Goal: Task Accomplishment & Management: Manage account settings

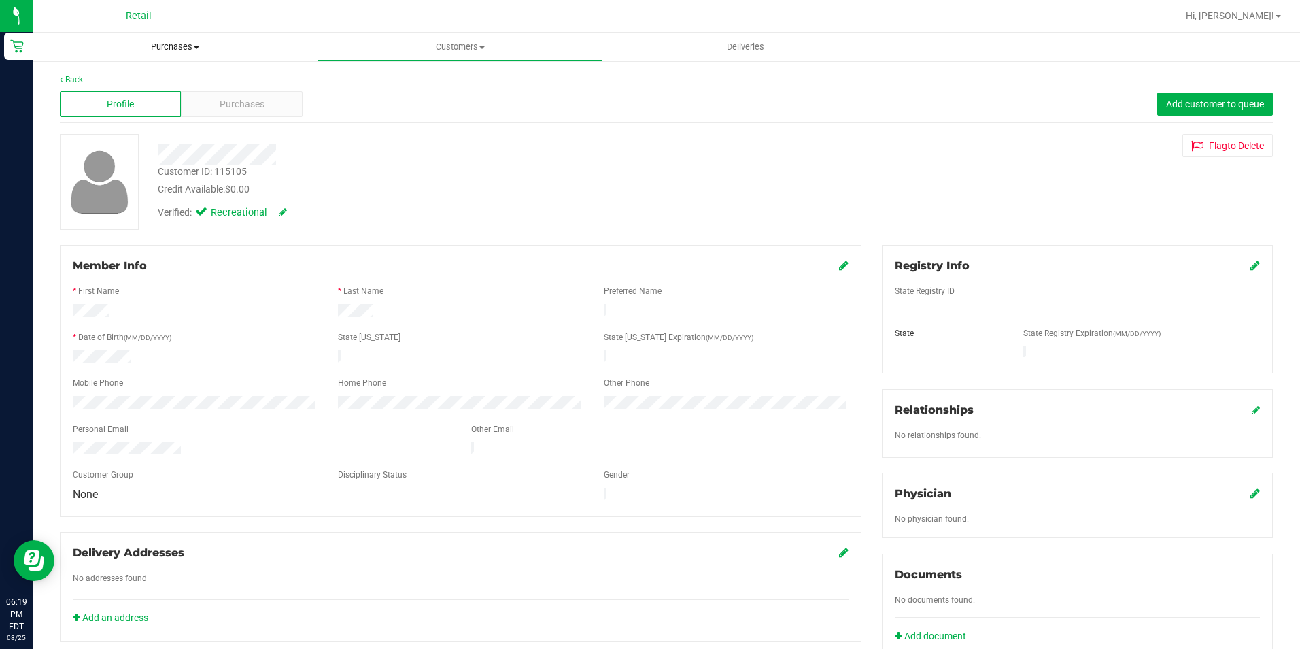
click at [157, 51] on span "Purchases" at bounding box center [175, 47] width 285 height 12
click at [118, 84] on span "Summary of purchases" at bounding box center [102, 82] width 139 height 12
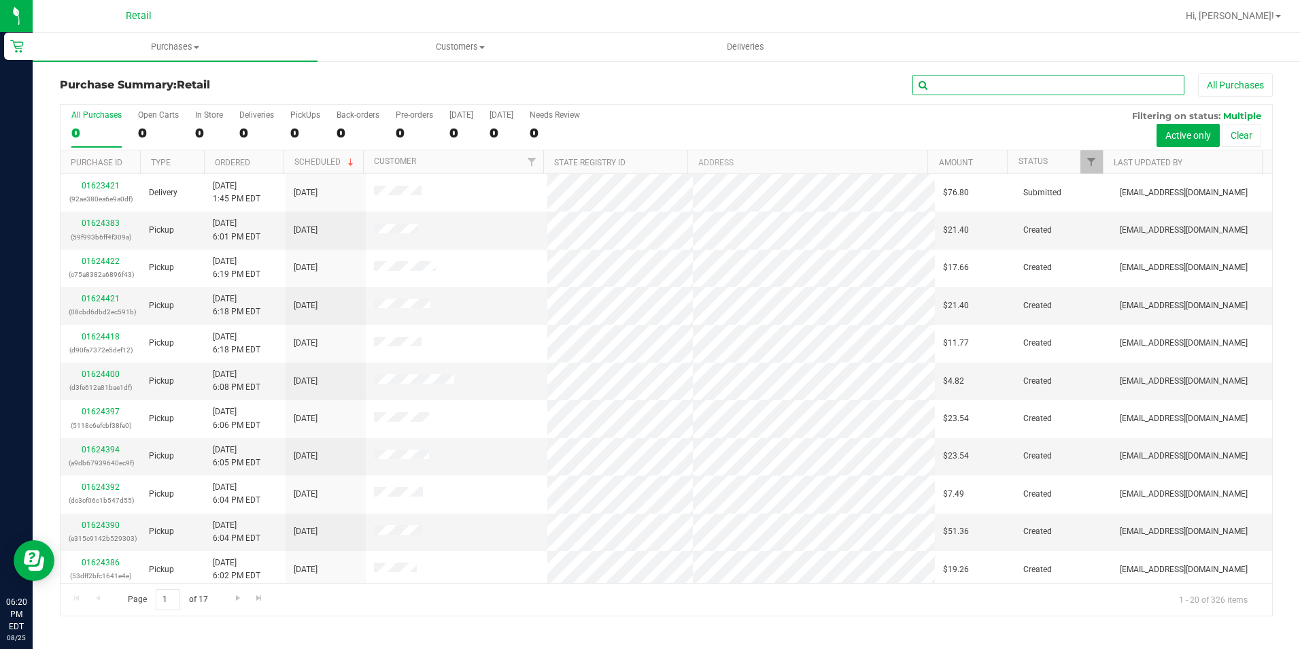
click at [944, 83] on input "text" at bounding box center [1049, 85] width 272 height 20
type input "kaii"
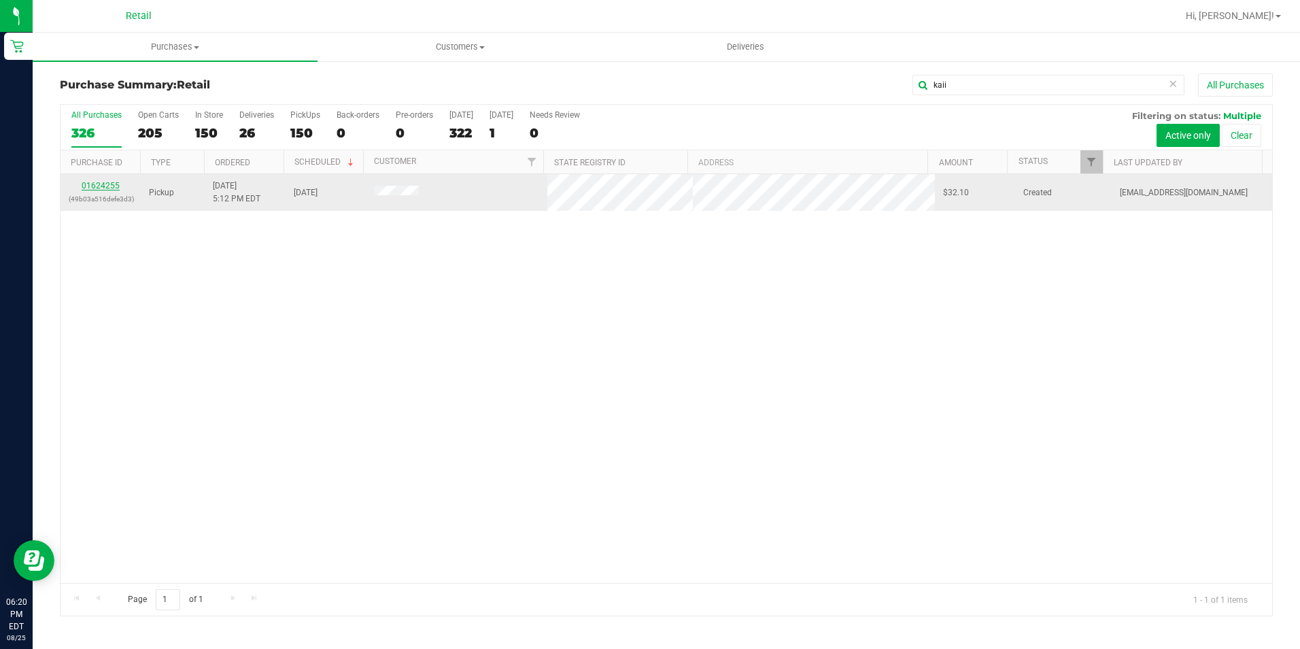
click at [96, 185] on link "01624255" at bounding box center [101, 186] width 38 height 10
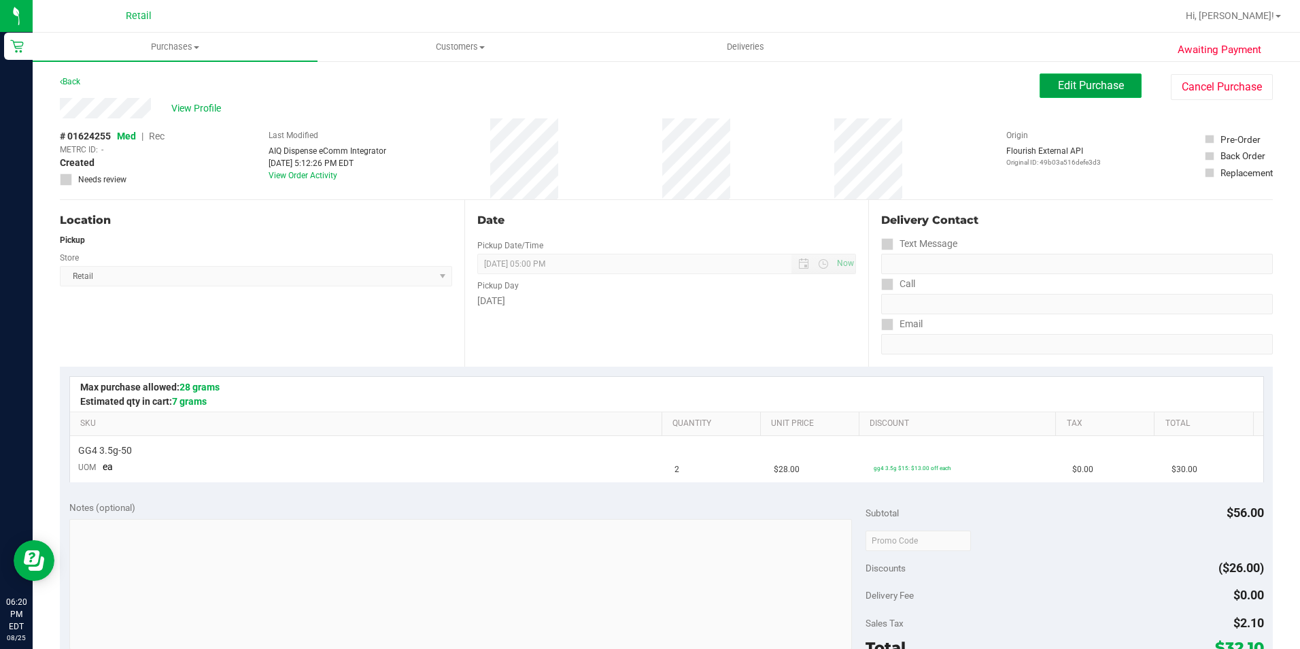
click at [1085, 97] on button "Edit Purchase" at bounding box center [1091, 85] width 102 height 24
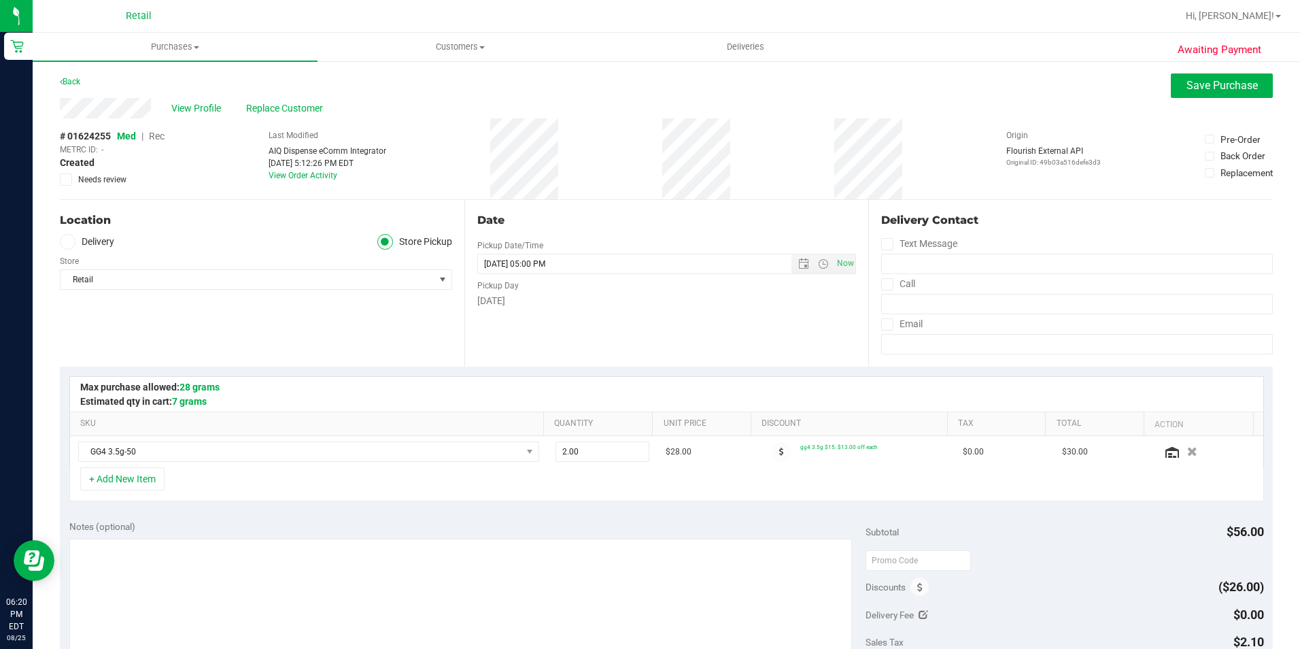
click at [157, 136] on span "Rec" at bounding box center [157, 136] width 16 height 11
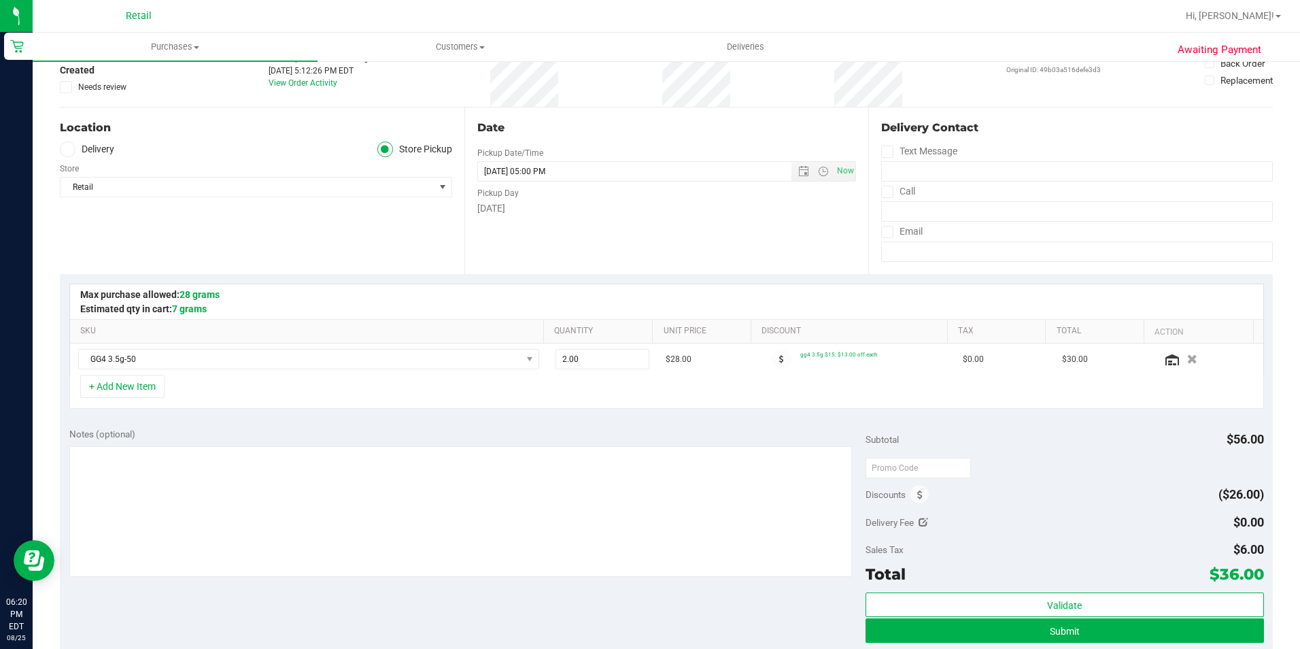
scroll to position [451, 0]
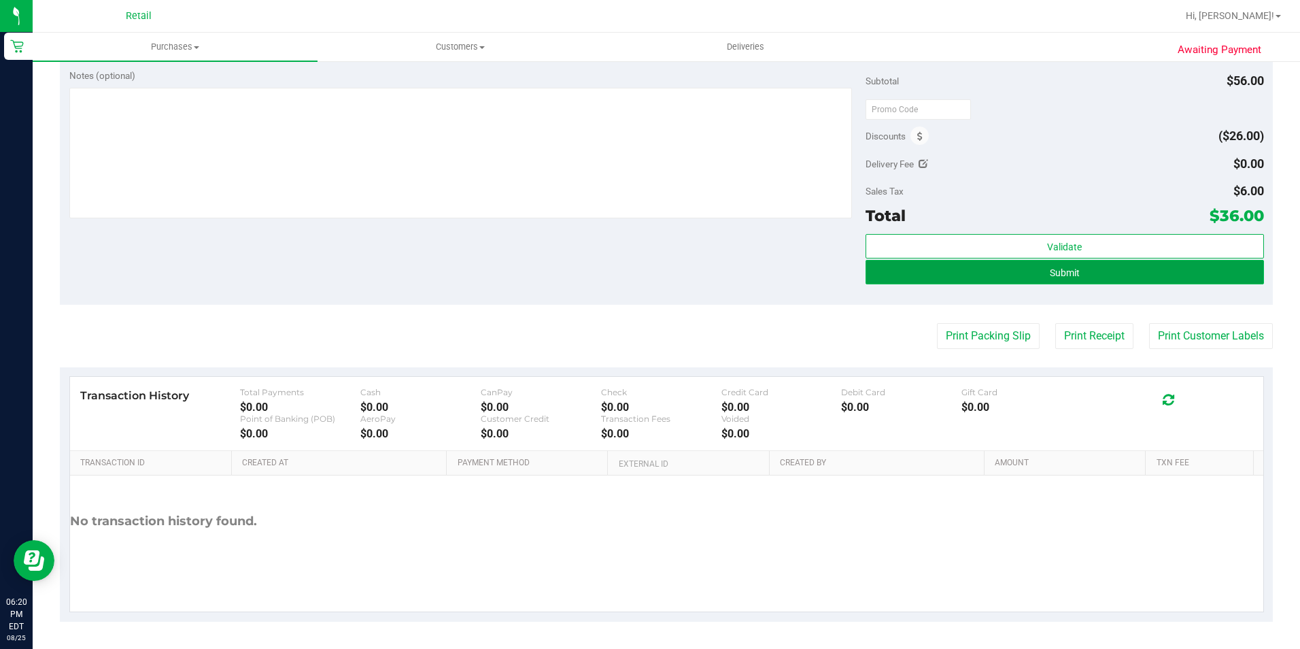
click at [915, 269] on button "Submit" at bounding box center [1065, 272] width 398 height 24
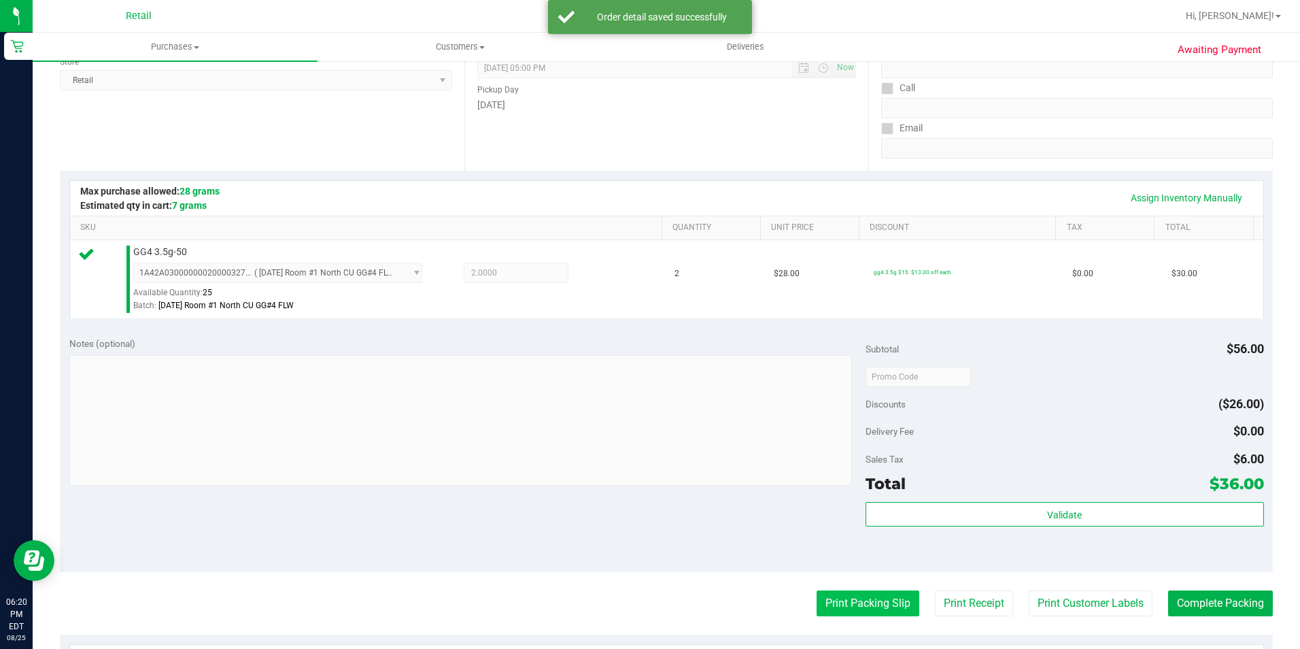
scroll to position [408, 0]
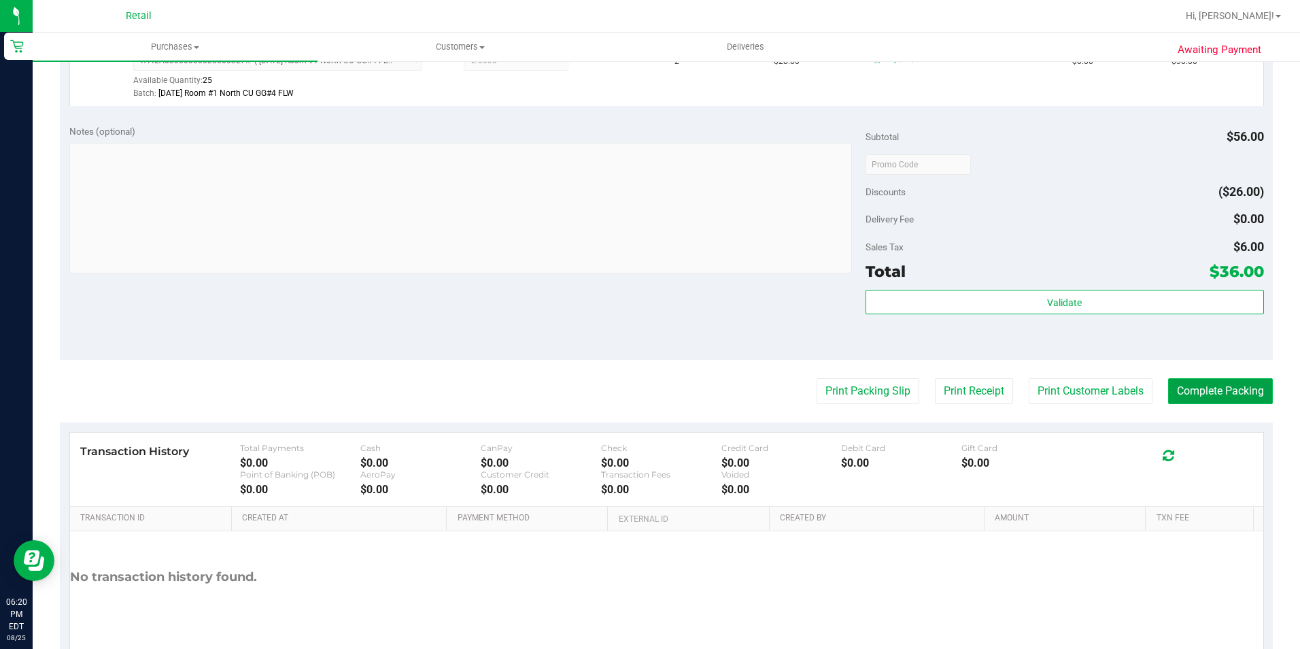
click at [1214, 401] on button "Complete Packing" at bounding box center [1220, 391] width 105 height 26
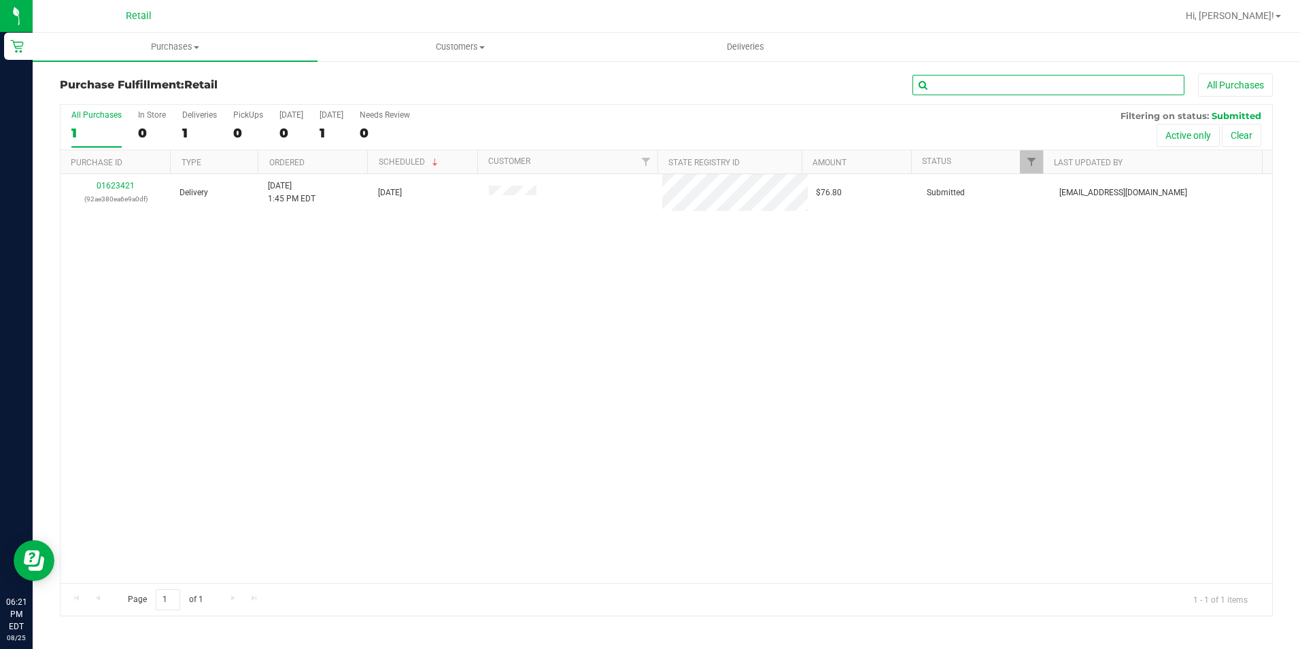
click at [962, 87] on input "text" at bounding box center [1049, 85] width 272 height 20
click at [157, 46] on span "Purchases" at bounding box center [175, 47] width 285 height 12
click at [141, 80] on span "Summary of purchases" at bounding box center [102, 82] width 139 height 12
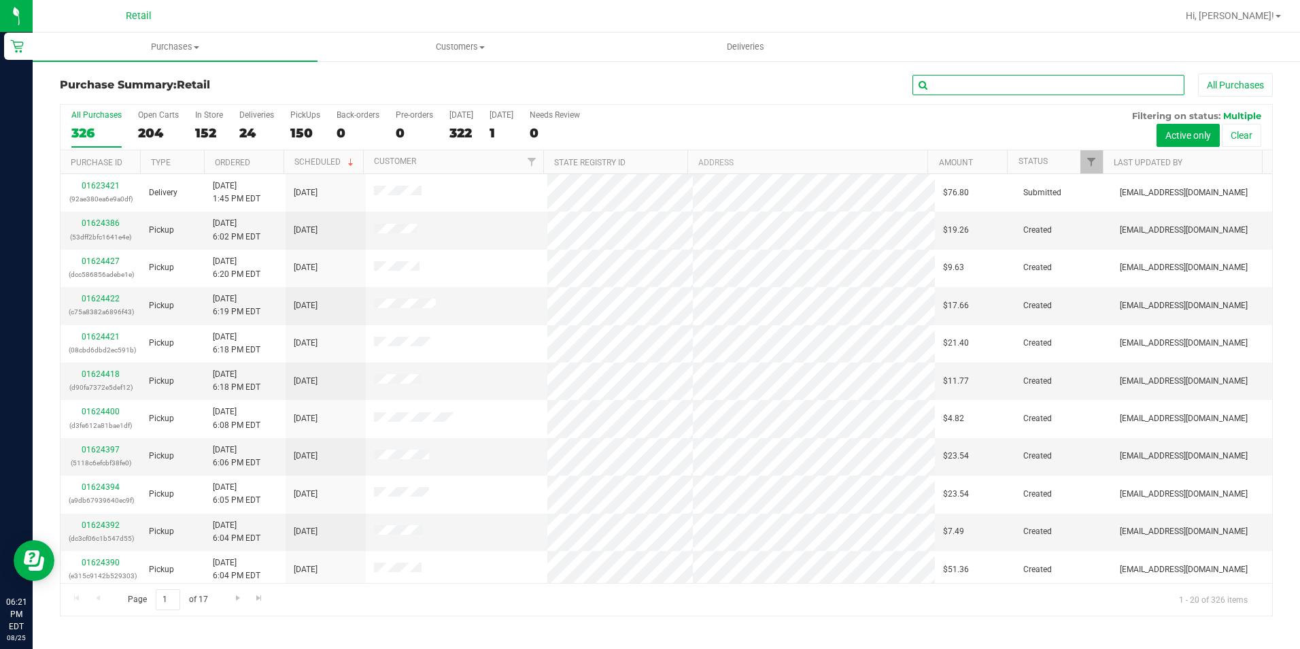
click at [987, 86] on input "text" at bounding box center [1049, 85] width 272 height 20
type input "[PERSON_NAME]"
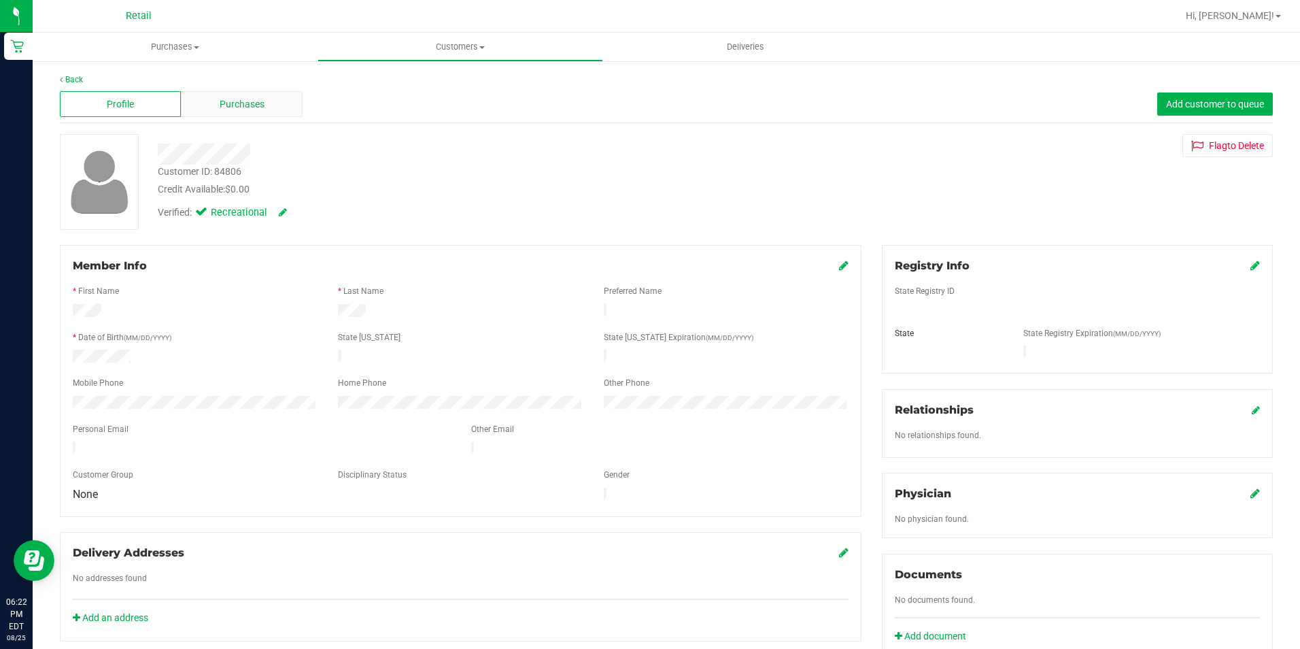
click at [265, 109] on div "Purchases" at bounding box center [241, 104] width 121 height 26
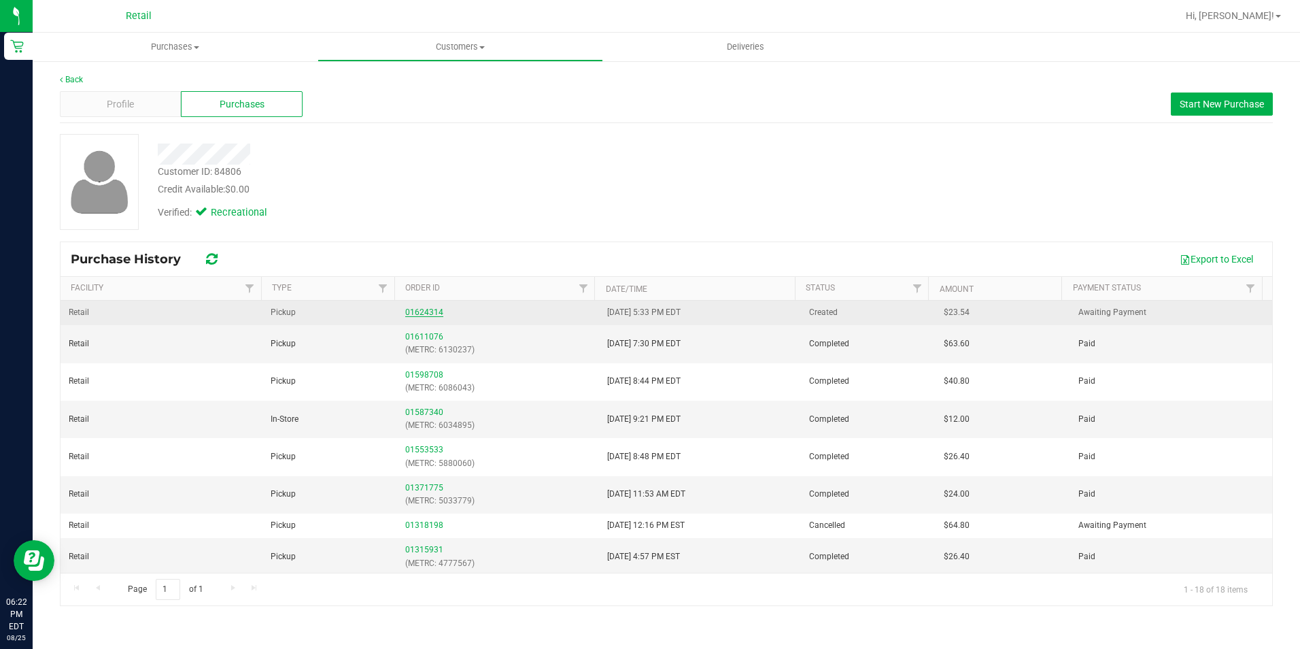
click at [425, 311] on link "01624314" at bounding box center [424, 312] width 38 height 10
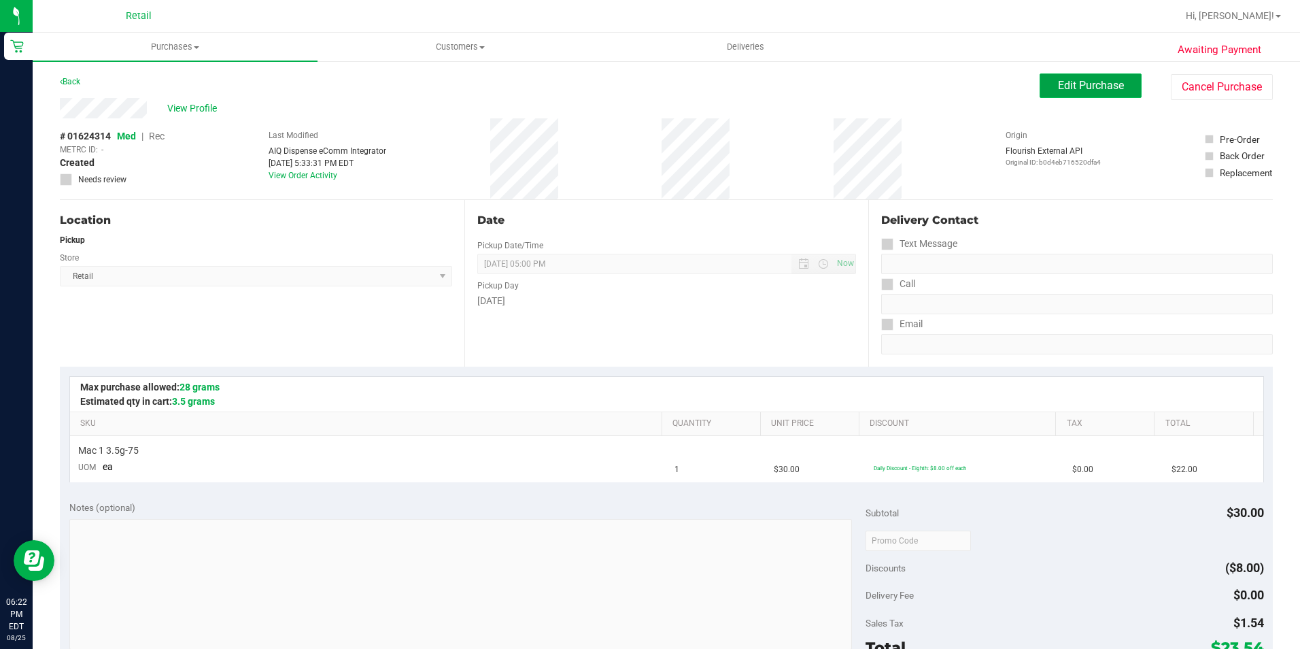
click at [1058, 79] on span "Edit Purchase" at bounding box center [1091, 85] width 66 height 13
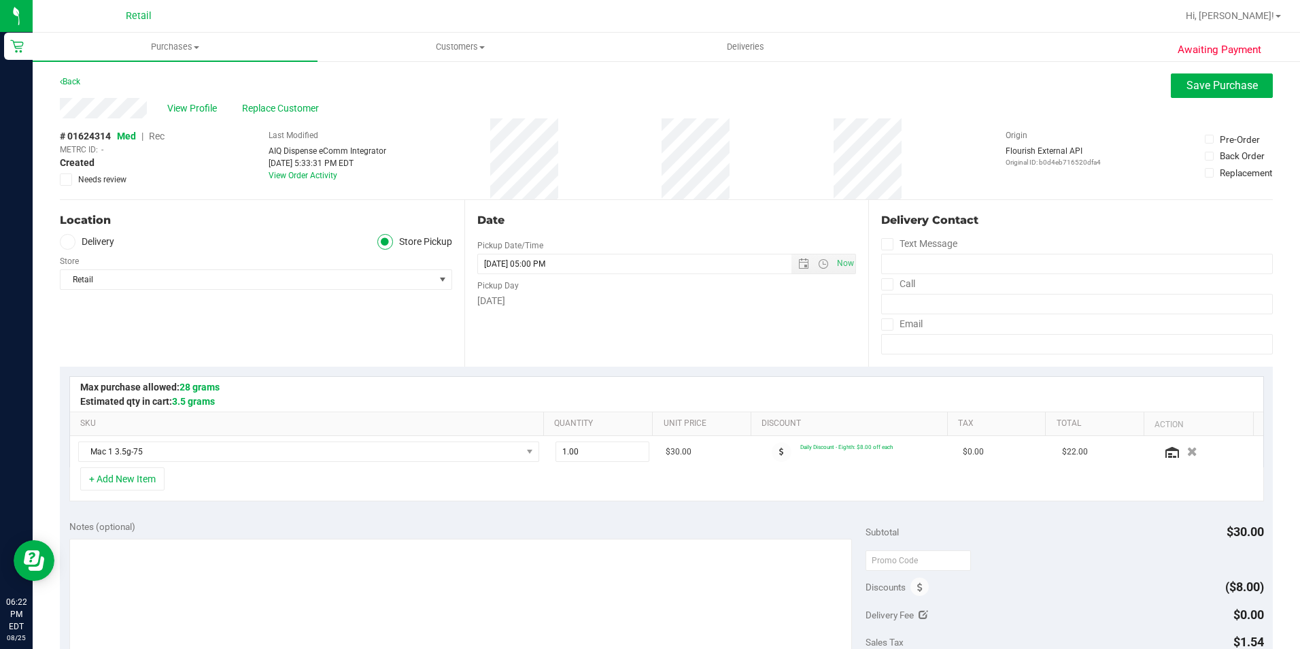
click at [156, 139] on span "Rec" at bounding box center [157, 136] width 16 height 11
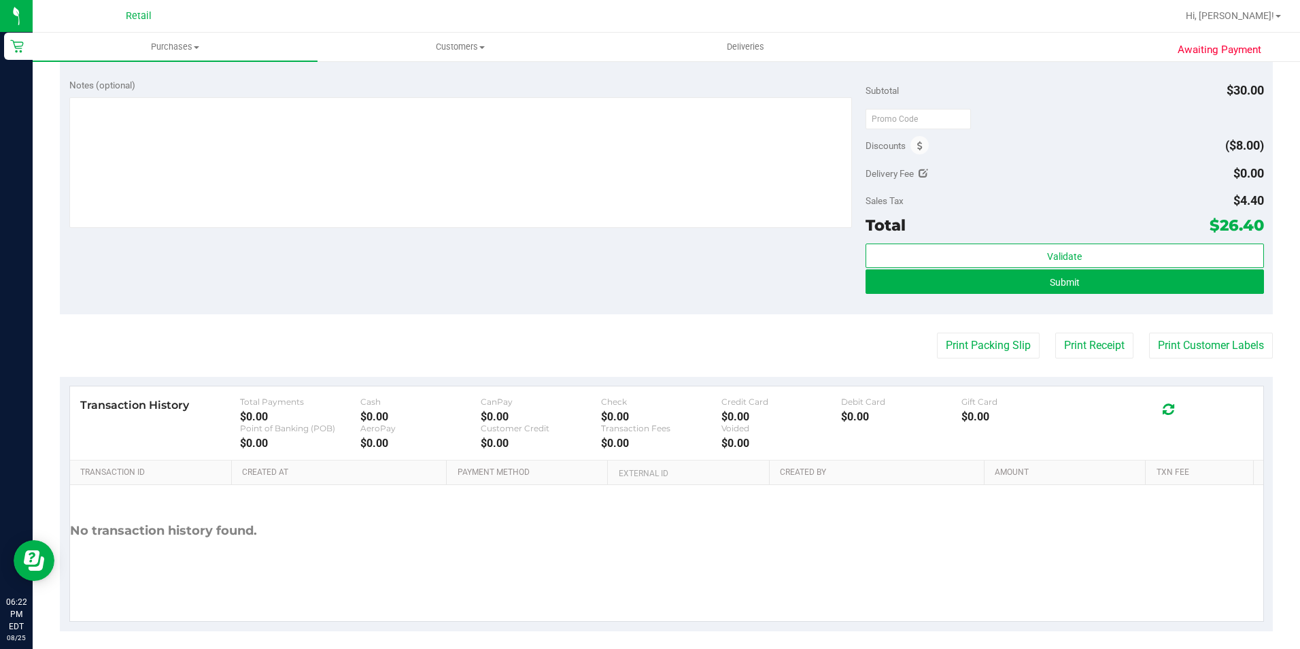
scroll to position [451, 0]
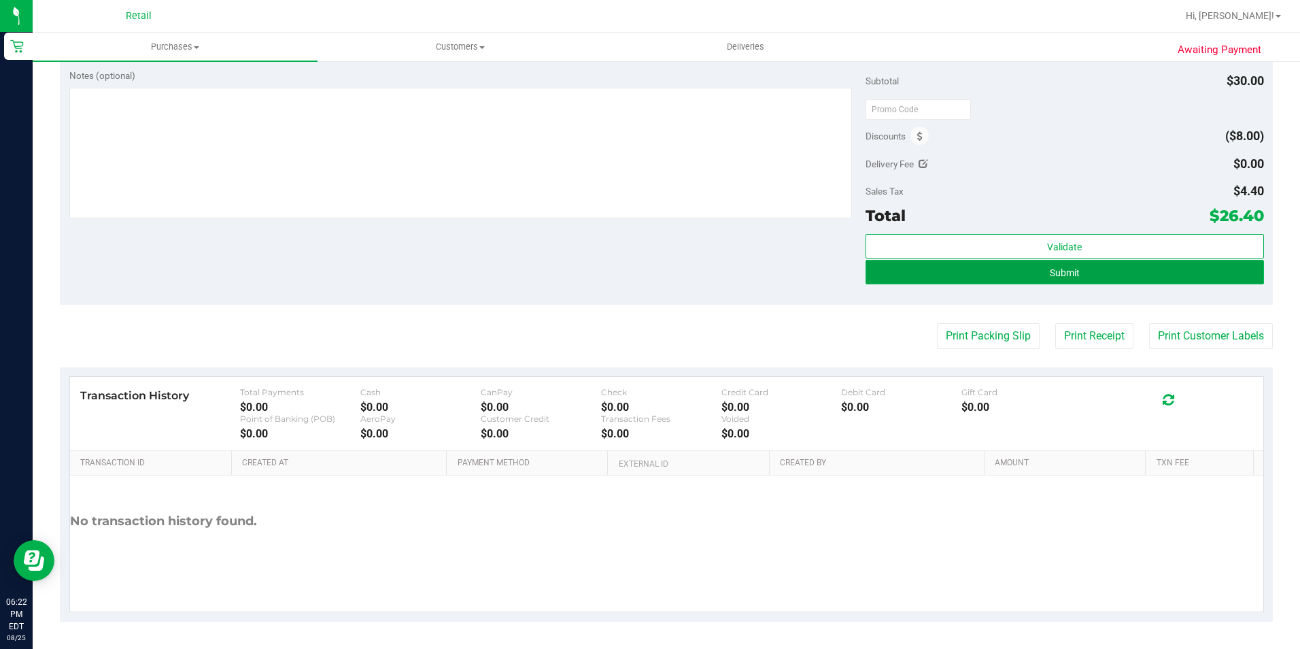
click at [979, 275] on button "Submit" at bounding box center [1065, 272] width 398 height 24
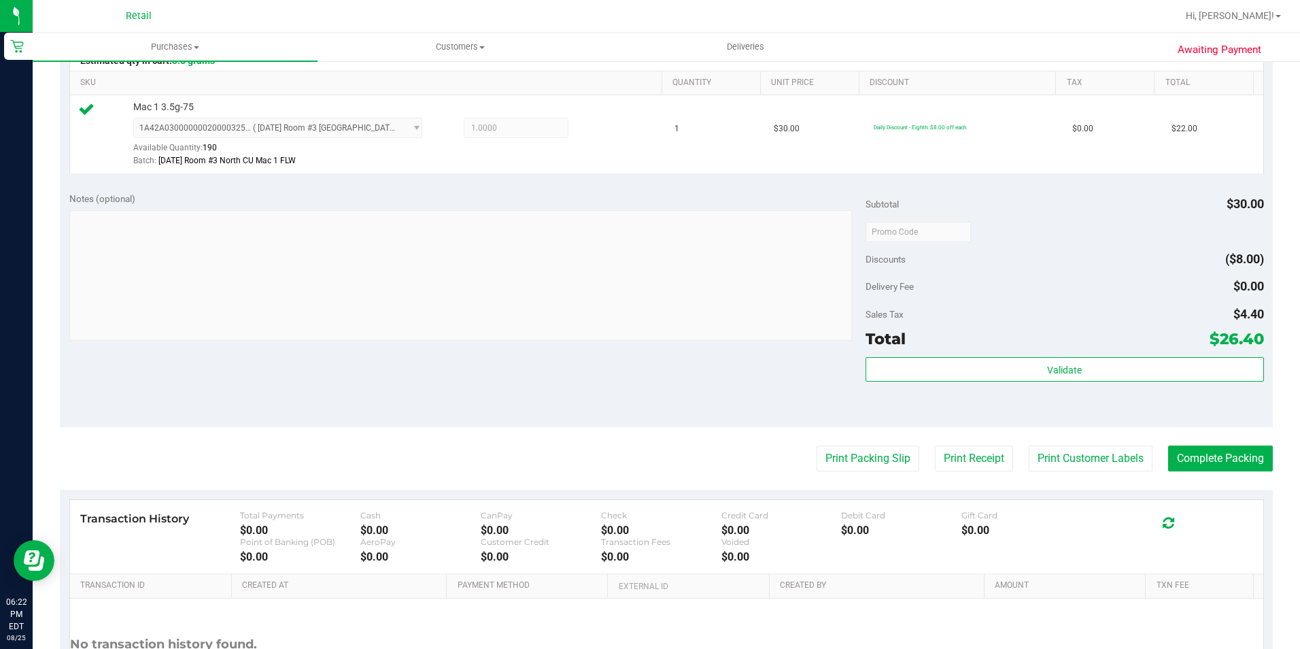
scroll to position [408, 0]
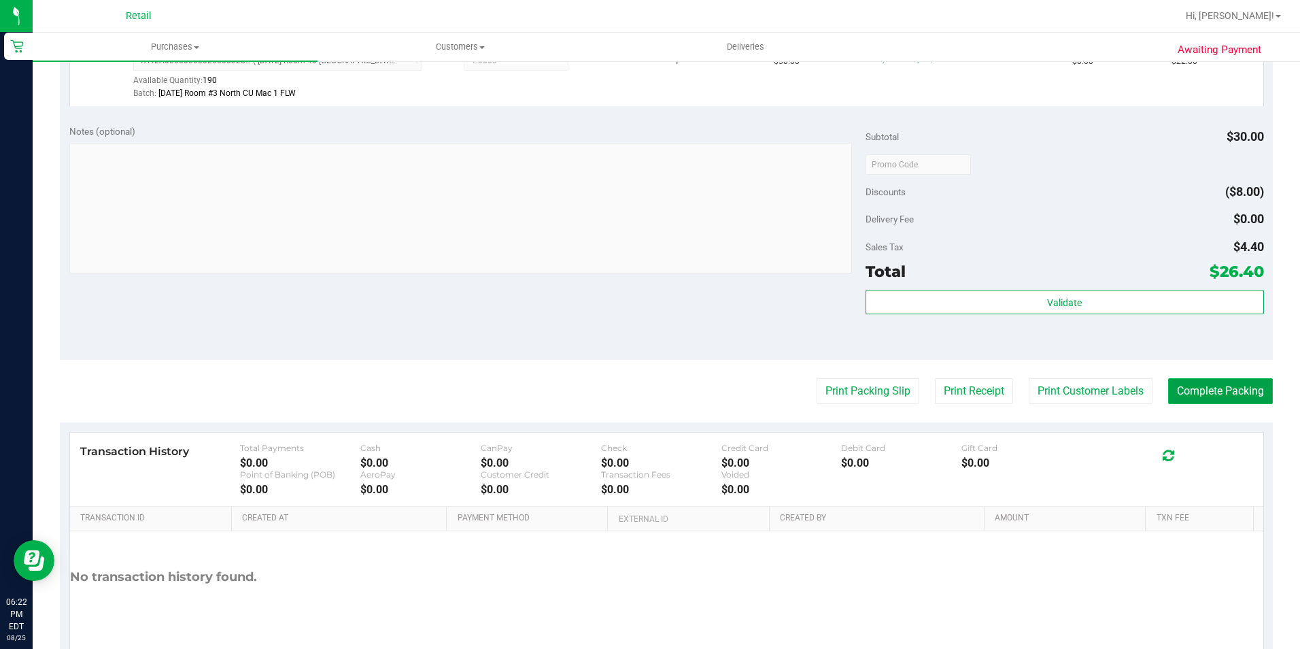
click at [1227, 381] on button "Complete Packing" at bounding box center [1220, 391] width 105 height 26
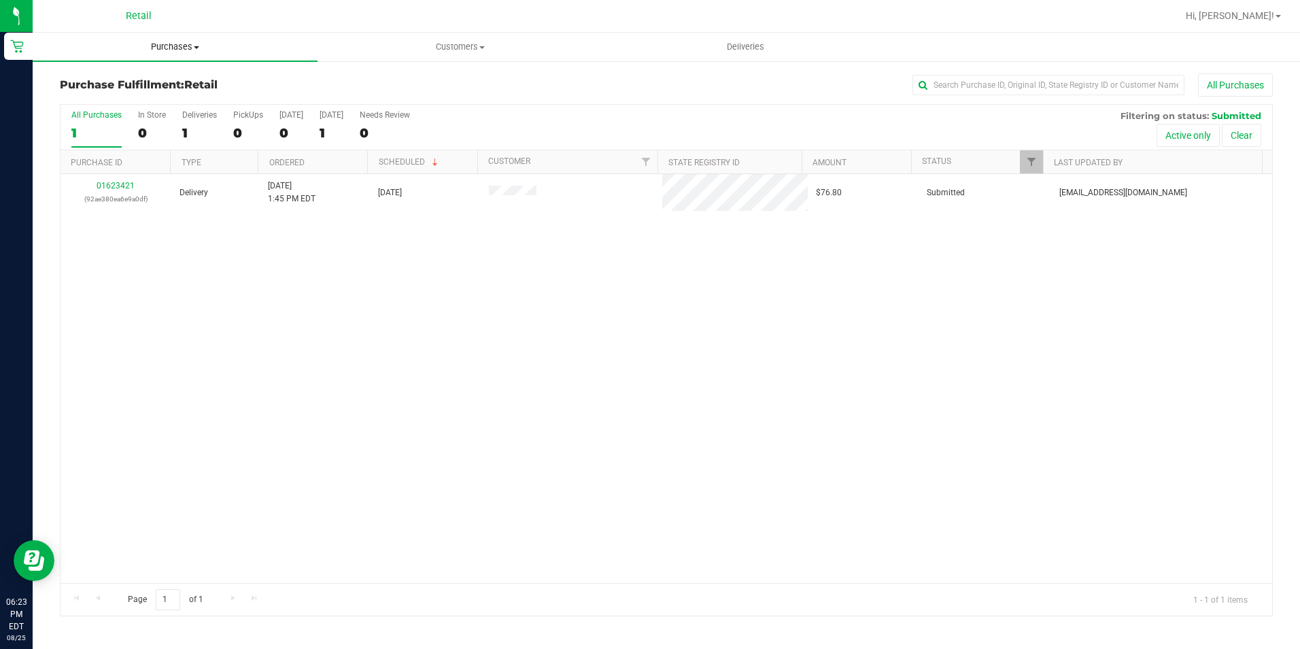
click at [175, 46] on span "Purchases" at bounding box center [175, 47] width 285 height 12
click at [458, 88] on h3 "Purchase Fulfillment: Retail" at bounding box center [262, 85] width 405 height 12
click at [179, 48] on span "Purchases" at bounding box center [175, 47] width 285 height 12
click at [149, 87] on span "Summary of purchases" at bounding box center [102, 82] width 139 height 12
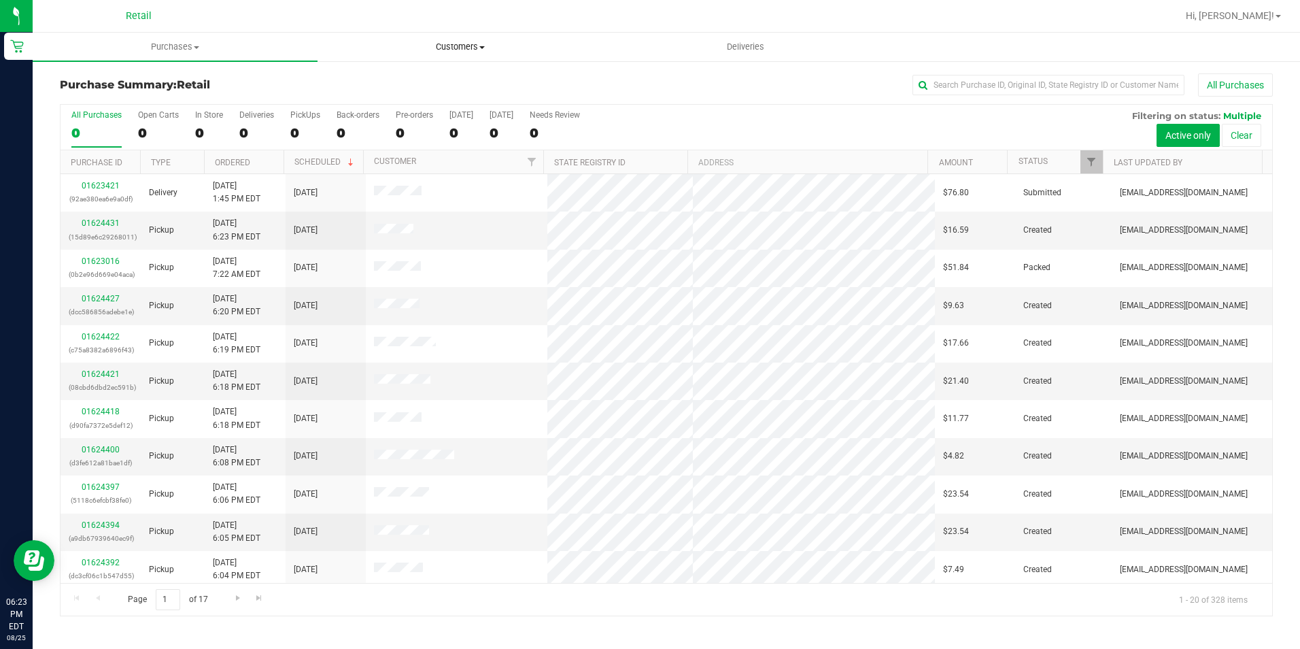
click at [448, 50] on span "Customers" at bounding box center [460, 47] width 284 height 12
click at [401, 82] on span "All customers" at bounding box center [367, 82] width 98 height 12
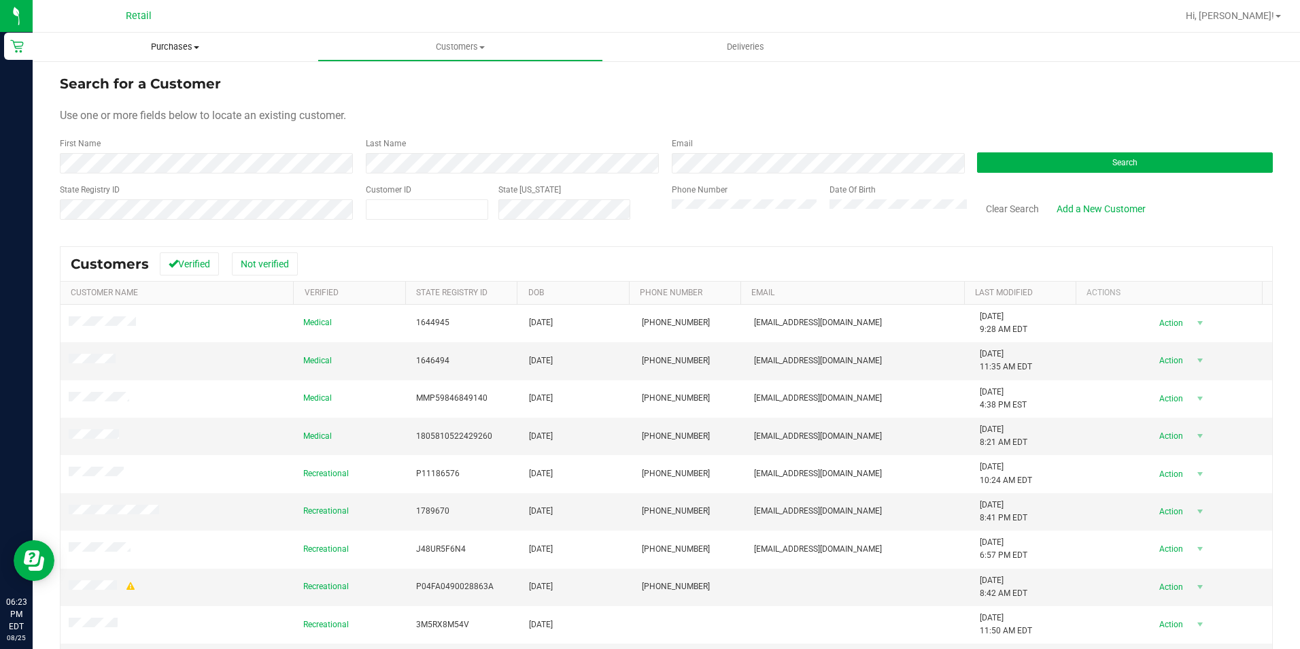
click at [162, 48] on span "Purchases" at bounding box center [175, 47] width 285 height 12
click at [137, 76] on span "Summary of purchases" at bounding box center [102, 82] width 139 height 12
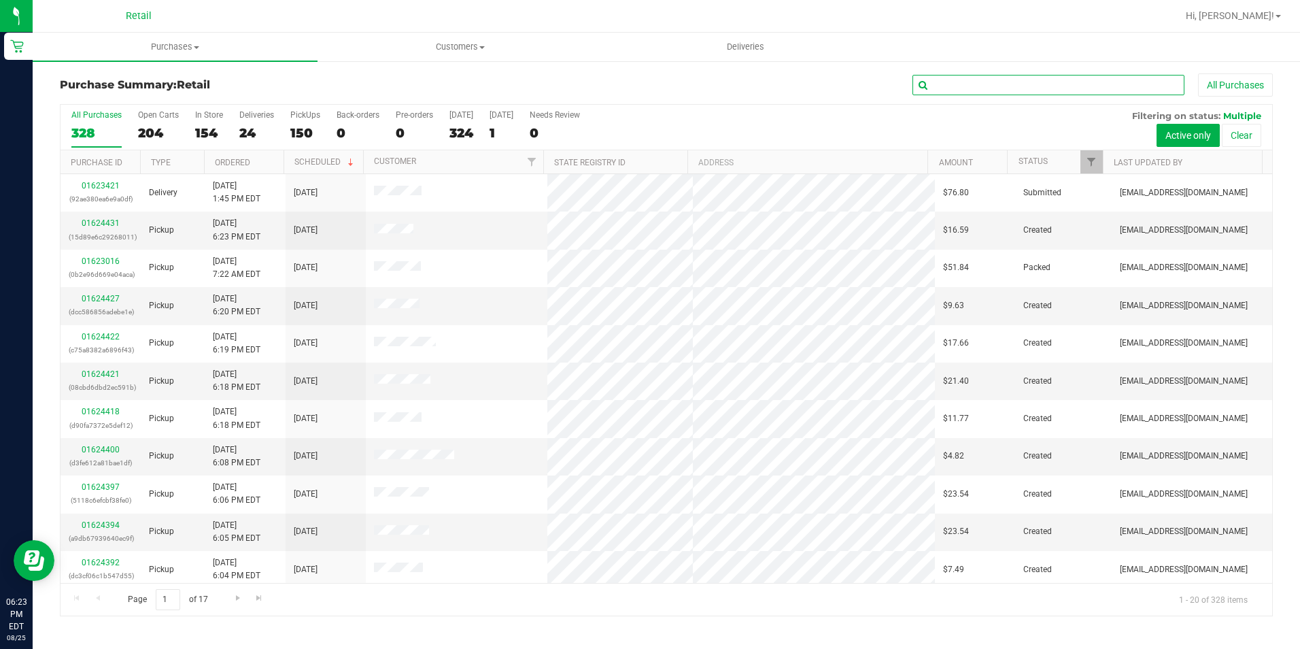
click at [1004, 88] on input "text" at bounding box center [1049, 85] width 272 height 20
type input "oddih"
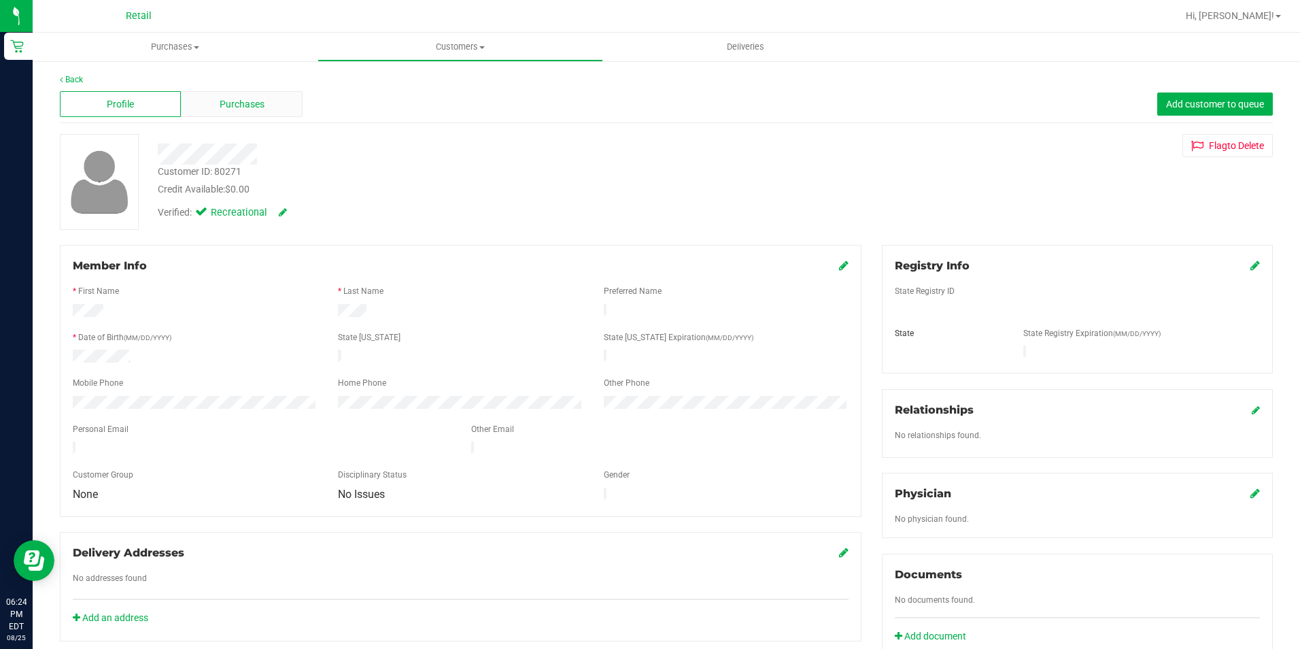
click at [250, 109] on span "Purchases" at bounding box center [242, 104] width 45 height 14
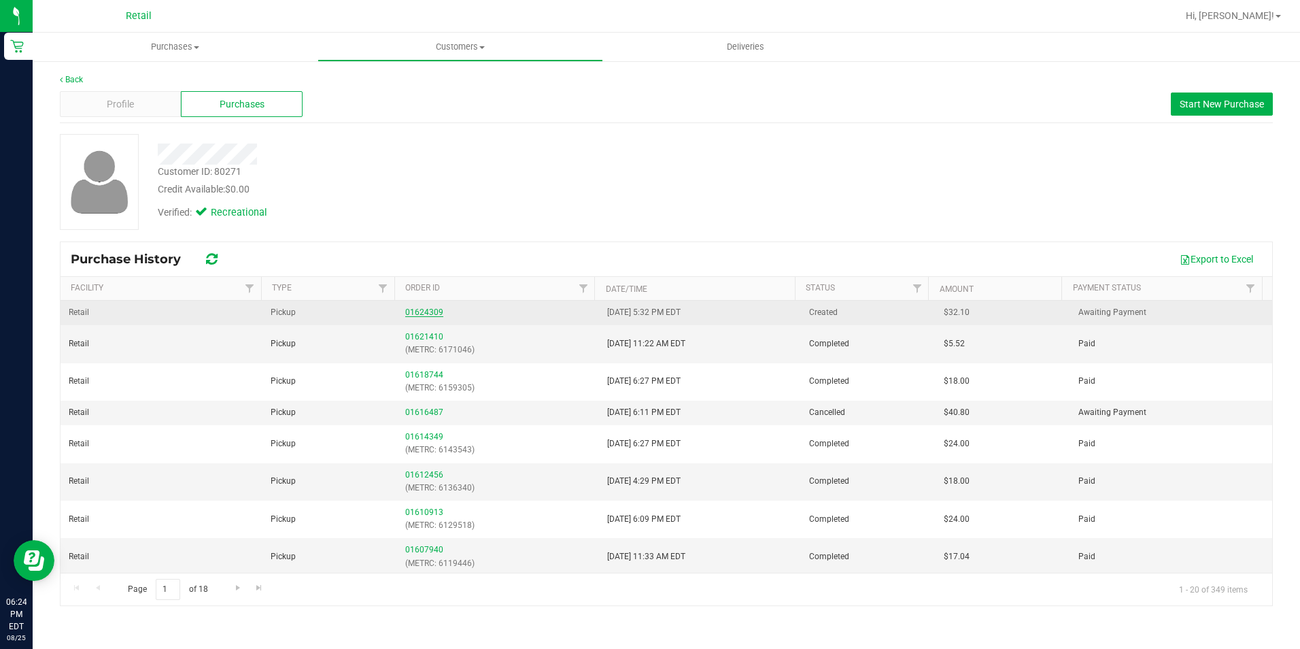
click at [426, 311] on link "01624309" at bounding box center [424, 312] width 38 height 10
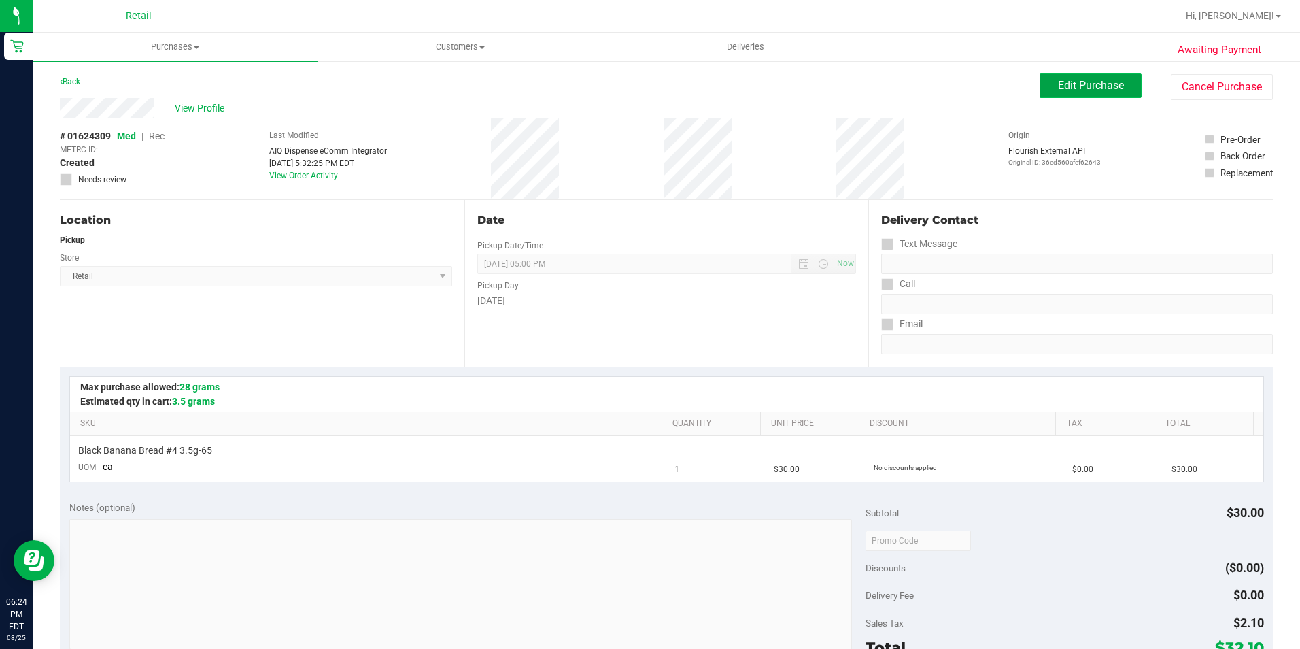
click at [1059, 73] on button "Edit Purchase" at bounding box center [1091, 85] width 102 height 24
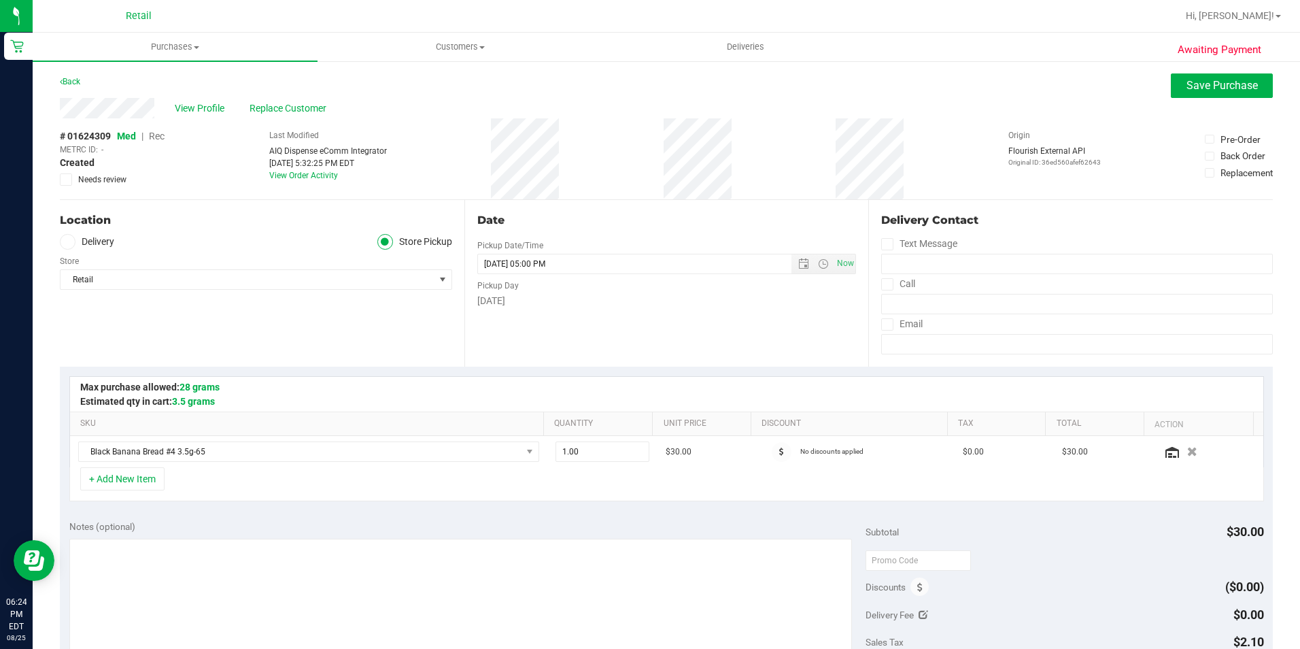
click at [154, 138] on span "Rec" at bounding box center [157, 136] width 16 height 11
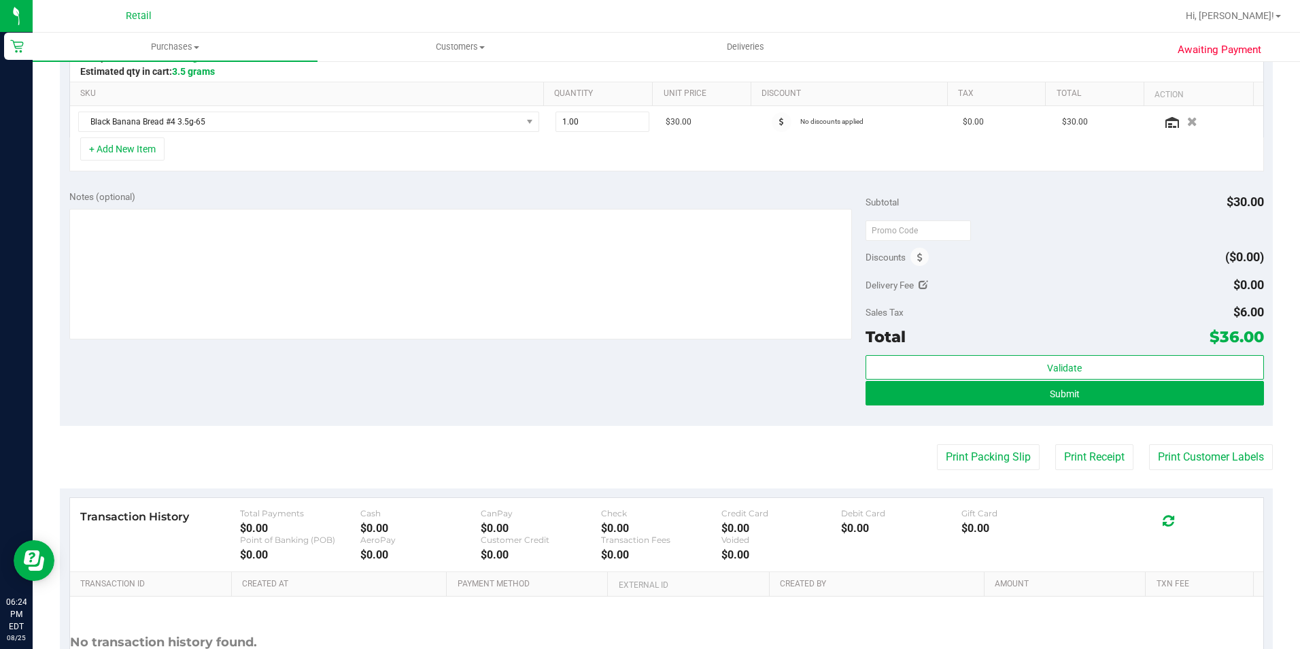
scroll to position [340, 0]
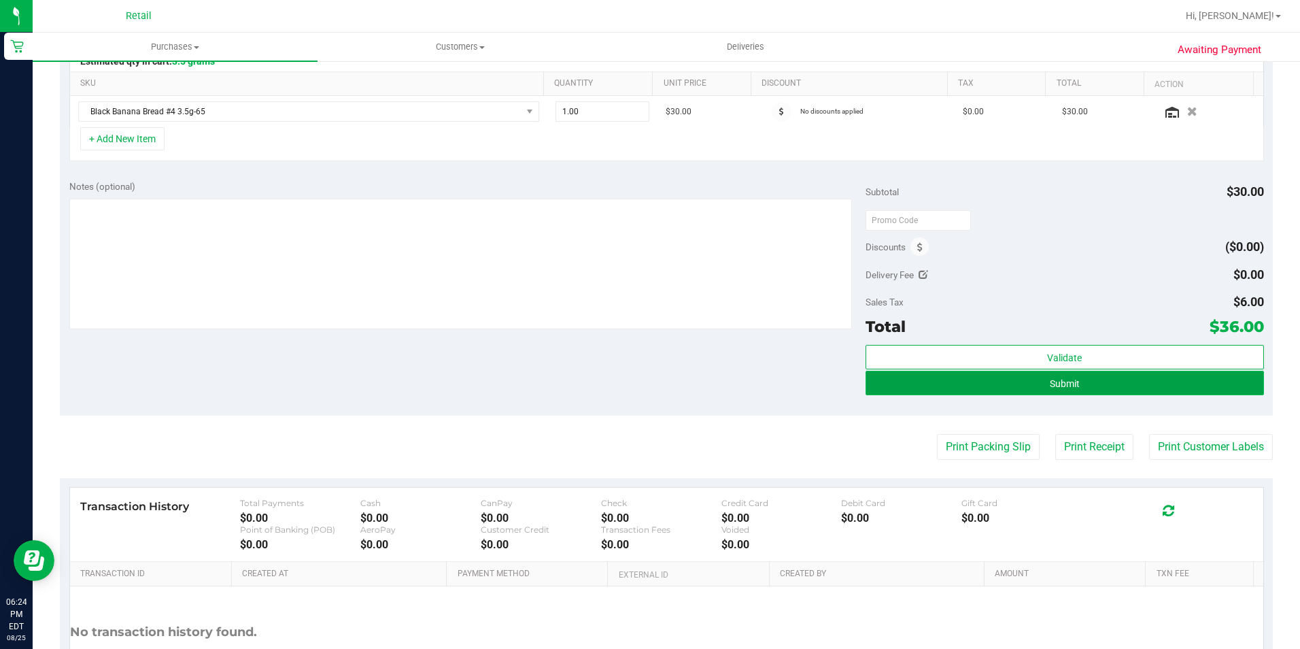
click at [1096, 389] on button "Submit" at bounding box center [1065, 383] width 398 height 24
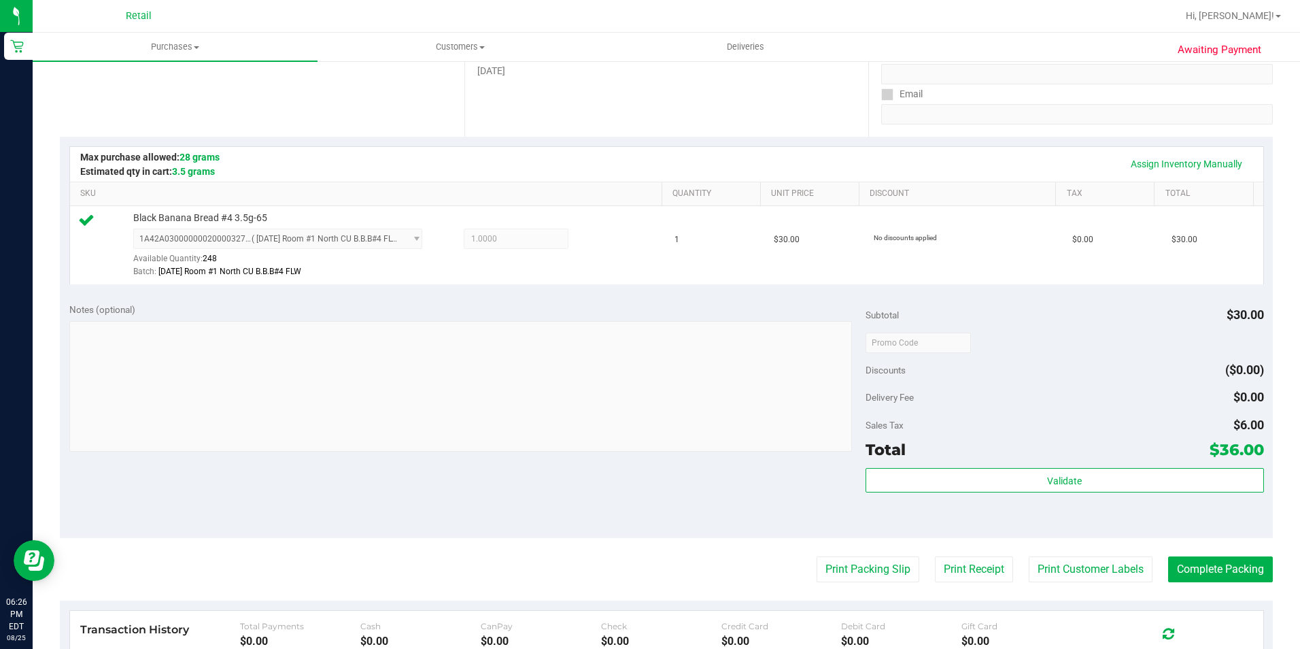
scroll to position [463, 0]
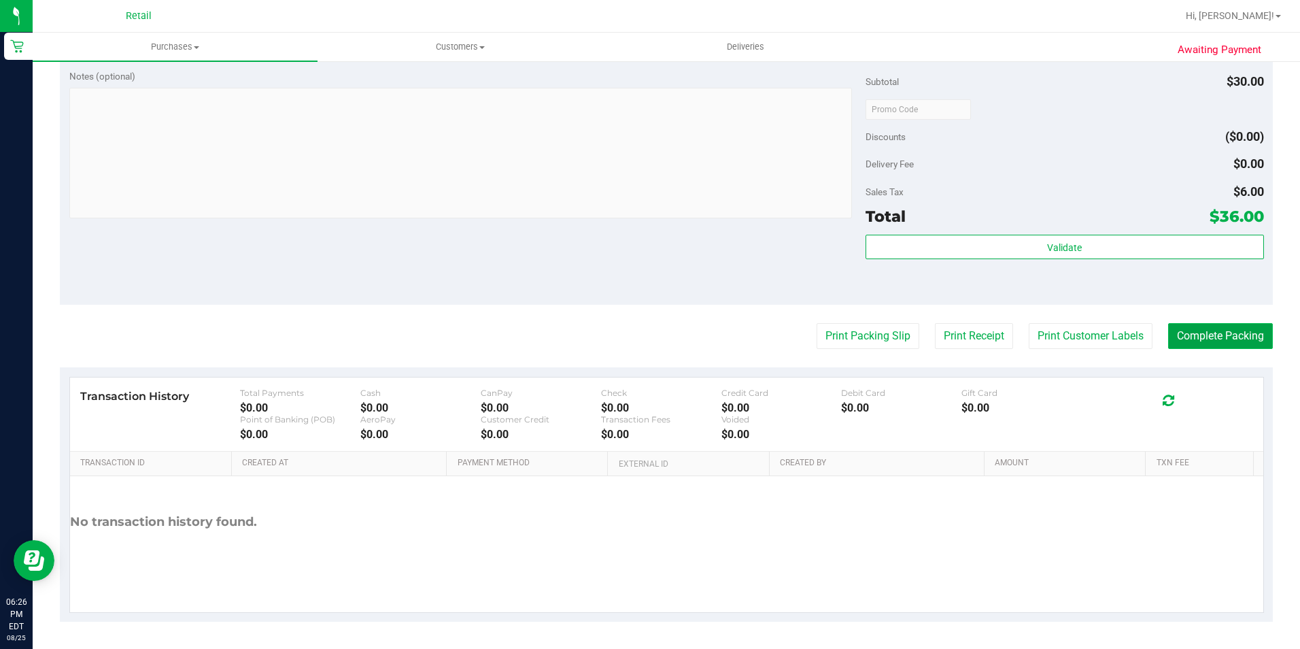
click at [1203, 345] on button "Complete Packing" at bounding box center [1220, 336] width 105 height 26
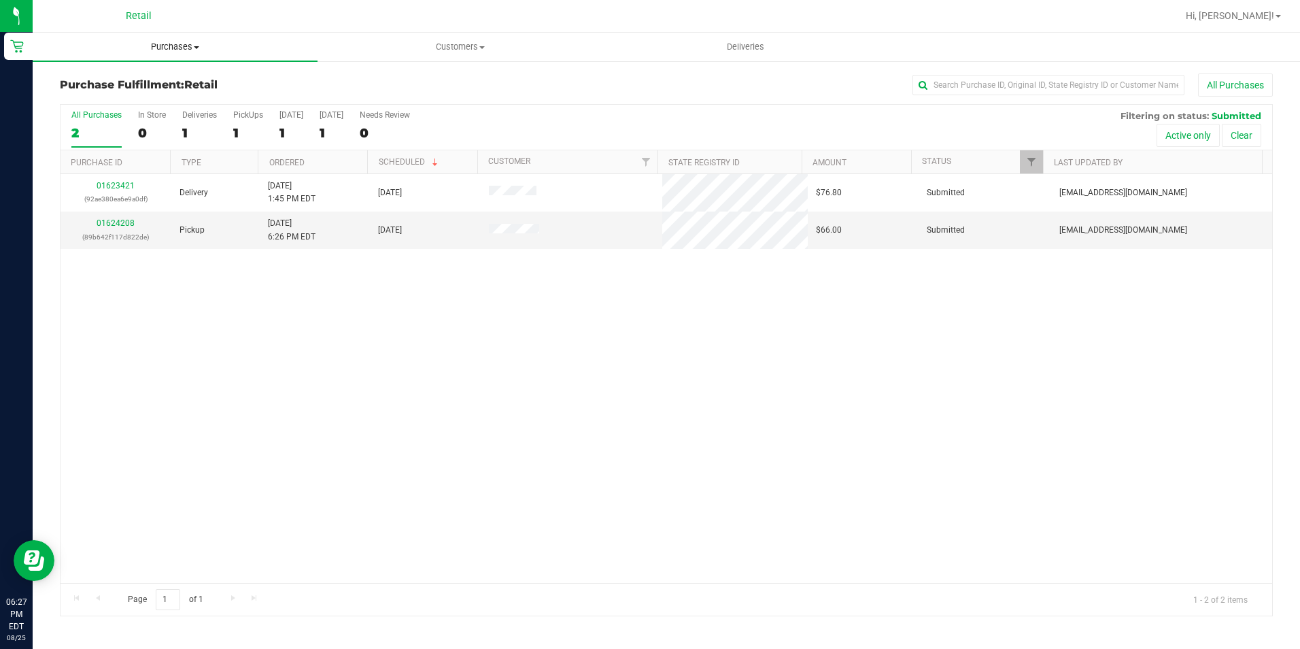
click at [168, 41] on span "Purchases" at bounding box center [175, 47] width 285 height 12
click at [144, 84] on span "Summary of purchases" at bounding box center [102, 82] width 139 height 12
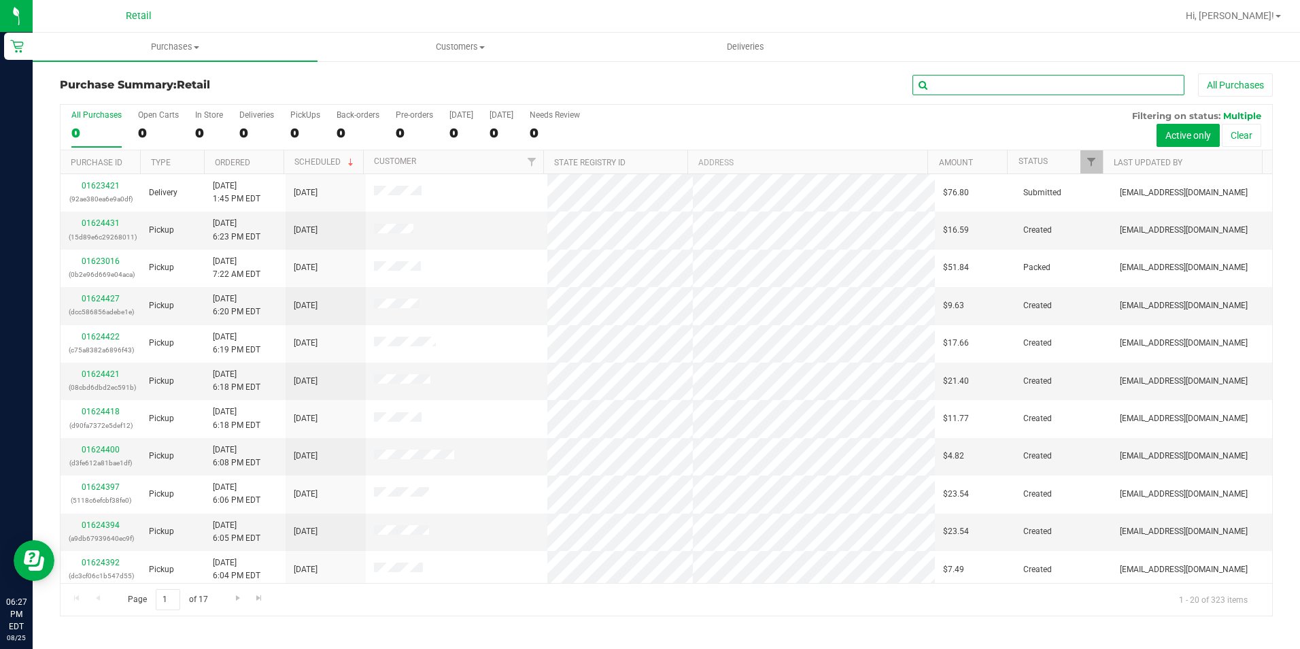
click at [968, 85] on input "text" at bounding box center [1049, 85] width 272 height 20
type input "[PERSON_NAME]"
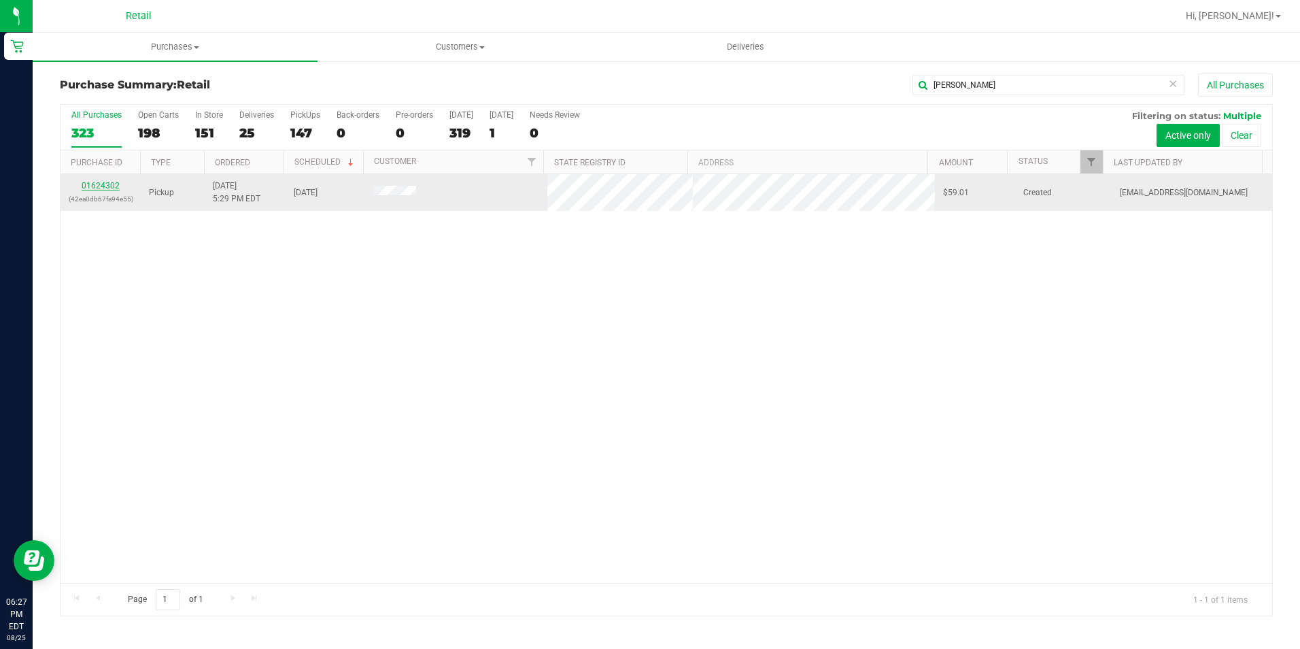
click at [88, 187] on link "01624302" at bounding box center [101, 186] width 38 height 10
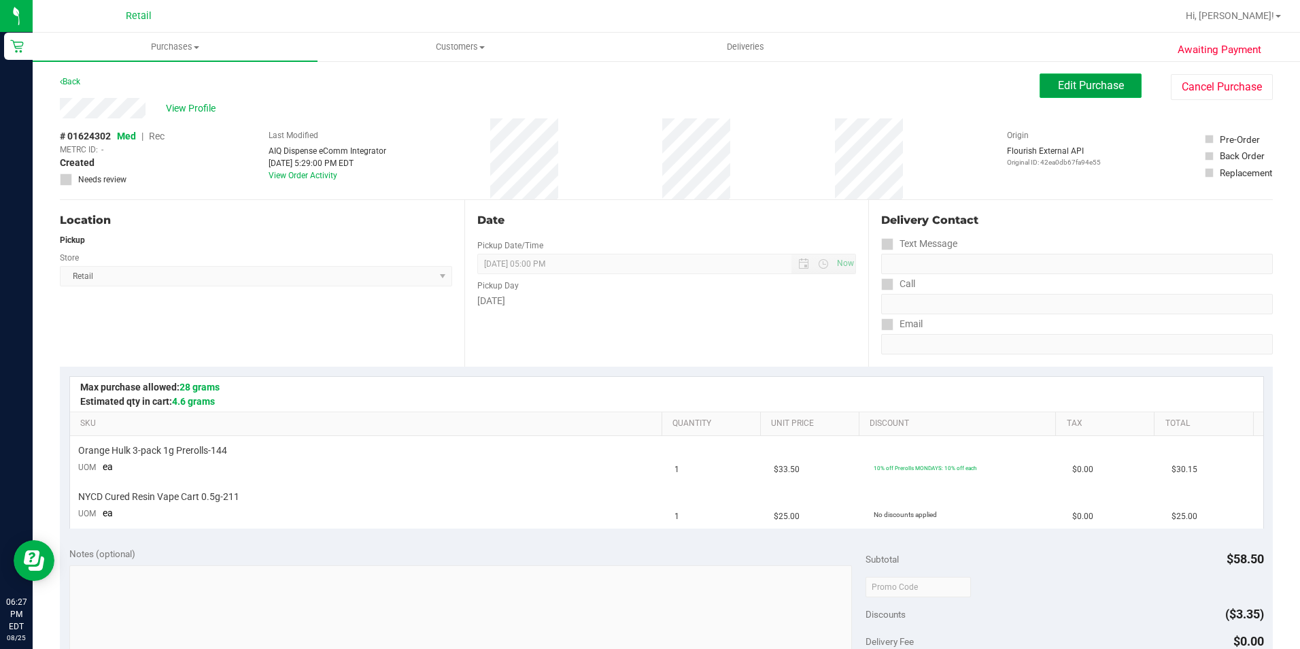
click at [1070, 78] on button "Edit Purchase" at bounding box center [1091, 85] width 102 height 24
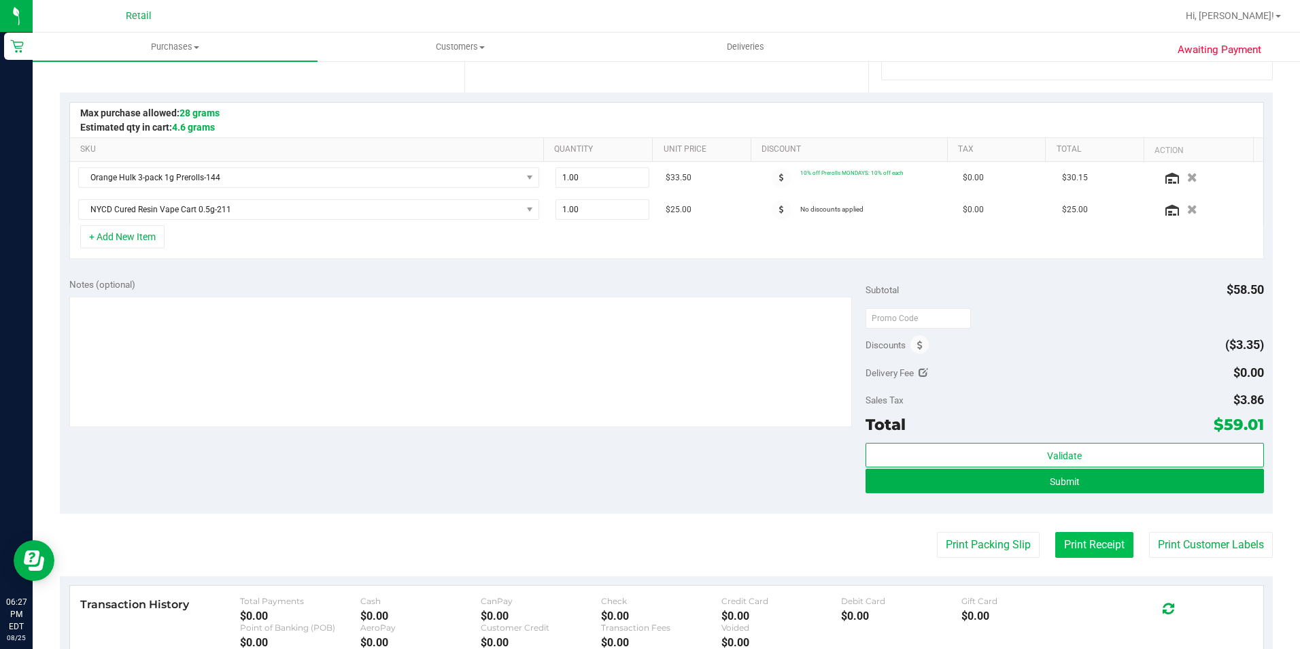
scroll to position [483, 0]
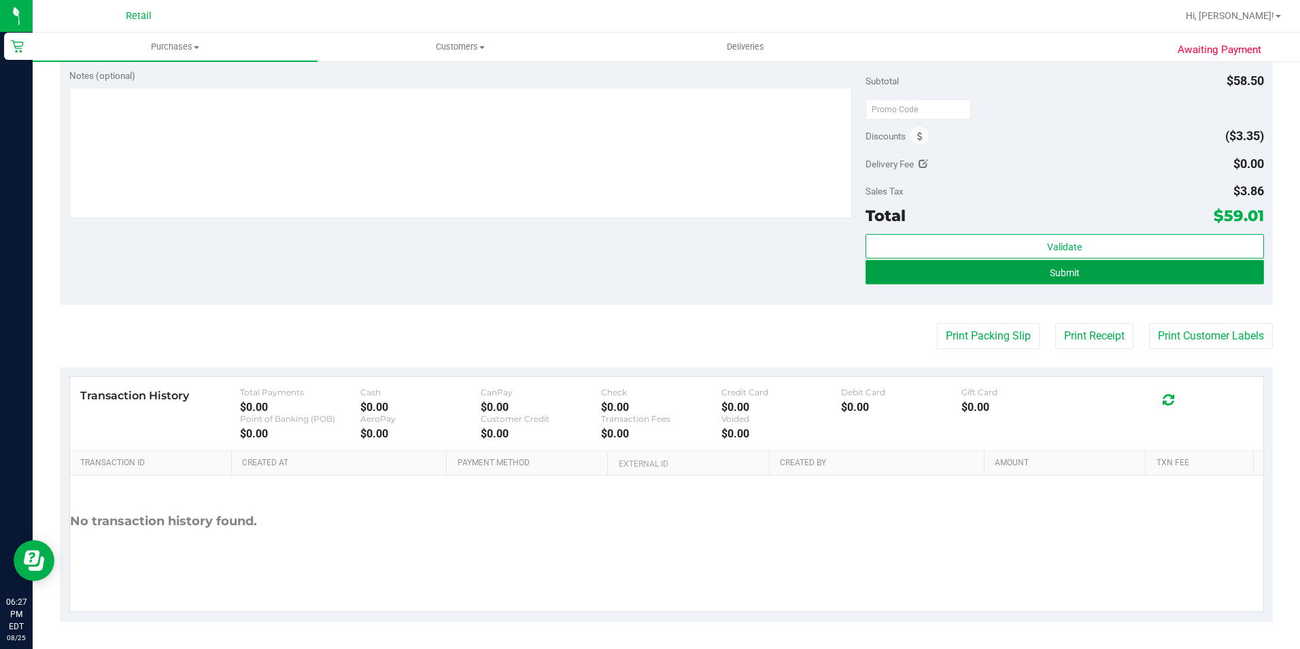
click at [1127, 270] on button "Submit" at bounding box center [1065, 272] width 398 height 24
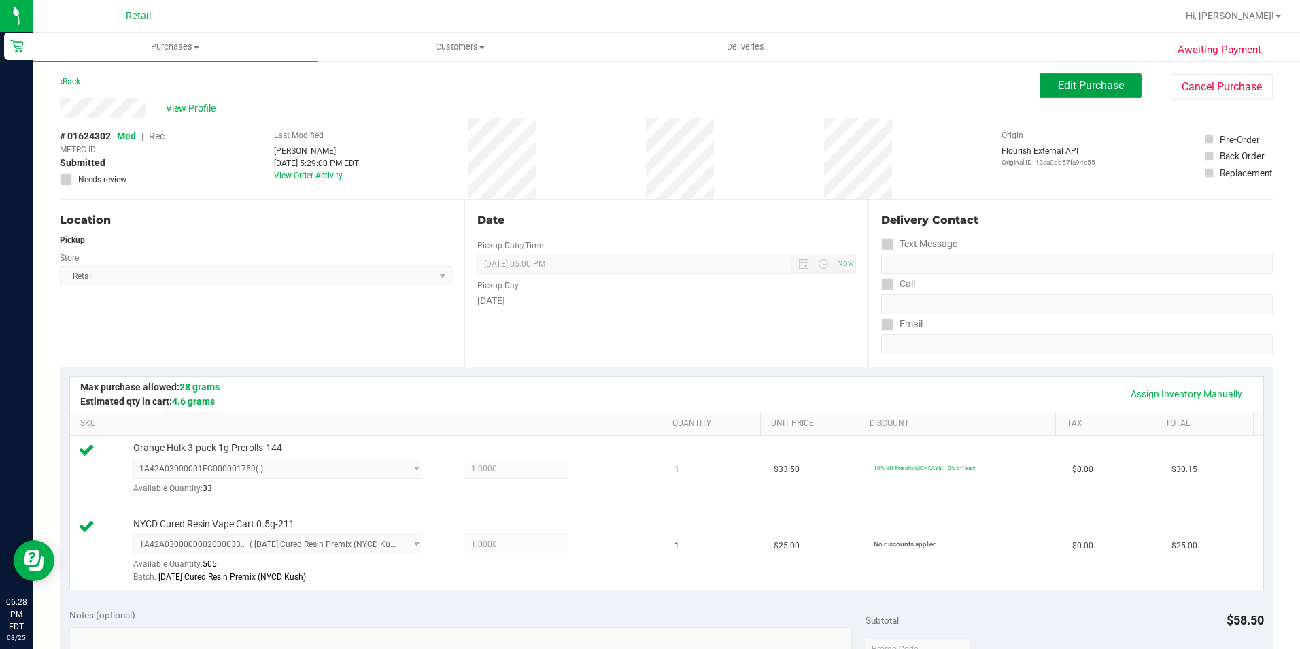
click at [1077, 90] on span "Edit Purchase" at bounding box center [1091, 85] width 66 height 13
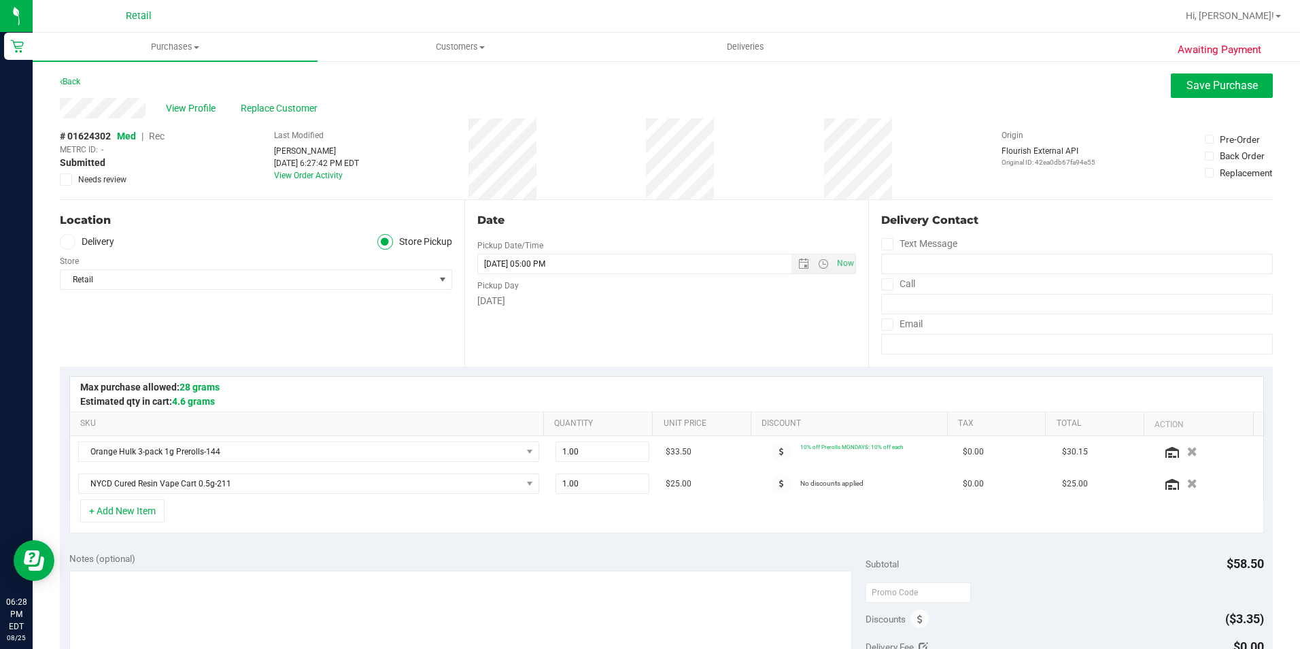
click at [160, 139] on span "Rec" at bounding box center [157, 136] width 16 height 11
click at [1227, 95] on button "Save Purchase" at bounding box center [1222, 85] width 102 height 24
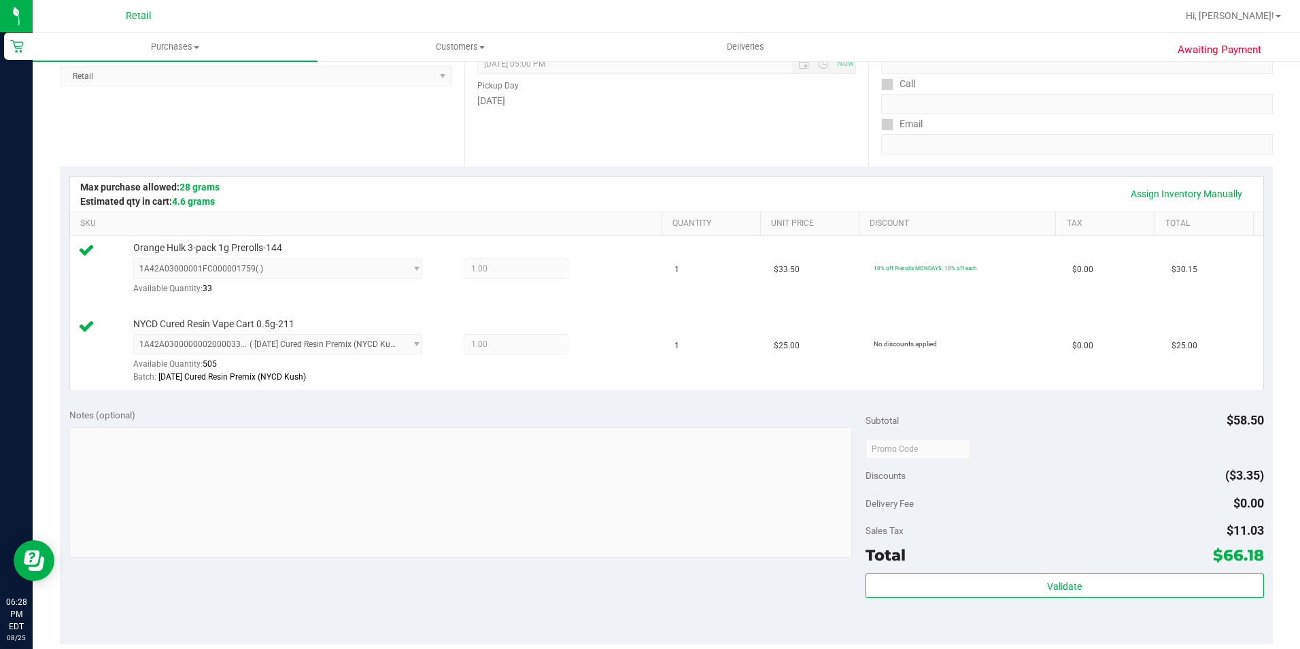
scroll to position [340, 0]
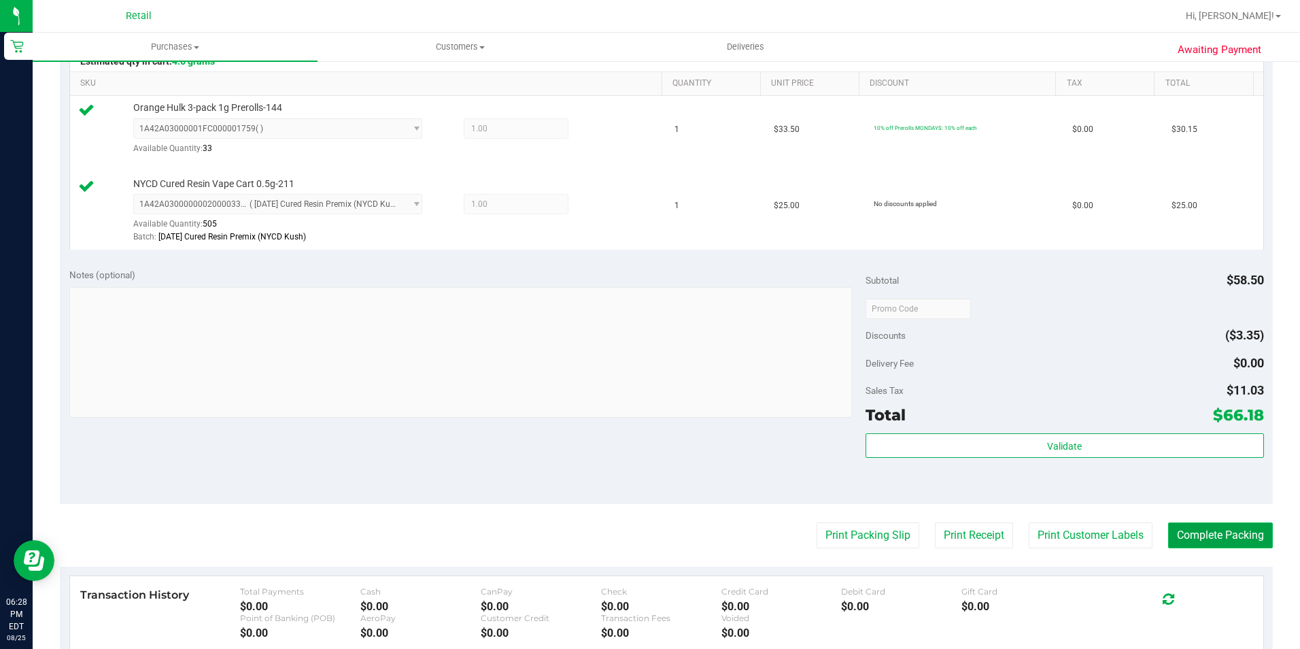
click at [1208, 538] on button "Complete Packing" at bounding box center [1220, 535] width 105 height 26
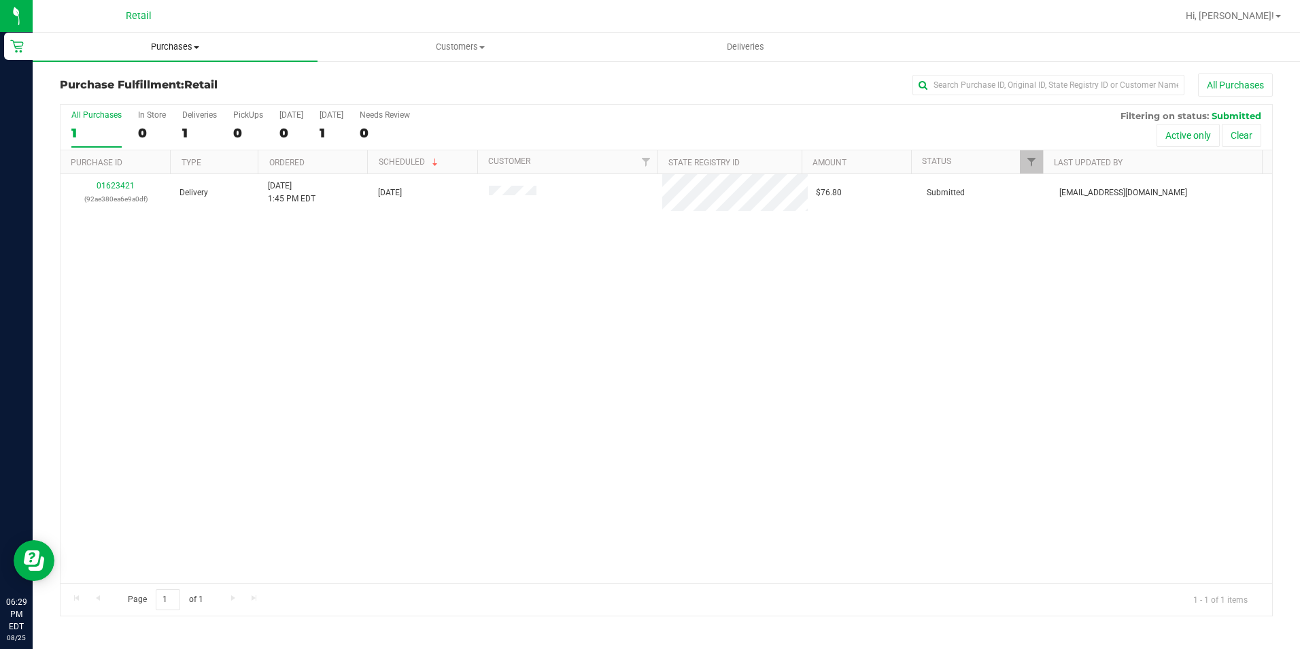
click at [164, 47] on span "Purchases" at bounding box center [175, 47] width 285 height 12
click at [126, 83] on span "Summary of purchases" at bounding box center [102, 82] width 139 height 12
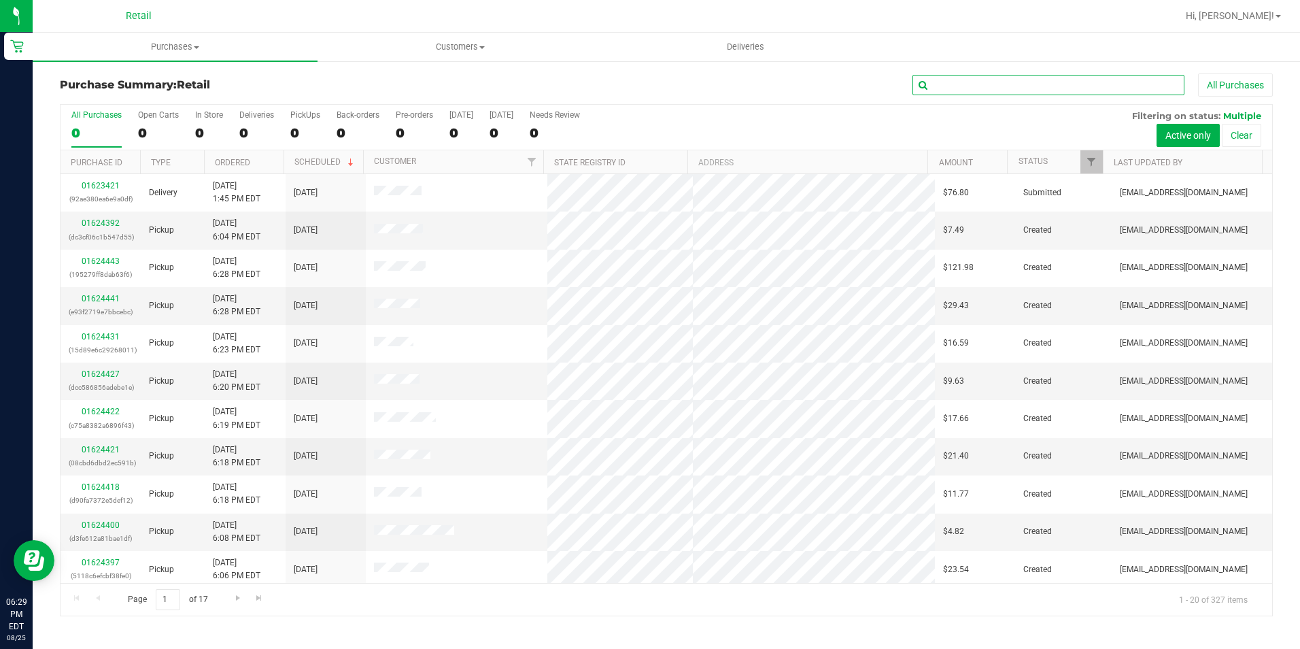
click at [953, 80] on input "text" at bounding box center [1049, 85] width 272 height 20
type input "cipitelli"
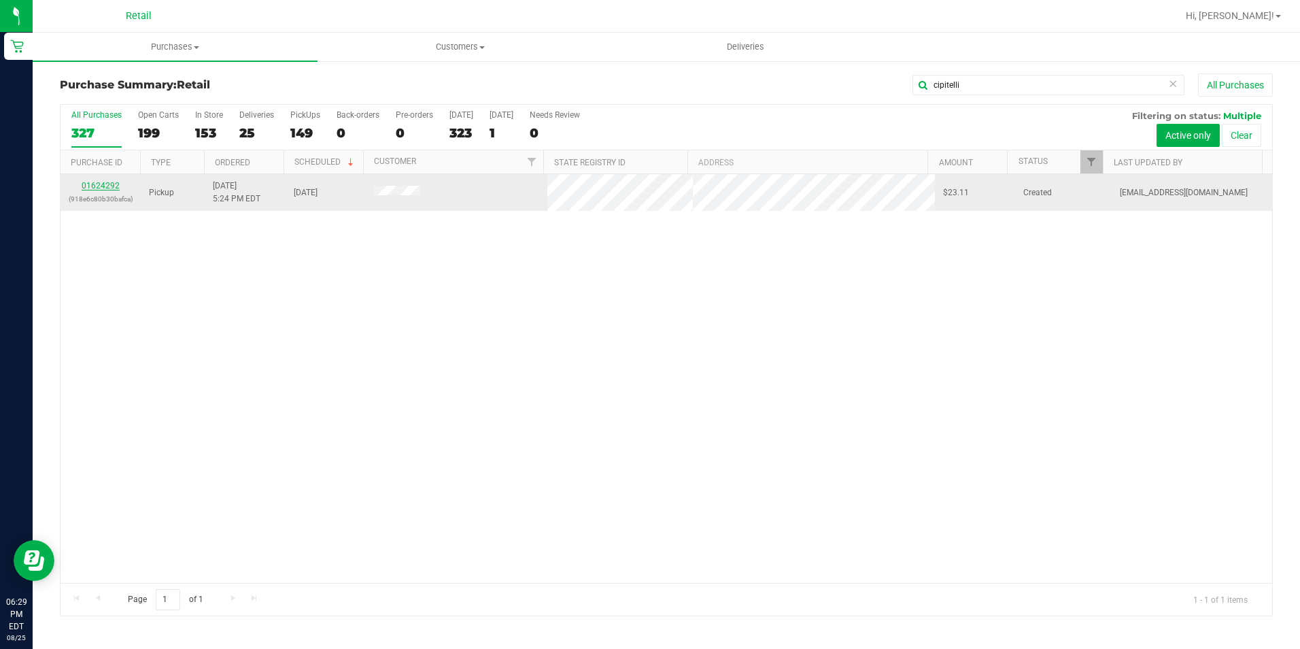
click at [108, 184] on link "01624292" at bounding box center [101, 186] width 38 height 10
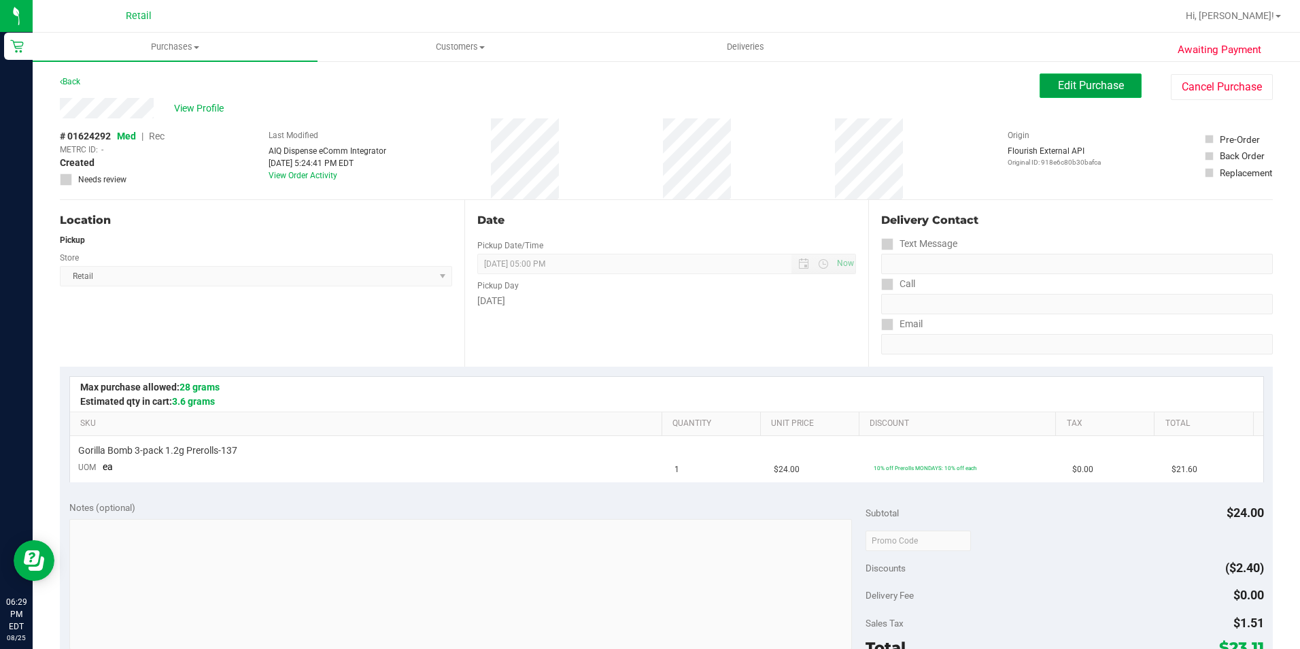
click at [1063, 84] on span "Edit Purchase" at bounding box center [1091, 85] width 66 height 13
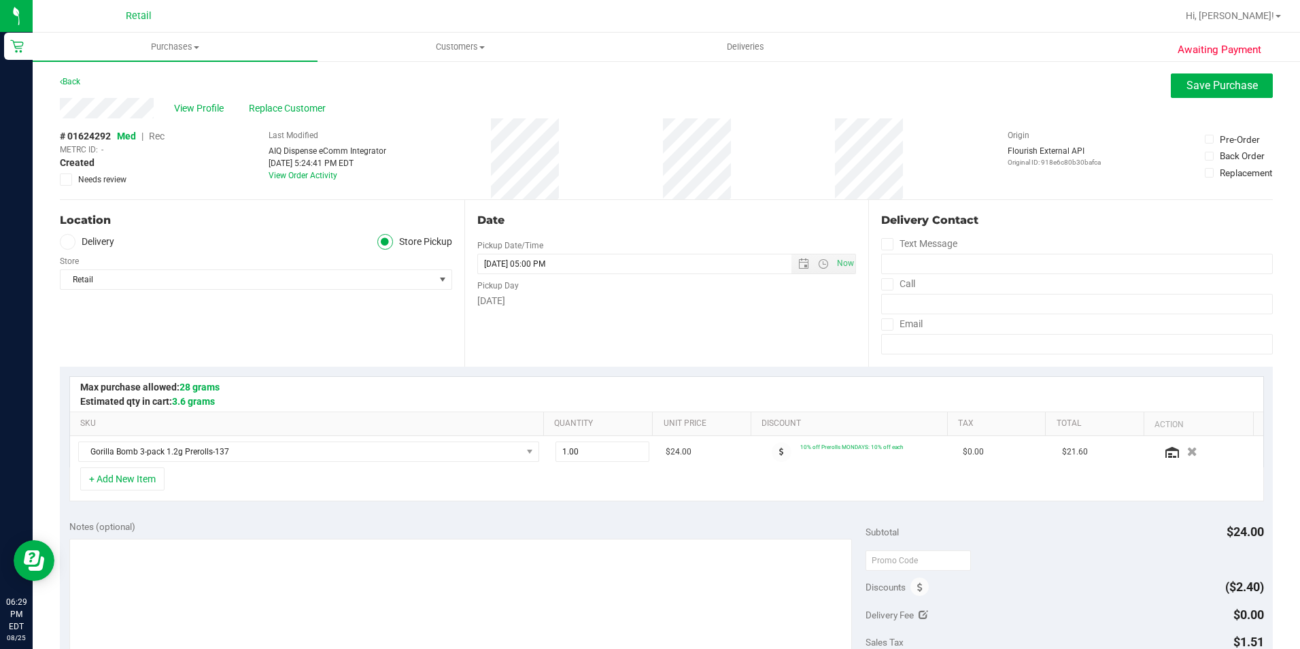
click at [157, 138] on span "Rec" at bounding box center [157, 136] width 16 height 11
click at [1187, 85] on span "Save Purchase" at bounding box center [1222, 85] width 71 height 13
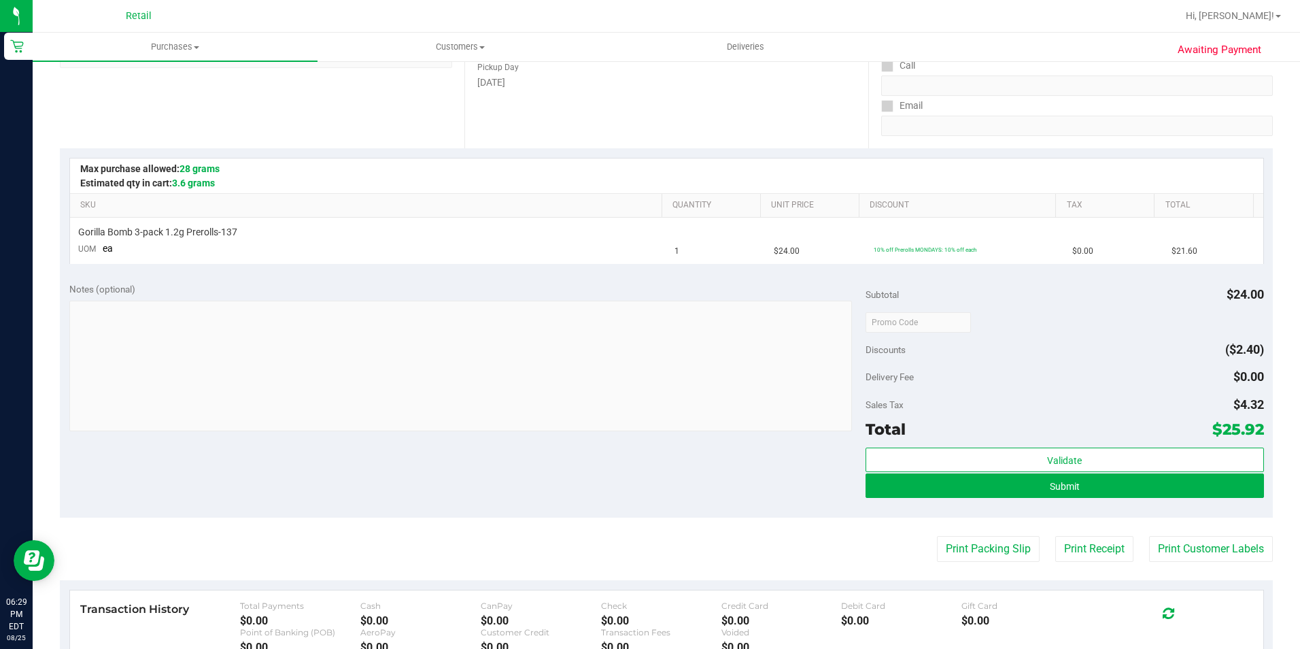
scroll to position [431, 0]
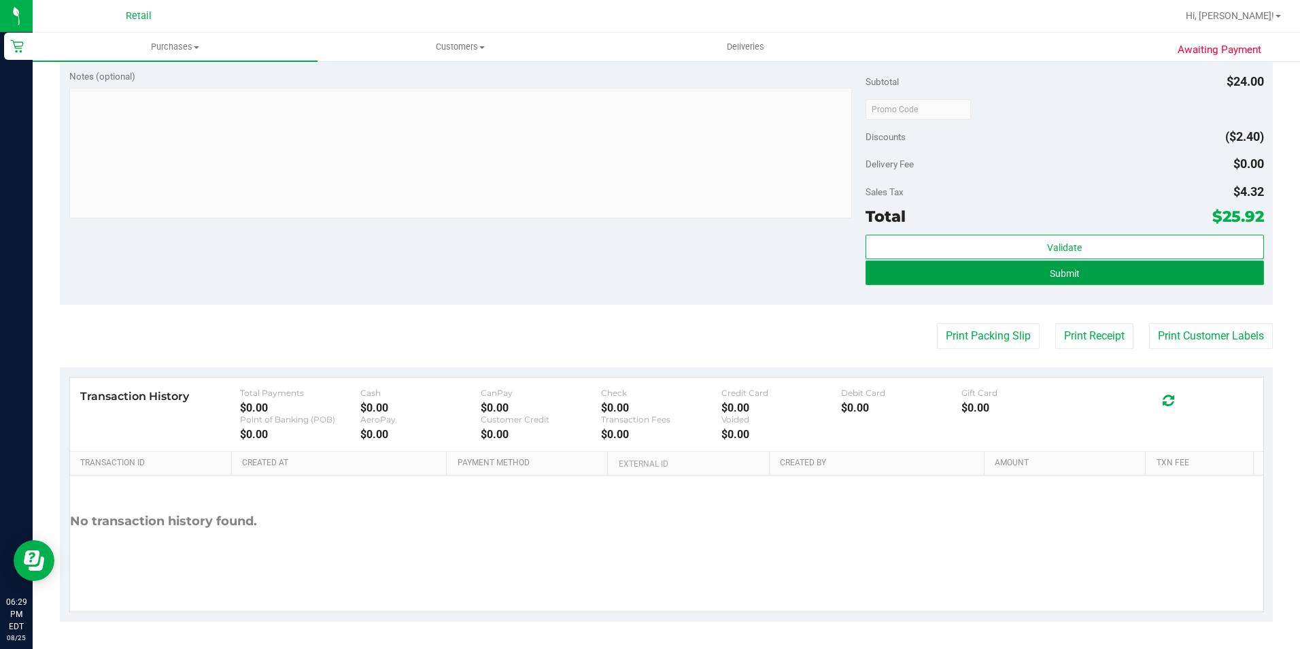
click at [1187, 274] on button "Submit" at bounding box center [1065, 272] width 398 height 24
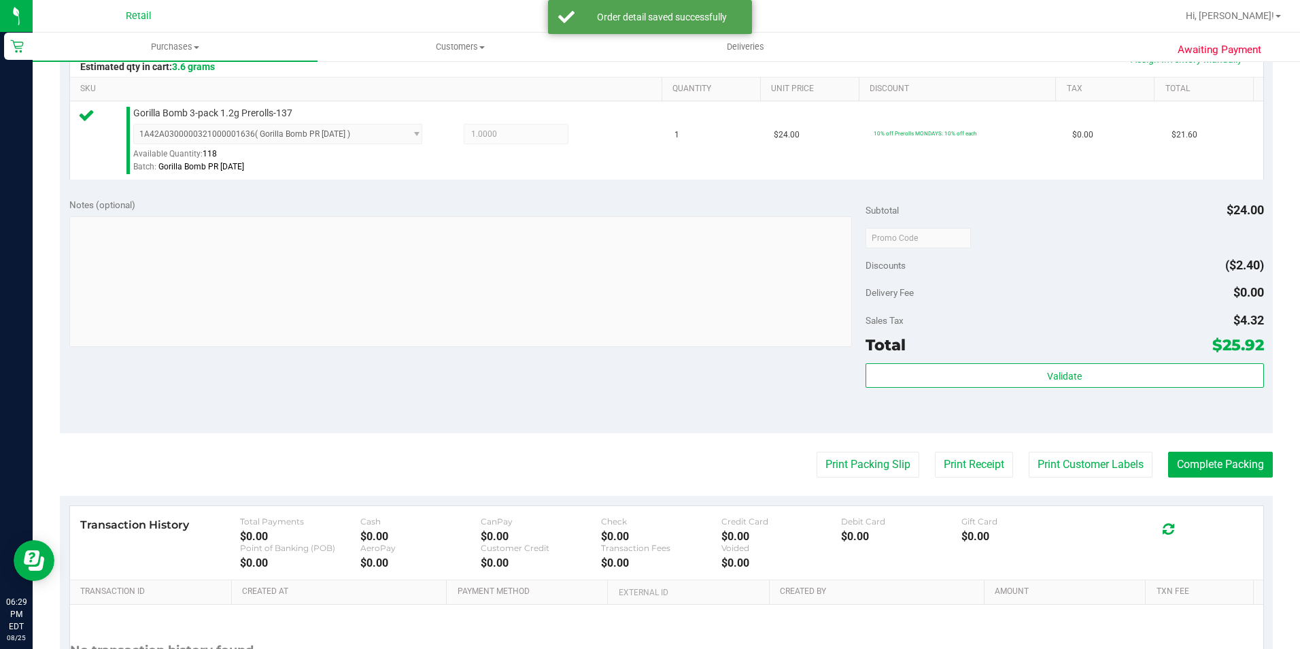
scroll to position [340, 0]
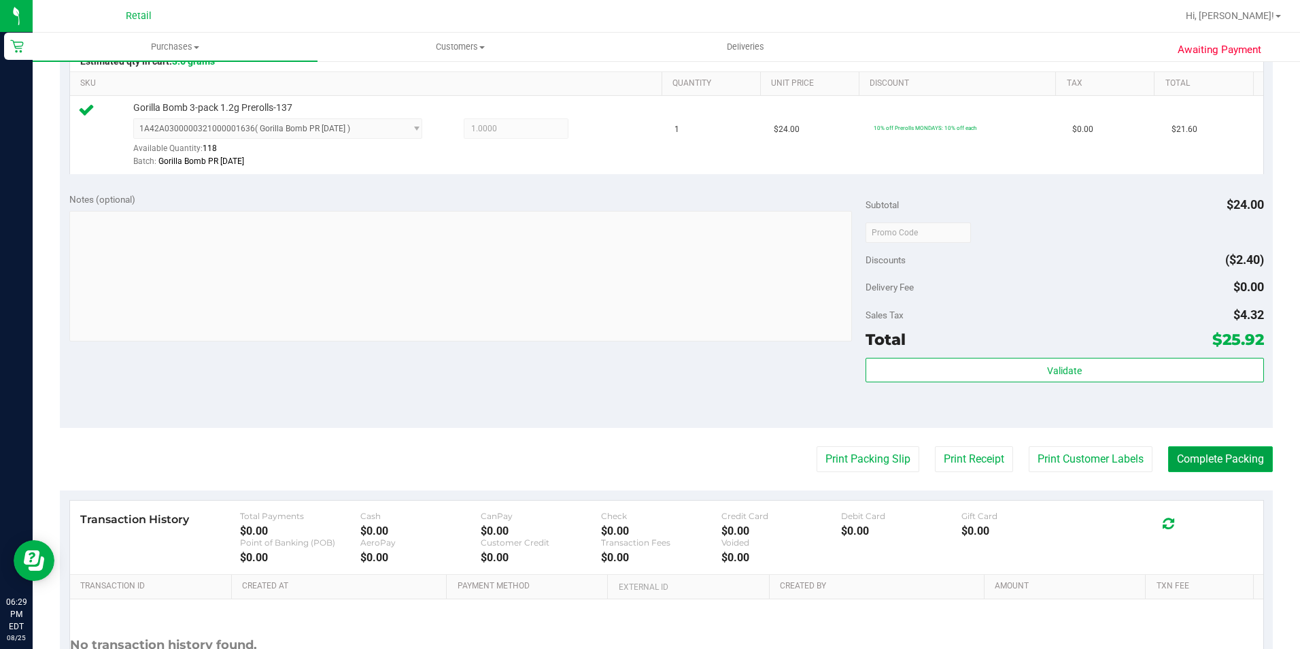
click at [1223, 465] on button "Complete Packing" at bounding box center [1220, 459] width 105 height 26
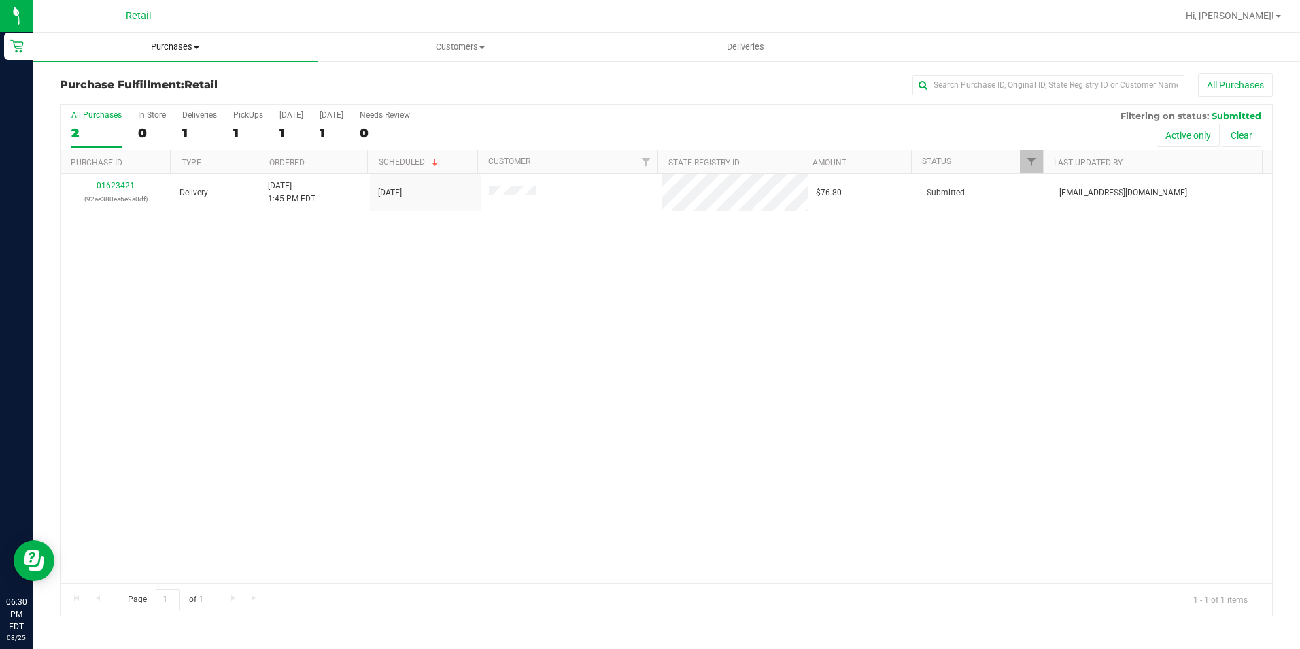
click at [156, 52] on span "Purchases" at bounding box center [175, 47] width 285 height 12
click at [112, 80] on span "Summary of purchases" at bounding box center [102, 82] width 139 height 12
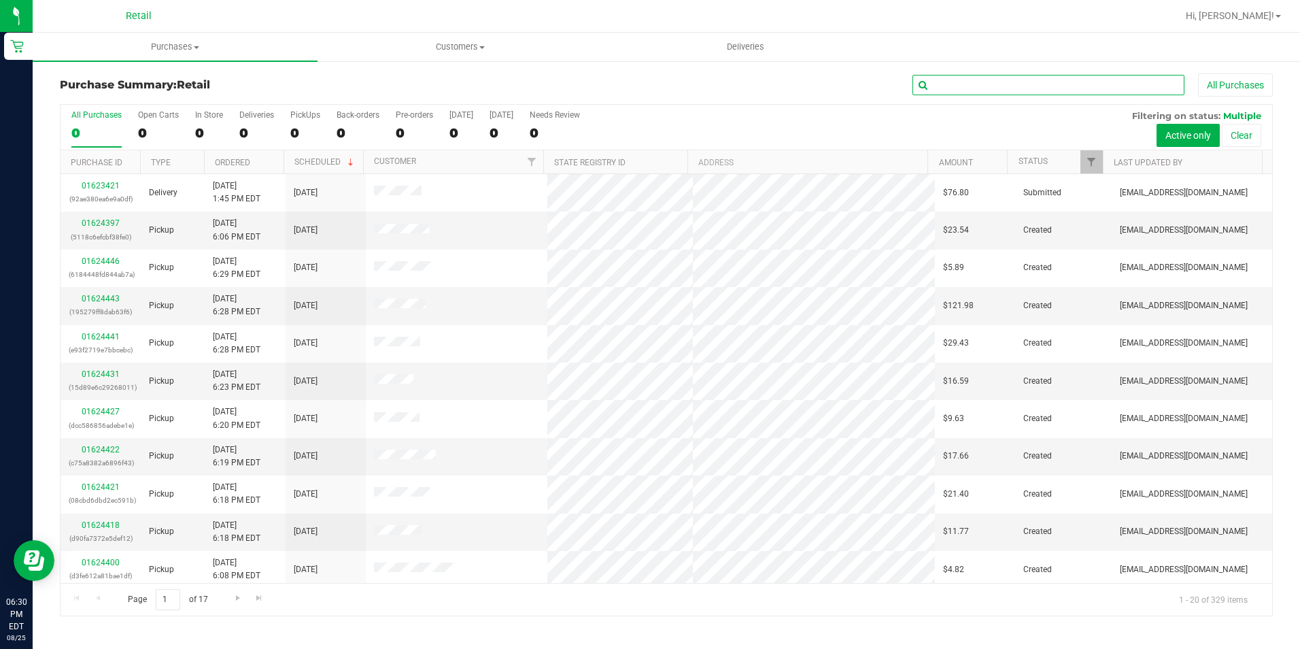
click at [1046, 88] on input "text" at bounding box center [1049, 85] width 272 height 20
type input "[PERSON_NAME]"
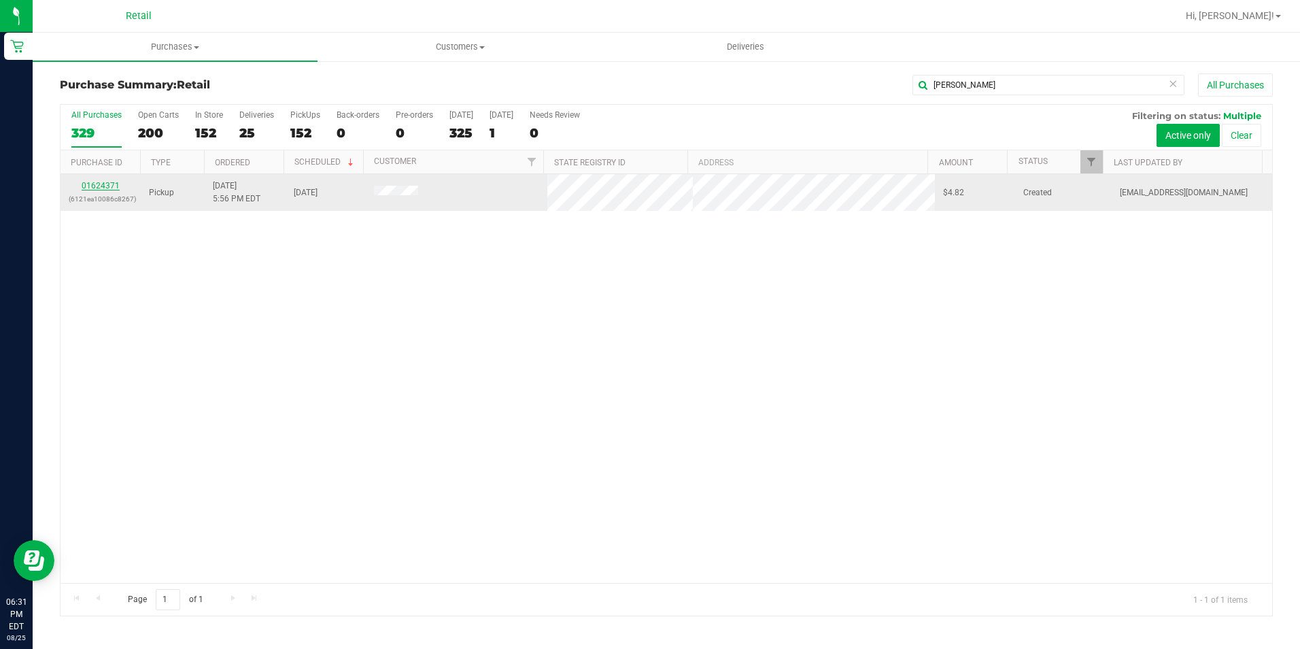
click at [103, 186] on link "01624371" at bounding box center [101, 186] width 38 height 10
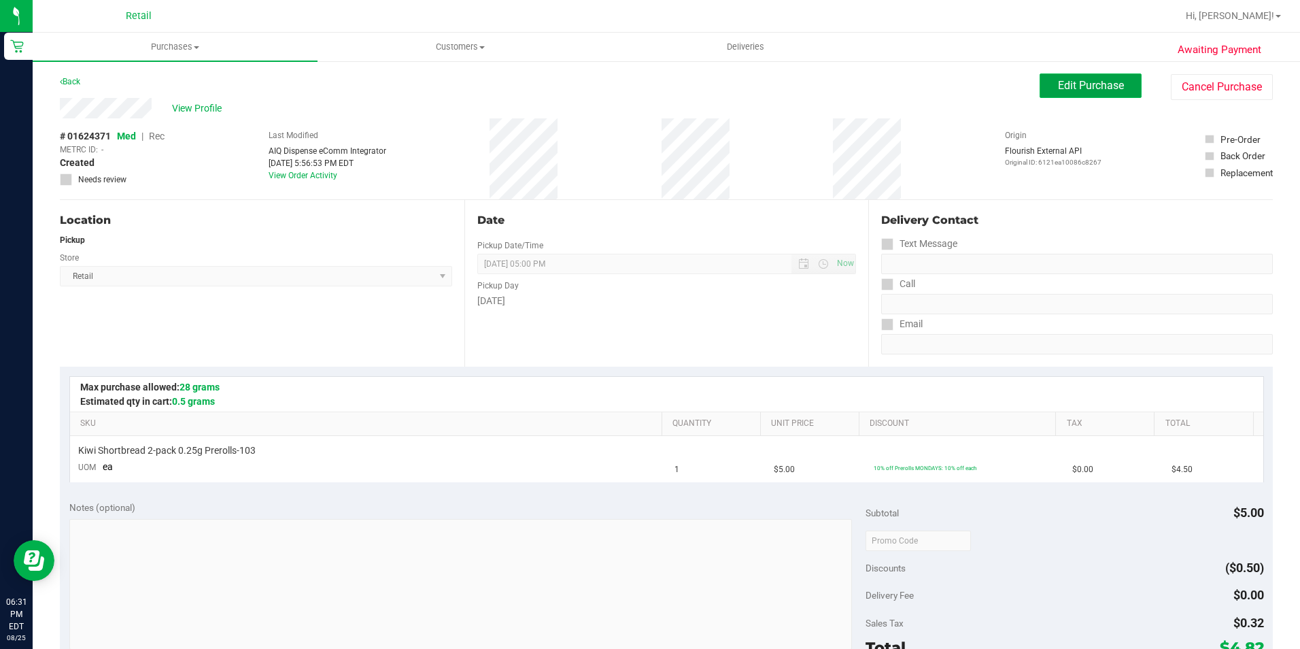
click at [1076, 81] on span "Edit Purchase" at bounding box center [1091, 85] width 66 height 13
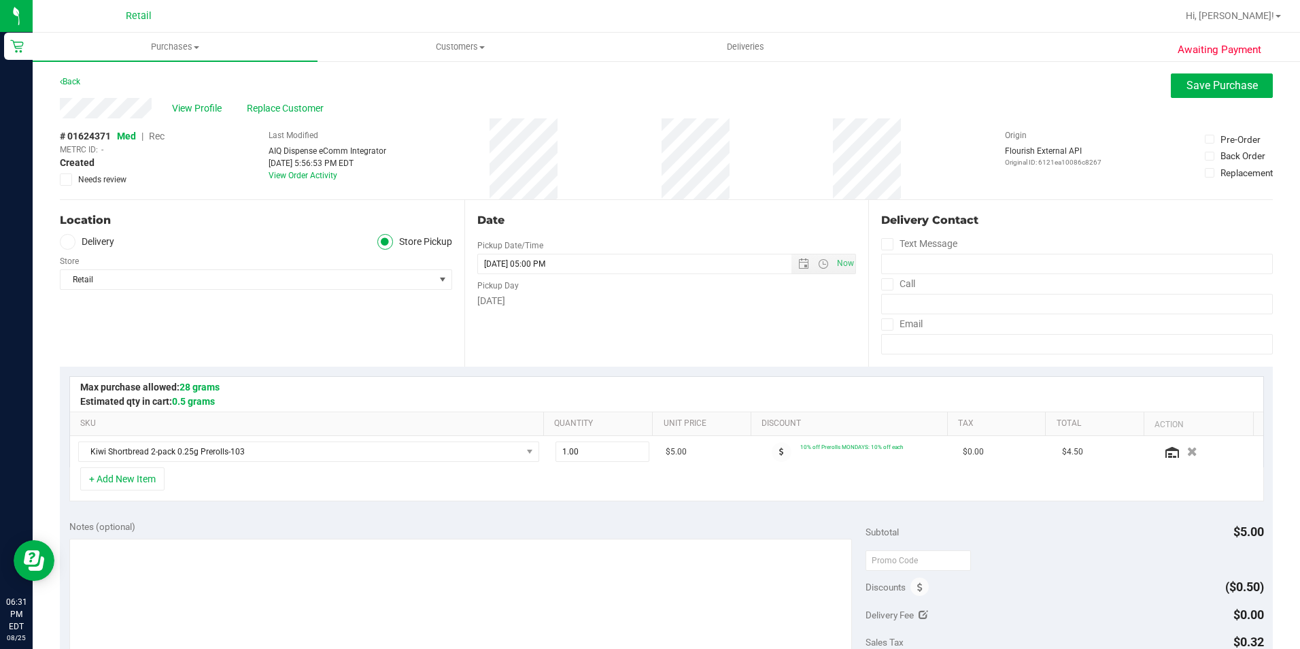
click at [162, 133] on span "Rec" at bounding box center [157, 136] width 16 height 11
click at [171, 45] on span "Purchases" at bounding box center [175, 47] width 285 height 12
click at [106, 86] on span "Summary of purchases" at bounding box center [102, 82] width 139 height 12
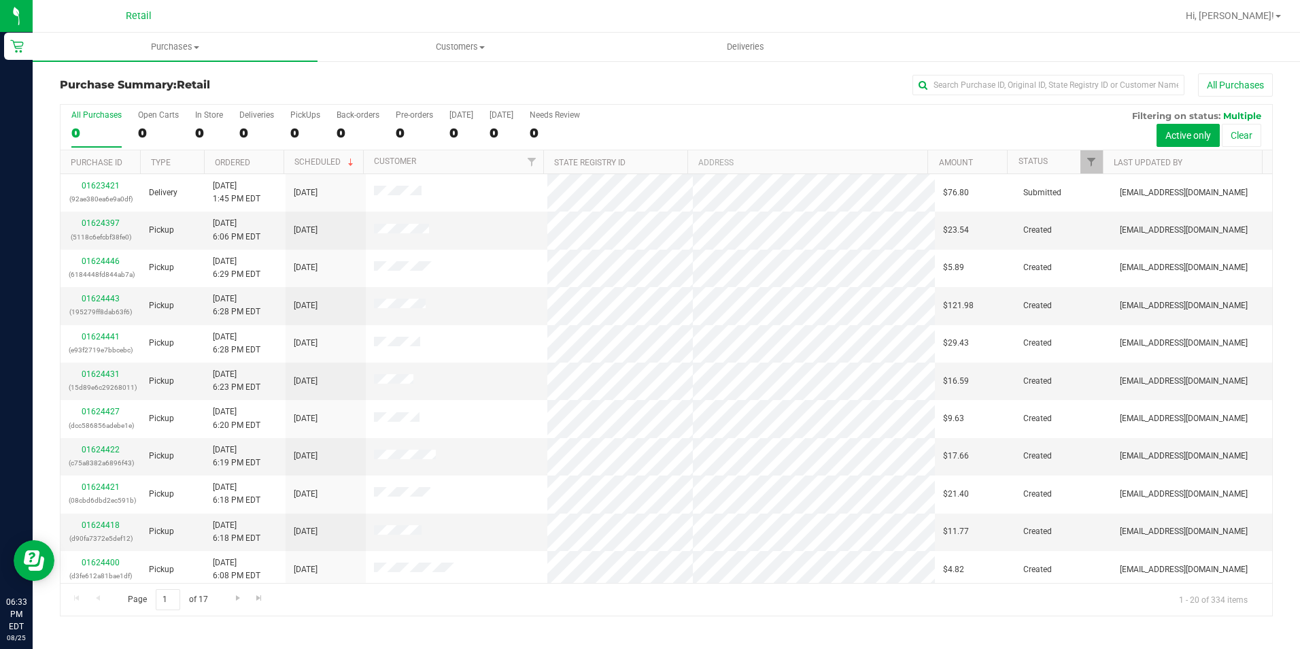
click at [984, 74] on div "All Purchases" at bounding box center [868, 84] width 808 height 23
click at [985, 78] on input "text" at bounding box center [1049, 85] width 272 height 20
type input "k"
type input "[PERSON_NAME]"
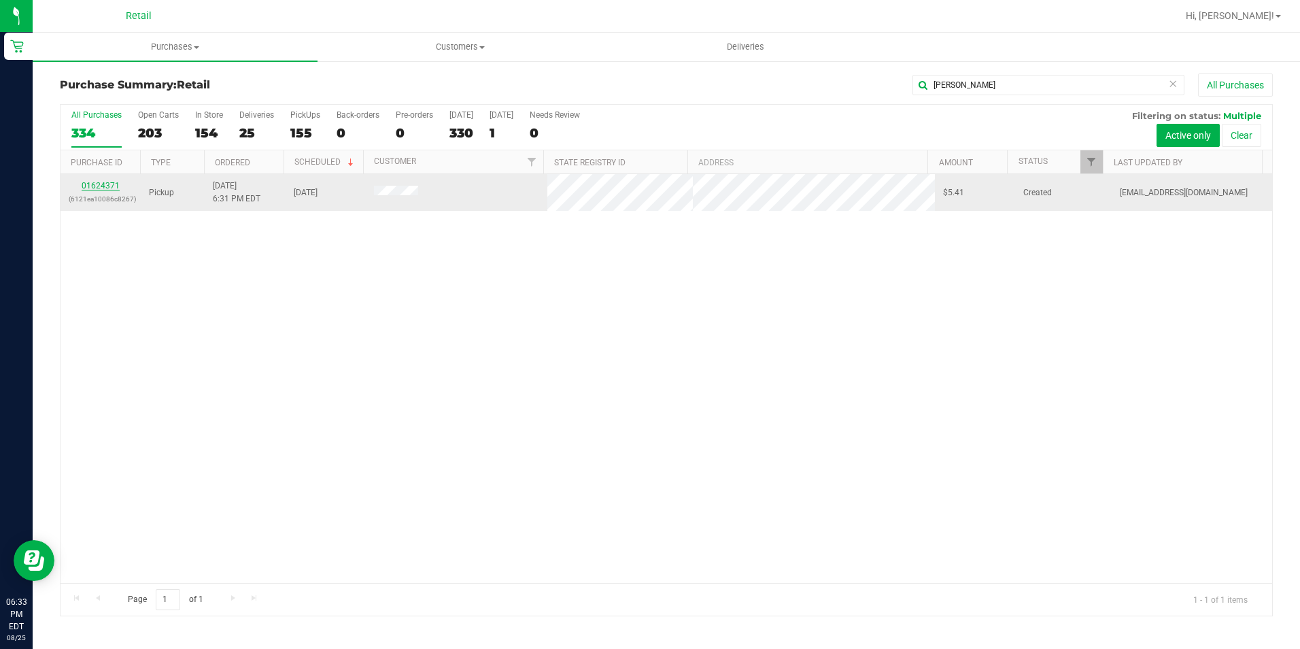
click at [112, 188] on link "01624371" at bounding box center [101, 186] width 38 height 10
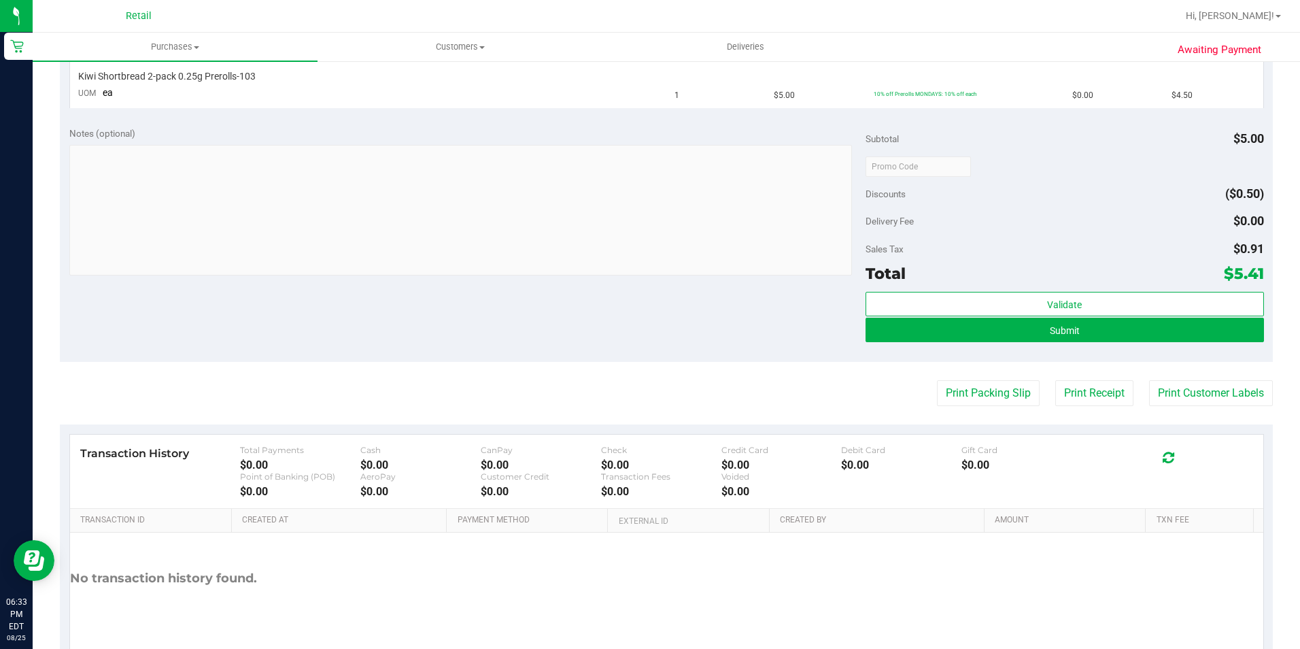
scroll to position [431, 0]
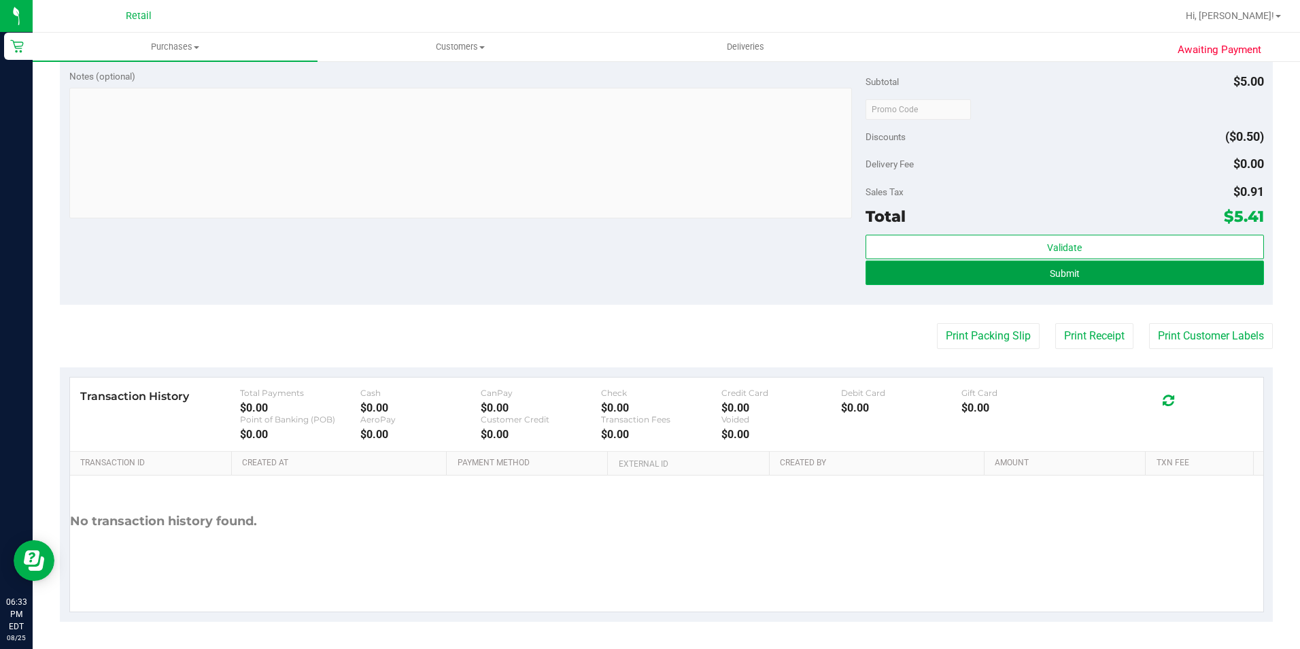
click at [1034, 280] on button "Submit" at bounding box center [1065, 272] width 398 height 24
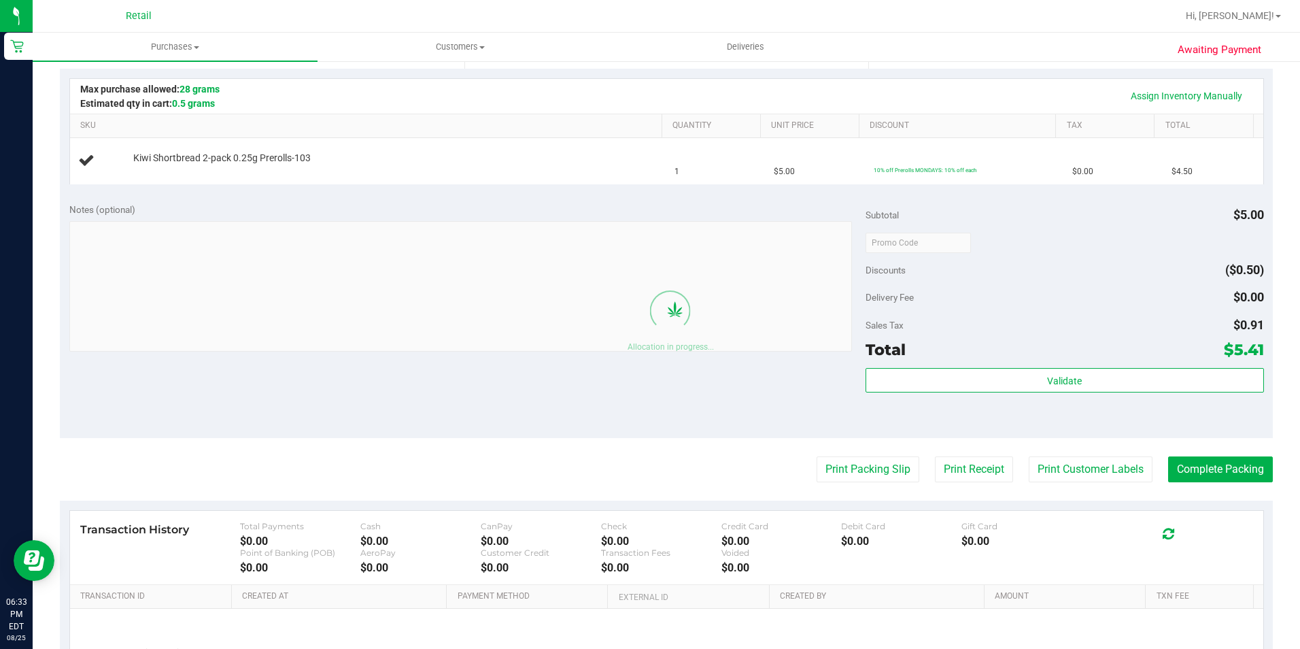
scroll to position [299, 0]
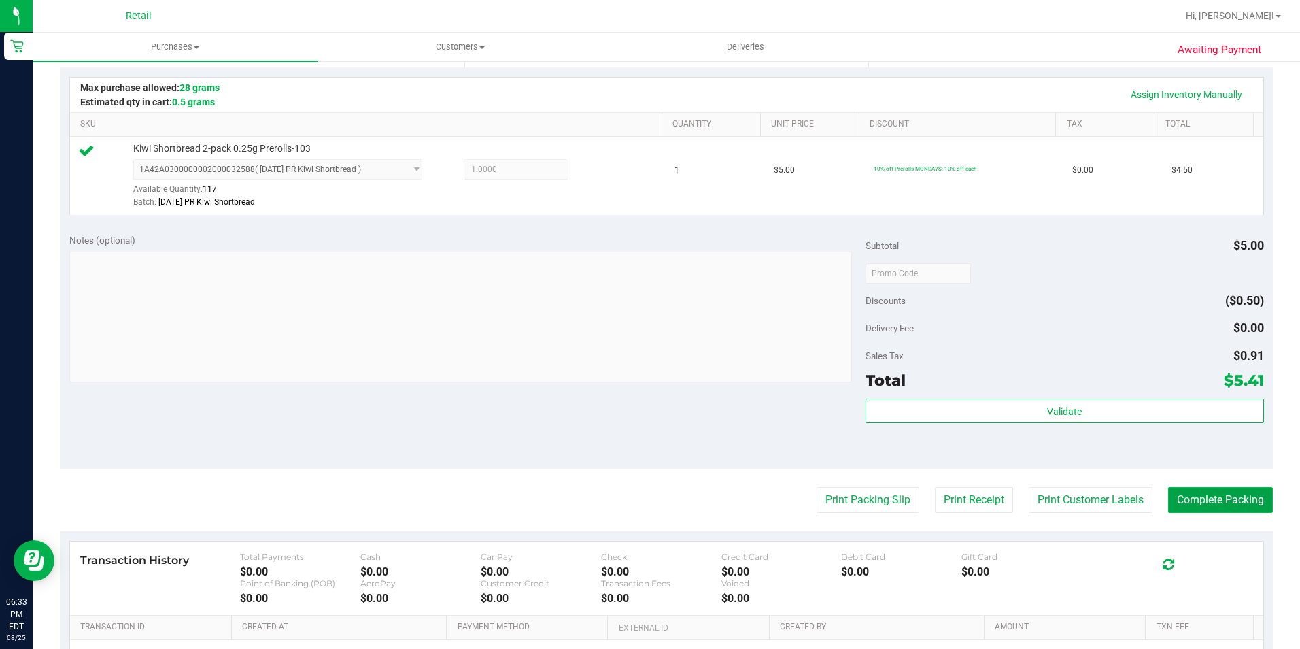
click at [1233, 503] on button "Complete Packing" at bounding box center [1220, 500] width 105 height 26
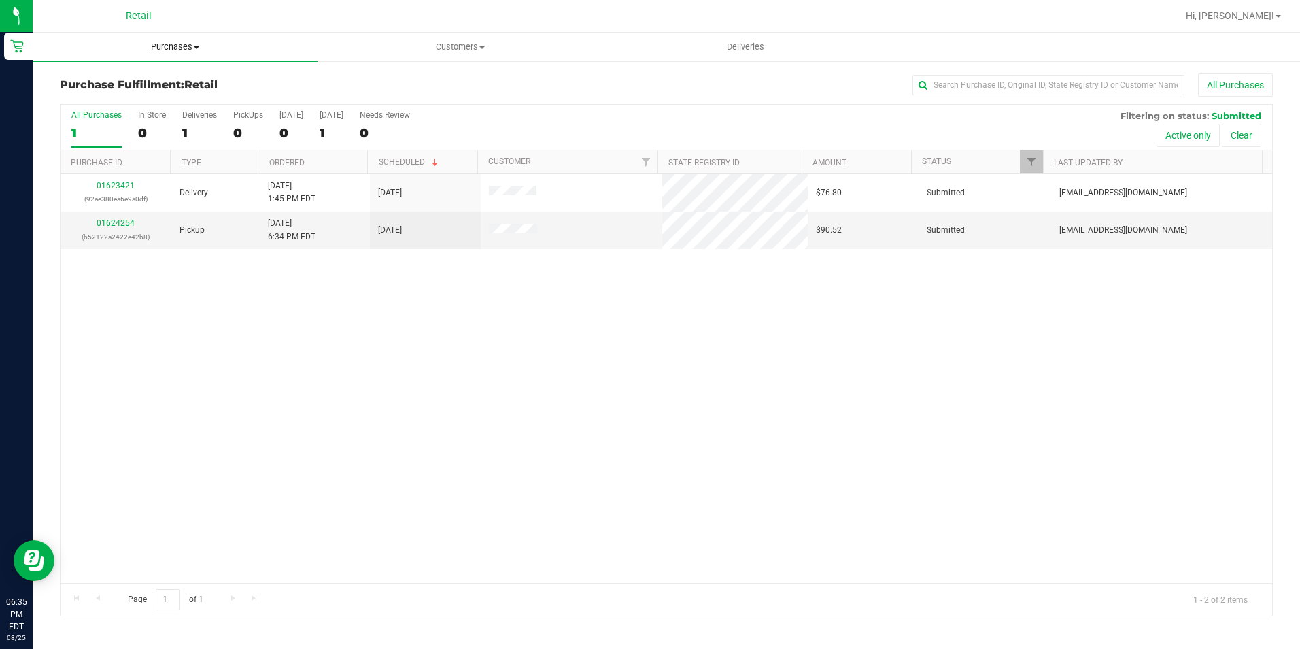
click at [175, 49] on span "Purchases" at bounding box center [175, 47] width 285 height 12
click at [155, 84] on span "Summary of purchases" at bounding box center [102, 82] width 139 height 12
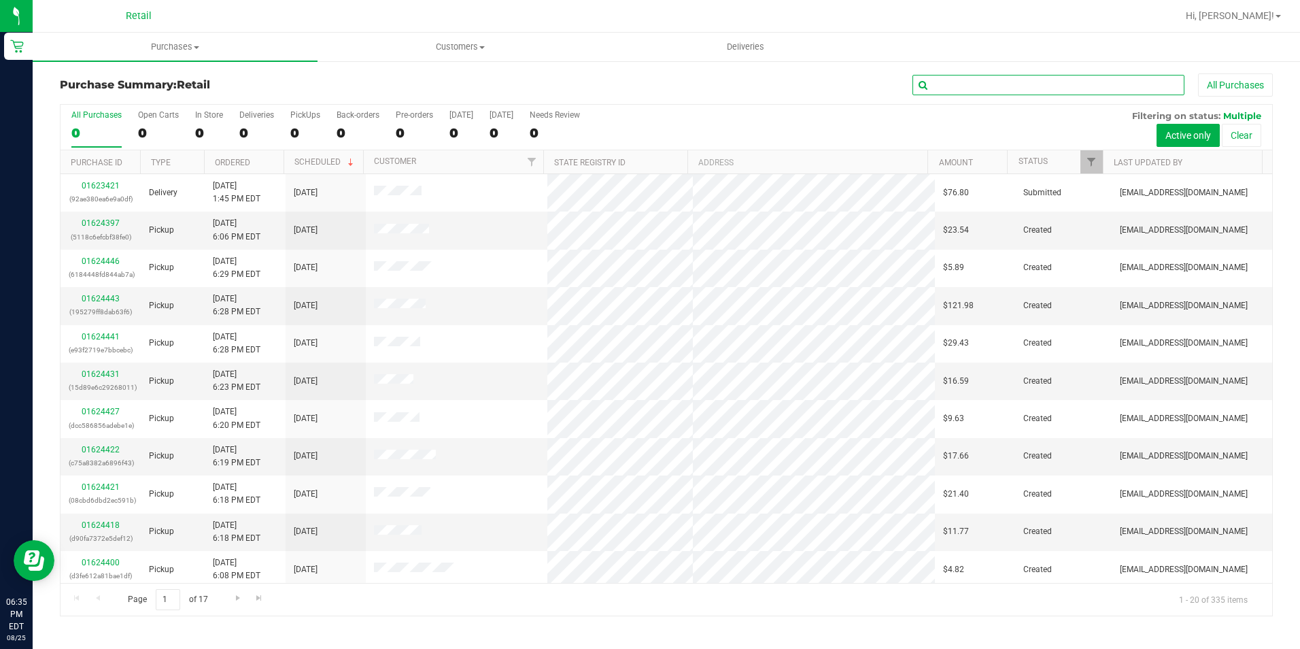
click at [1007, 89] on input "text" at bounding box center [1049, 85] width 272 height 20
type input "[PERSON_NAME]"
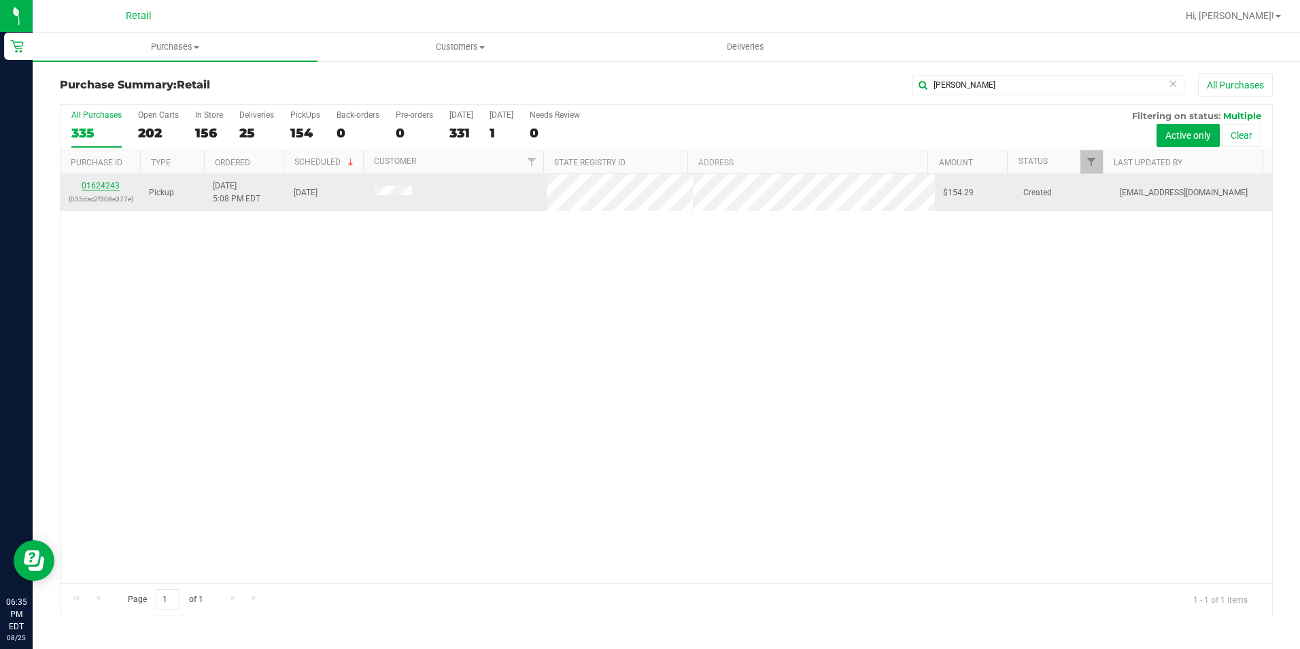
click at [103, 188] on link "01624243" at bounding box center [101, 186] width 38 height 10
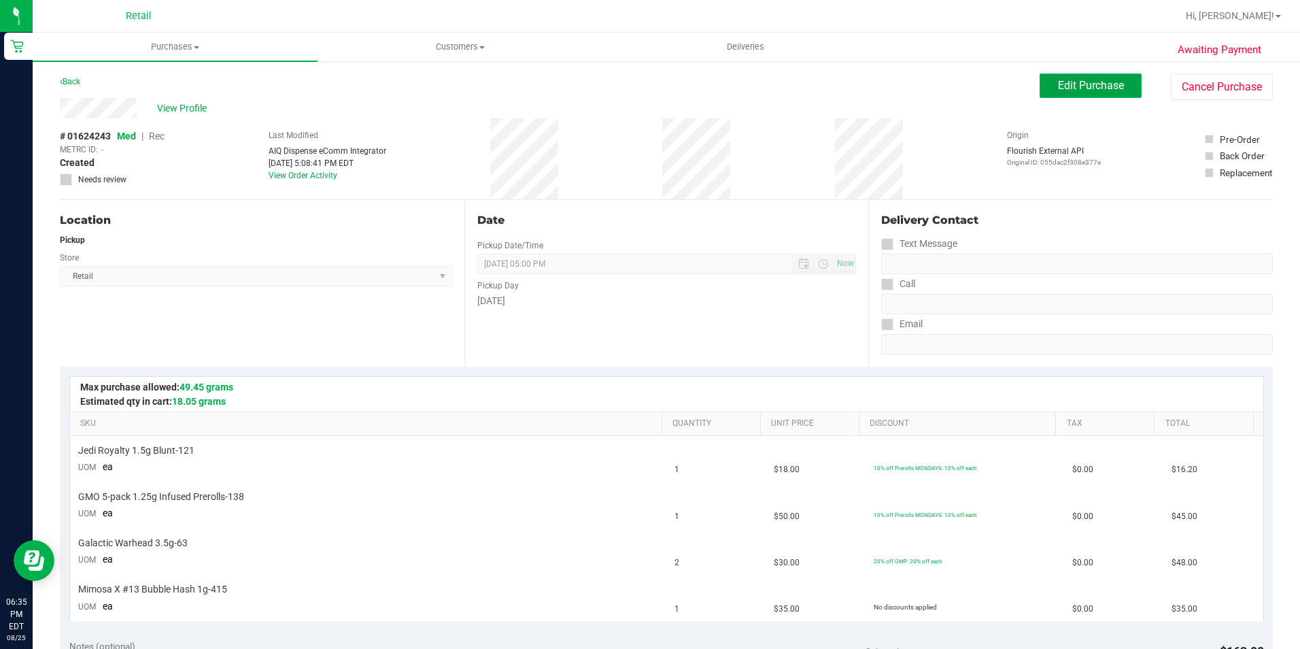
click at [1084, 88] on span "Edit Purchase" at bounding box center [1091, 85] width 66 height 13
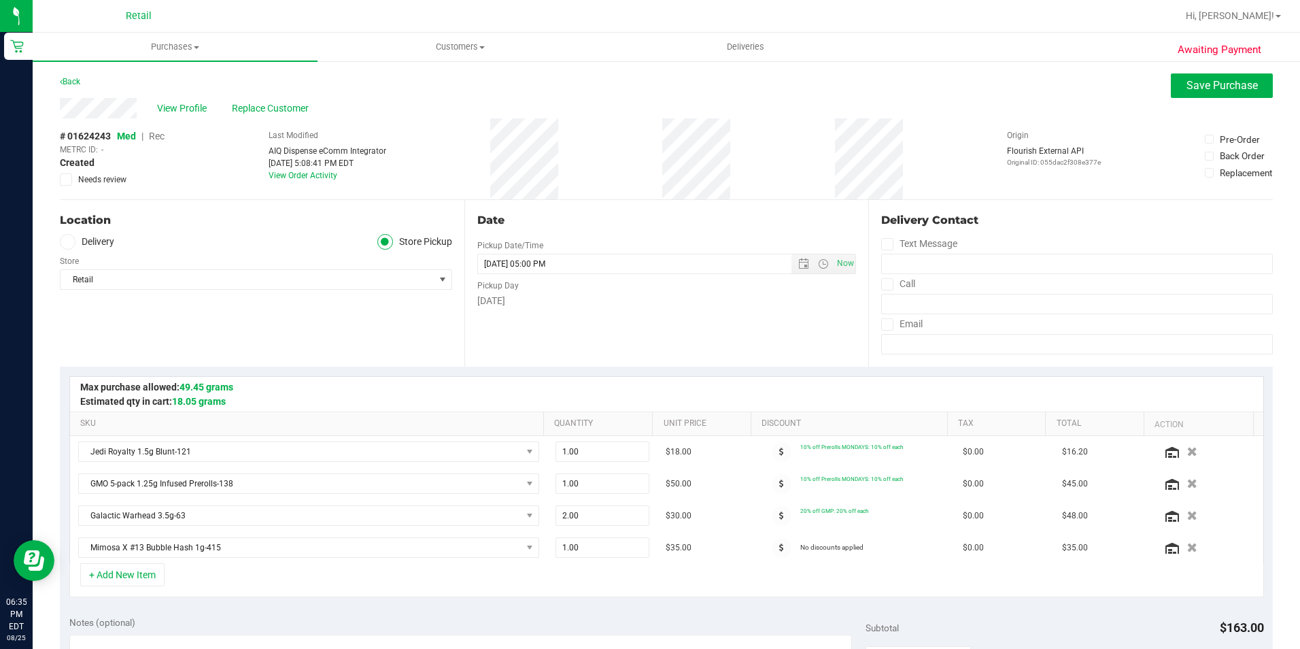
click at [160, 137] on span "Rec" at bounding box center [157, 136] width 16 height 11
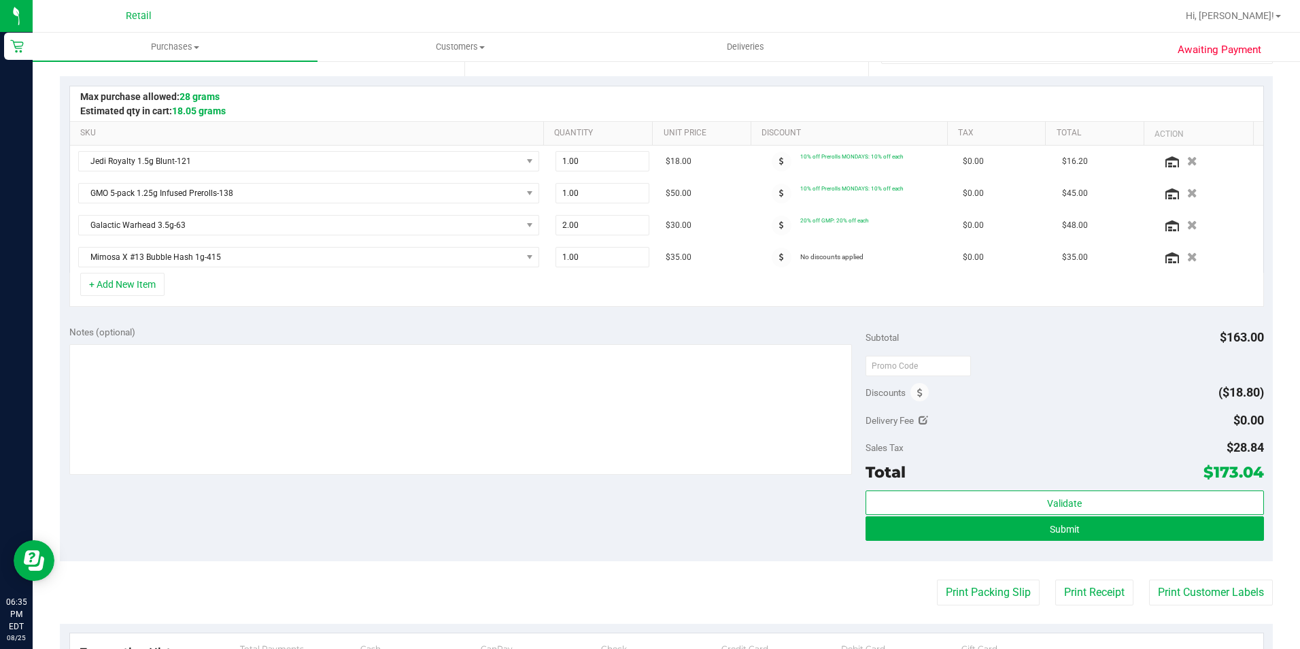
scroll to position [476, 0]
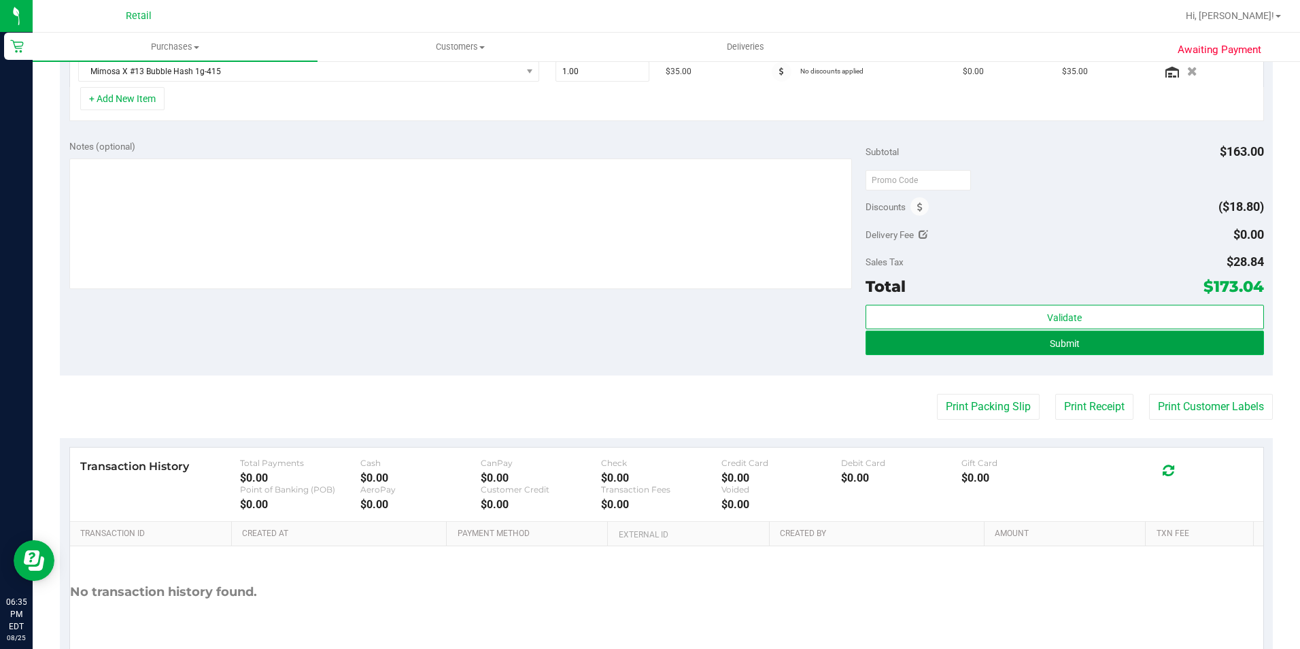
click at [1151, 352] on button "Submit" at bounding box center [1065, 342] width 398 height 24
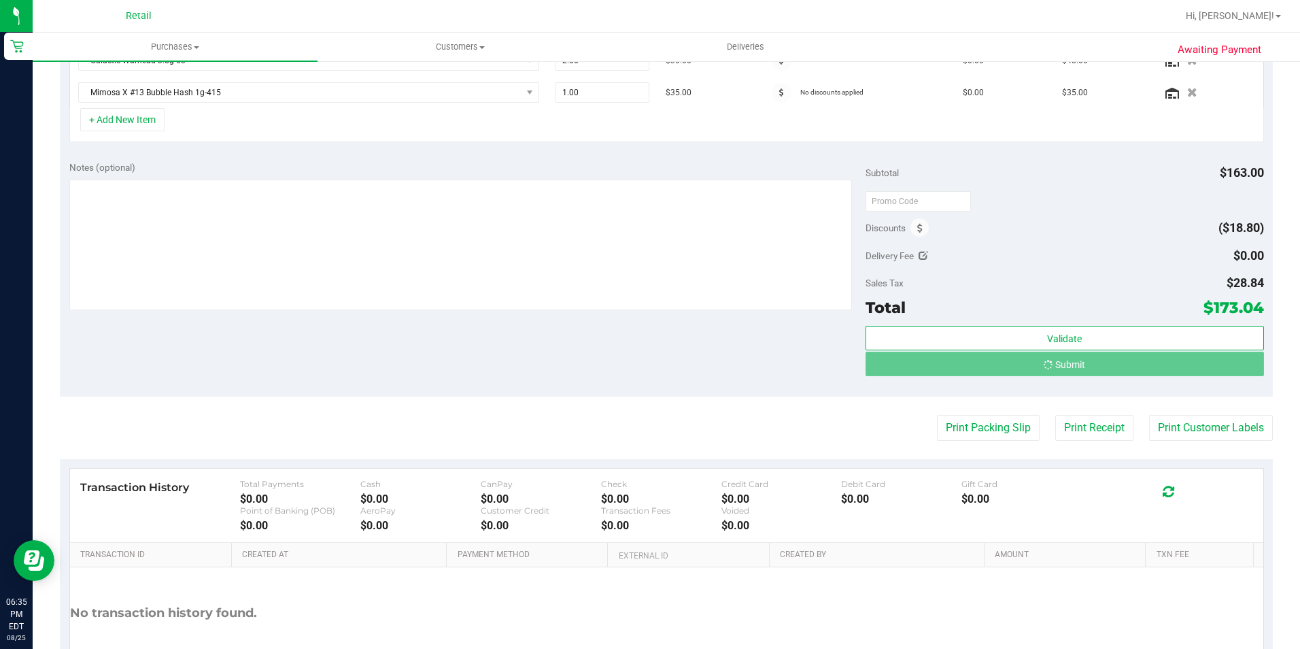
scroll to position [434, 0]
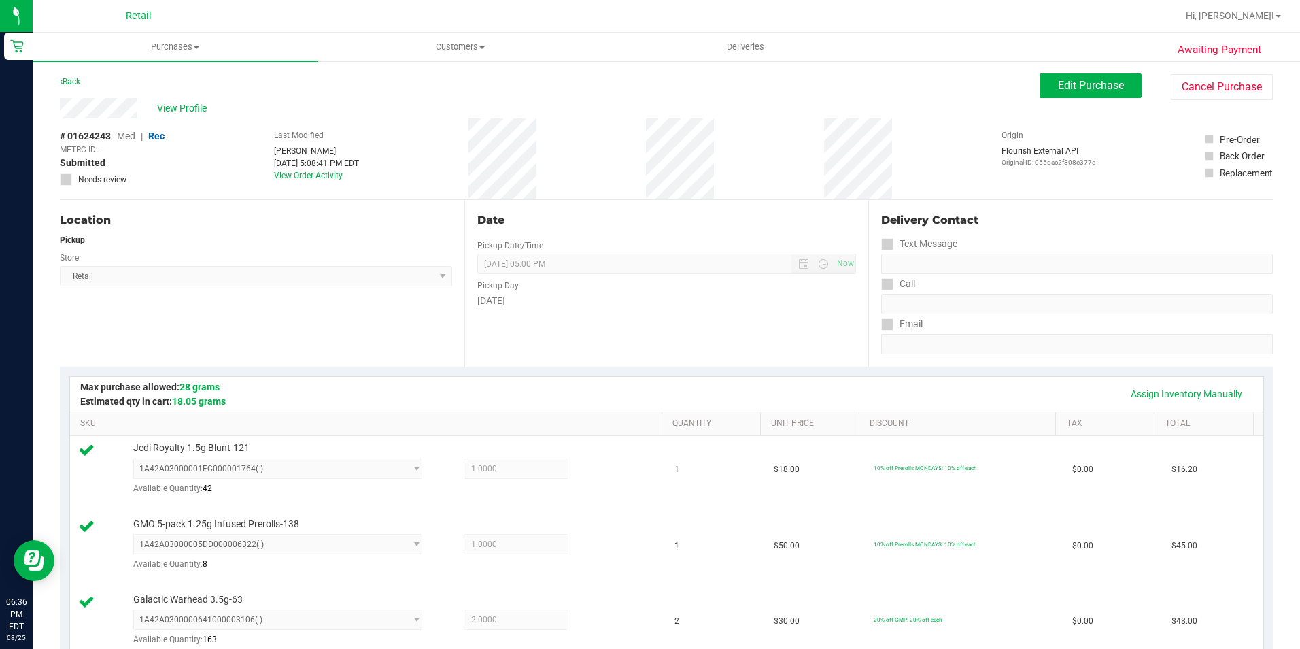
scroll to position [476, 0]
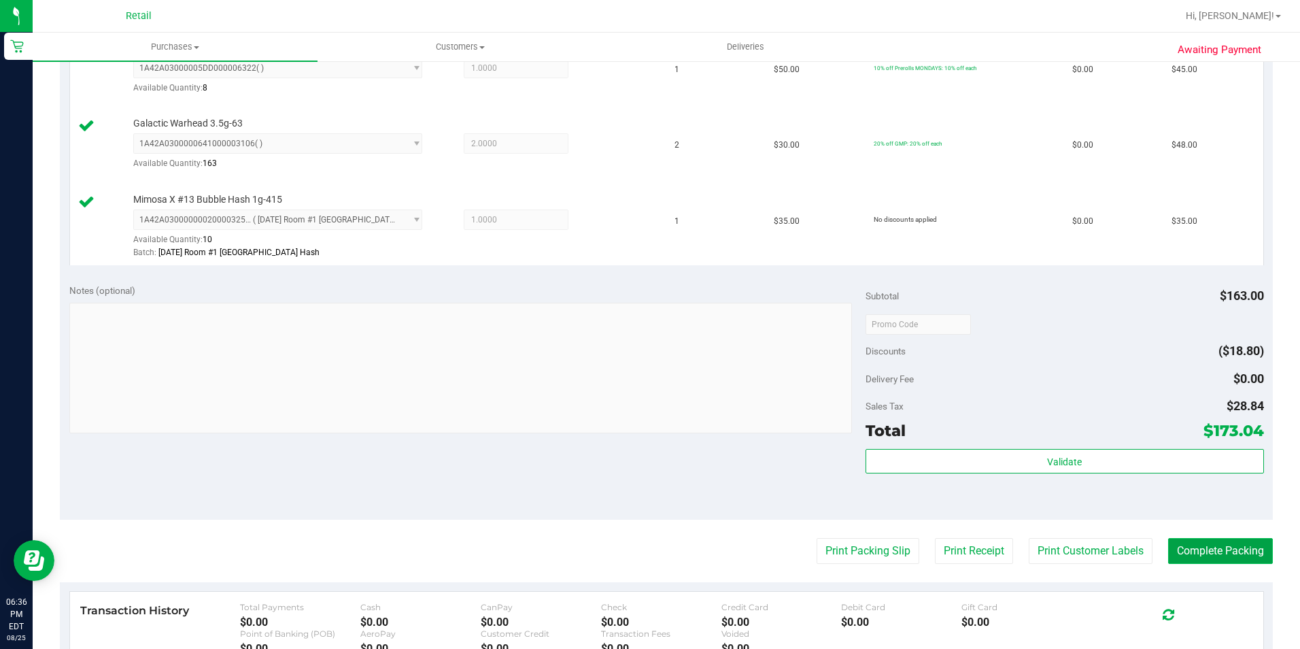
click at [1228, 541] on button "Complete Packing" at bounding box center [1220, 551] width 105 height 26
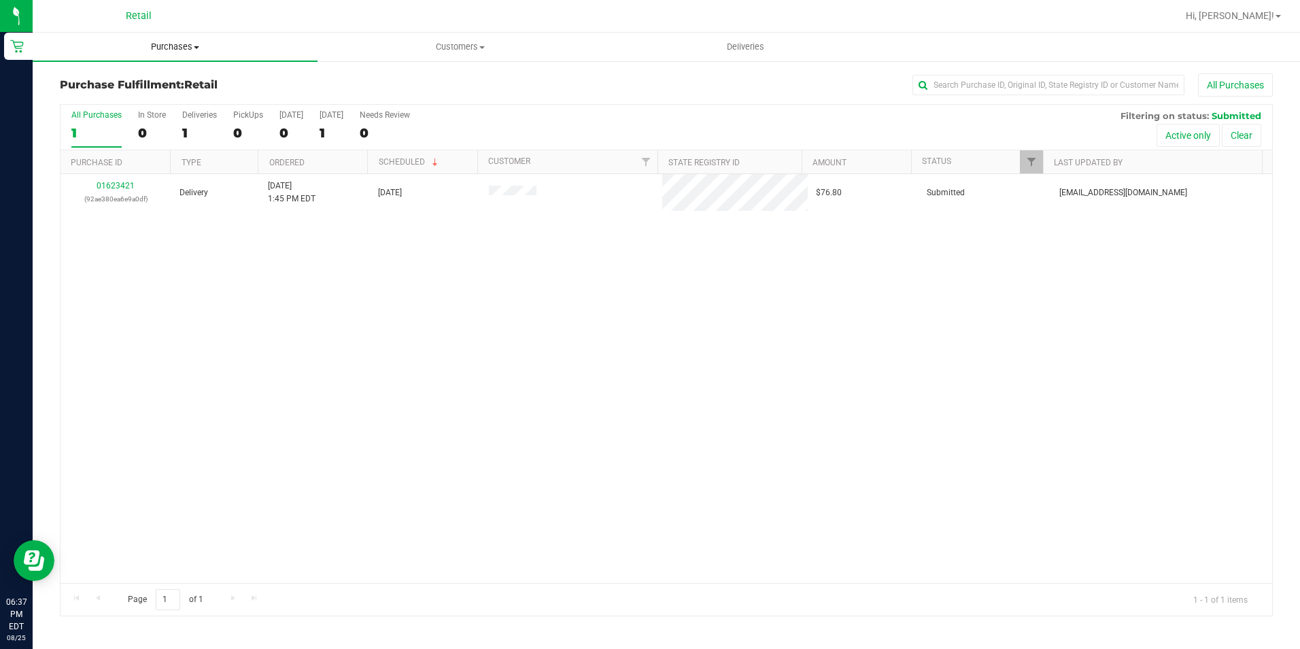
click at [185, 48] on span "Purchases" at bounding box center [175, 47] width 285 height 12
click at [133, 88] on li "Summary of purchases" at bounding box center [175, 82] width 285 height 16
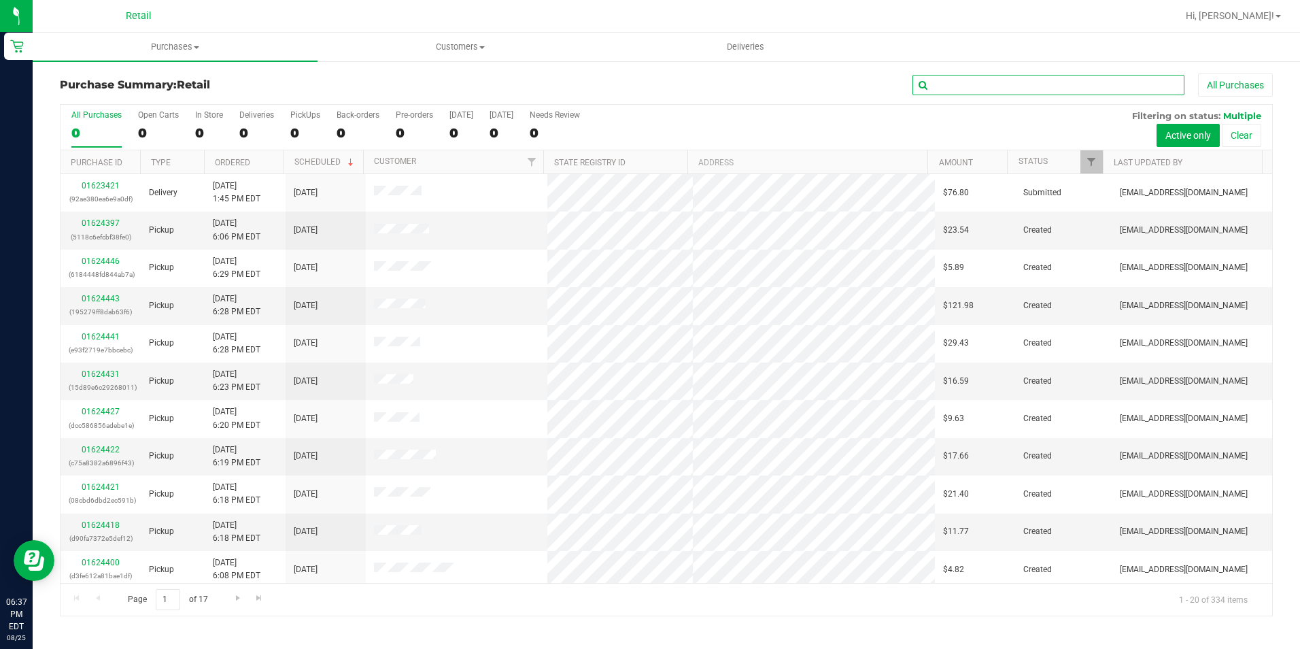
click at [966, 81] on input "text" at bounding box center [1049, 85] width 272 height 20
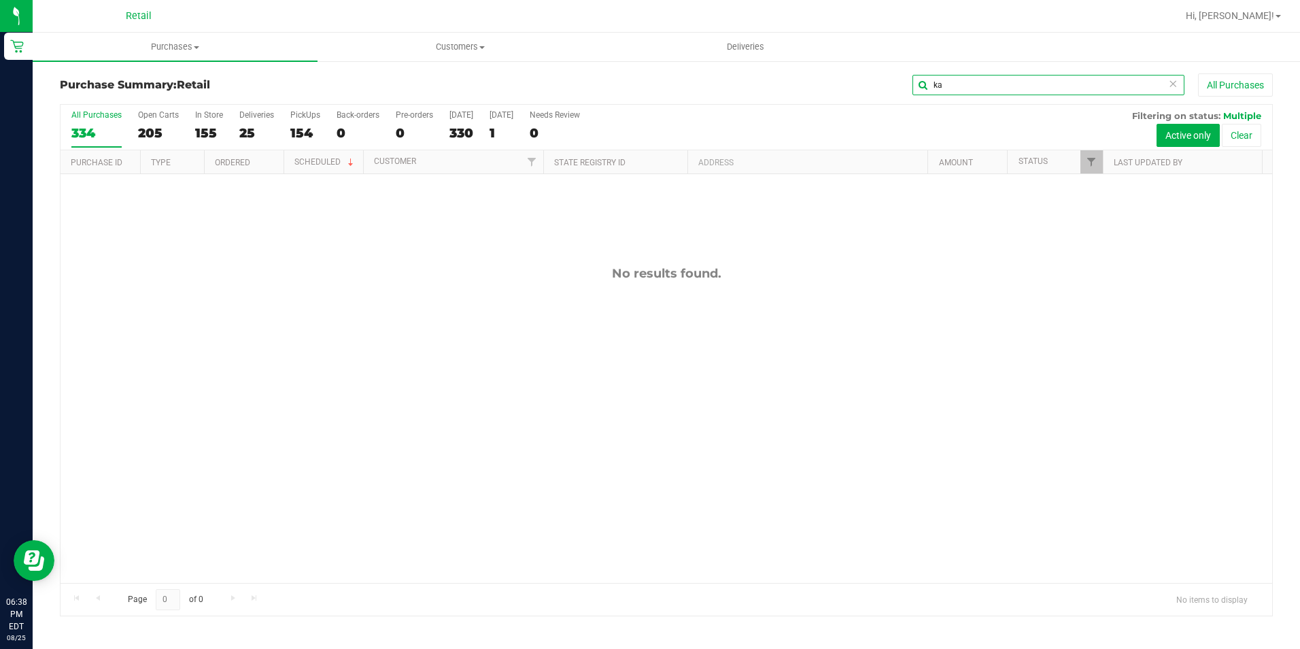
type input "k"
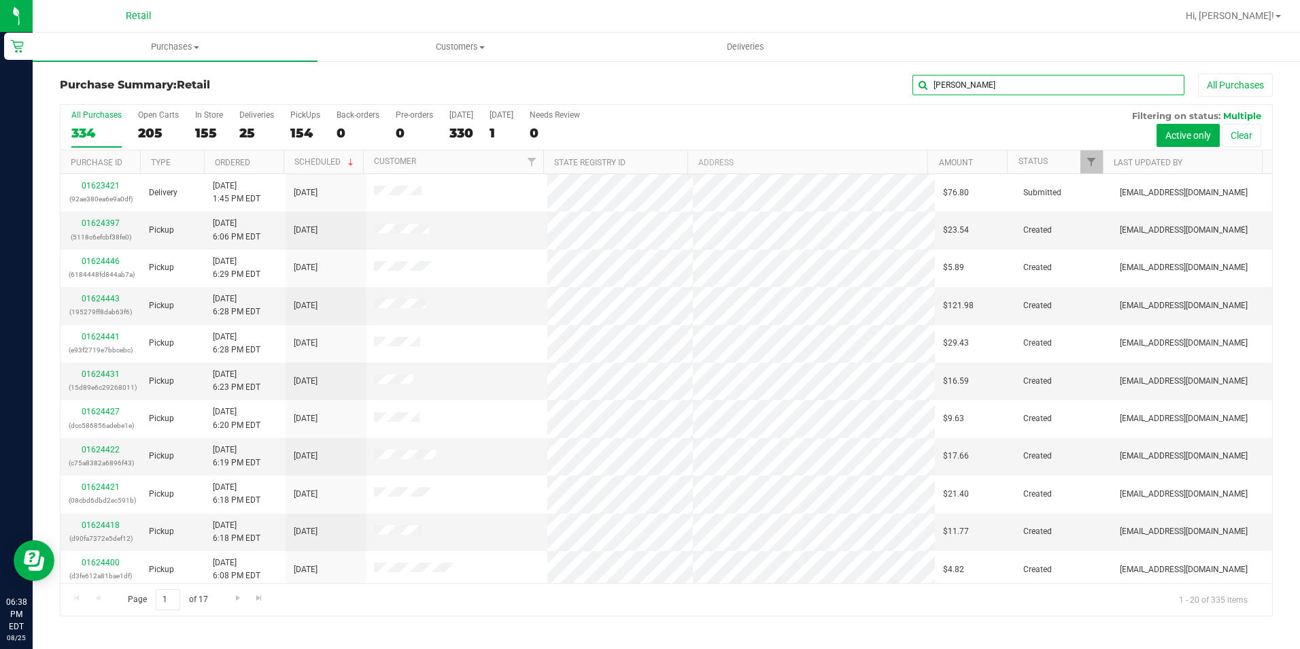
type input "[PERSON_NAME]"
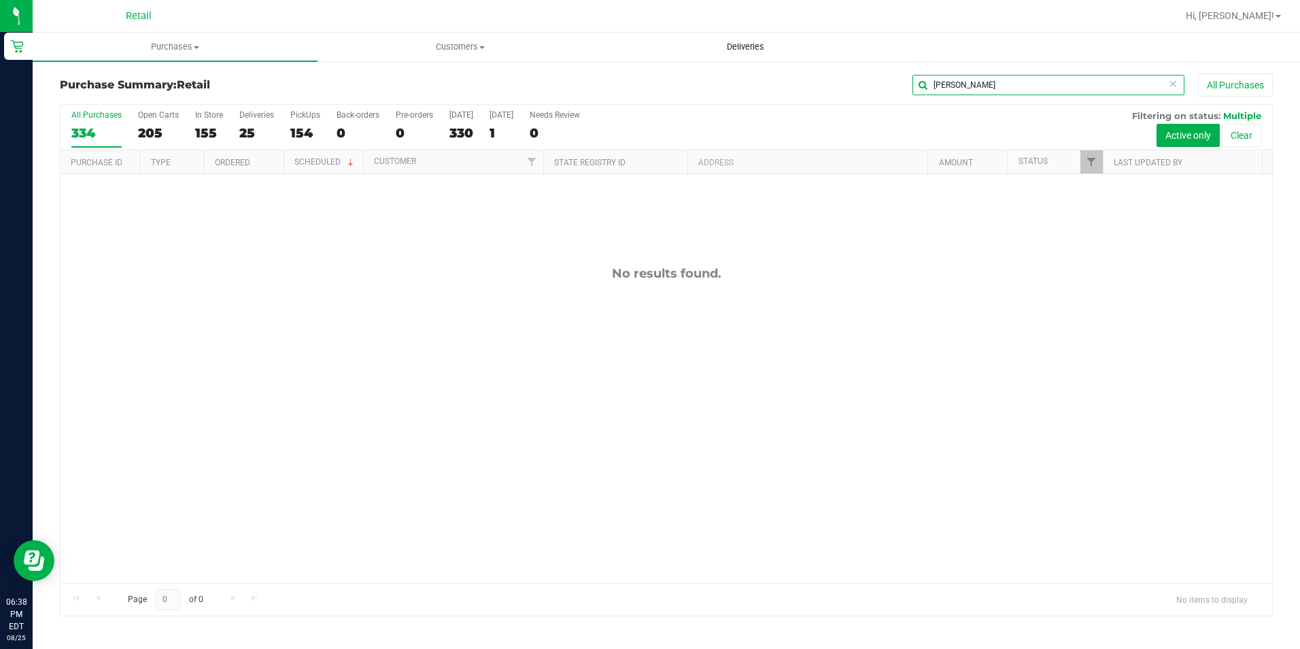
drag, startPoint x: 981, startPoint y: 90, endPoint x: 841, endPoint y: 36, distance: 149.4
click at [862, 64] on div "Purchase Summary: Retail [PERSON_NAME] All Purchases All Purchases 334 Open Car…" at bounding box center [666, 345] width 1267 height 570
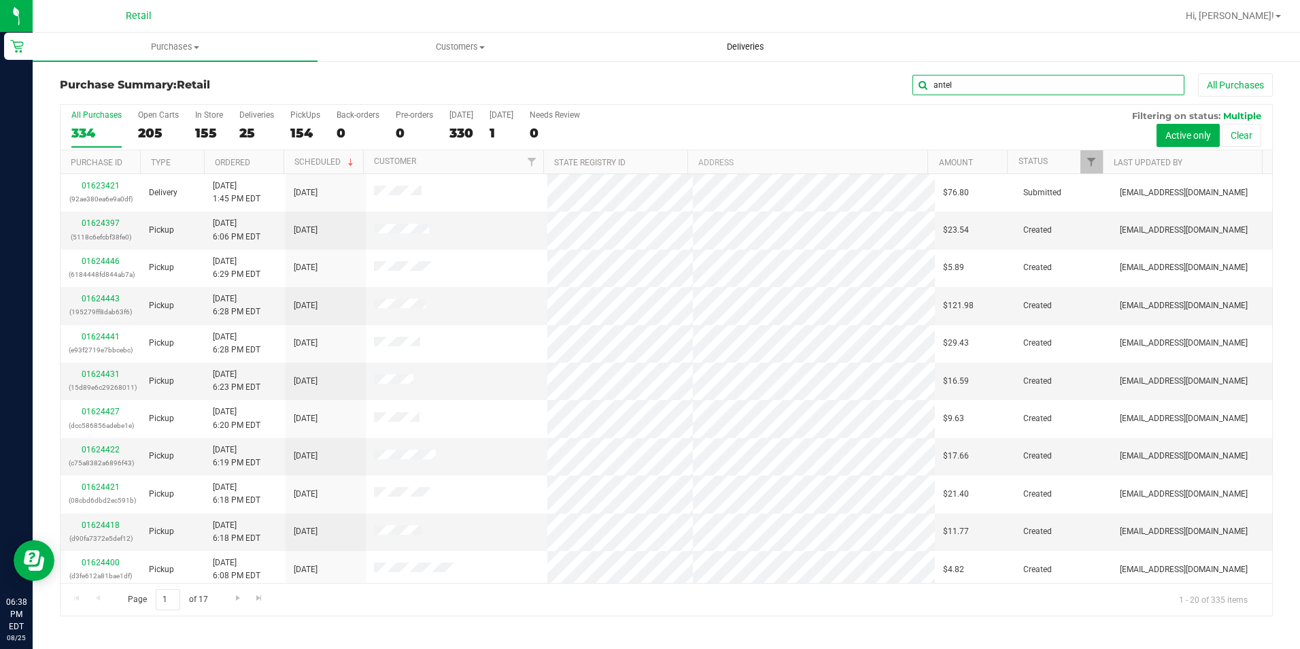
type input "[PERSON_NAME]"
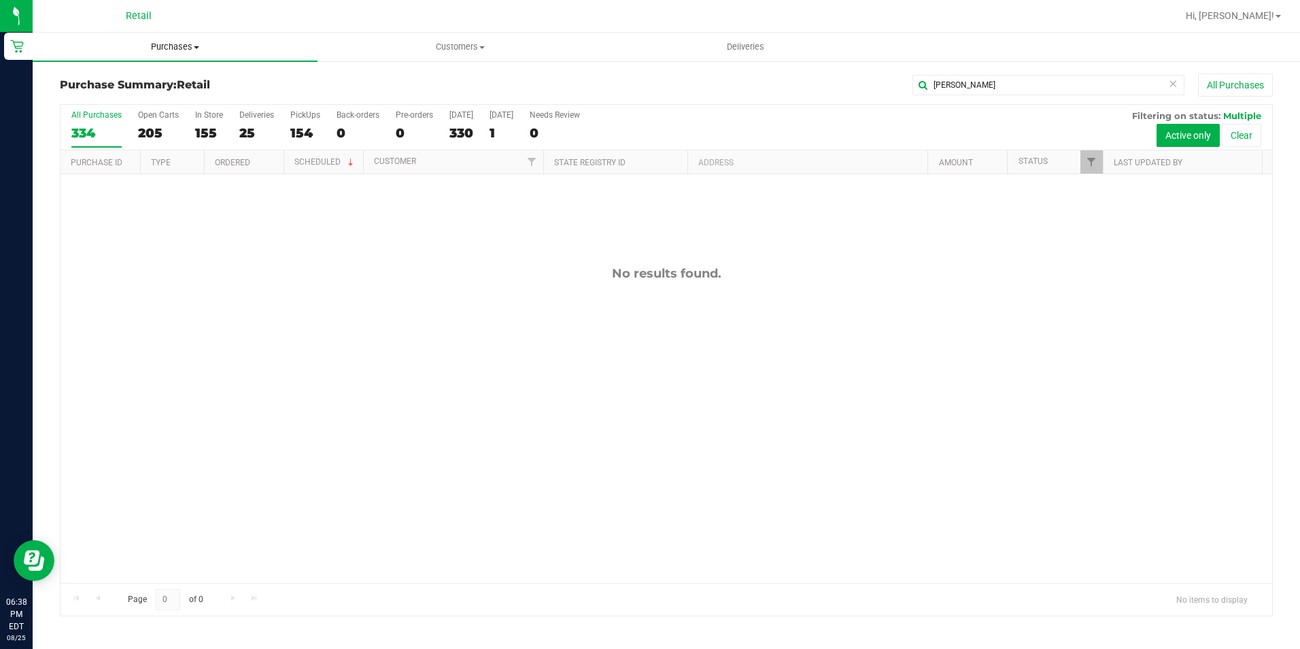
click at [189, 49] on span "Purchases" at bounding box center [175, 47] width 285 height 12
click at [143, 80] on span "Summary of purchases" at bounding box center [102, 82] width 139 height 12
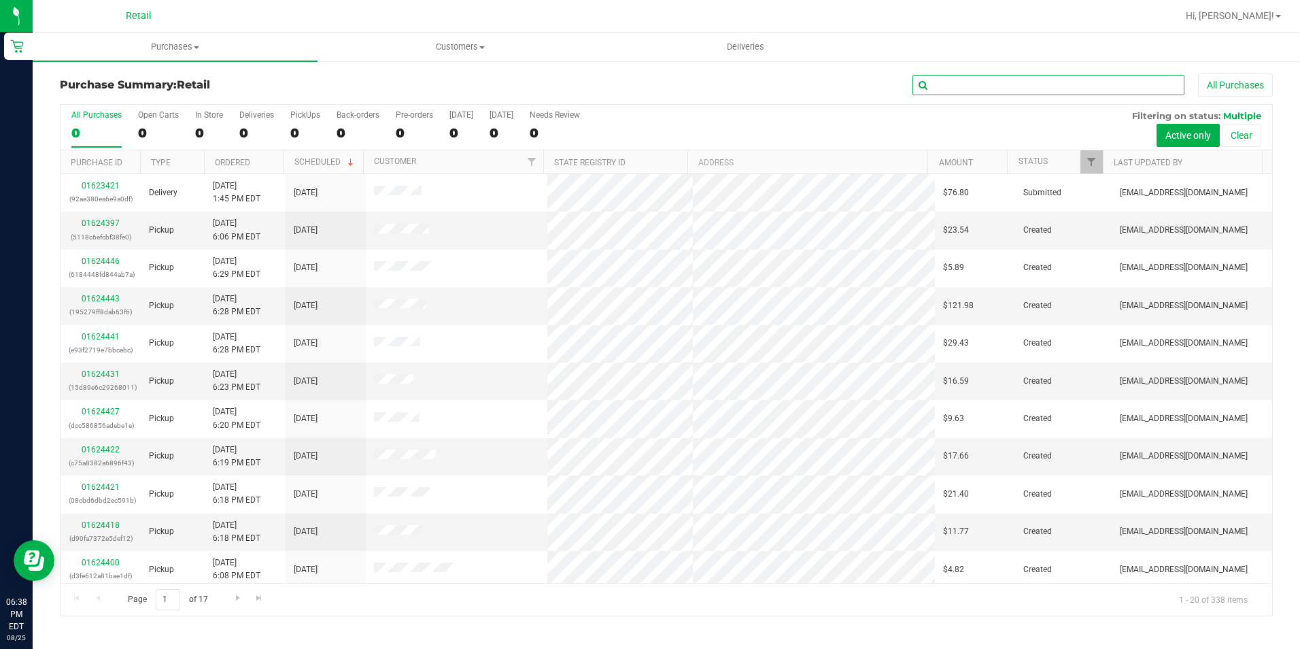
click at [989, 82] on input "text" at bounding box center [1049, 85] width 272 height 20
type input "kylin"
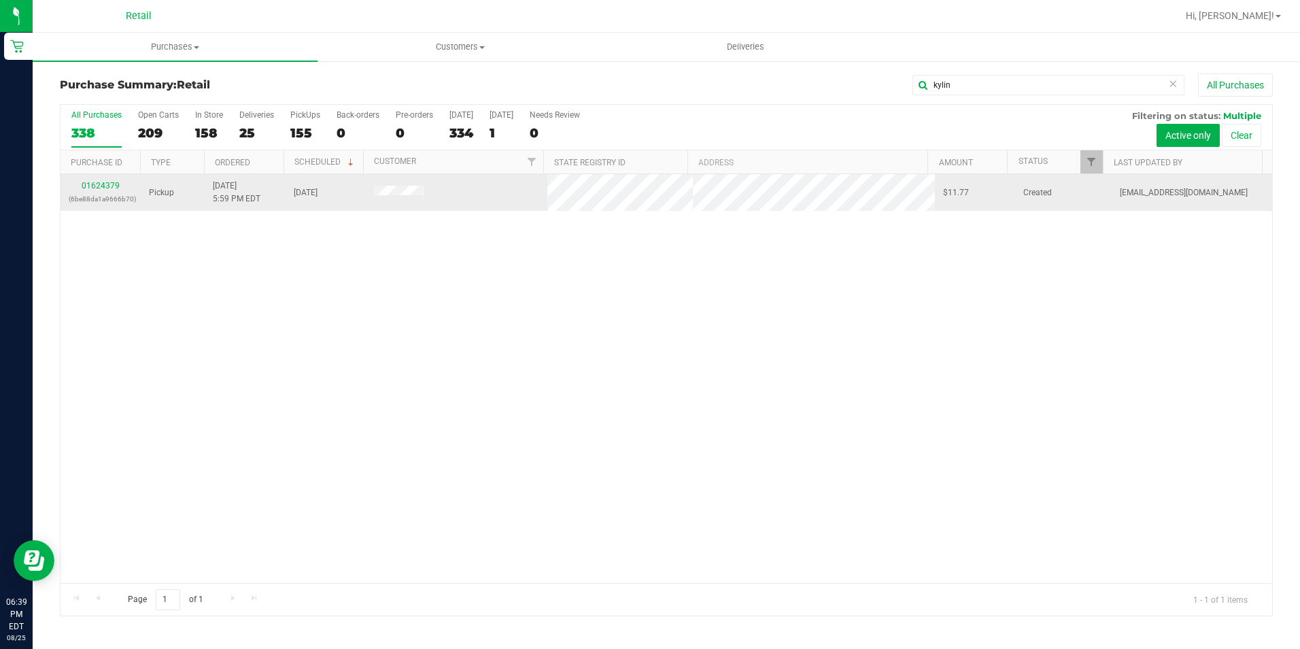
click at [103, 180] on div "01624379 (6be88da1a9666b70)" at bounding box center [101, 193] width 64 height 26
click at [114, 185] on link "01624379" at bounding box center [101, 186] width 38 height 10
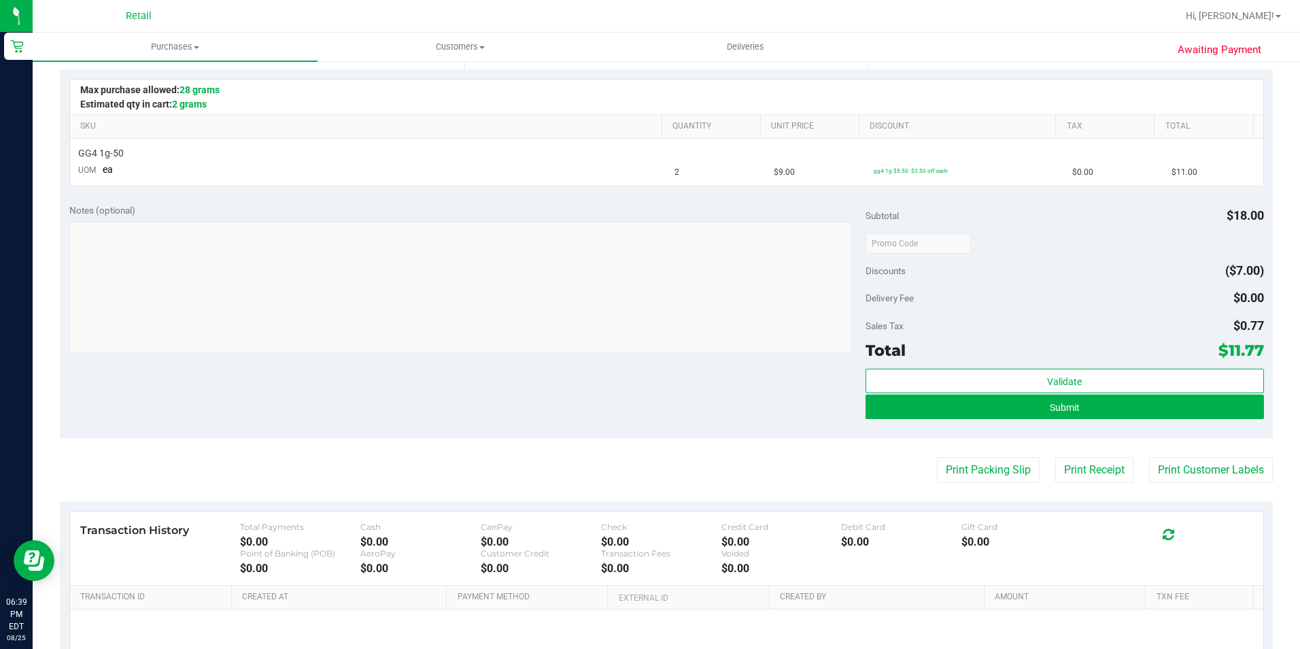
scroll to position [408, 0]
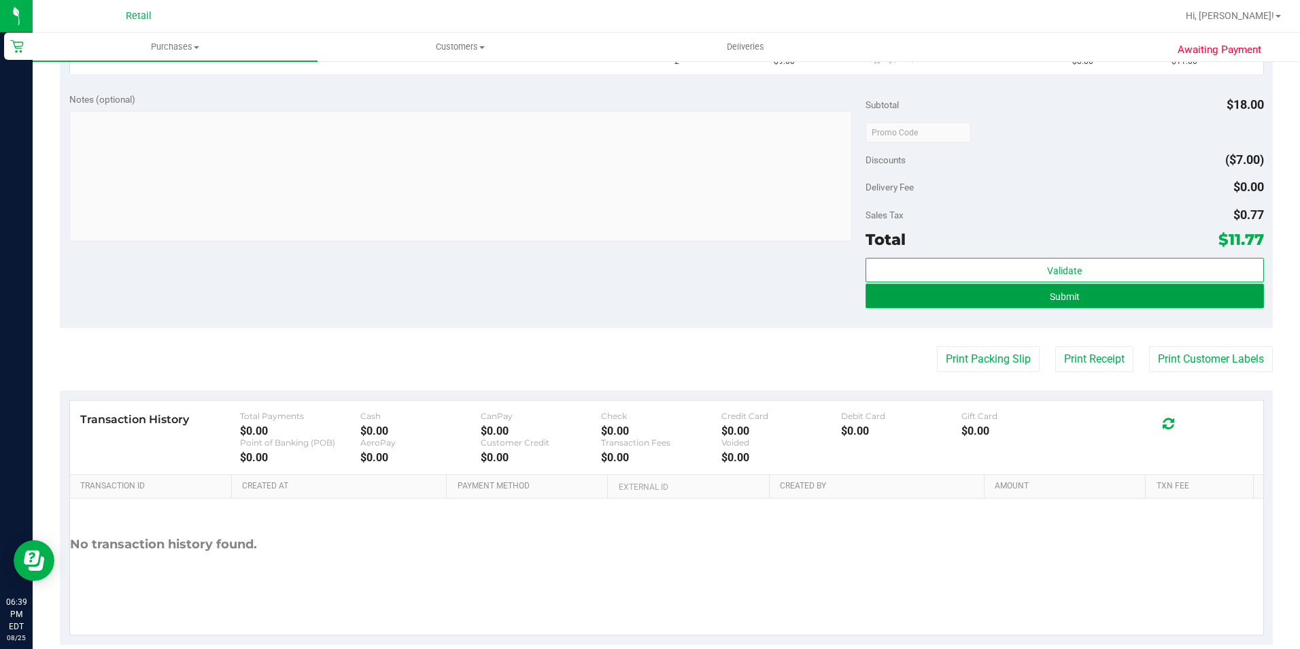
click at [1067, 305] on button "Submit" at bounding box center [1065, 296] width 398 height 24
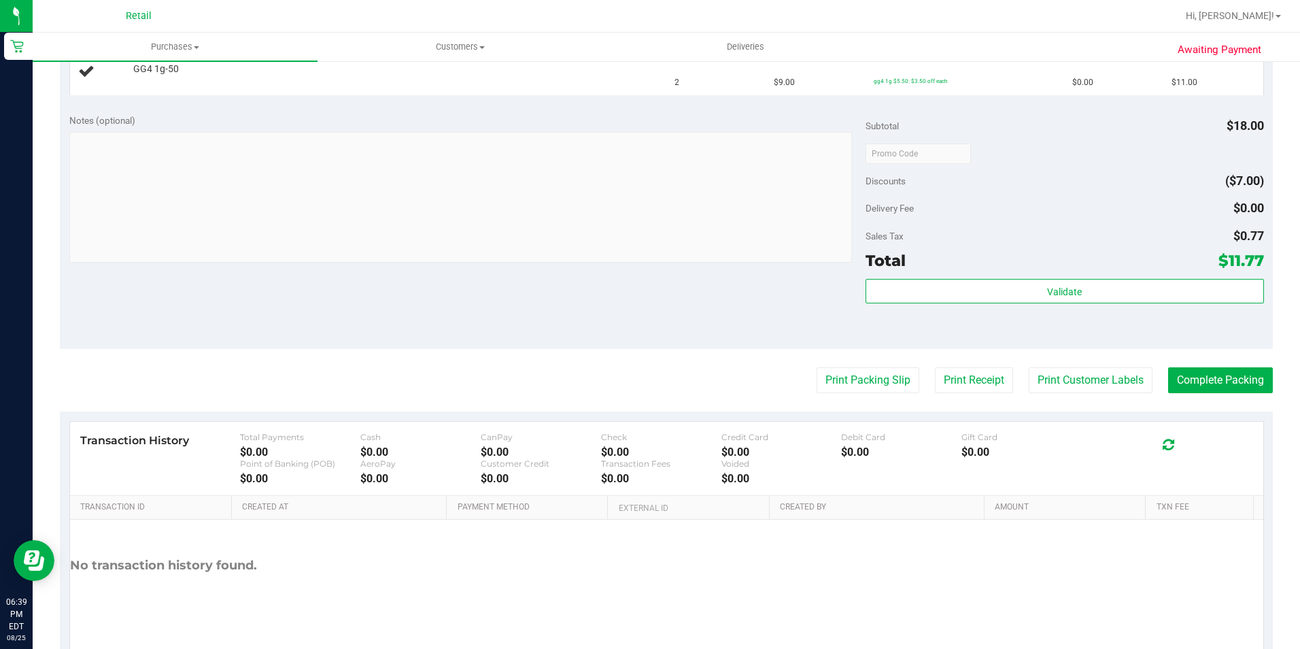
scroll to position [0, 0]
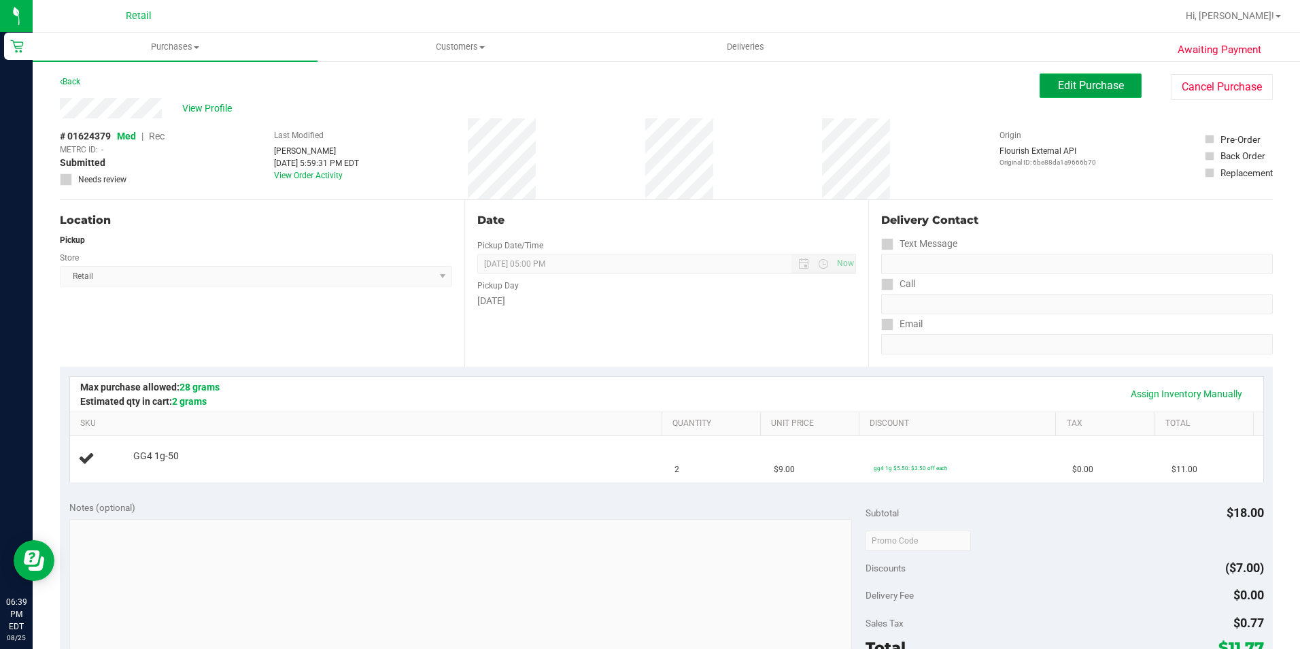
click at [1051, 95] on button "Edit Purchase" at bounding box center [1091, 85] width 102 height 24
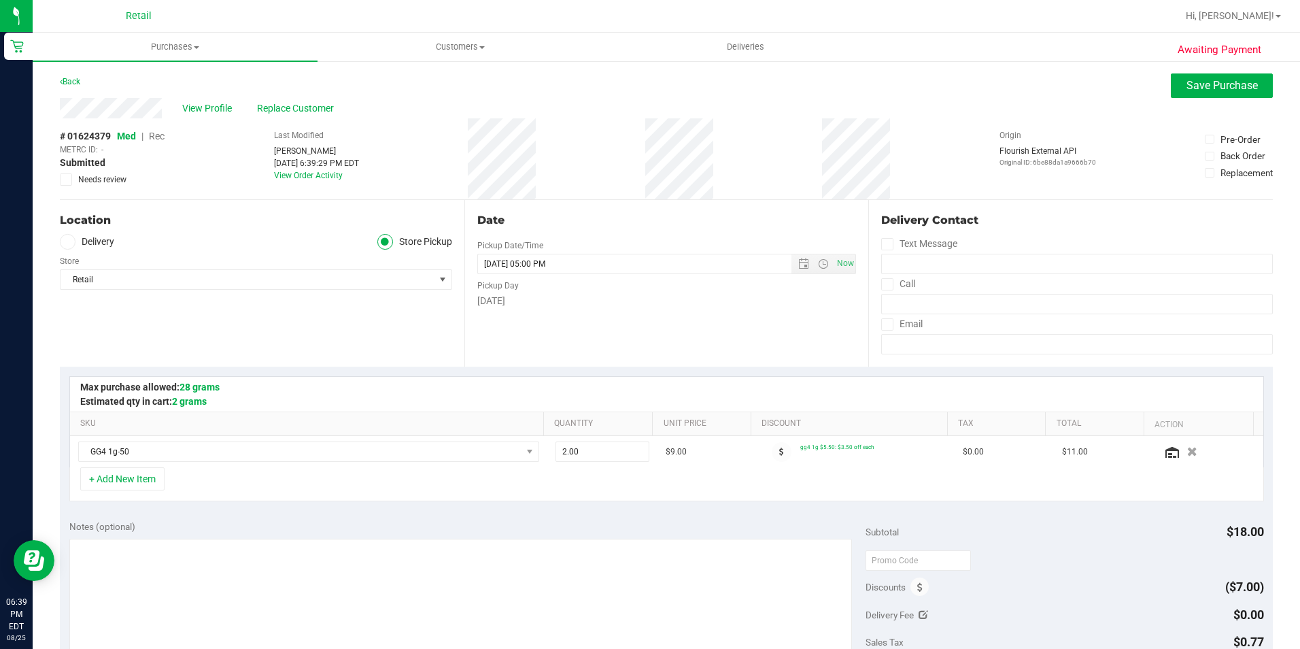
click at [158, 138] on span "Rec" at bounding box center [157, 136] width 16 height 11
click at [1211, 89] on span "Save Purchase" at bounding box center [1222, 85] width 71 height 13
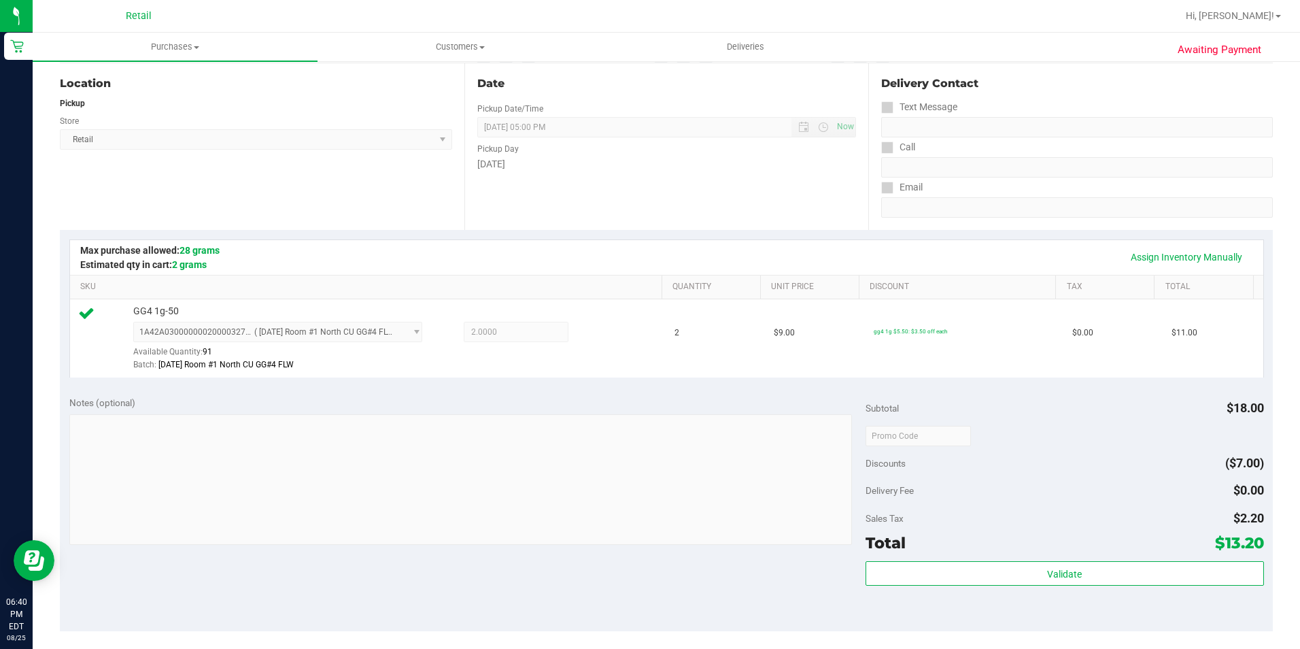
scroll to position [408, 0]
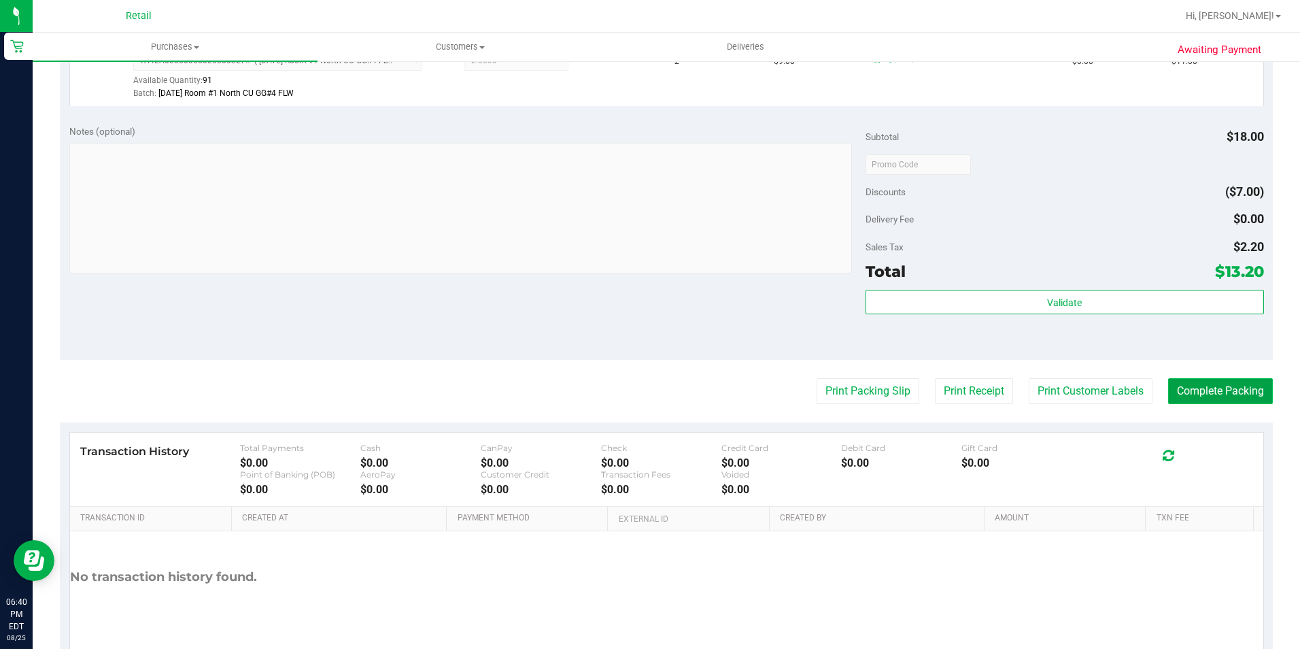
click at [1219, 388] on button "Complete Packing" at bounding box center [1220, 391] width 105 height 26
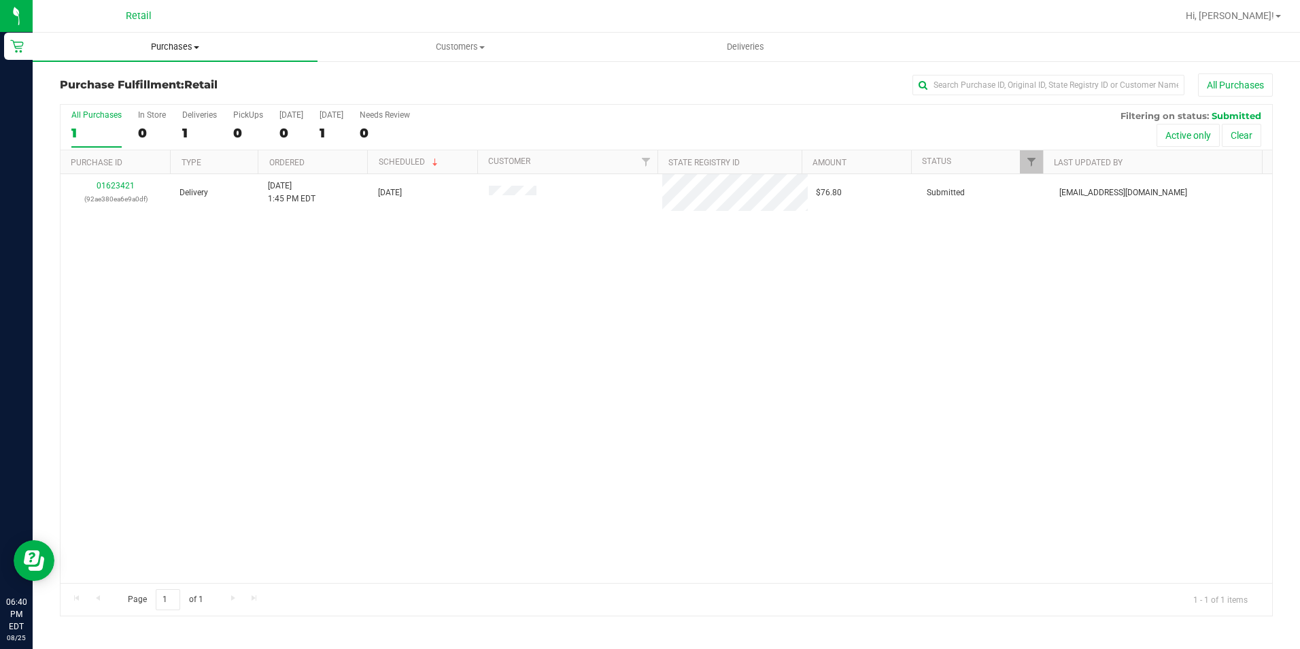
click at [171, 47] on span "Purchases" at bounding box center [175, 47] width 285 height 12
click at [152, 80] on span "Summary of purchases" at bounding box center [102, 82] width 139 height 12
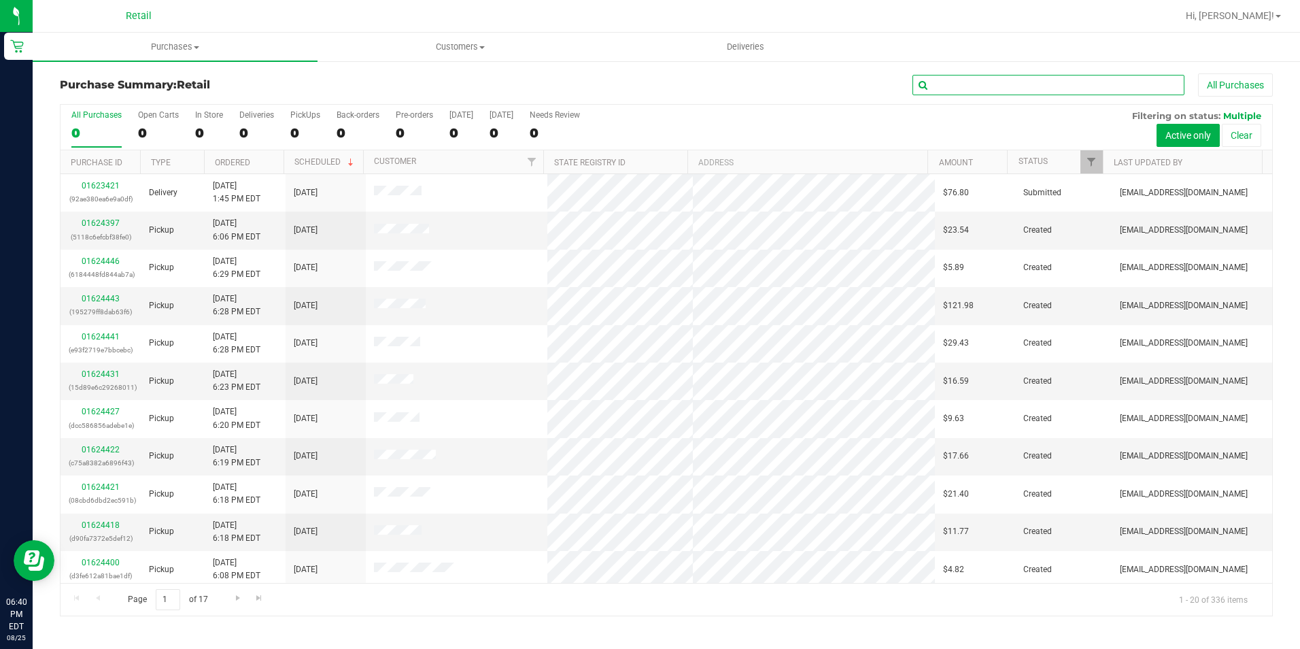
click at [973, 86] on input "text" at bounding box center [1049, 85] width 272 height 20
type input "alyssa"
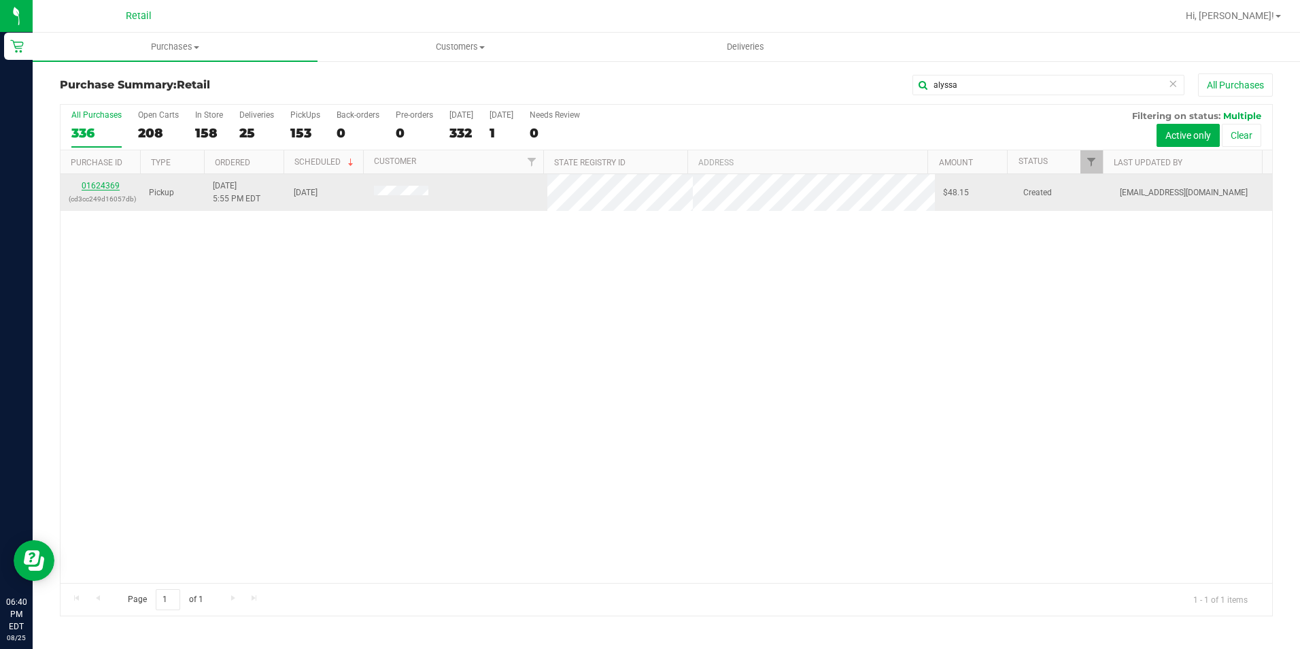
click at [109, 184] on link "01624369" at bounding box center [101, 186] width 38 height 10
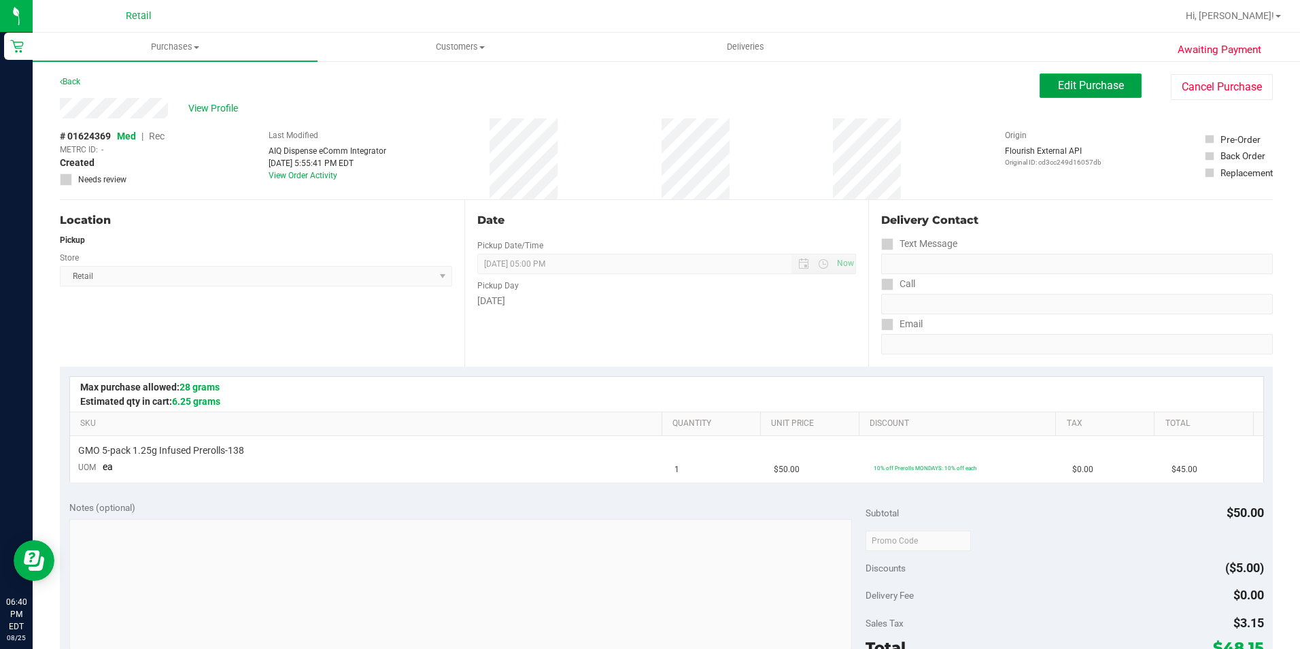
click at [1080, 89] on span "Edit Purchase" at bounding box center [1091, 85] width 66 height 13
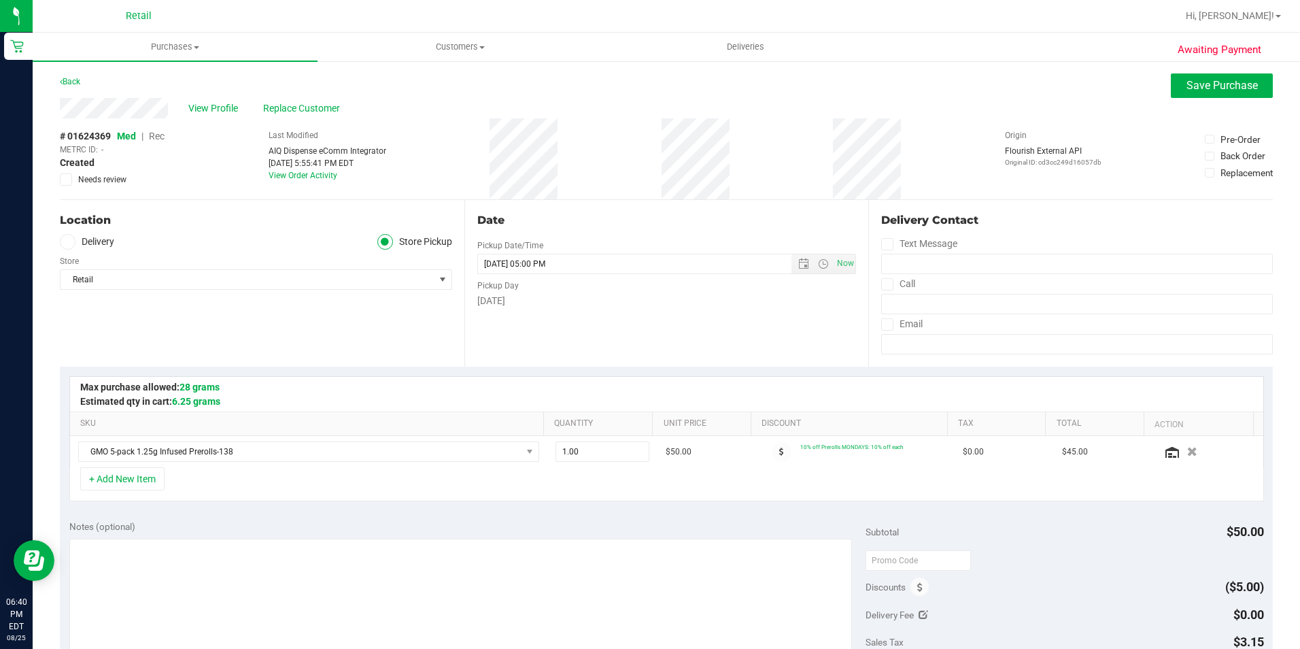
click at [161, 139] on span "Rec" at bounding box center [157, 136] width 16 height 11
click at [1185, 93] on button "Save Purchase" at bounding box center [1222, 85] width 102 height 24
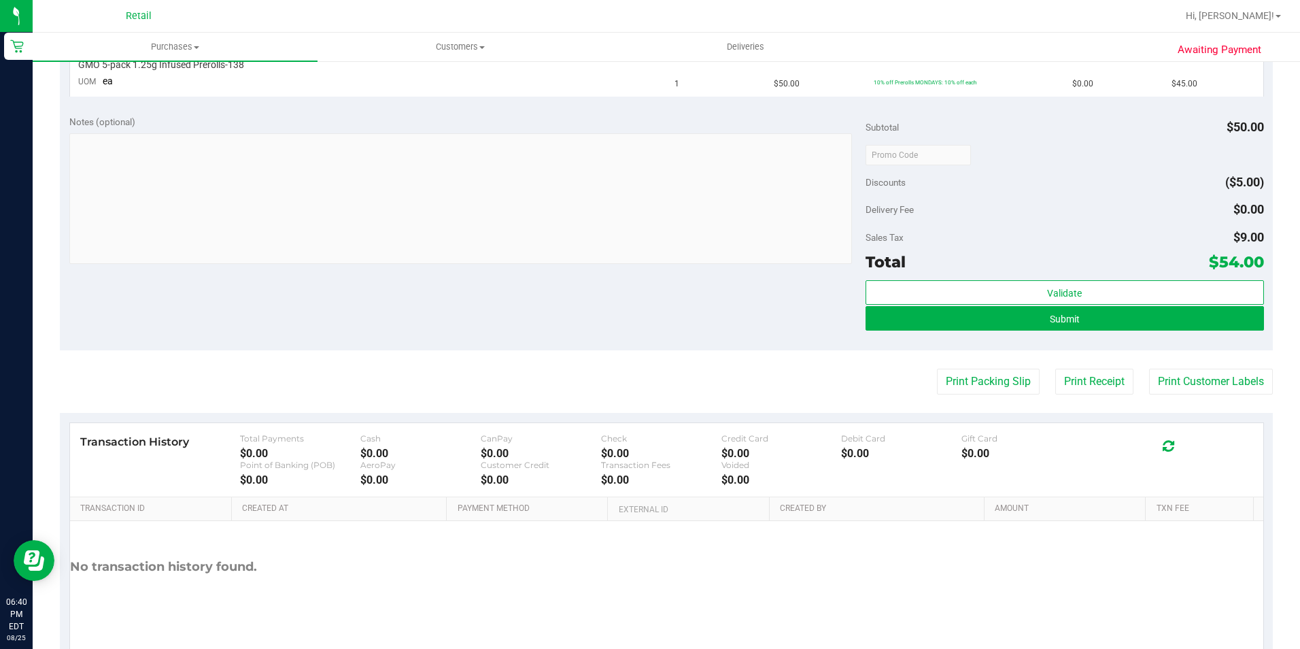
scroll to position [408, 0]
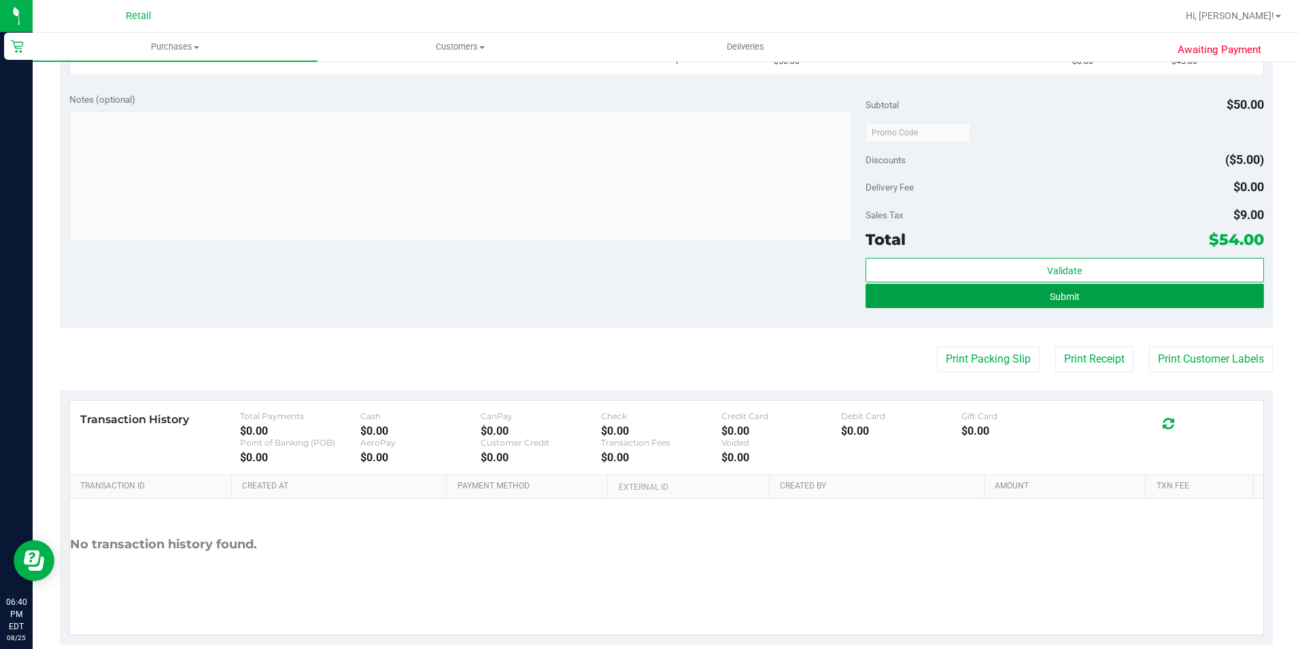
click at [1025, 293] on button "Submit" at bounding box center [1065, 296] width 398 height 24
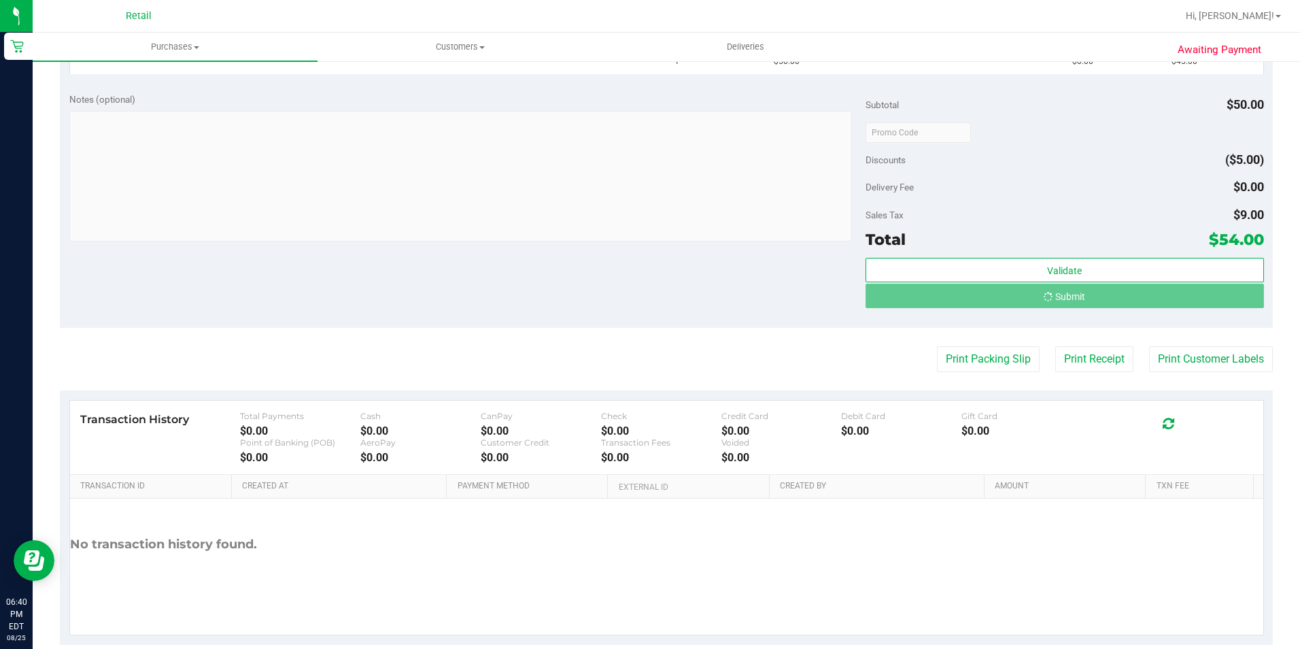
scroll to position [387, 0]
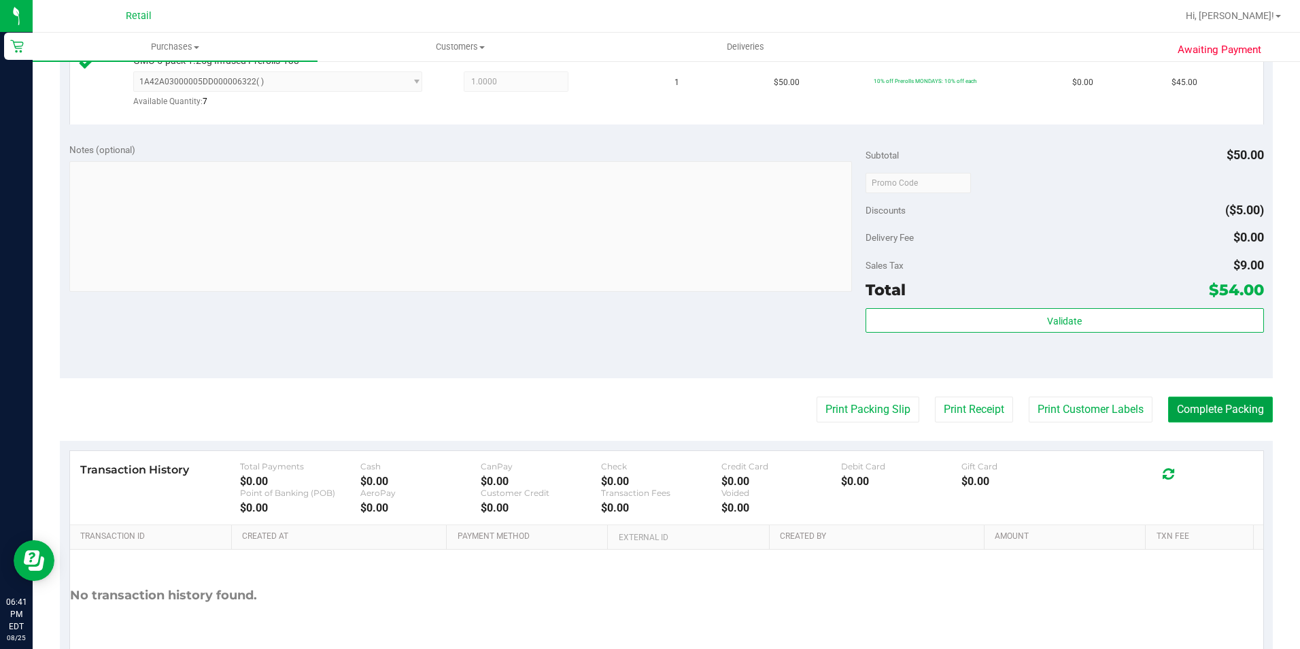
click at [1234, 407] on button "Complete Packing" at bounding box center [1220, 409] width 105 height 26
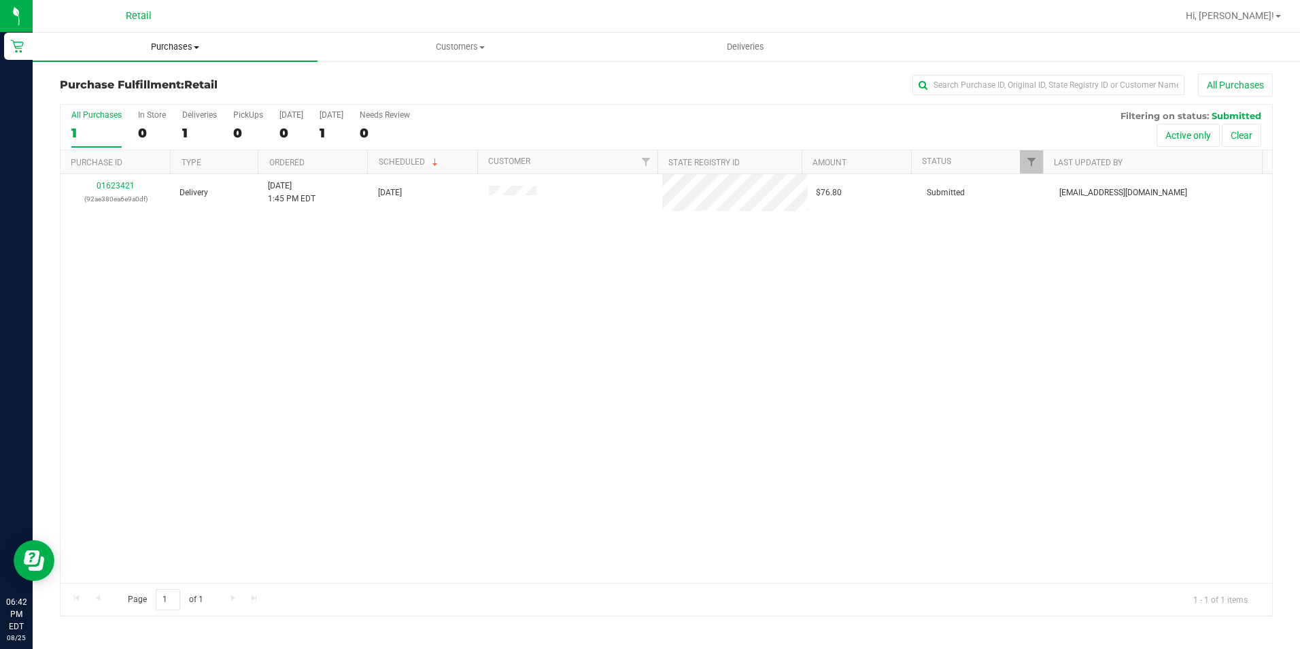
click at [180, 48] on span "Purchases" at bounding box center [175, 47] width 285 height 12
click at [150, 77] on span "Summary of purchases" at bounding box center [102, 82] width 139 height 12
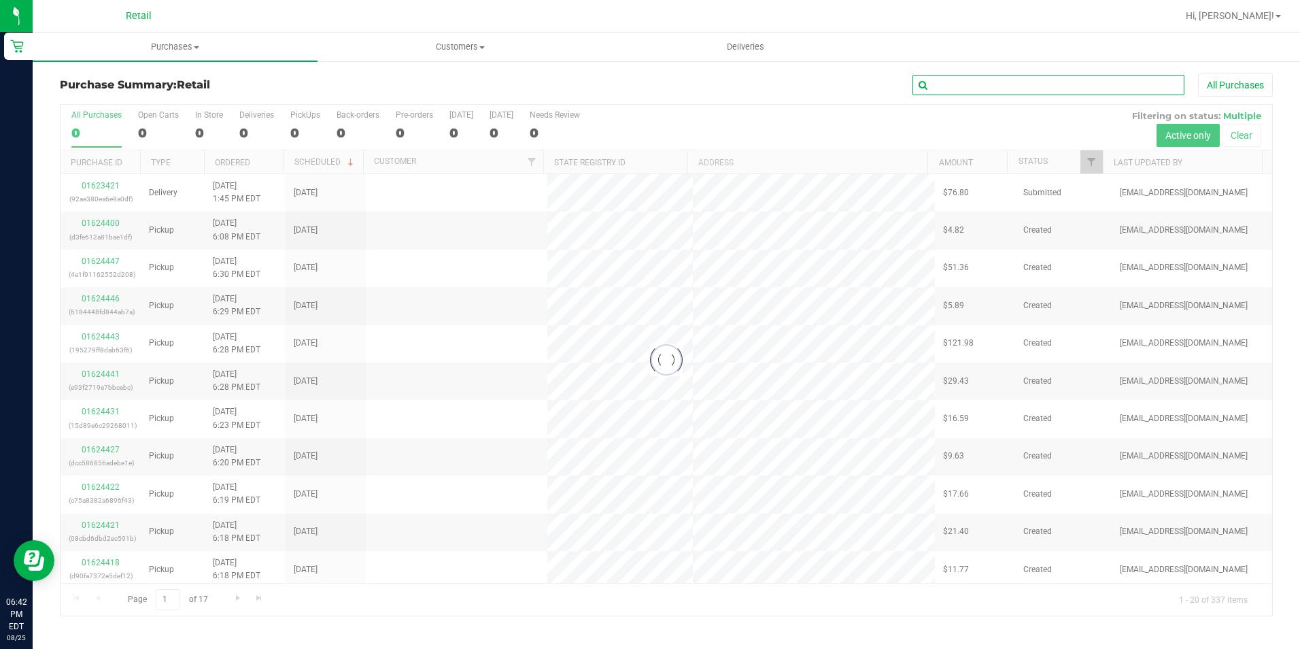
click at [989, 88] on input "text" at bounding box center [1049, 85] width 272 height 20
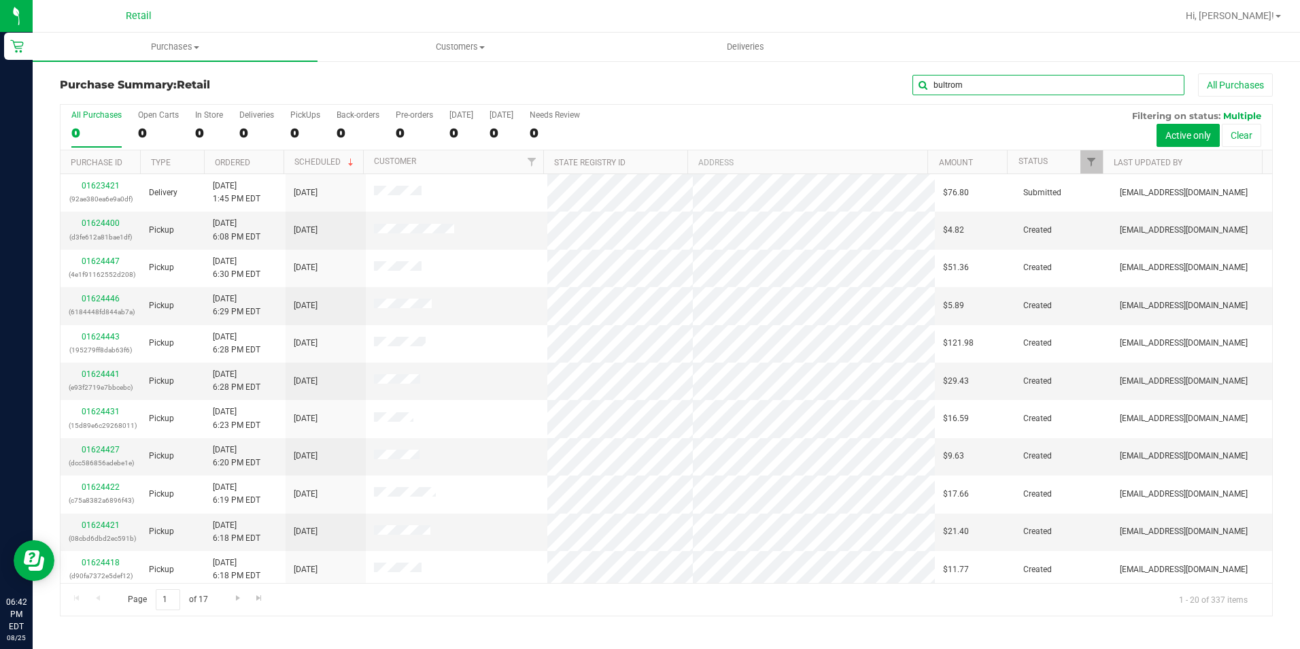
type input "bultrom"
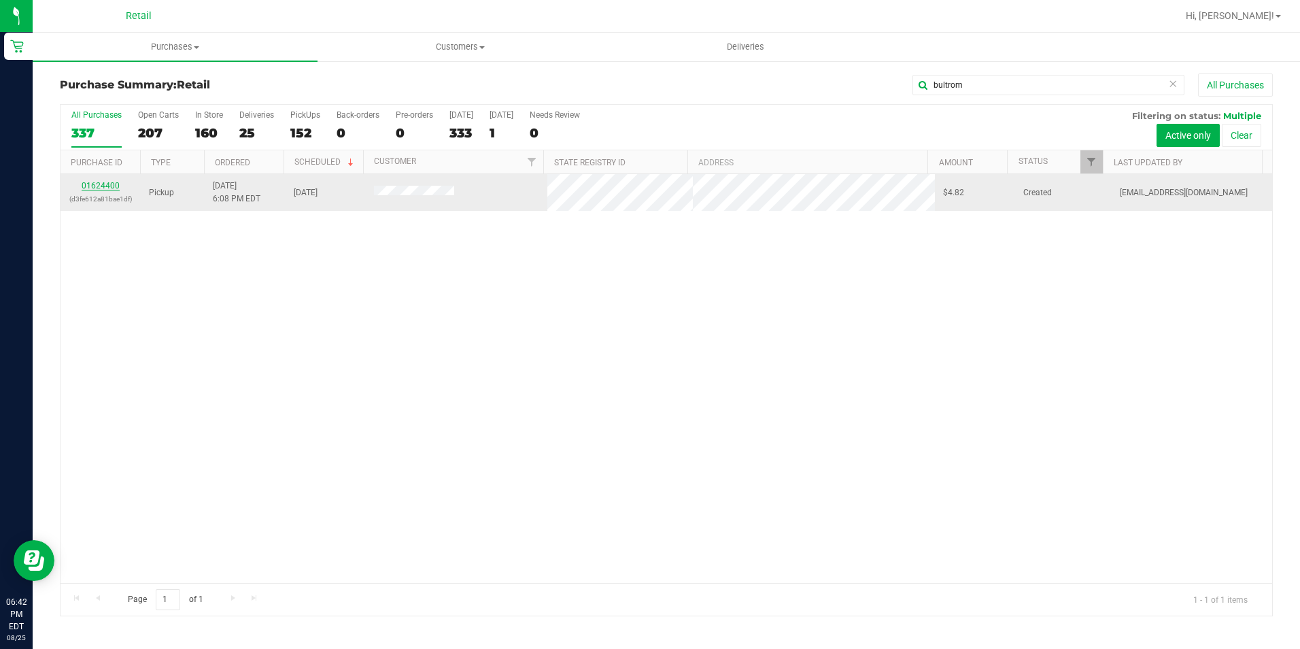
click at [115, 184] on link "01624400" at bounding box center [101, 186] width 38 height 10
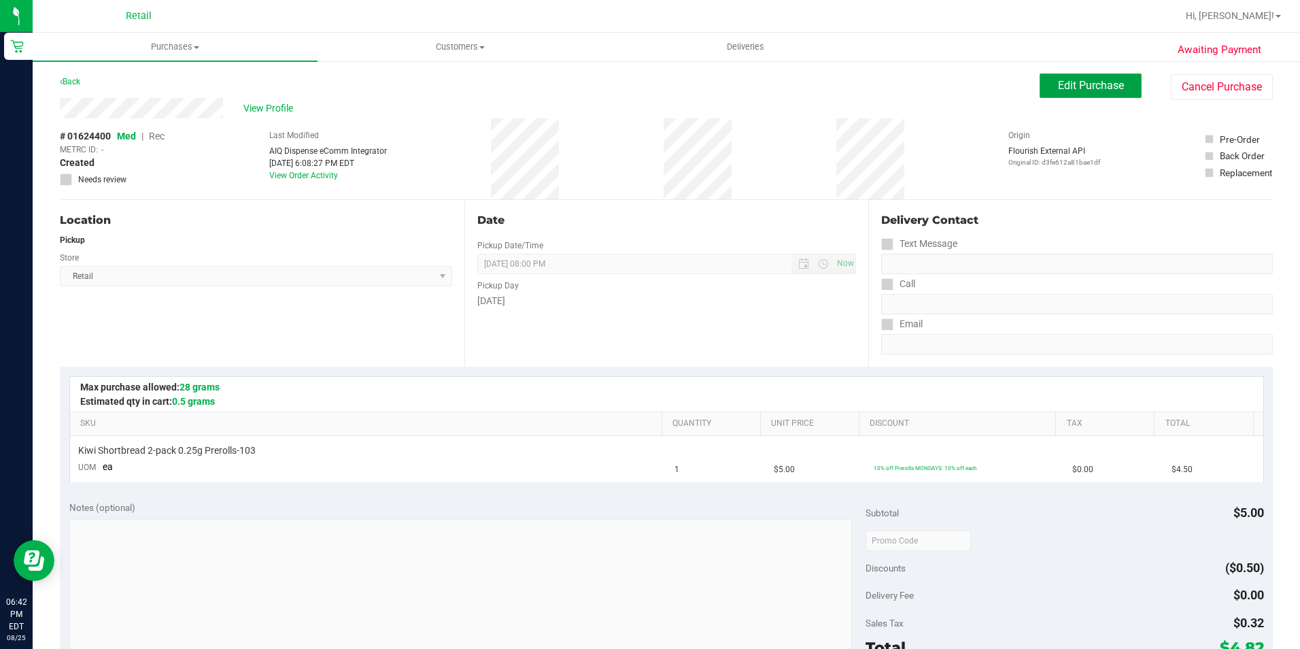
click at [1095, 92] on button "Edit Purchase" at bounding box center [1091, 85] width 102 height 24
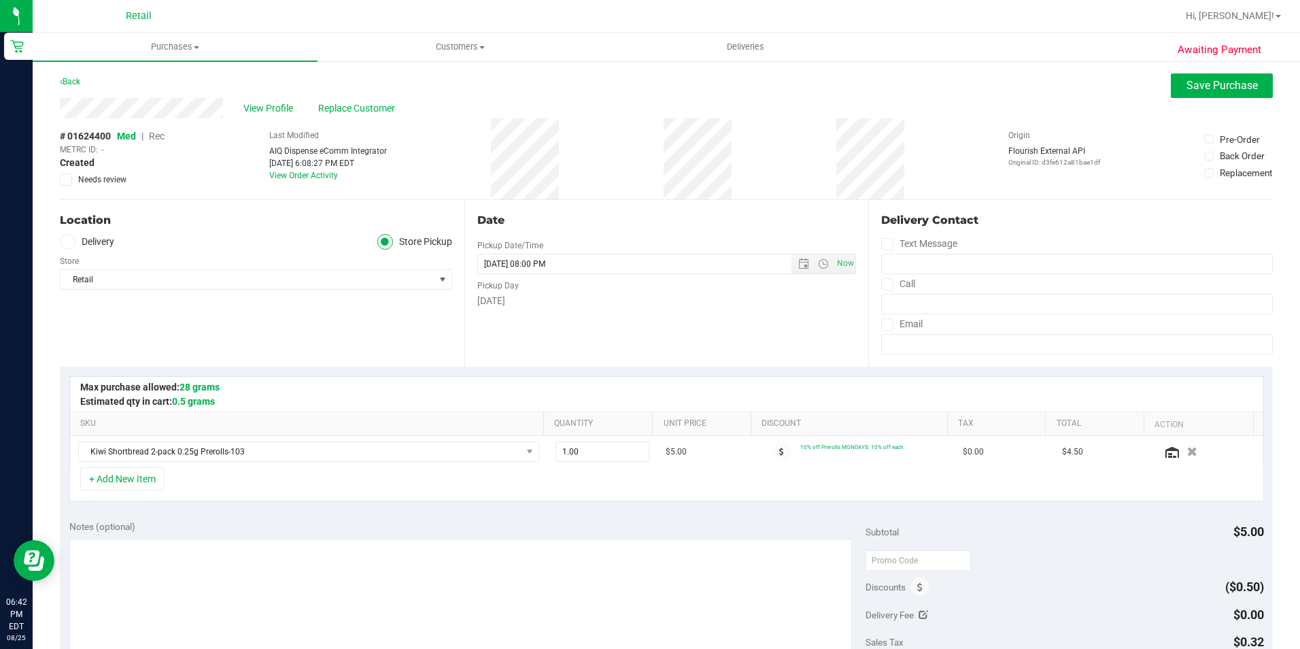
click at [158, 137] on span "Rec" at bounding box center [157, 136] width 16 height 11
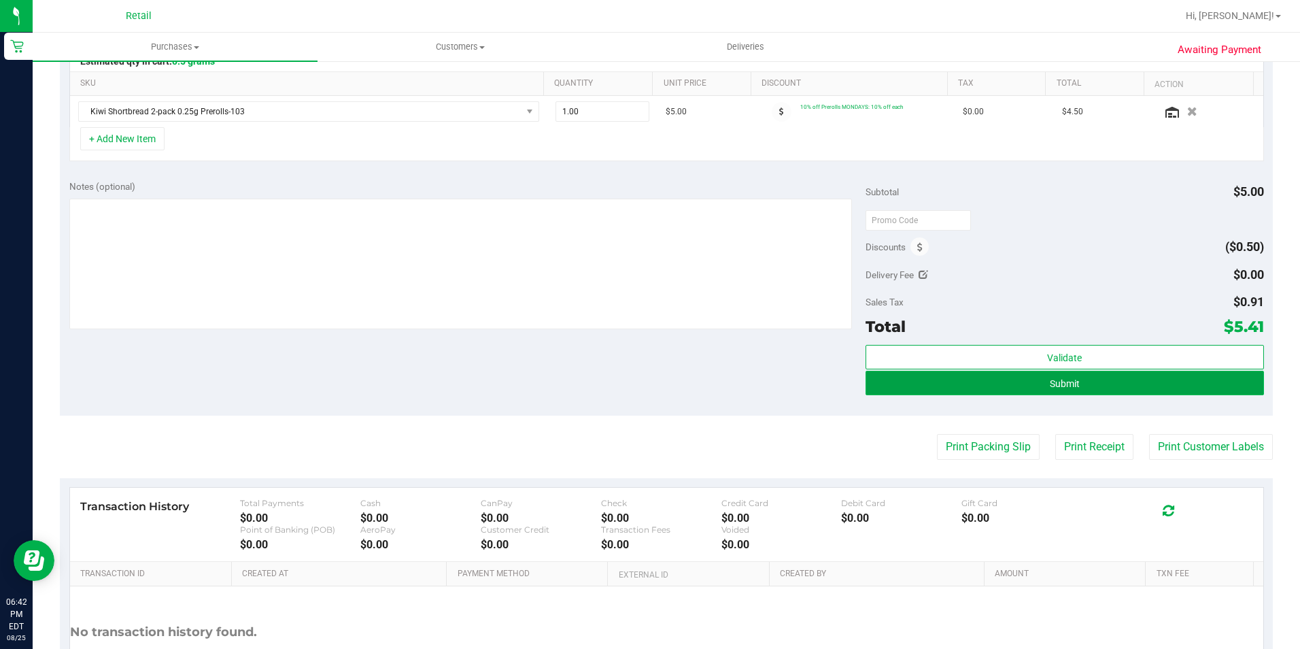
click at [1087, 393] on button "Submit" at bounding box center [1065, 383] width 398 height 24
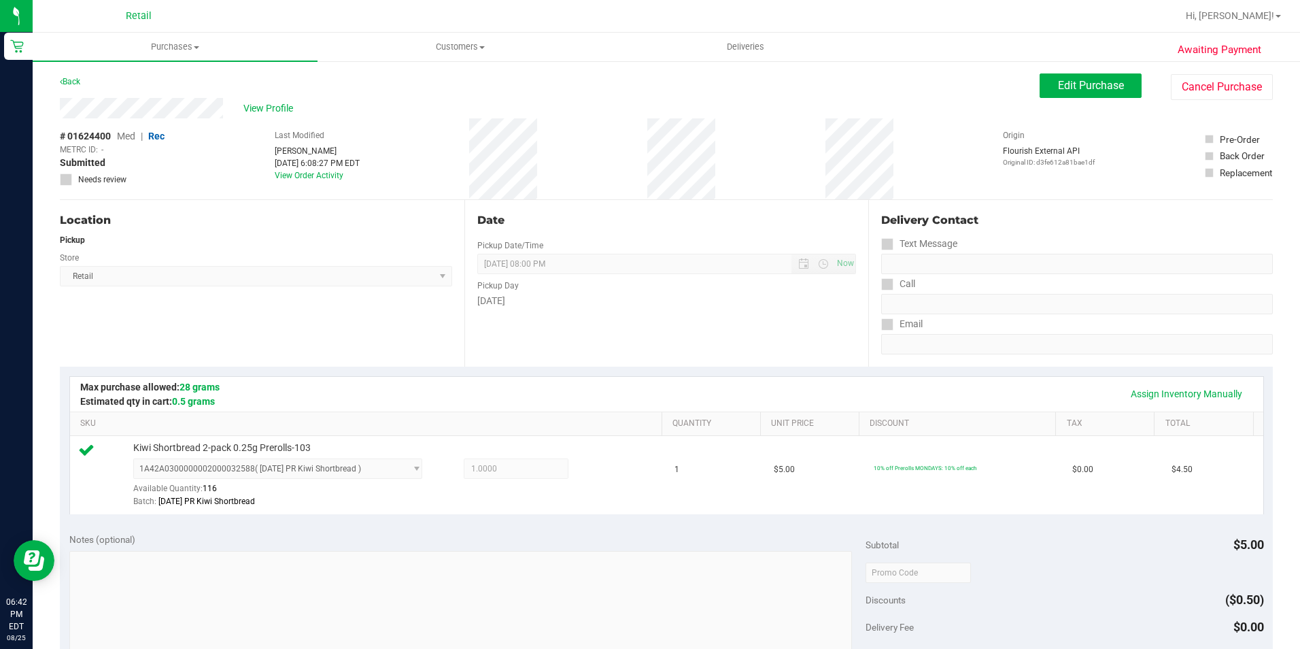
scroll to position [463, 0]
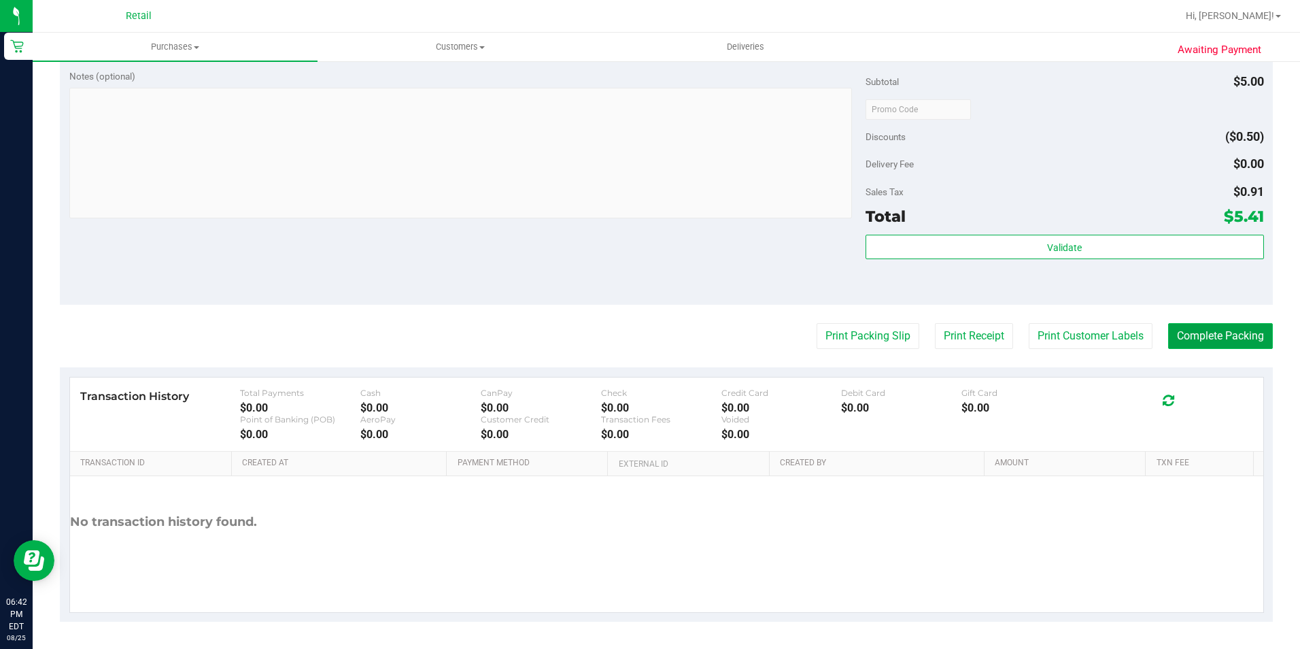
click at [1231, 329] on button "Complete Packing" at bounding box center [1220, 336] width 105 height 26
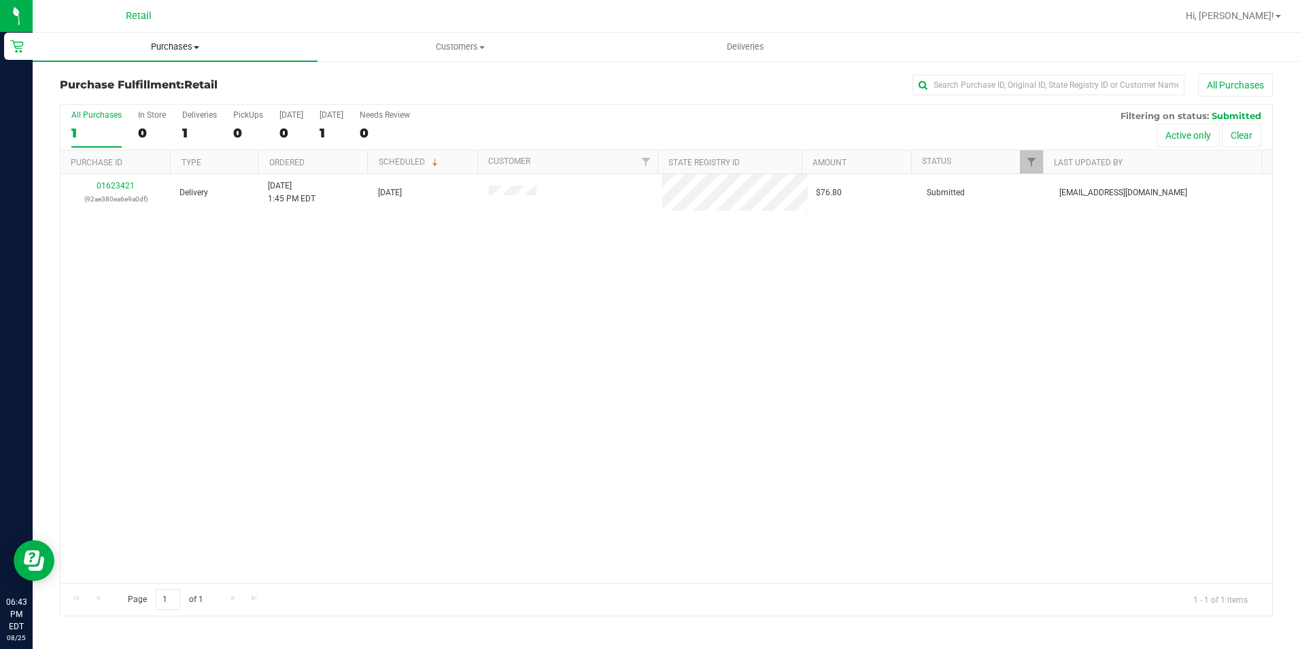
click at [143, 50] on span "Purchases" at bounding box center [175, 47] width 285 height 12
click at [122, 78] on span "Summary of purchases" at bounding box center [102, 82] width 139 height 12
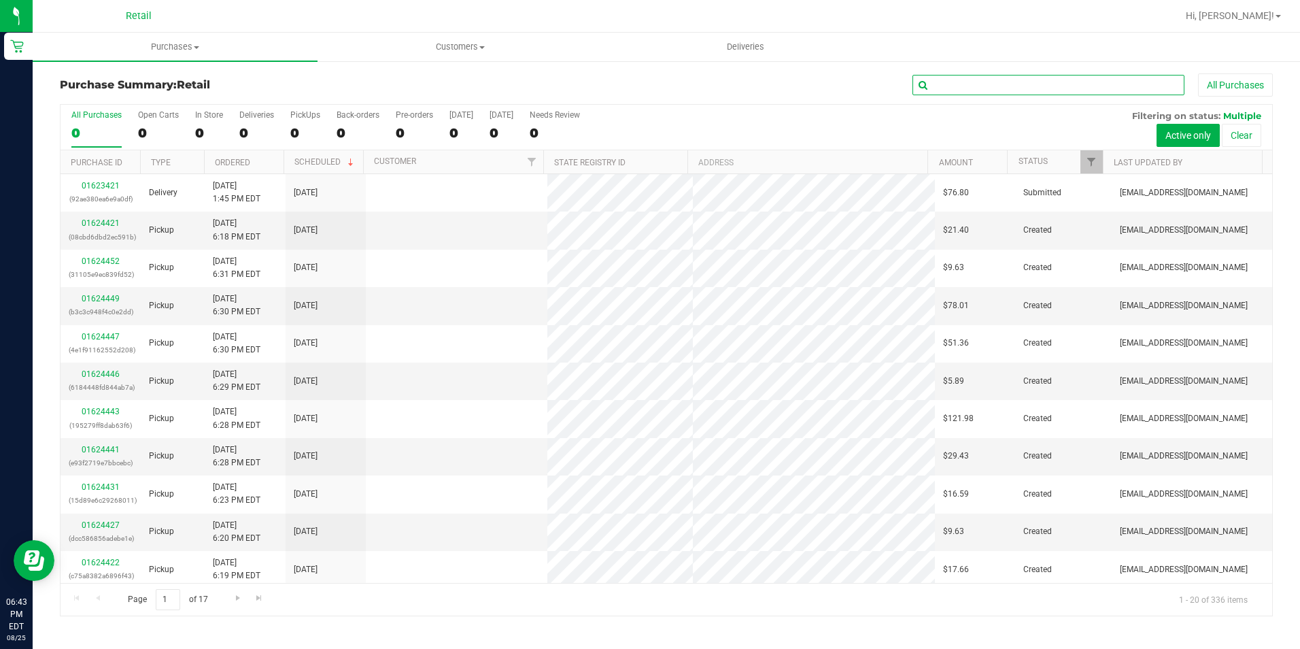
click at [1028, 85] on input "text" at bounding box center [1049, 85] width 272 height 20
type input "[PERSON_NAME]"
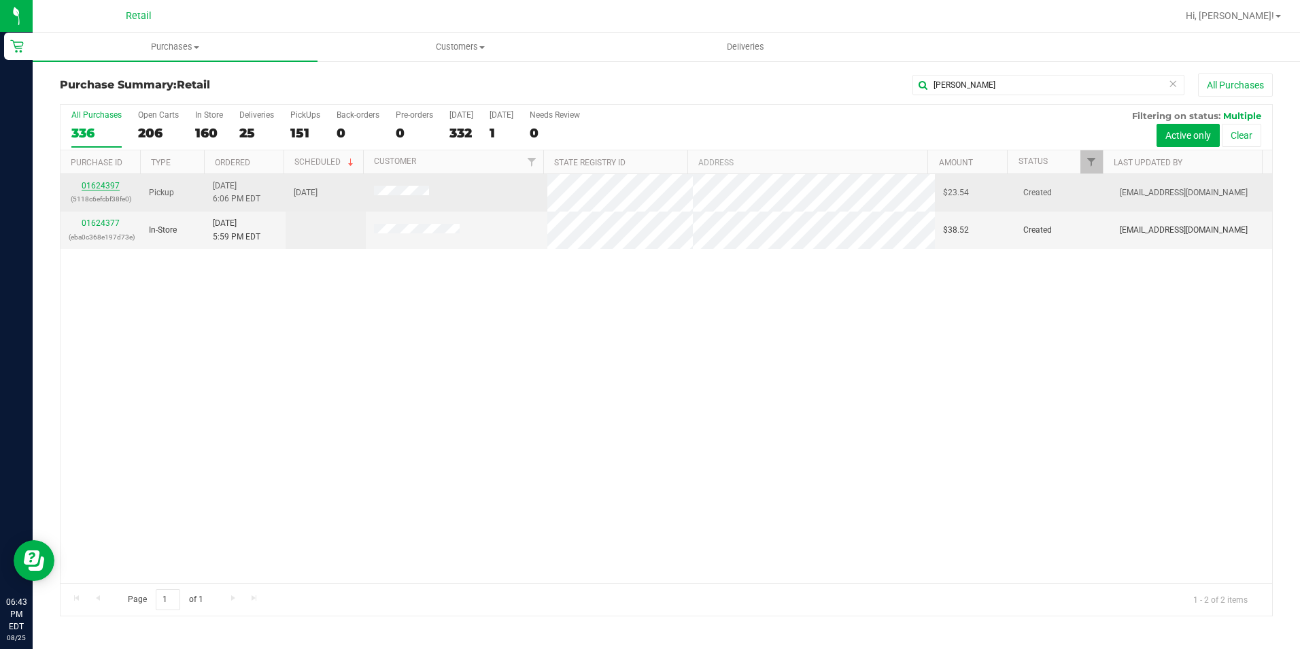
click at [88, 184] on link "01624397" at bounding box center [101, 186] width 38 height 10
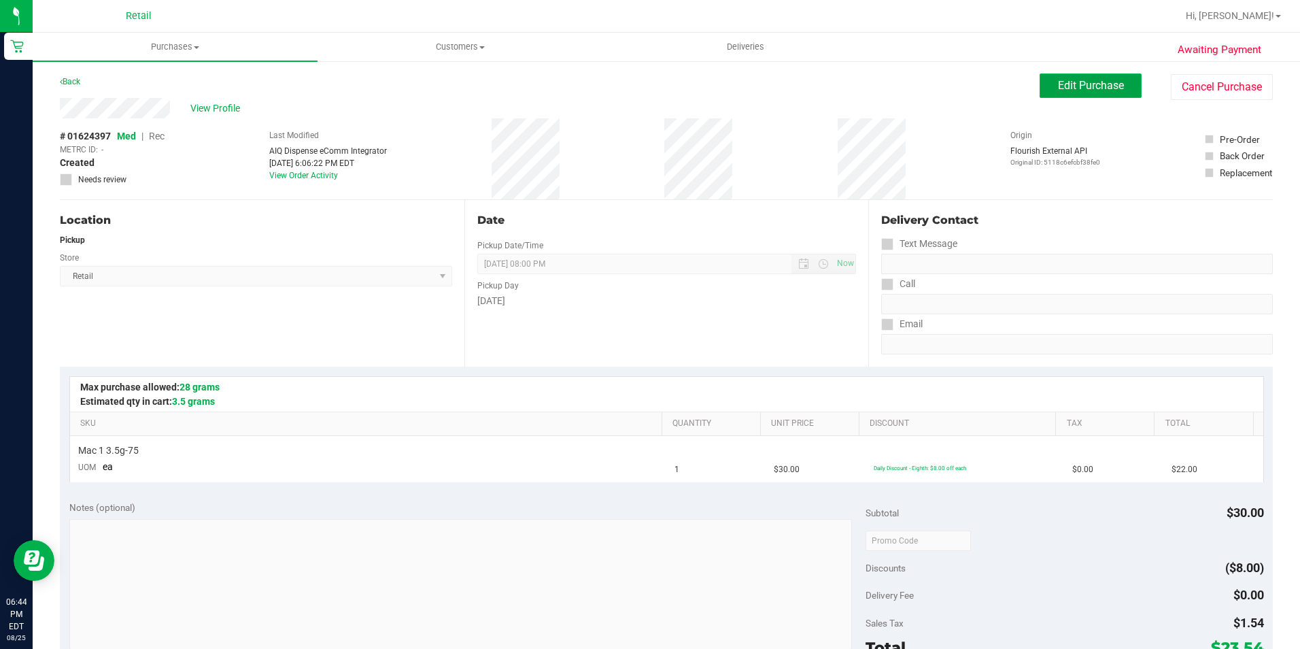
click at [1092, 83] on span "Edit Purchase" at bounding box center [1091, 85] width 66 height 13
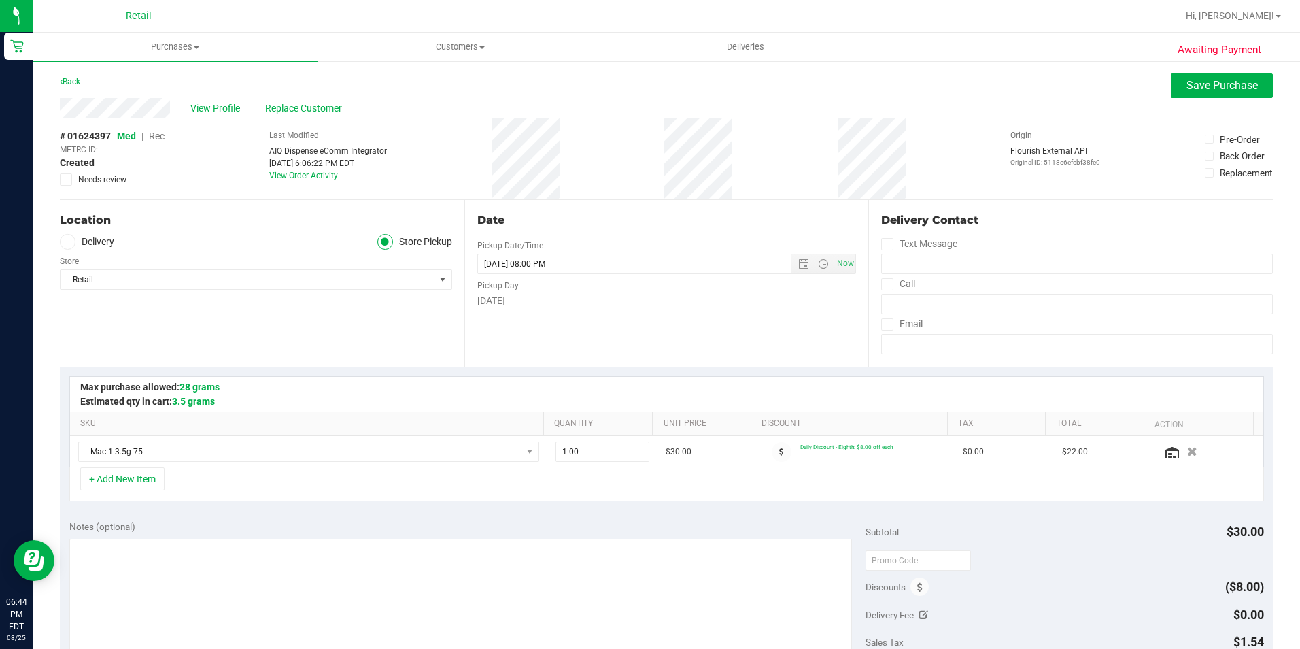
click at [158, 137] on span "Rec" at bounding box center [157, 136] width 16 height 11
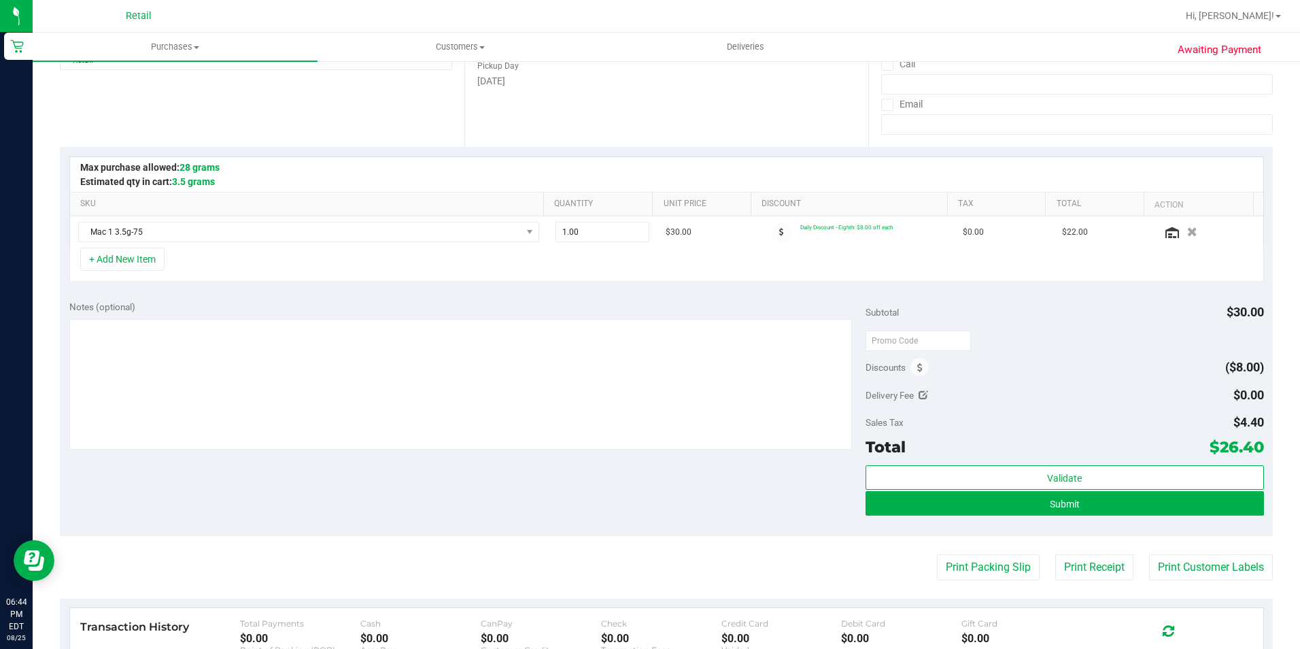
scroll to position [451, 0]
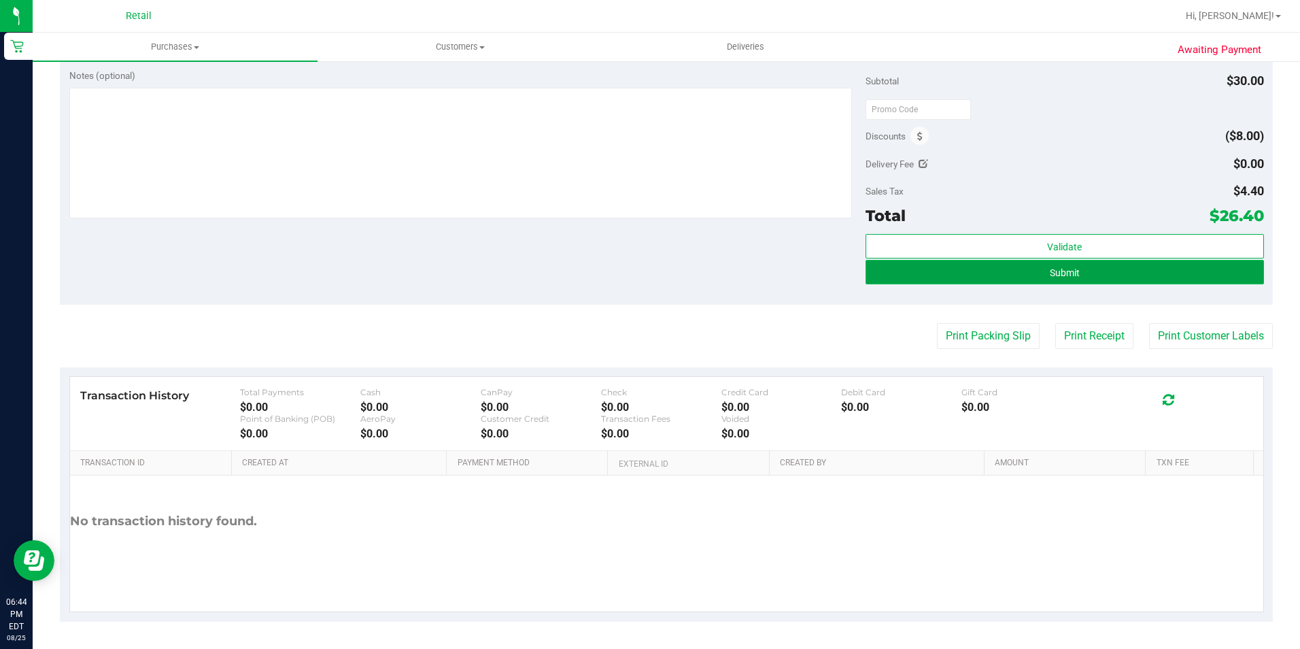
click at [1081, 267] on button "Submit" at bounding box center [1065, 272] width 398 height 24
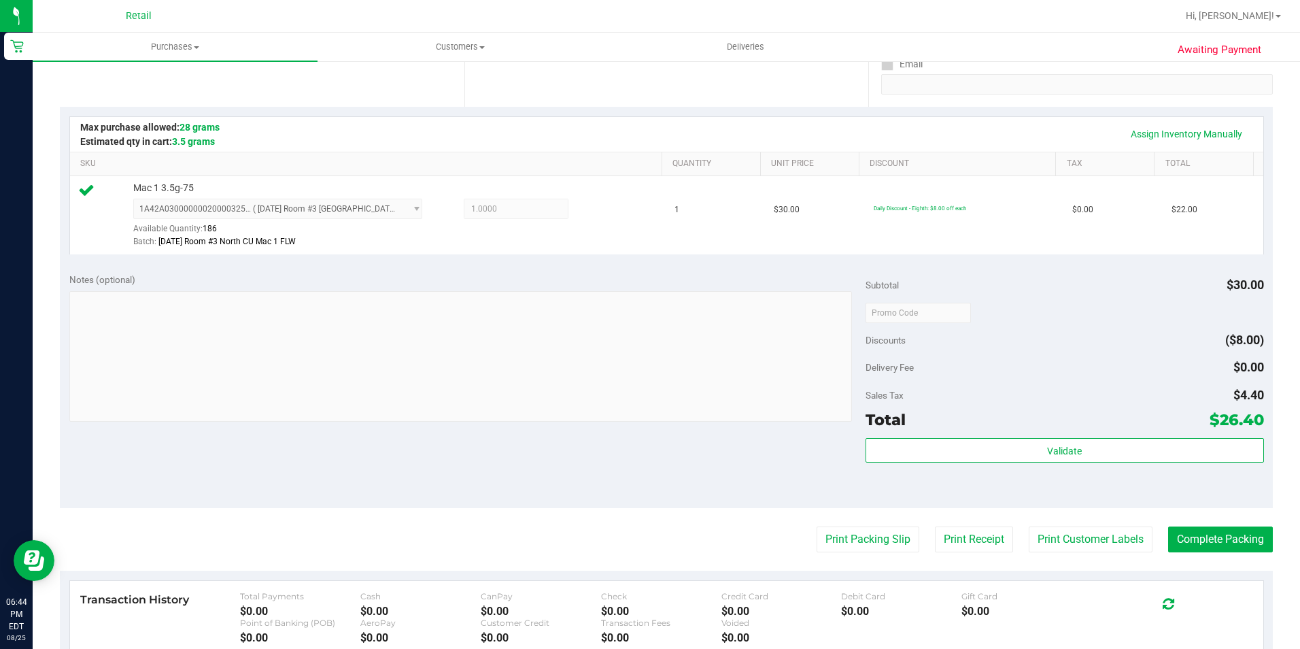
scroll to position [408, 0]
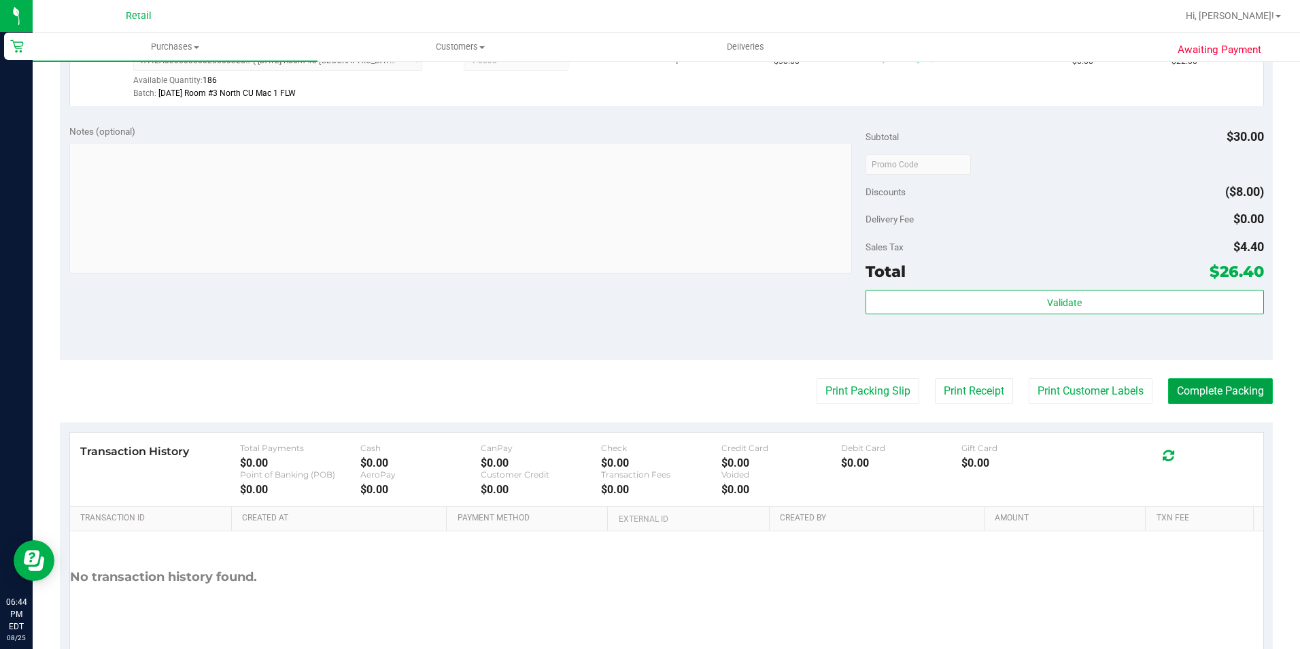
click at [1214, 393] on button "Complete Packing" at bounding box center [1220, 391] width 105 height 26
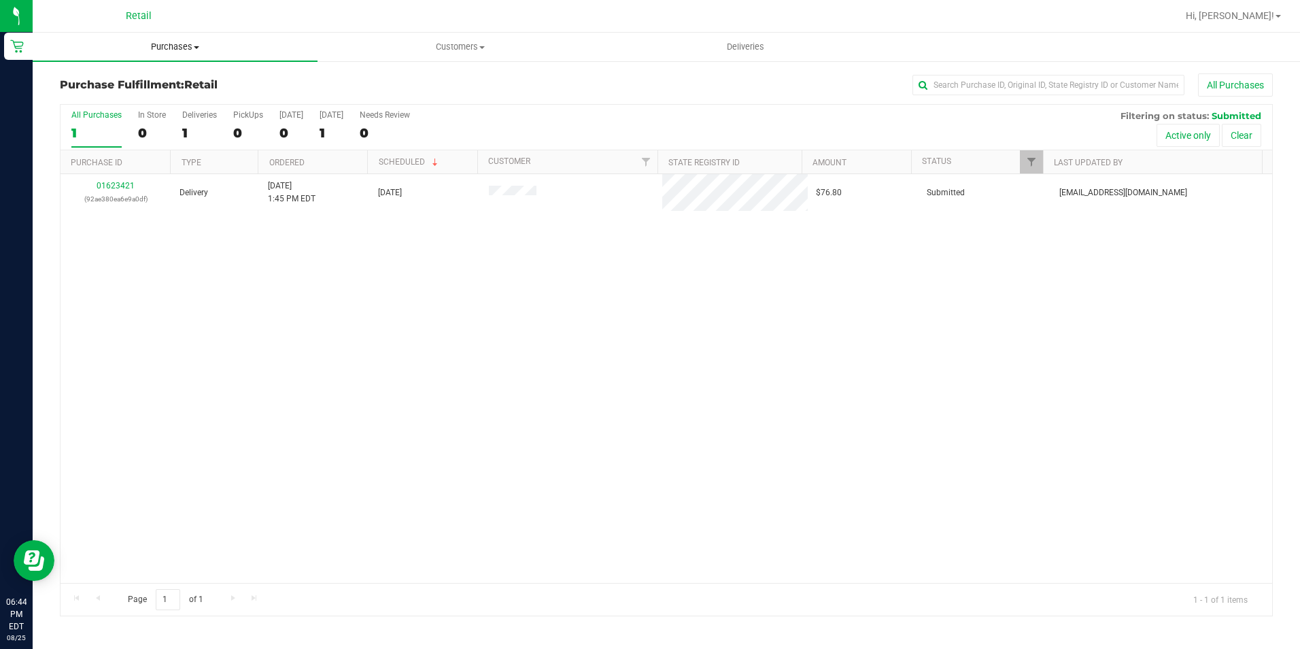
click at [175, 41] on span "Purchases" at bounding box center [175, 47] width 285 height 12
click at [140, 76] on span "Summary of purchases" at bounding box center [102, 82] width 139 height 12
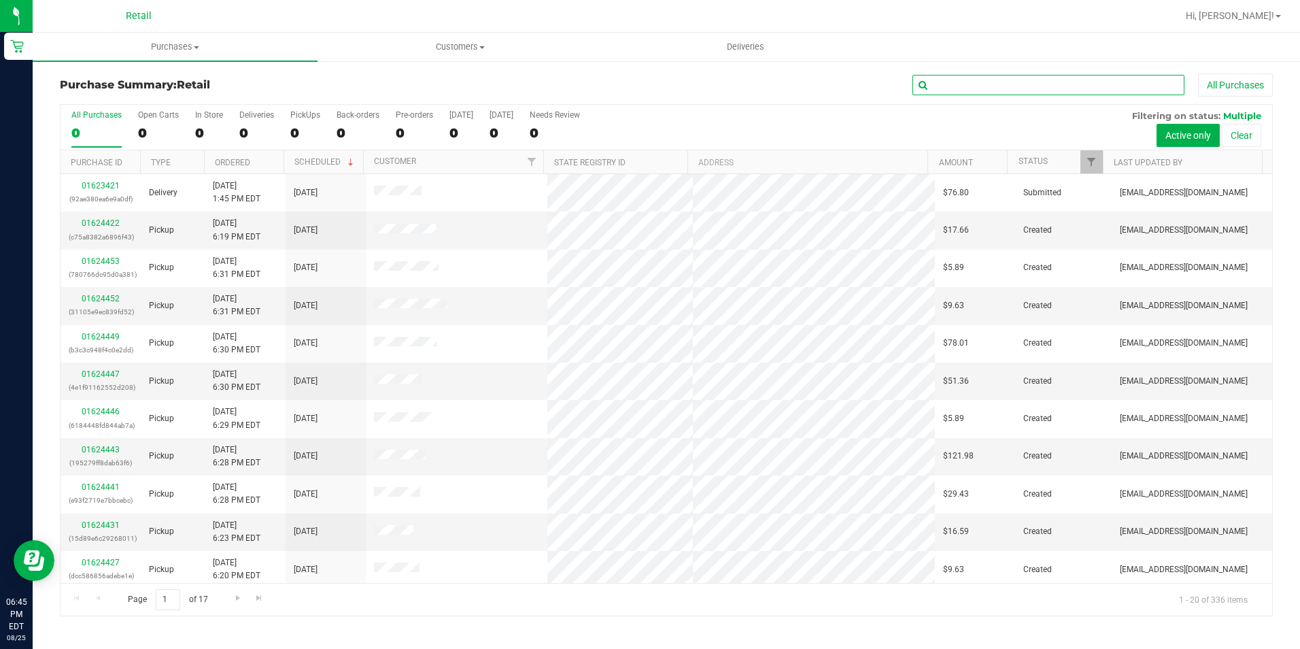
click at [970, 84] on input "text" at bounding box center [1049, 85] width 272 height 20
type input "[PERSON_NAME]"
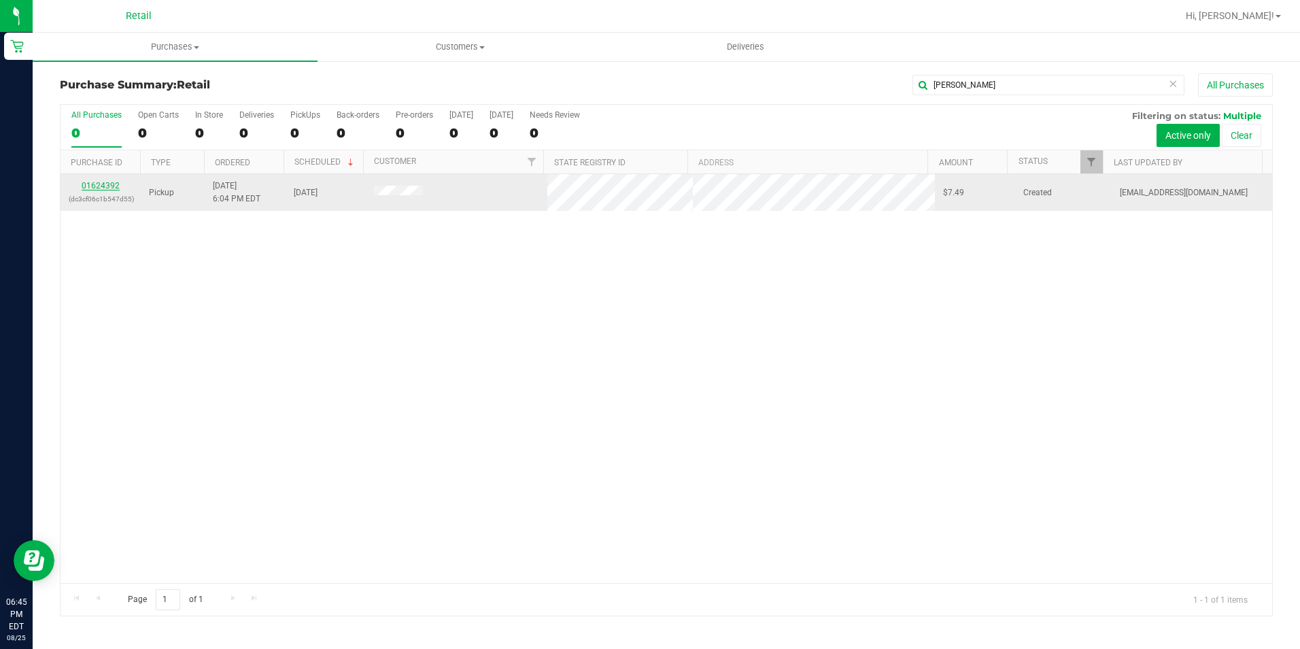
click at [105, 188] on link "01624392" at bounding box center [101, 186] width 38 height 10
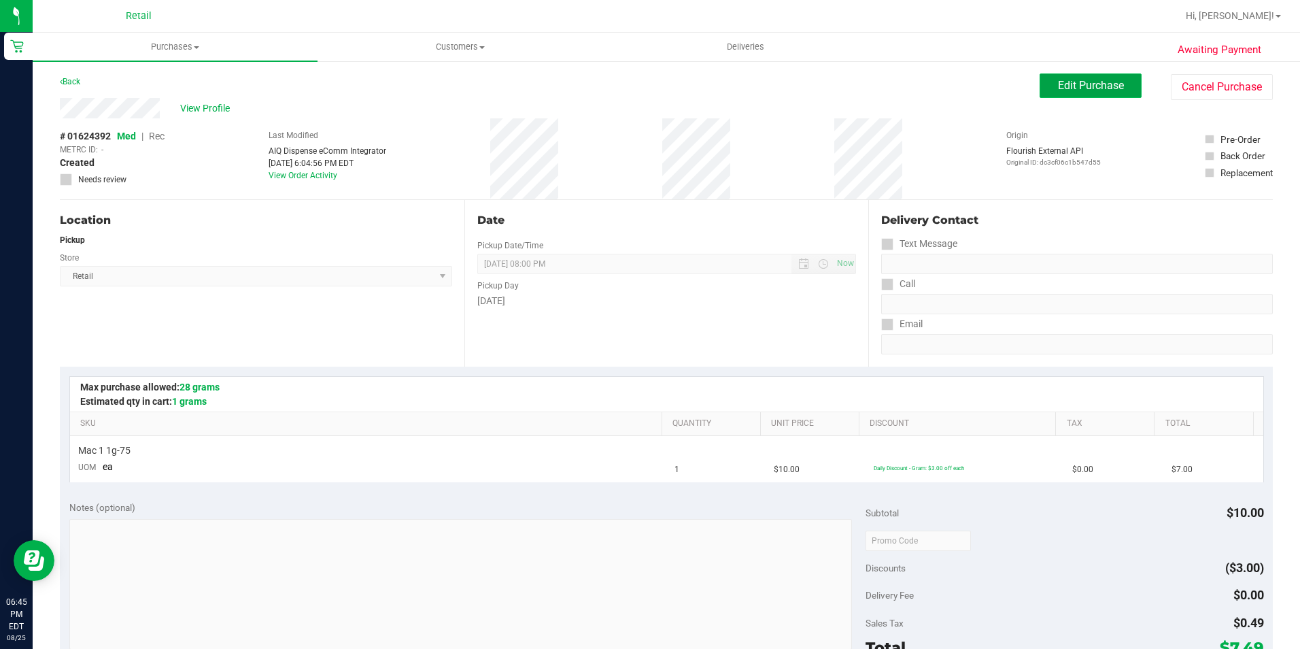
click at [1101, 90] on span "Edit Purchase" at bounding box center [1091, 85] width 66 height 13
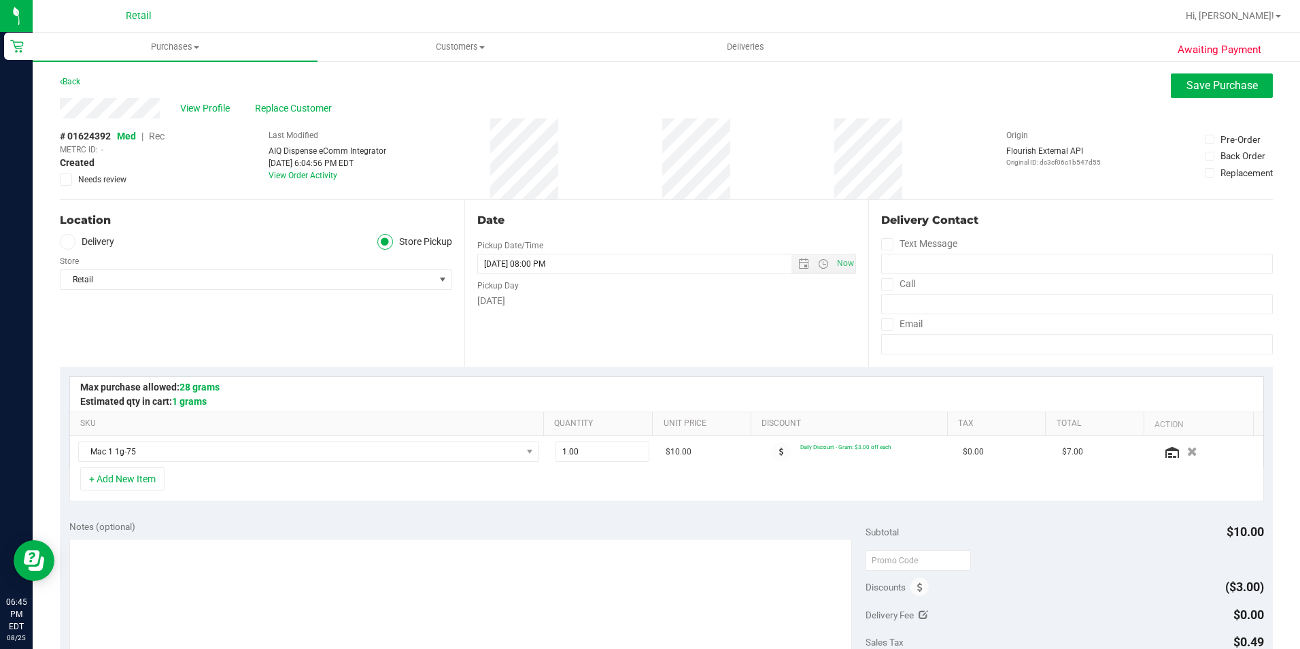
click at [159, 137] on span "Rec" at bounding box center [157, 136] width 16 height 11
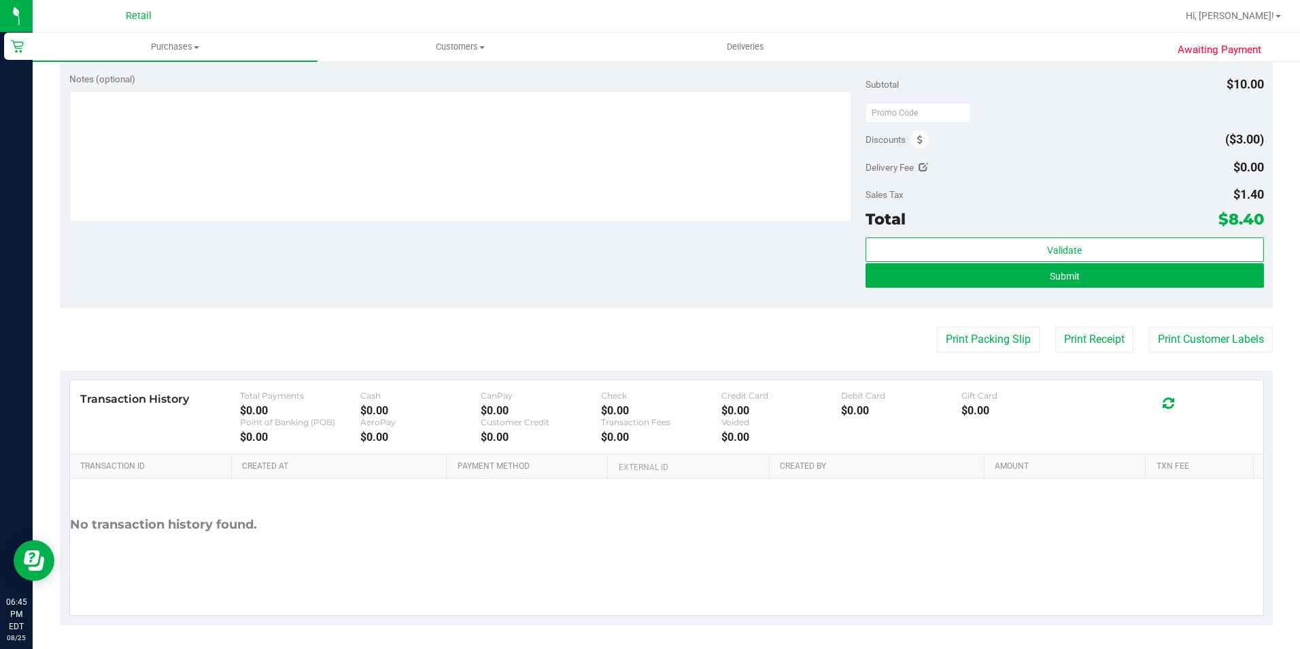
scroll to position [451, 0]
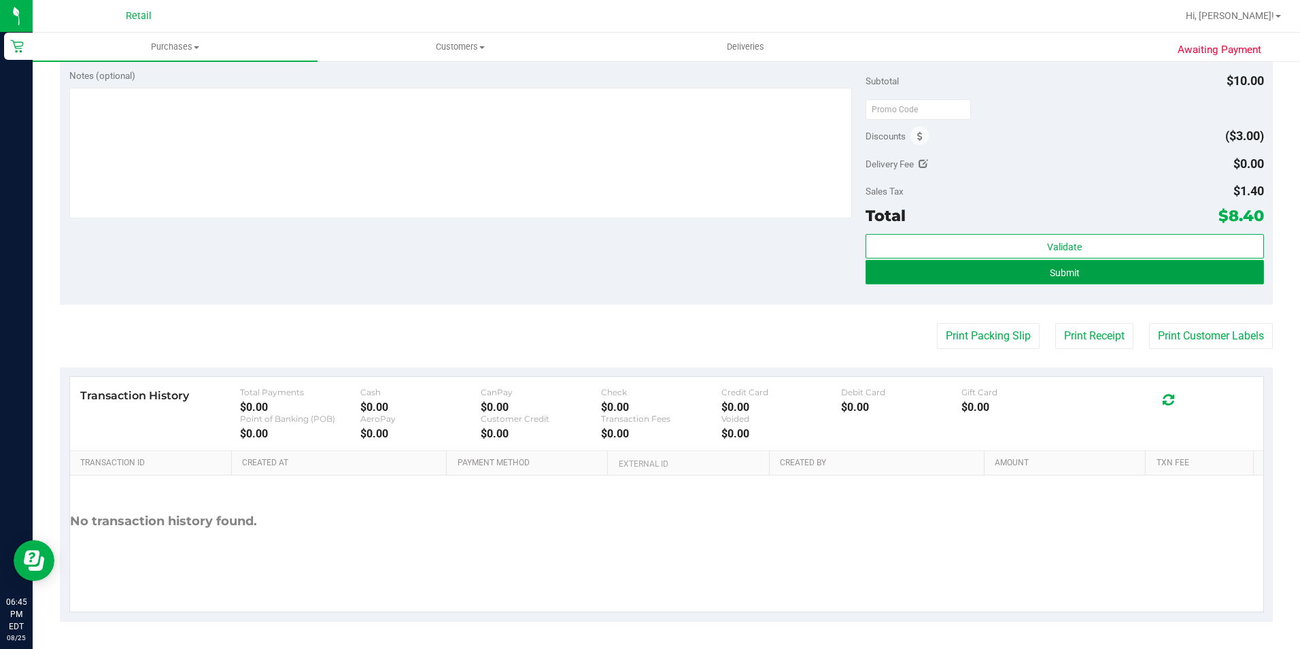
click at [1075, 273] on button "Submit" at bounding box center [1065, 272] width 398 height 24
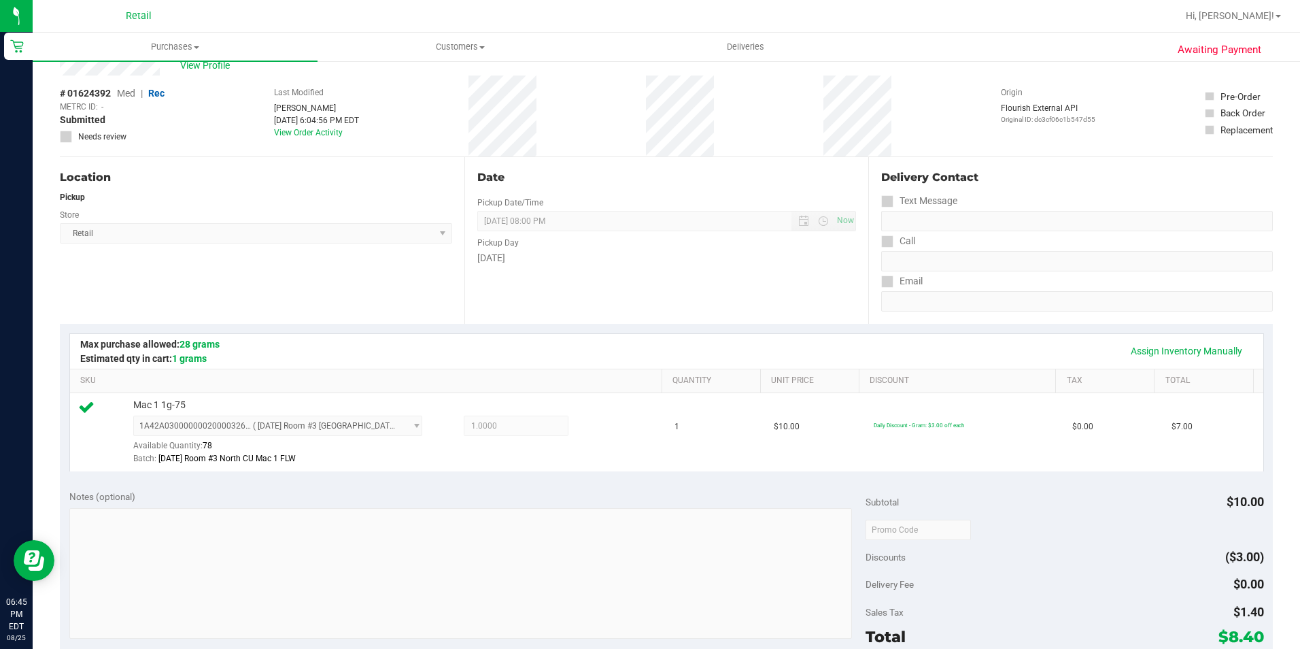
scroll to position [383, 0]
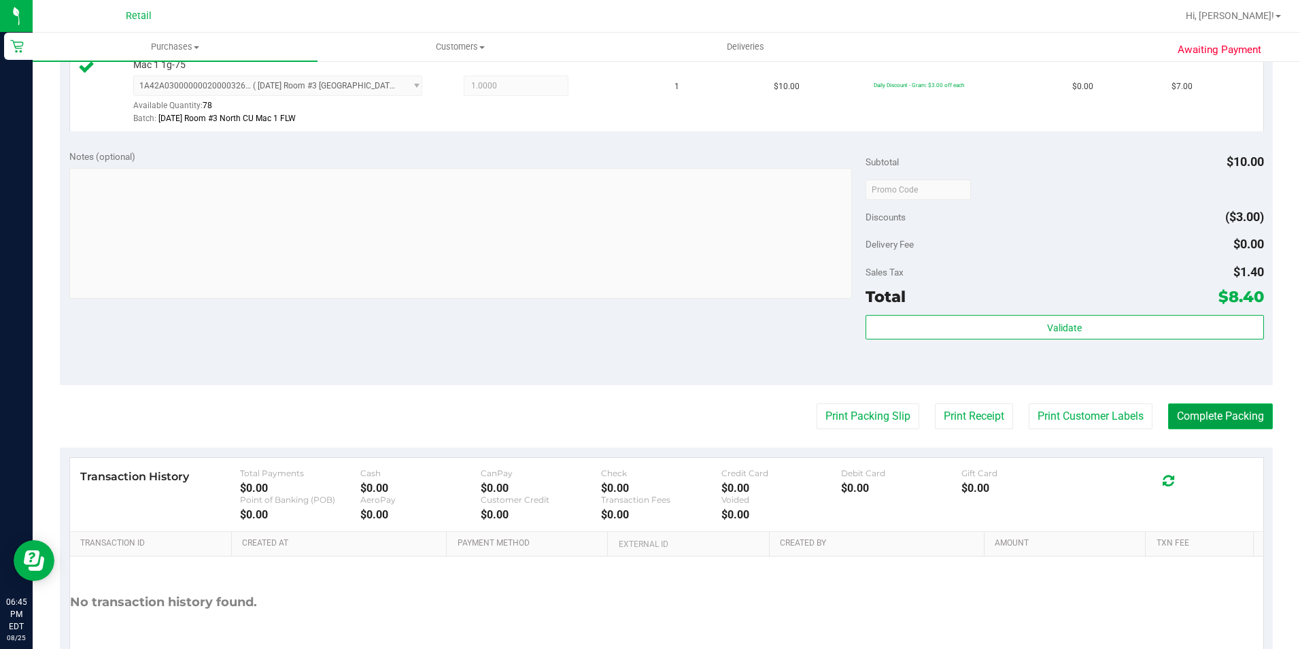
click at [1241, 413] on button "Complete Packing" at bounding box center [1220, 416] width 105 height 26
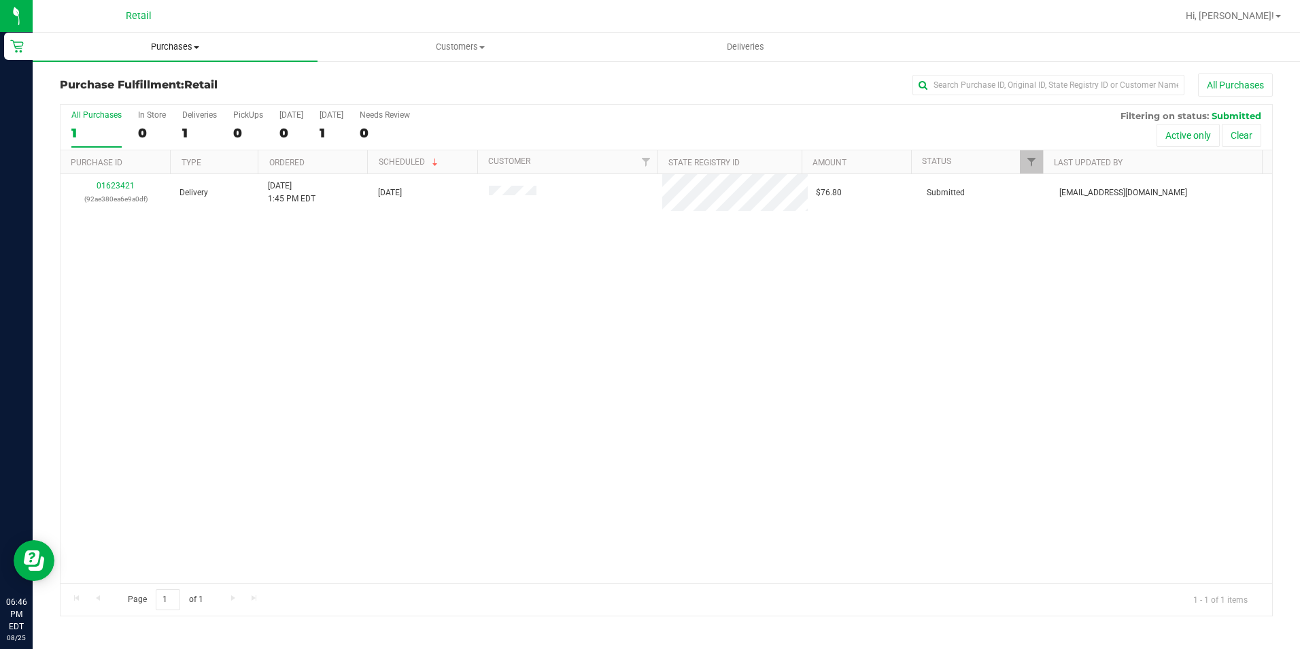
click at [172, 44] on span "Purchases" at bounding box center [175, 47] width 285 height 12
click at [126, 76] on span "Summary of purchases" at bounding box center [102, 82] width 139 height 12
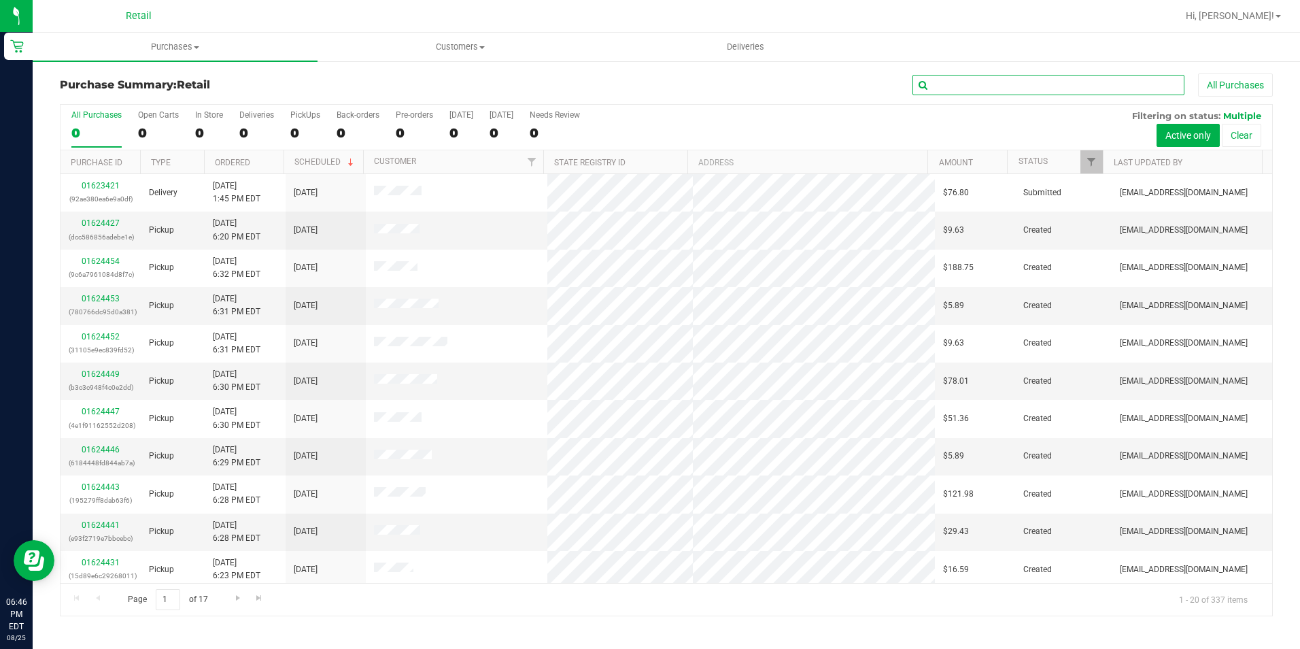
click at [1070, 84] on input "text" at bounding box center [1049, 85] width 272 height 20
type input "[PERSON_NAME]"
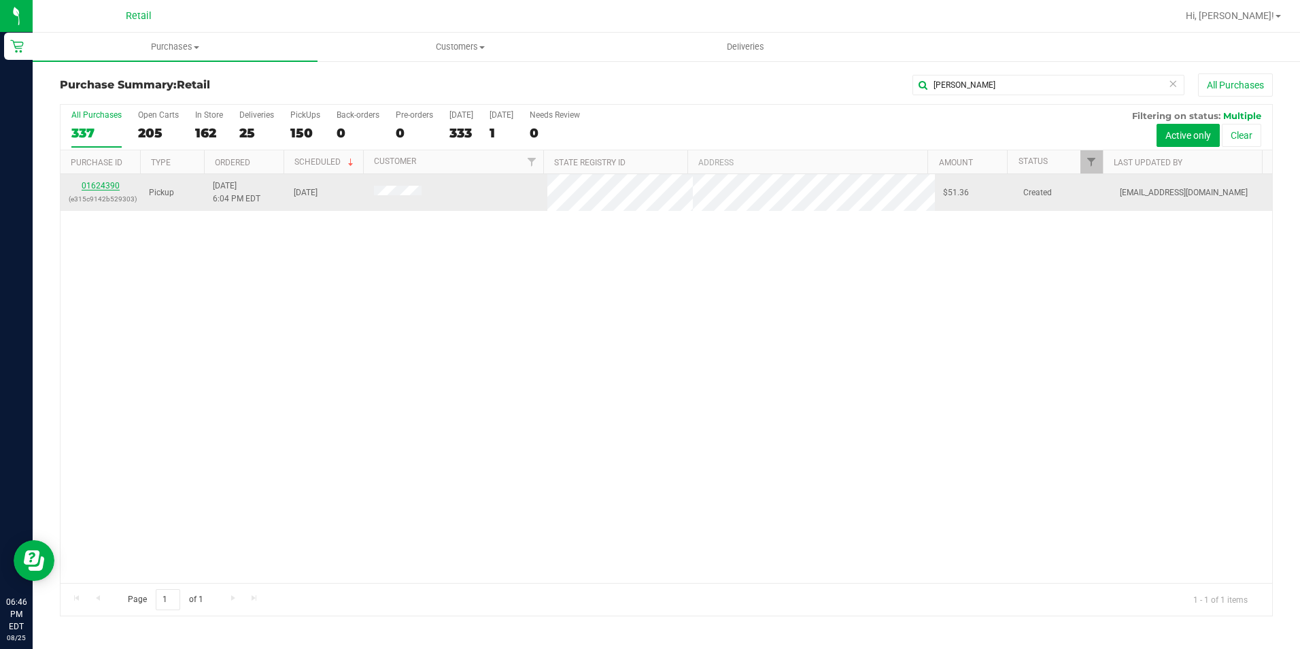
click at [105, 186] on link "01624390" at bounding box center [101, 186] width 38 height 10
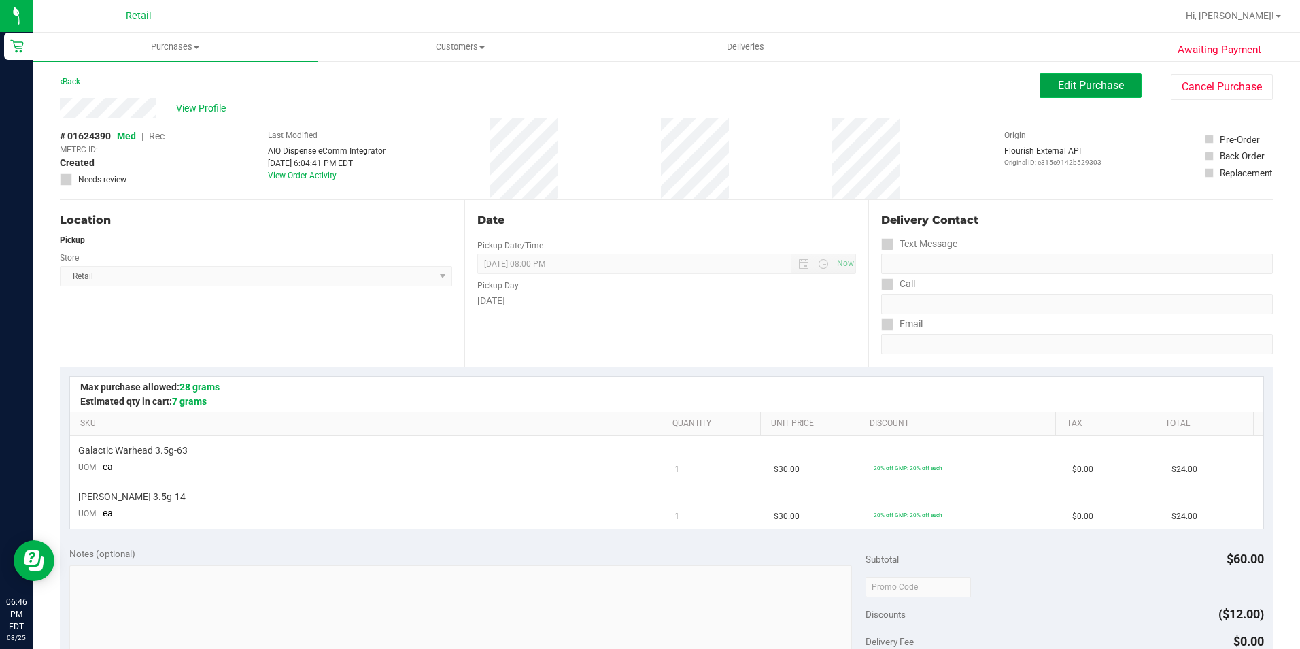
click at [1065, 81] on span "Edit Purchase" at bounding box center [1091, 85] width 66 height 13
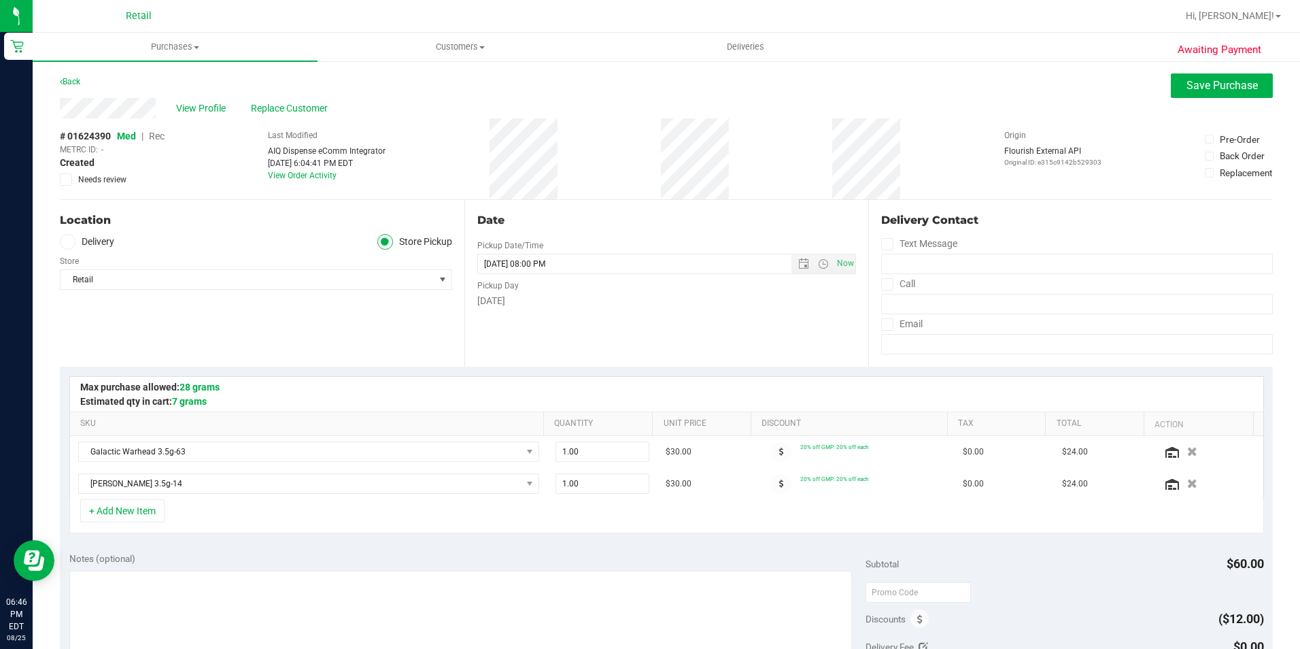
click at [156, 139] on span "Rec" at bounding box center [157, 136] width 16 height 11
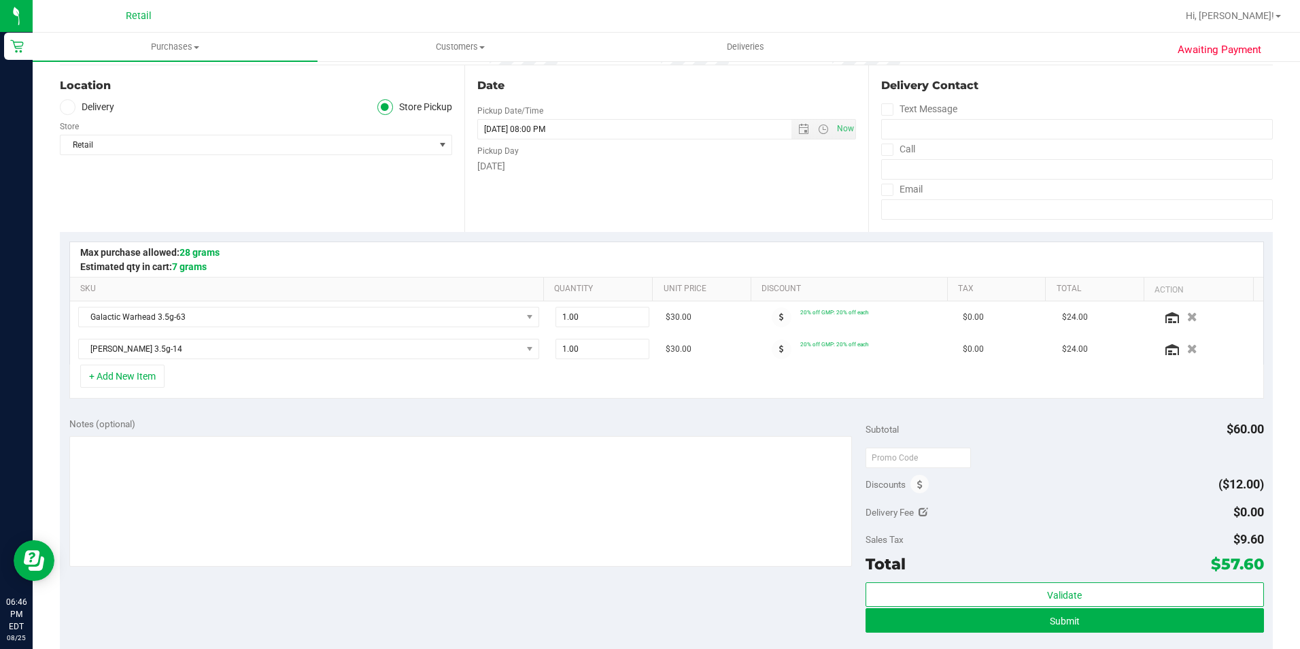
scroll to position [408, 0]
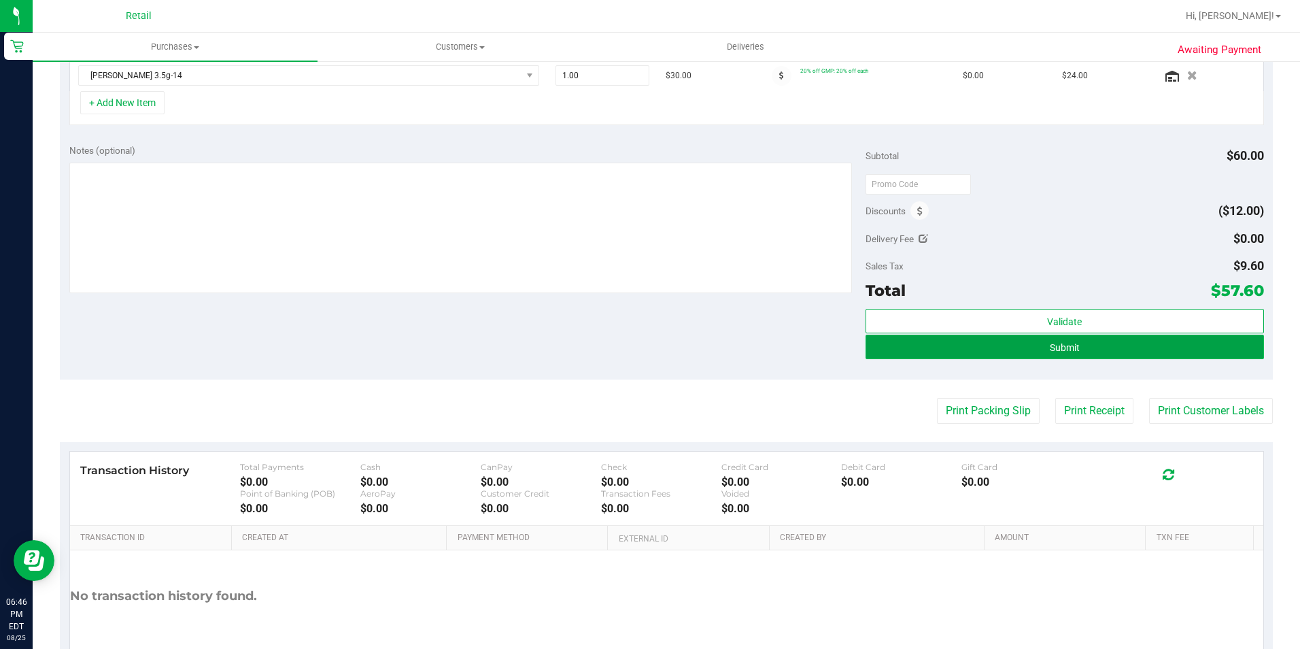
click at [1136, 349] on button "Submit" at bounding box center [1065, 347] width 398 height 24
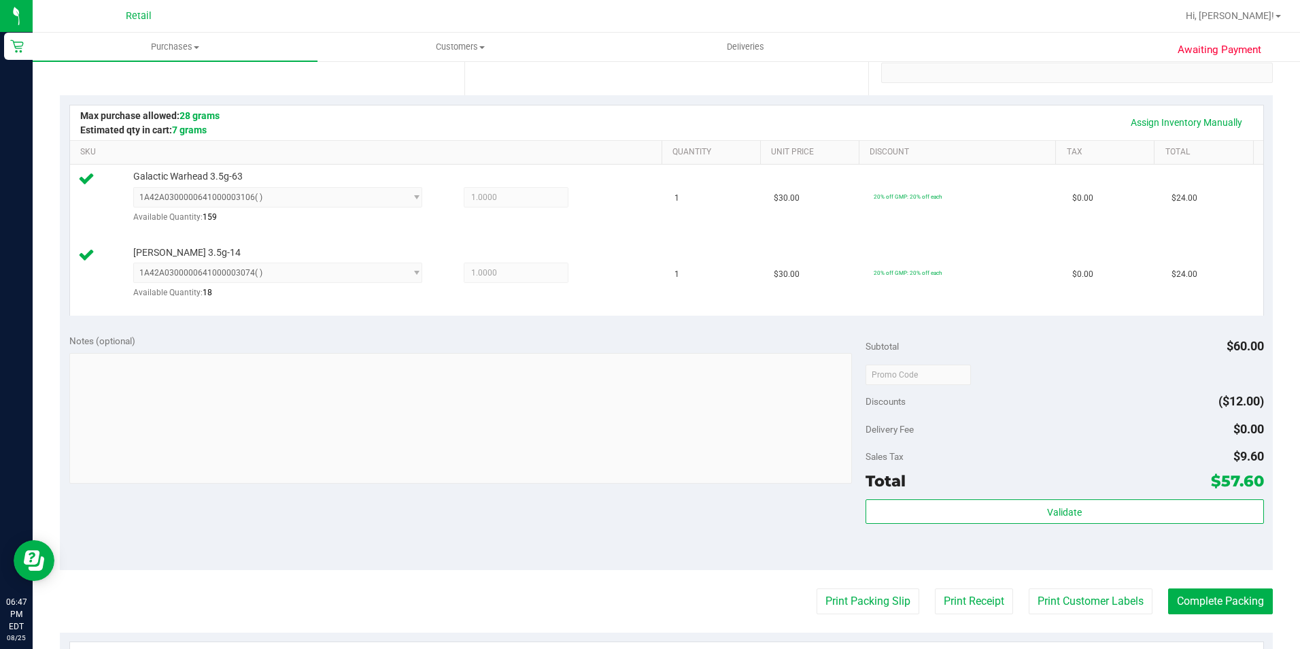
scroll to position [340, 0]
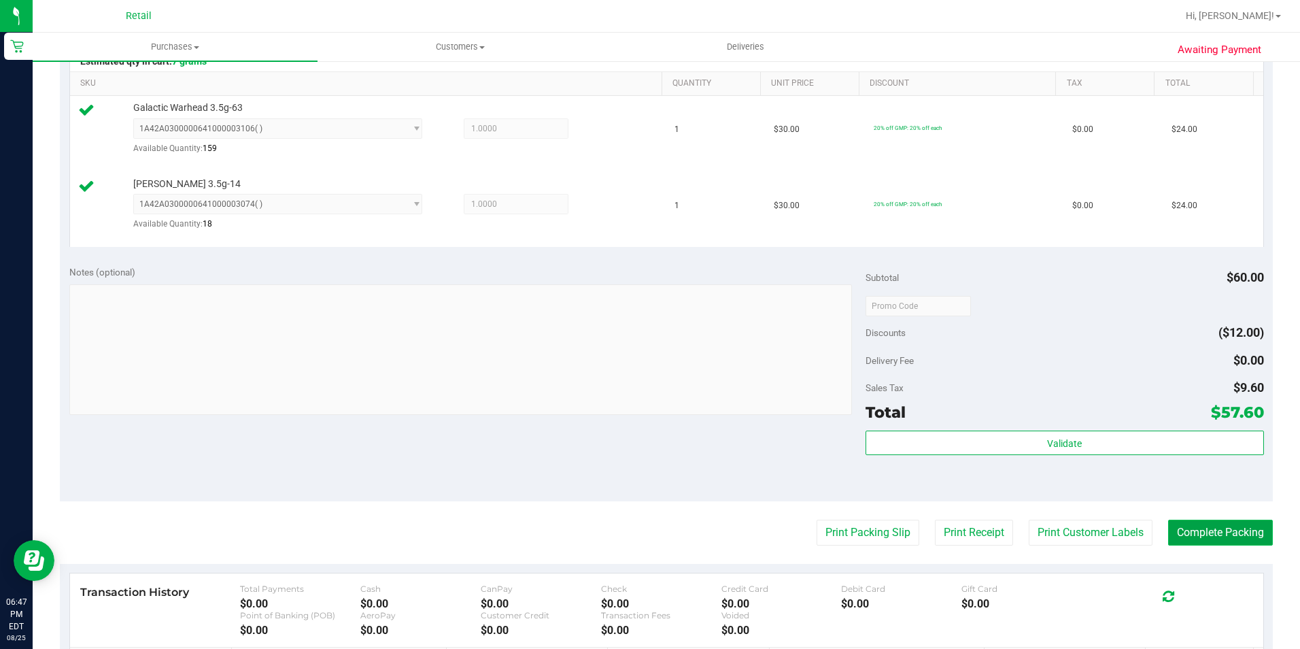
click at [1238, 535] on button "Complete Packing" at bounding box center [1220, 533] width 105 height 26
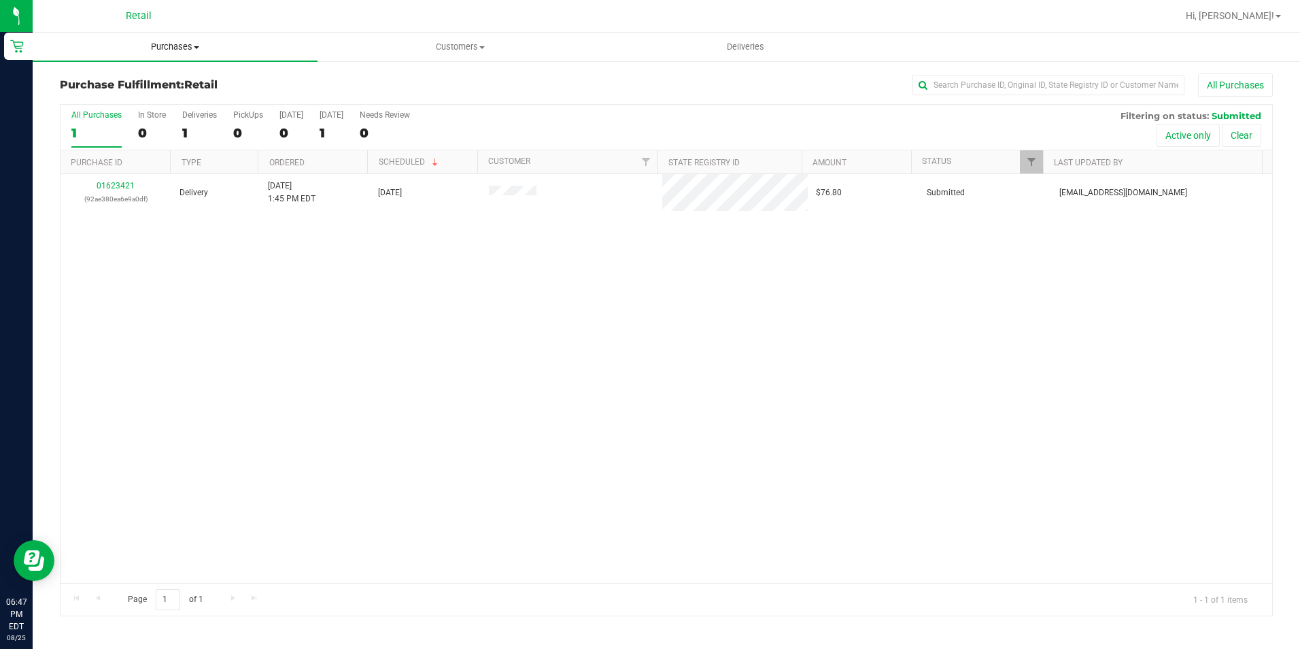
click at [176, 47] on span "Purchases" at bounding box center [175, 47] width 285 height 12
click at [129, 77] on span "Summary of purchases" at bounding box center [102, 82] width 139 height 12
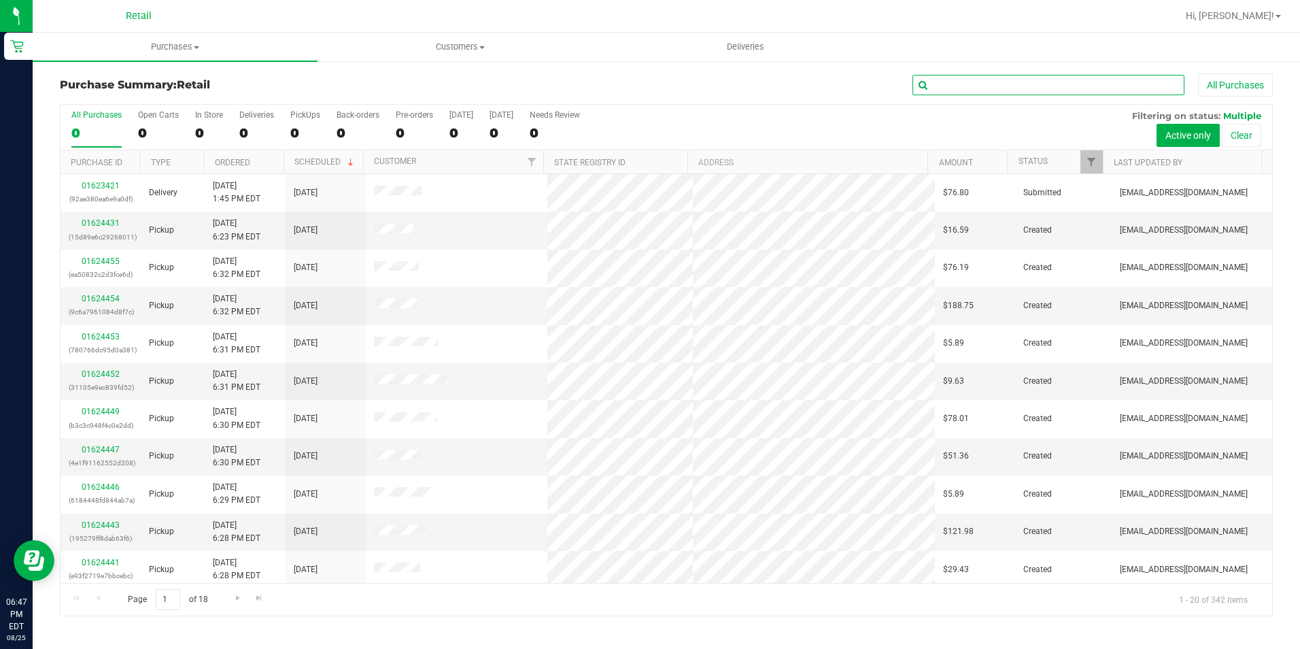
click at [1089, 80] on input "text" at bounding box center [1049, 85] width 272 height 20
type input "girardi"
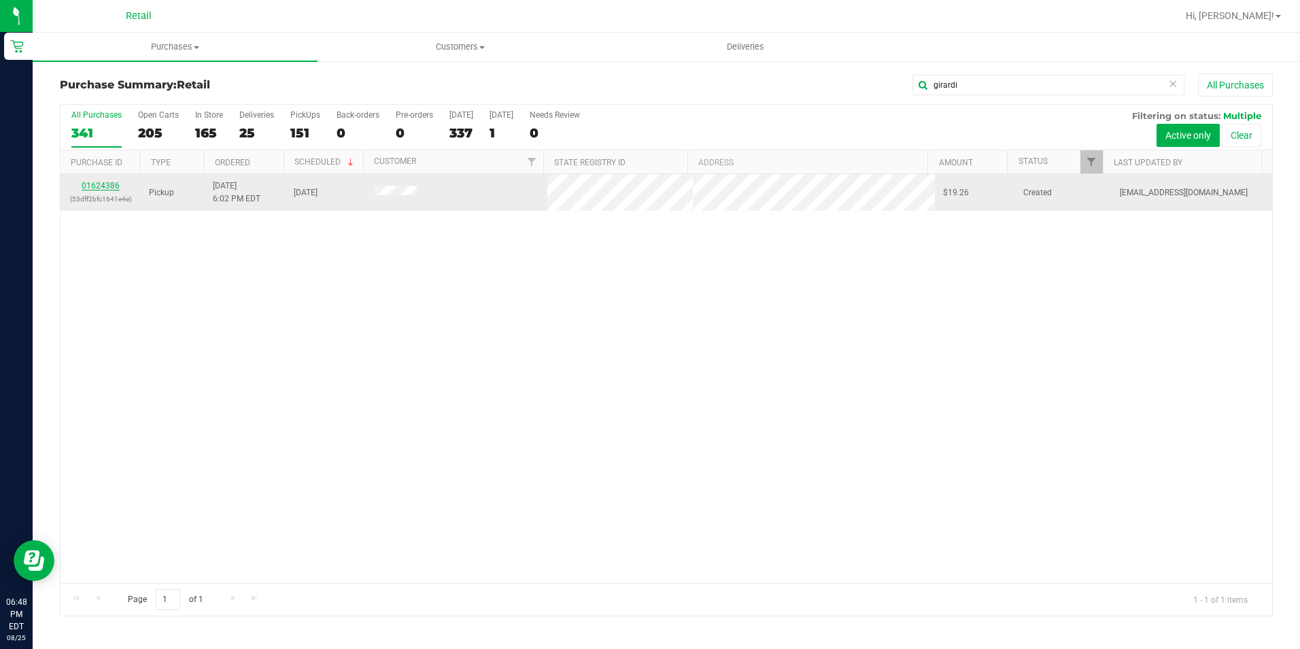
click at [111, 183] on link "01624386" at bounding box center [101, 186] width 38 height 10
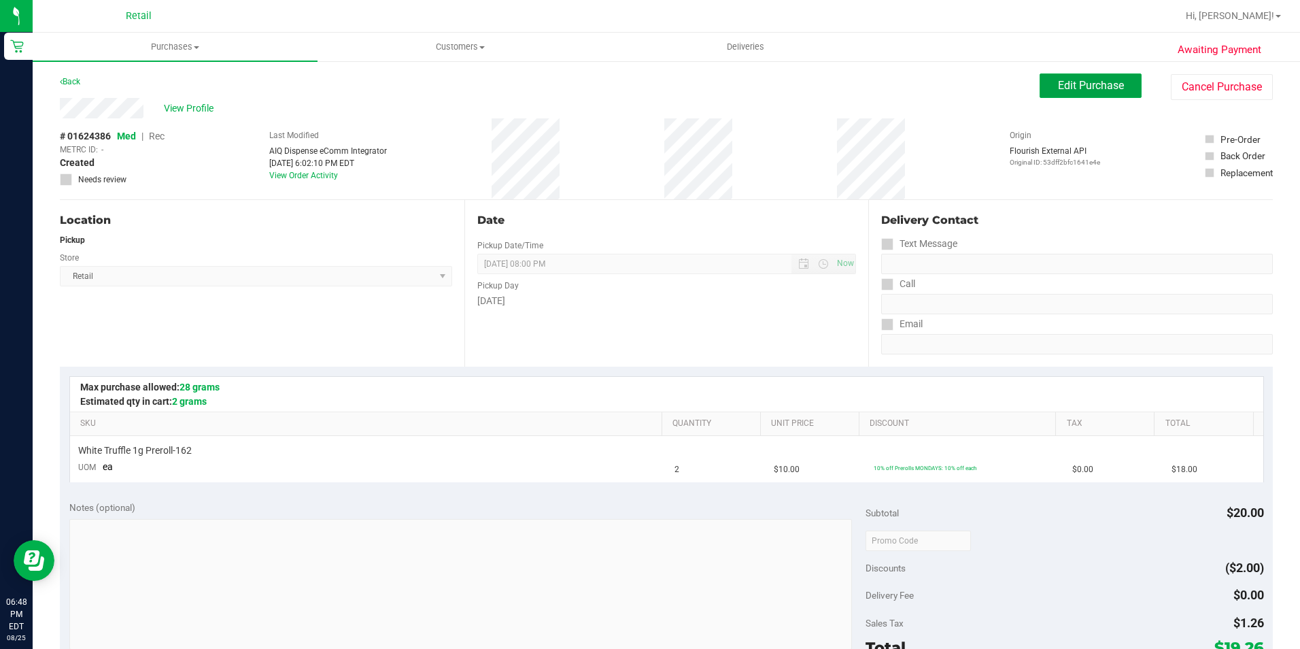
drag, startPoint x: 1104, startPoint y: 82, endPoint x: 1074, endPoint y: 99, distance: 34.4
click at [1104, 82] on span "Edit Purchase" at bounding box center [1091, 85] width 66 height 13
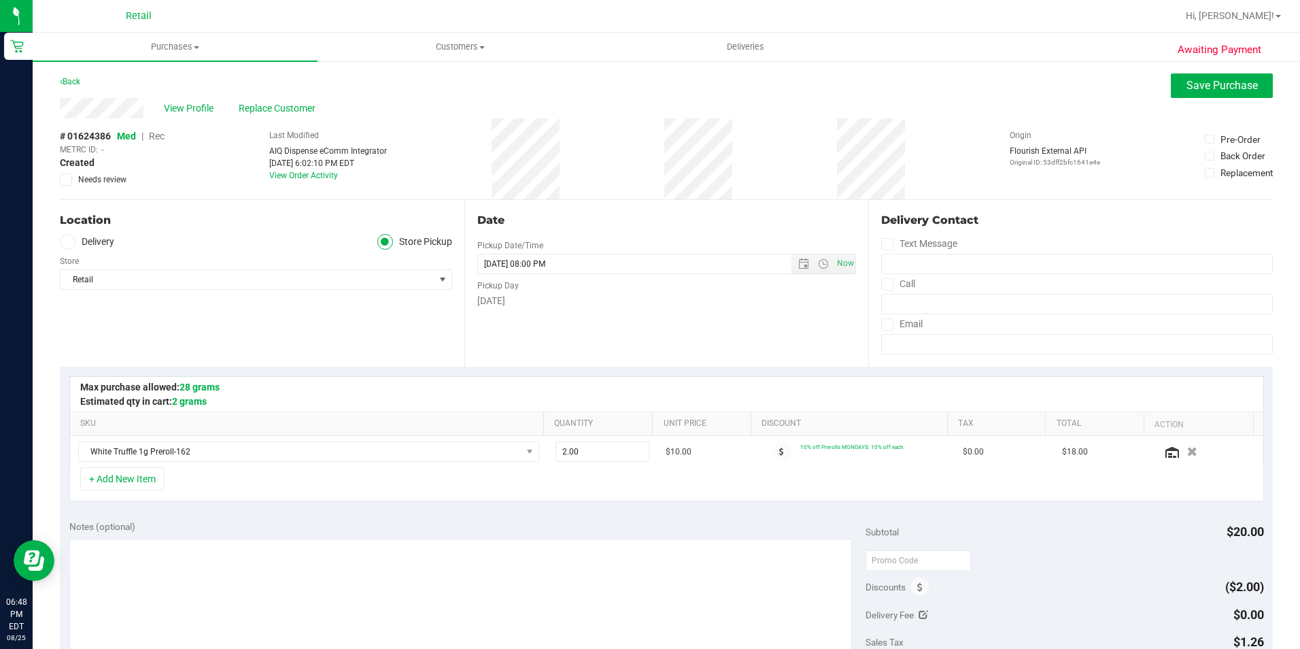
click at [158, 137] on span "Rec" at bounding box center [157, 136] width 16 height 11
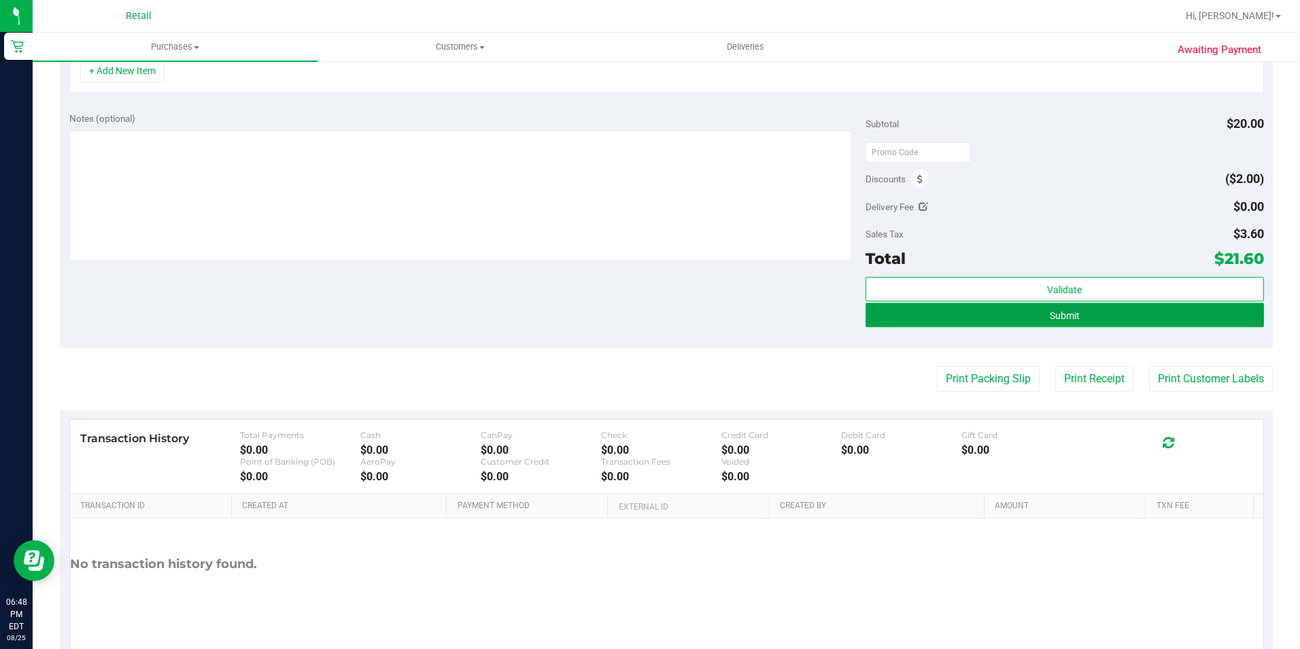
click at [1036, 318] on button "Submit" at bounding box center [1065, 315] width 398 height 24
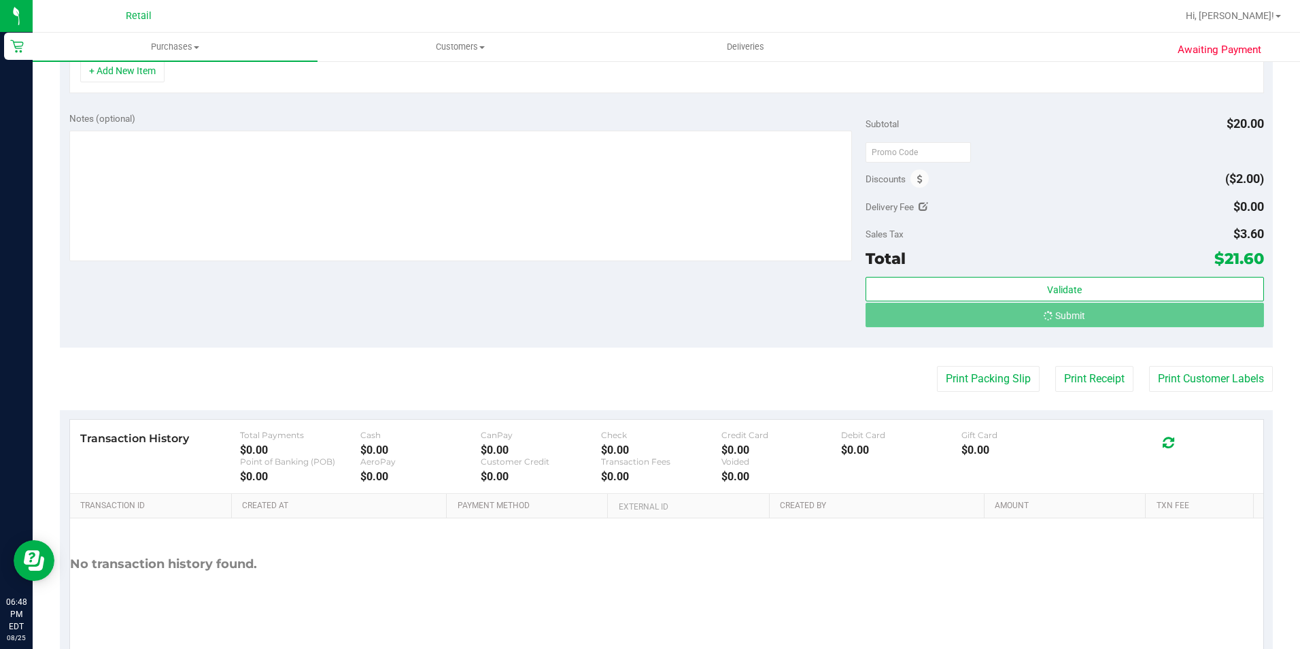
scroll to position [387, 0]
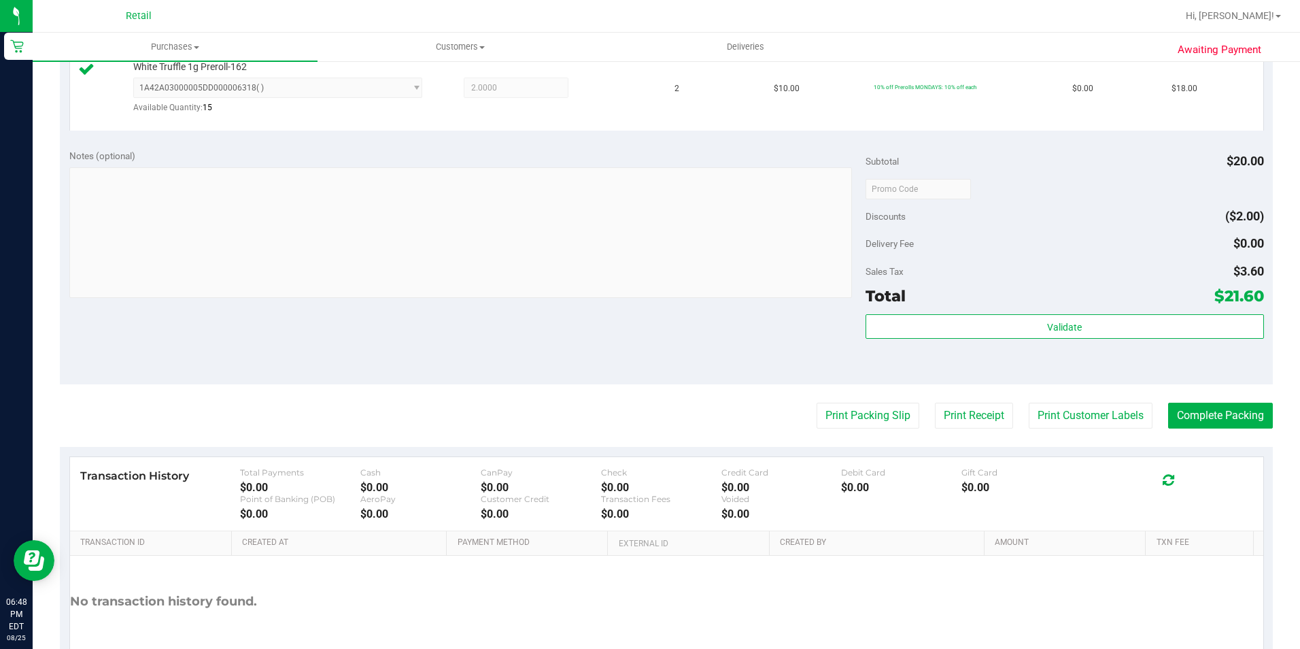
scroll to position [460, 0]
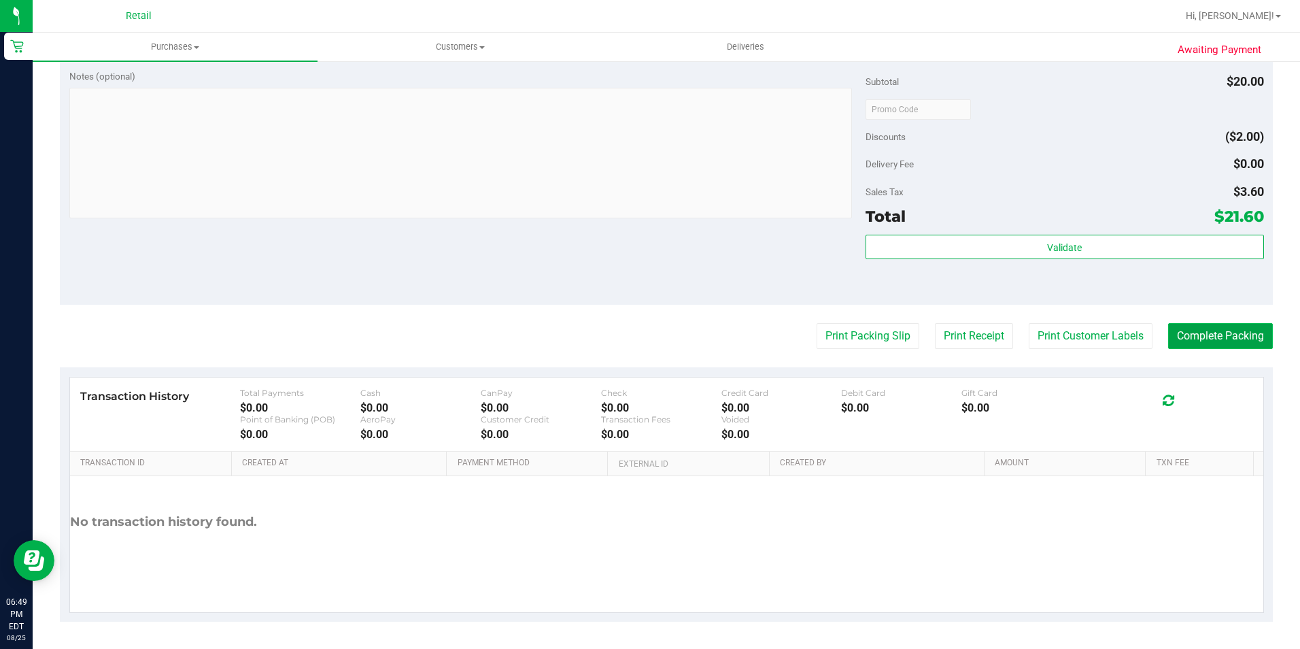
click at [1224, 348] on button "Complete Packing" at bounding box center [1220, 336] width 105 height 26
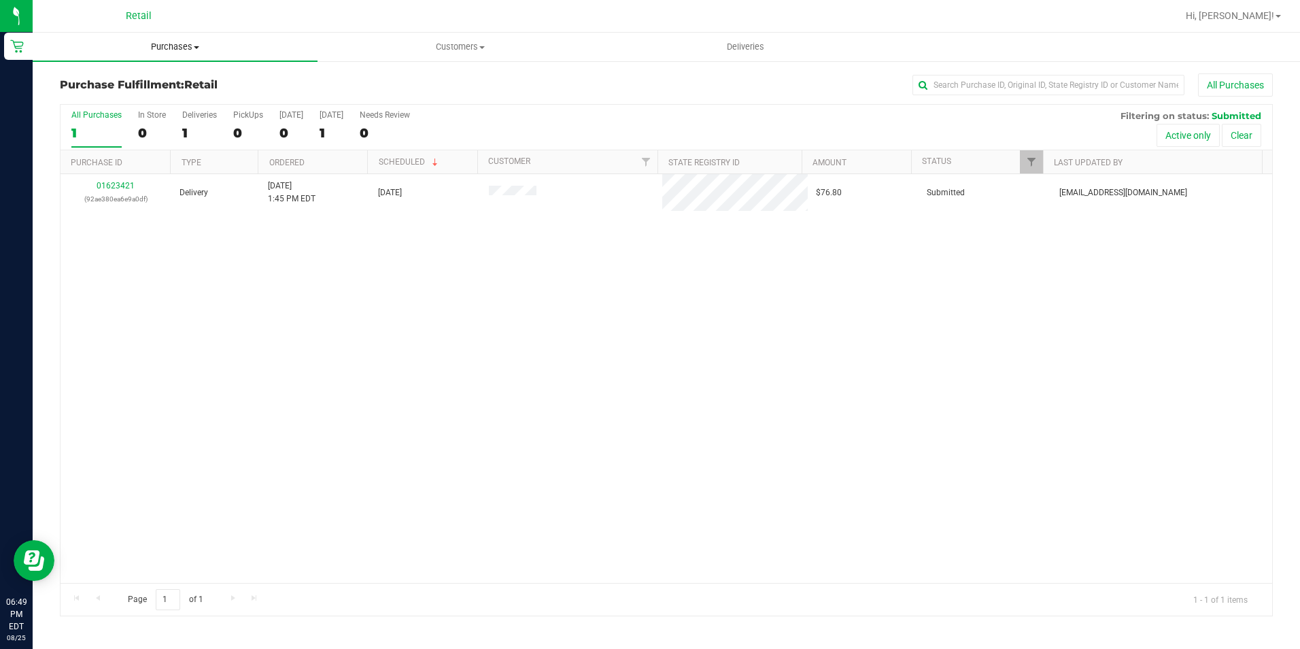
click at [180, 50] on span "Purchases" at bounding box center [175, 47] width 285 height 12
click at [173, 80] on li "Summary of purchases" at bounding box center [175, 82] width 285 height 16
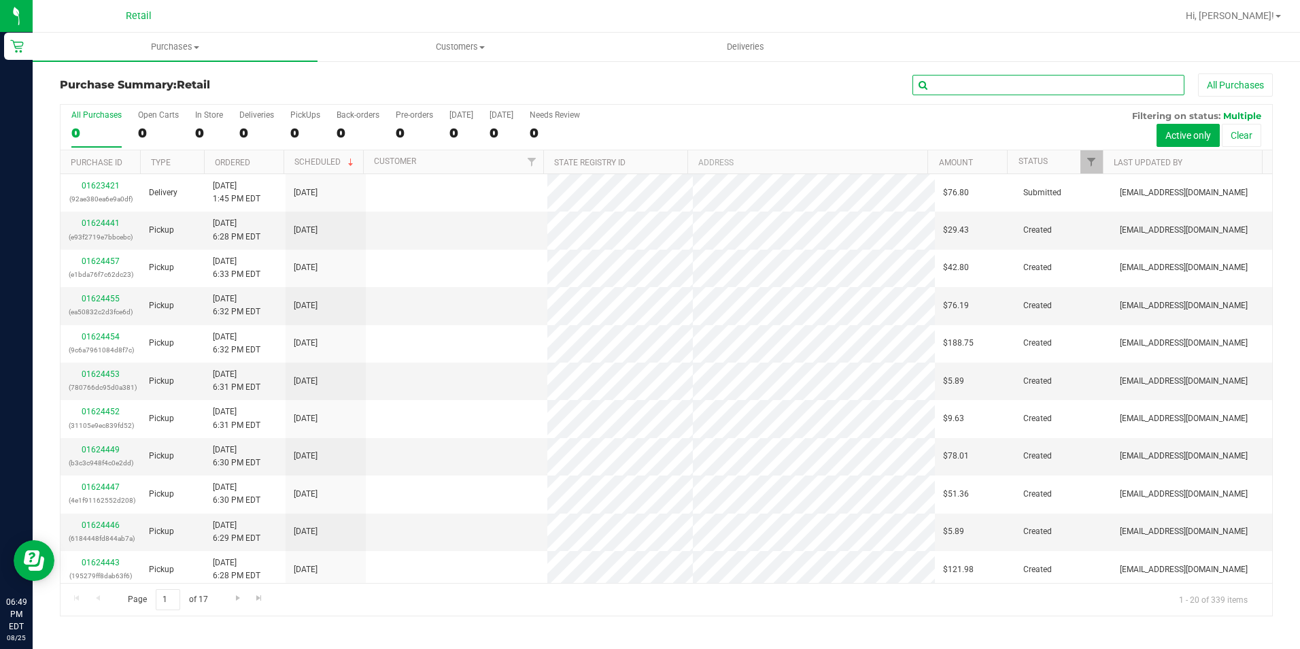
click at [980, 91] on input "text" at bounding box center [1049, 85] width 272 height 20
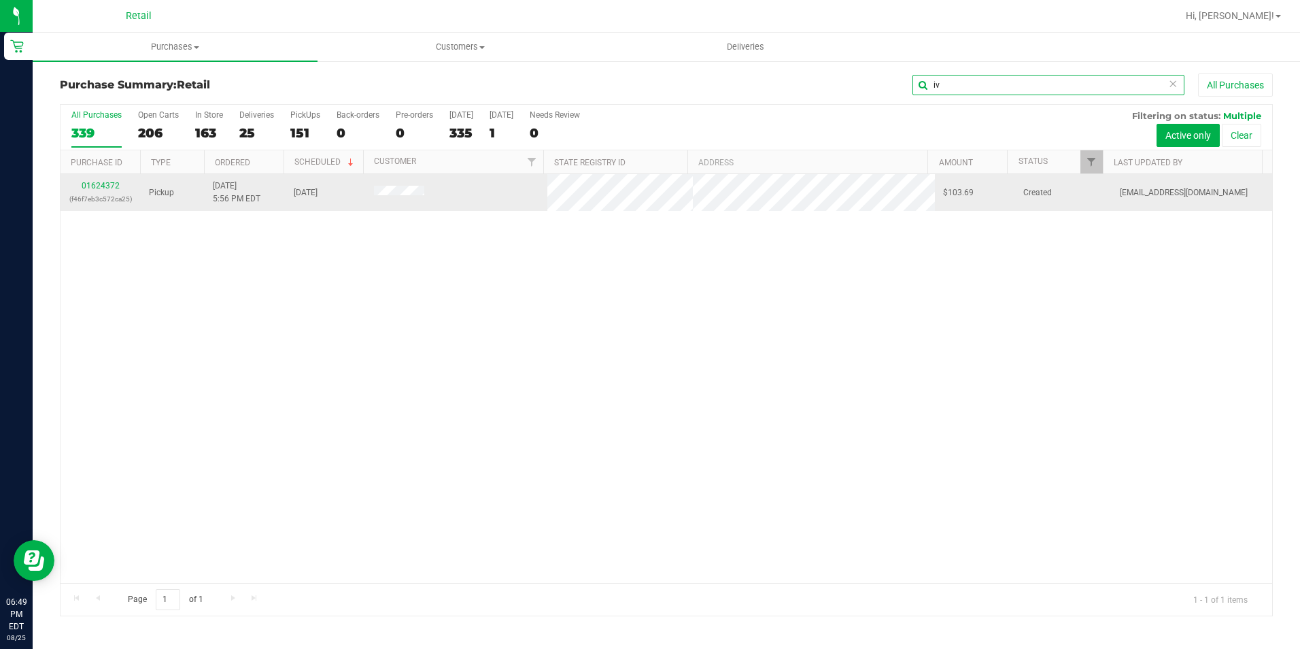
type input "i"
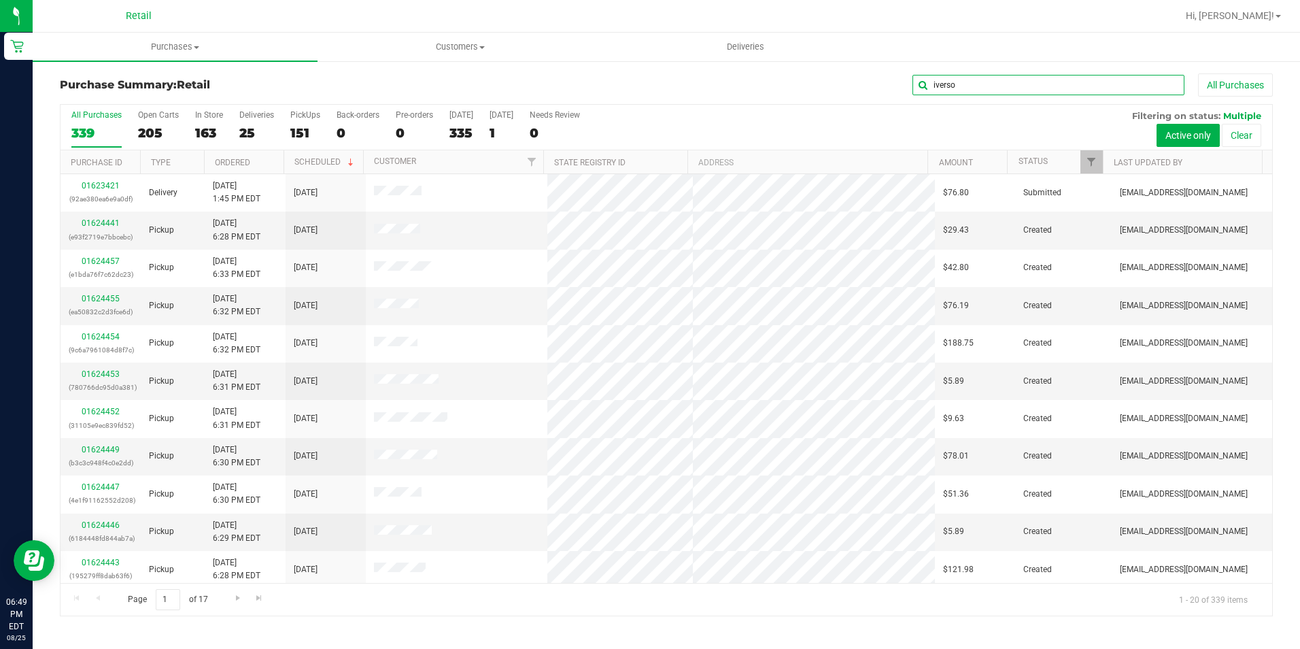
type input "[PERSON_NAME]"
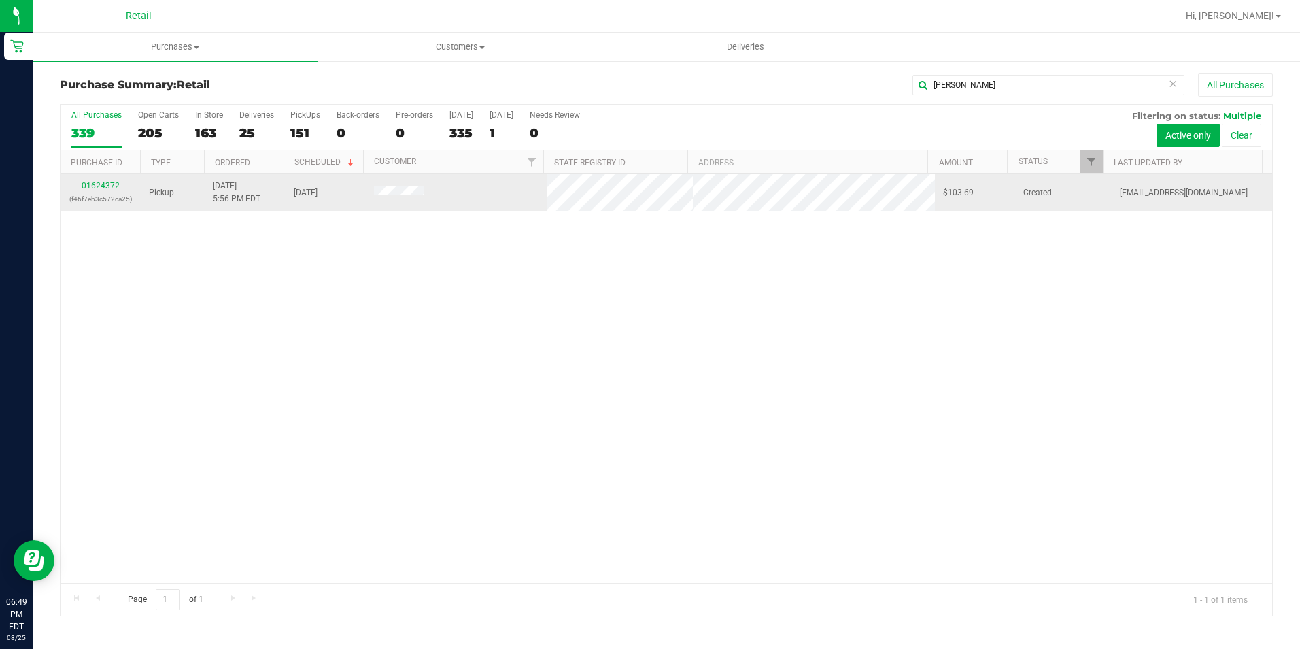
click at [99, 181] on link "01624372" at bounding box center [101, 186] width 38 height 10
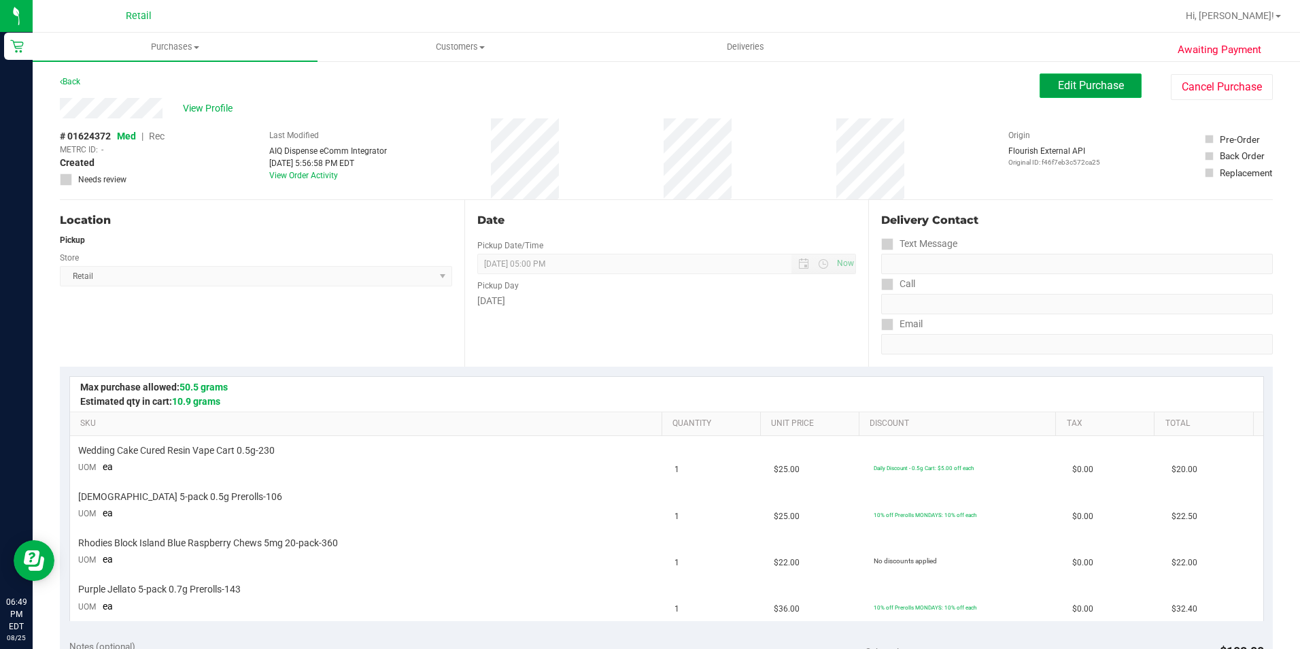
click at [1049, 75] on button "Edit Purchase" at bounding box center [1091, 85] width 102 height 24
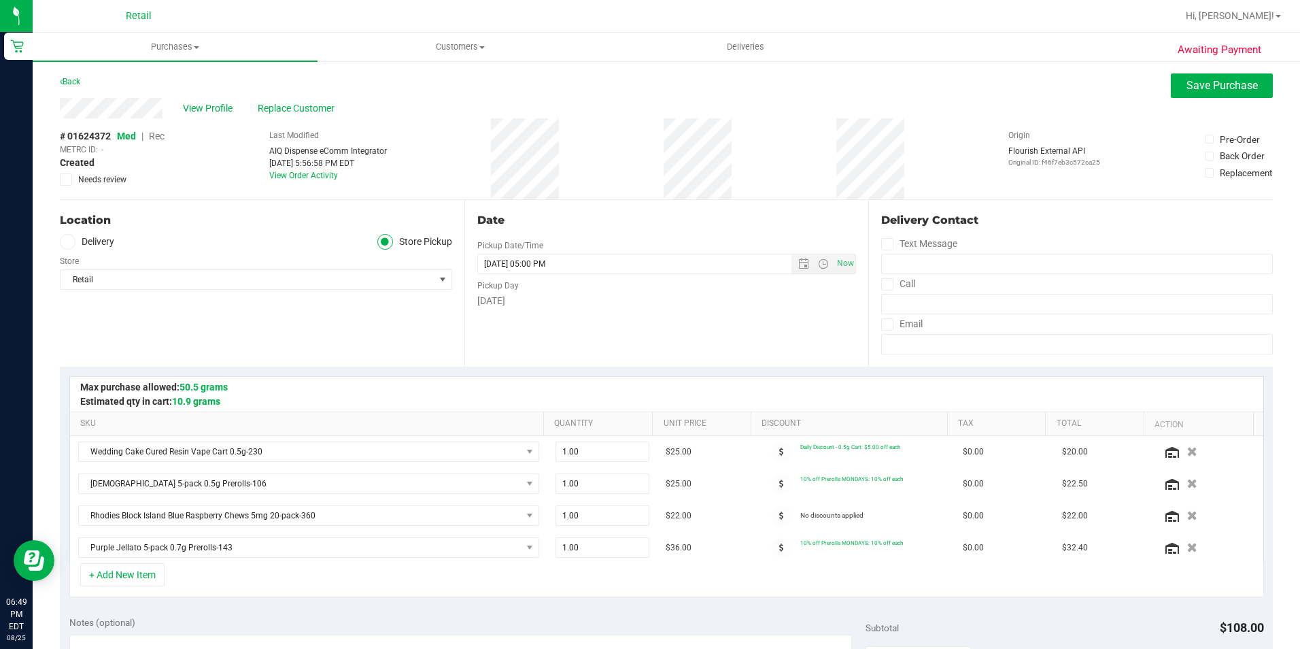
click at [159, 136] on span "Rec" at bounding box center [157, 136] width 16 height 11
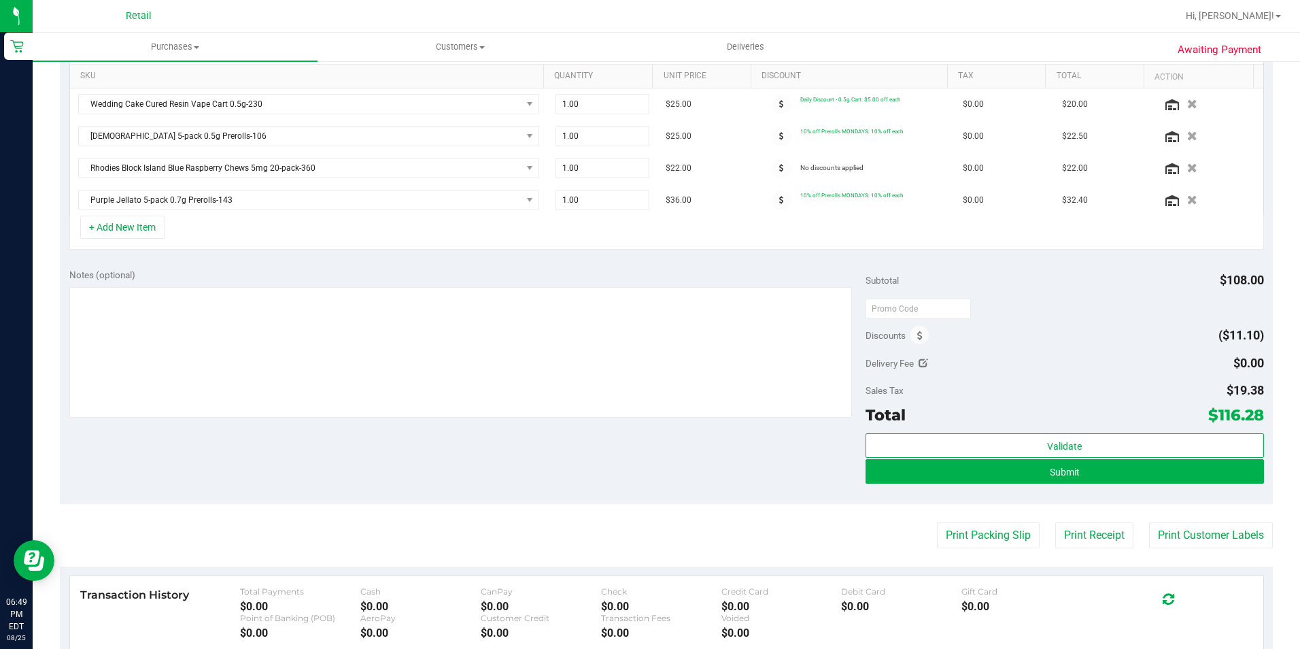
scroll to position [476, 0]
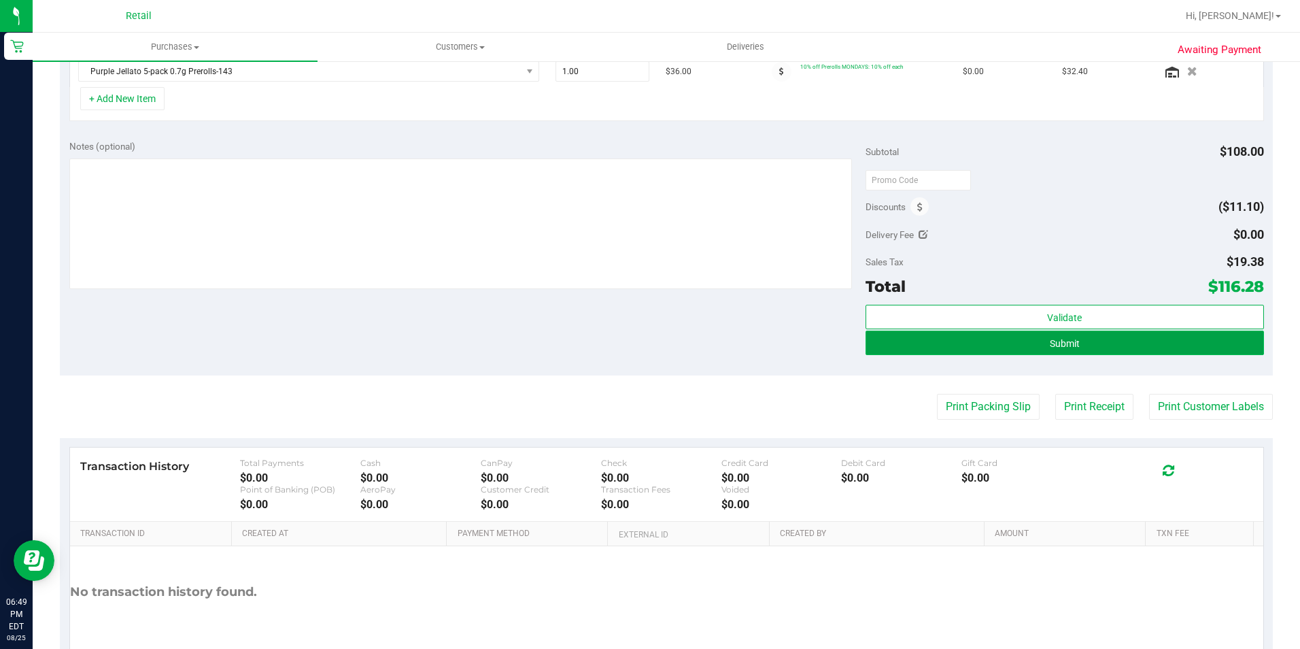
click at [1076, 345] on button "Submit" at bounding box center [1065, 342] width 398 height 24
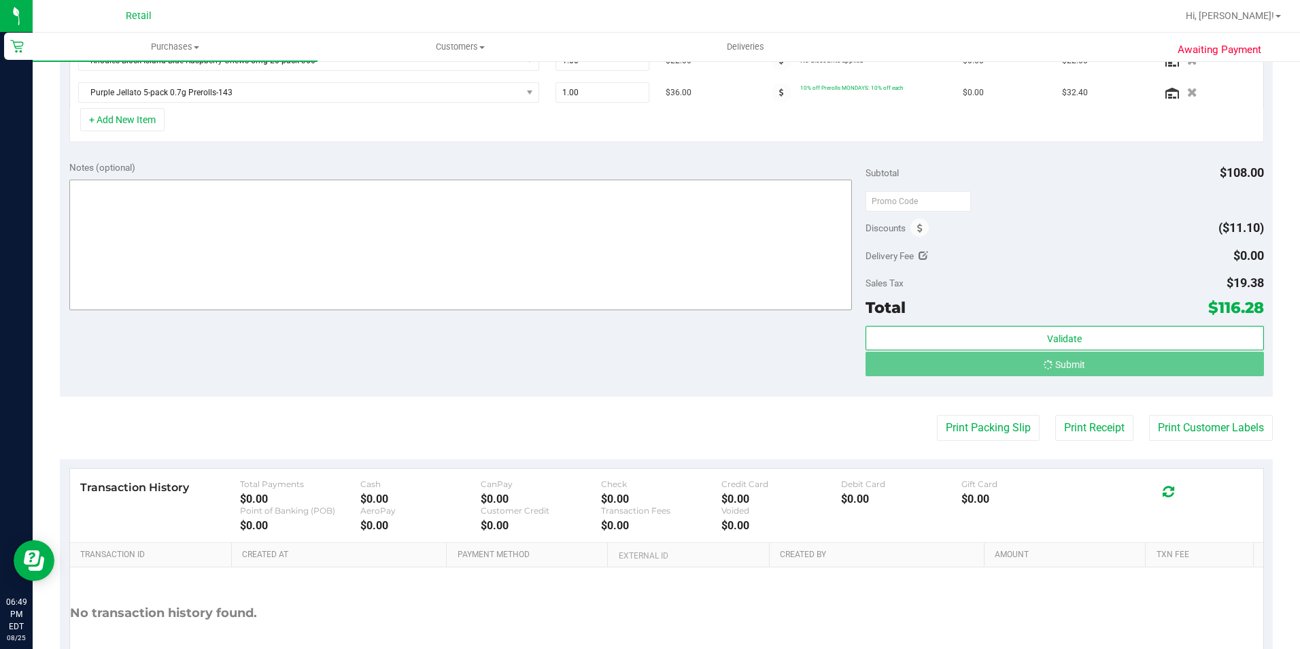
scroll to position [434, 0]
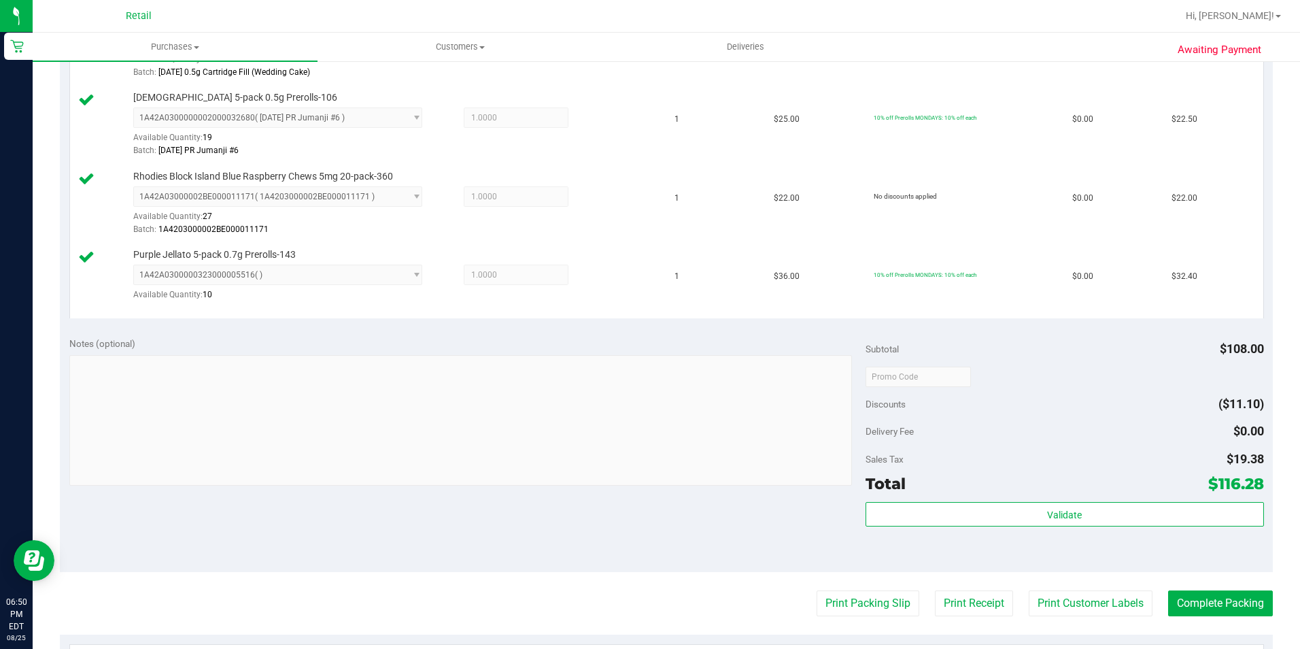
scroll to position [696, 0]
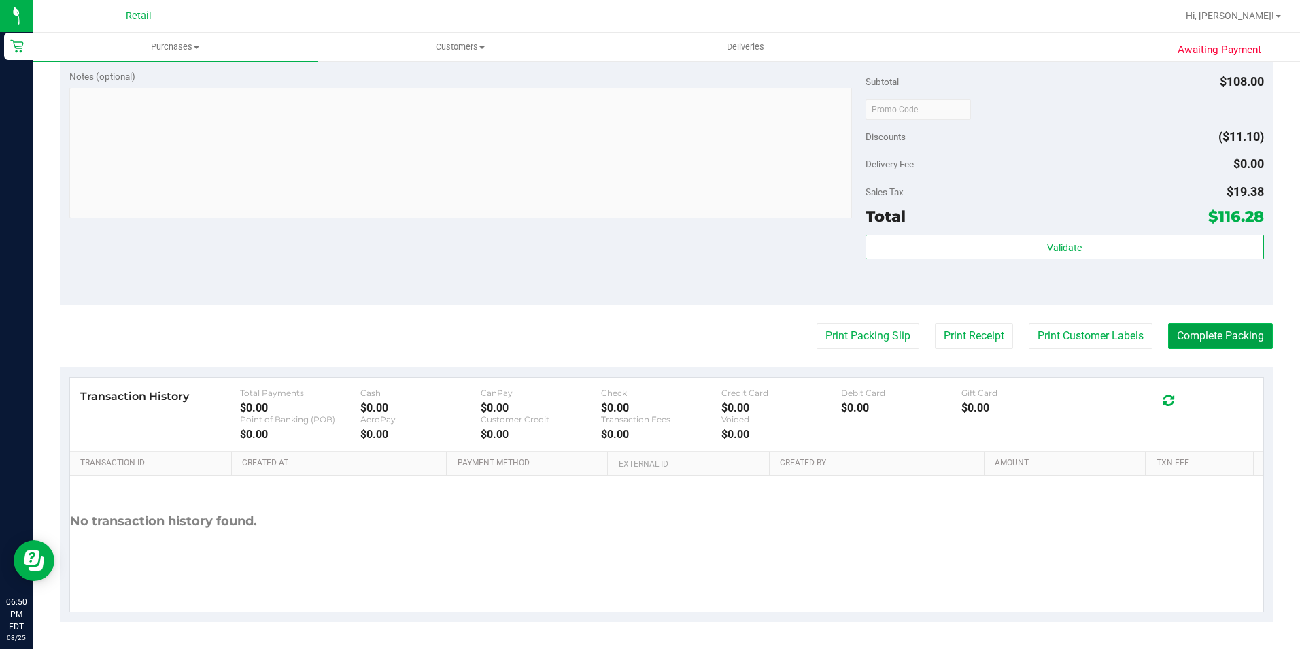
click at [1236, 338] on button "Complete Packing" at bounding box center [1220, 336] width 105 height 26
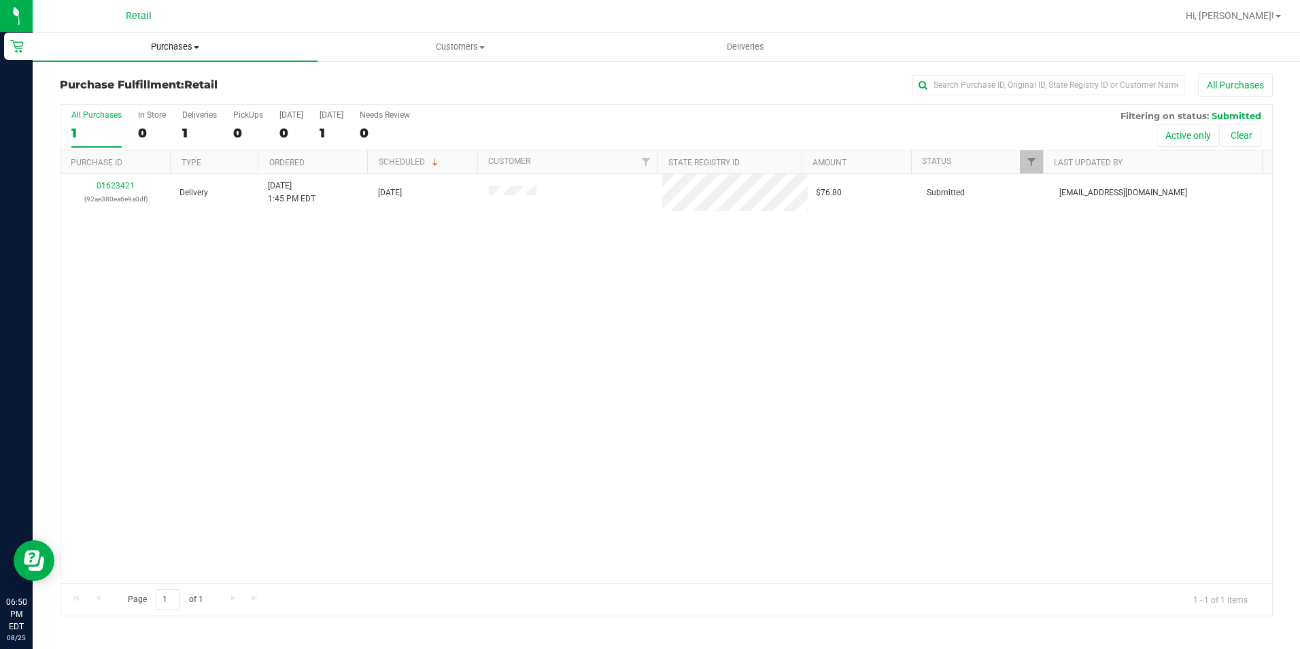
click at [164, 43] on span "Purchases" at bounding box center [175, 47] width 285 height 12
click at [1038, 82] on input "text" at bounding box center [1049, 85] width 272 height 20
type input "solon"
click at [183, 42] on span "Purchases" at bounding box center [175, 47] width 285 height 12
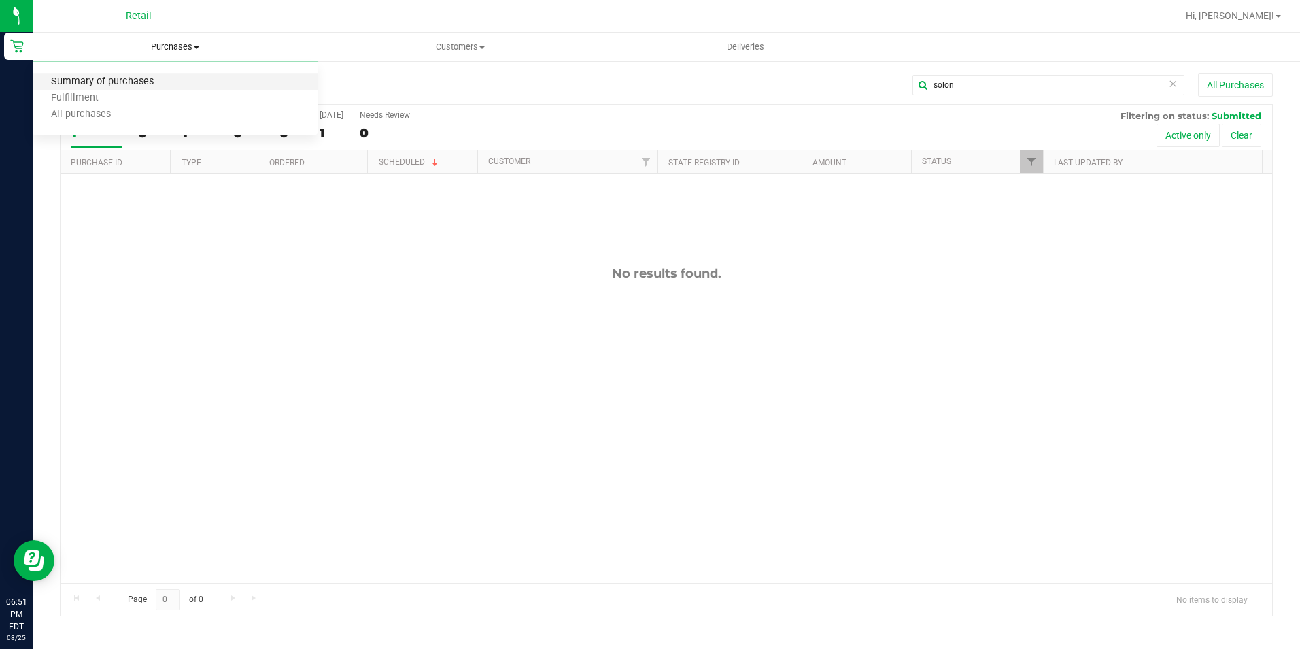
click at [152, 81] on span "Summary of purchases" at bounding box center [102, 82] width 139 height 12
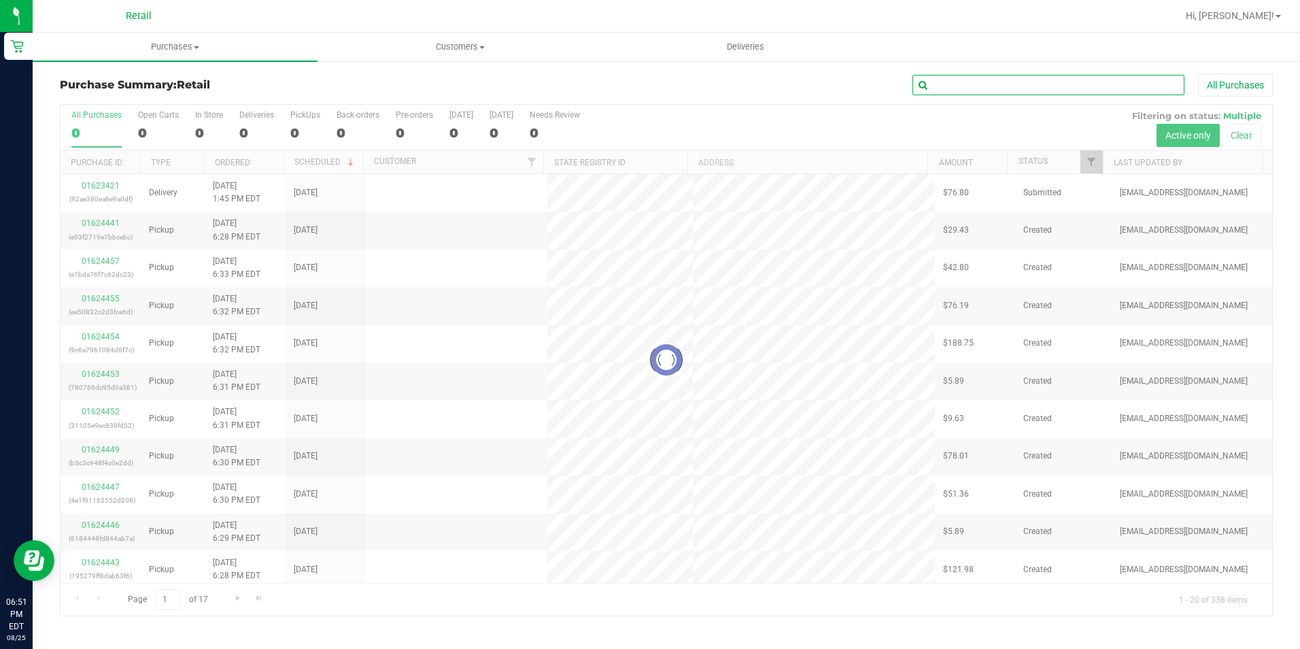
click at [988, 82] on input "text" at bounding box center [1049, 85] width 272 height 20
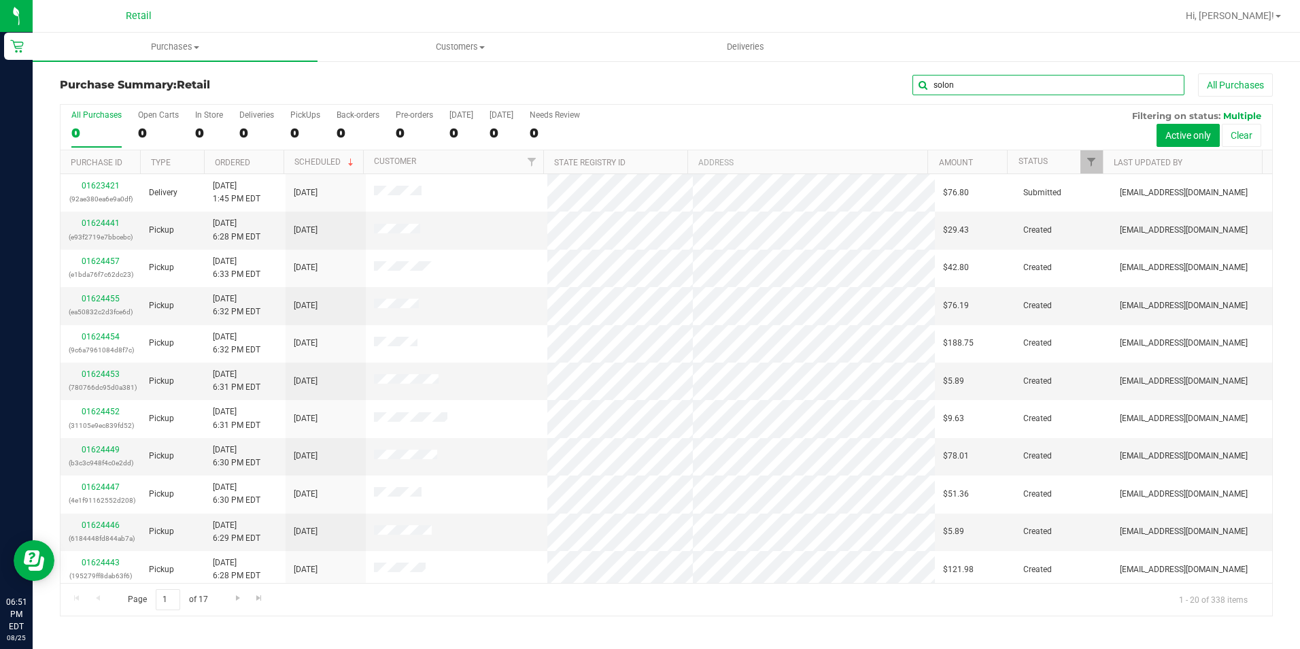
type input "solon"
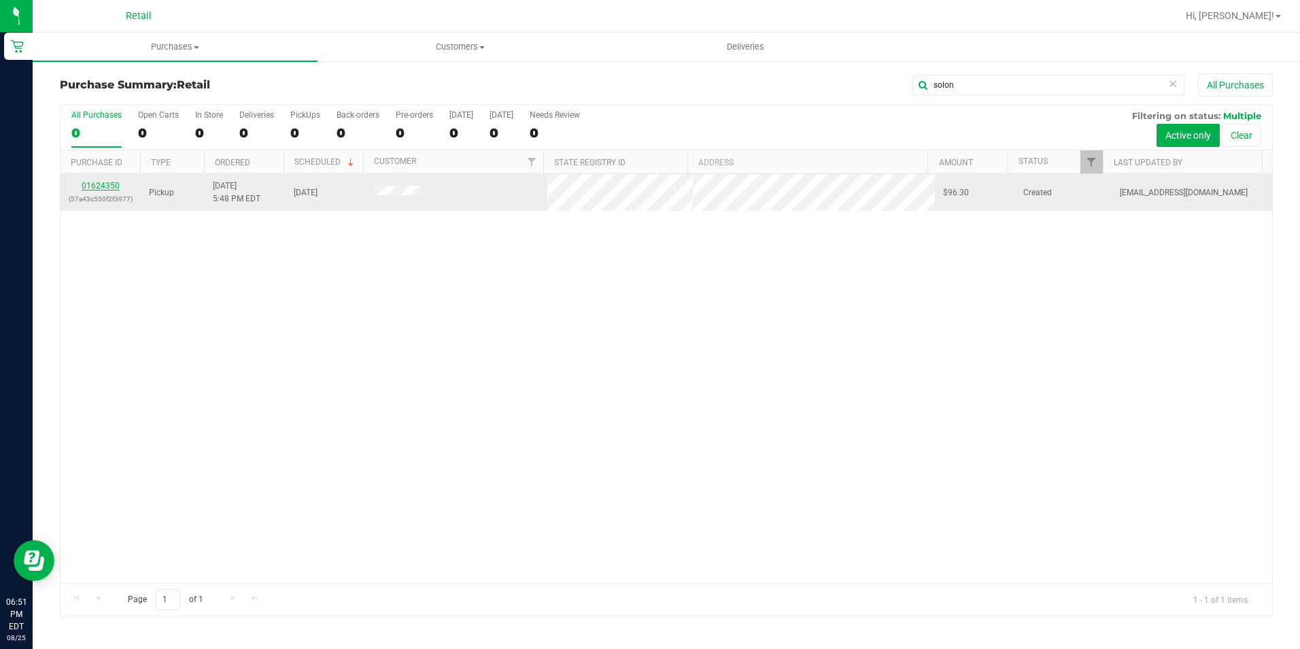
click at [114, 186] on link "01624350" at bounding box center [101, 186] width 38 height 10
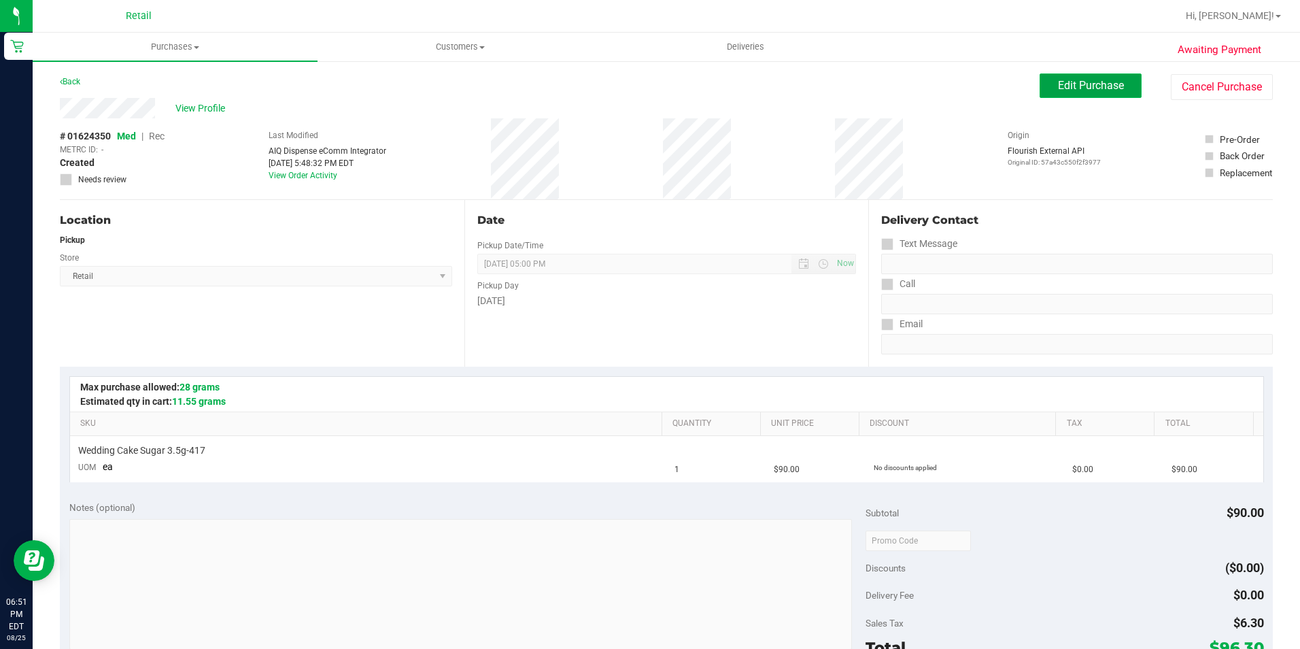
click at [1093, 88] on span "Edit Purchase" at bounding box center [1091, 85] width 66 height 13
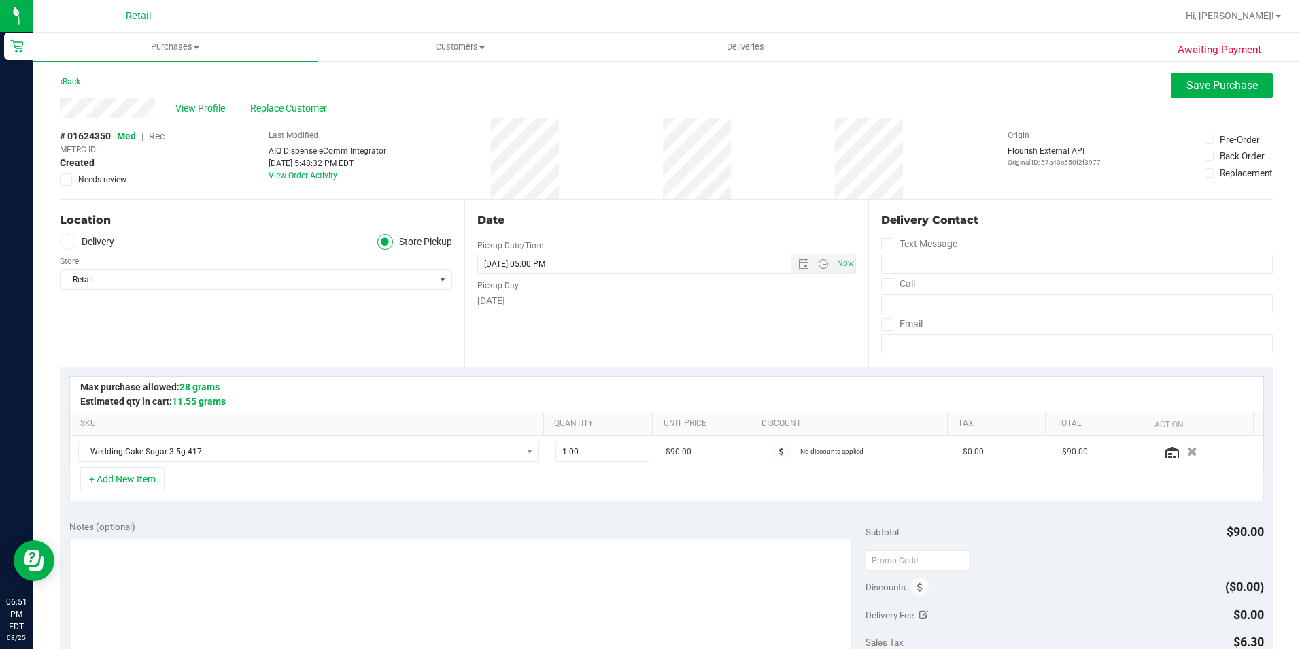
click at [164, 131] on span "Rec" at bounding box center [157, 136] width 16 height 11
click at [1189, 85] on span "Save Purchase" at bounding box center [1222, 85] width 71 height 13
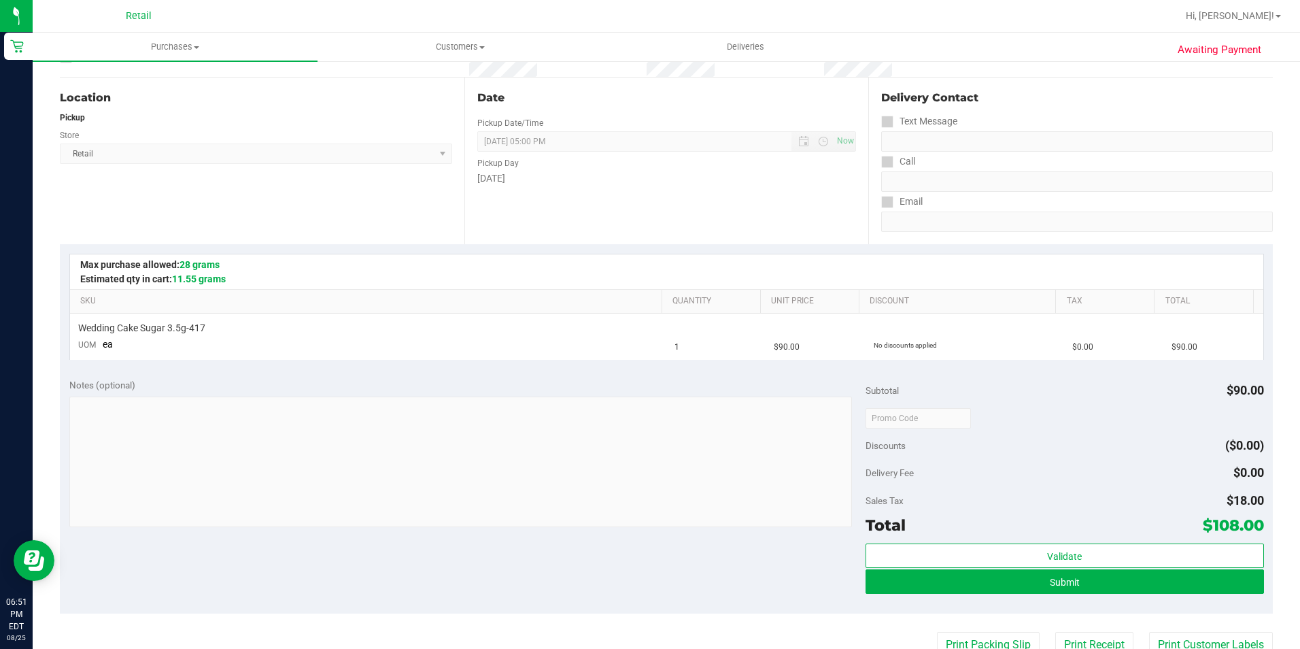
scroll to position [340, 0]
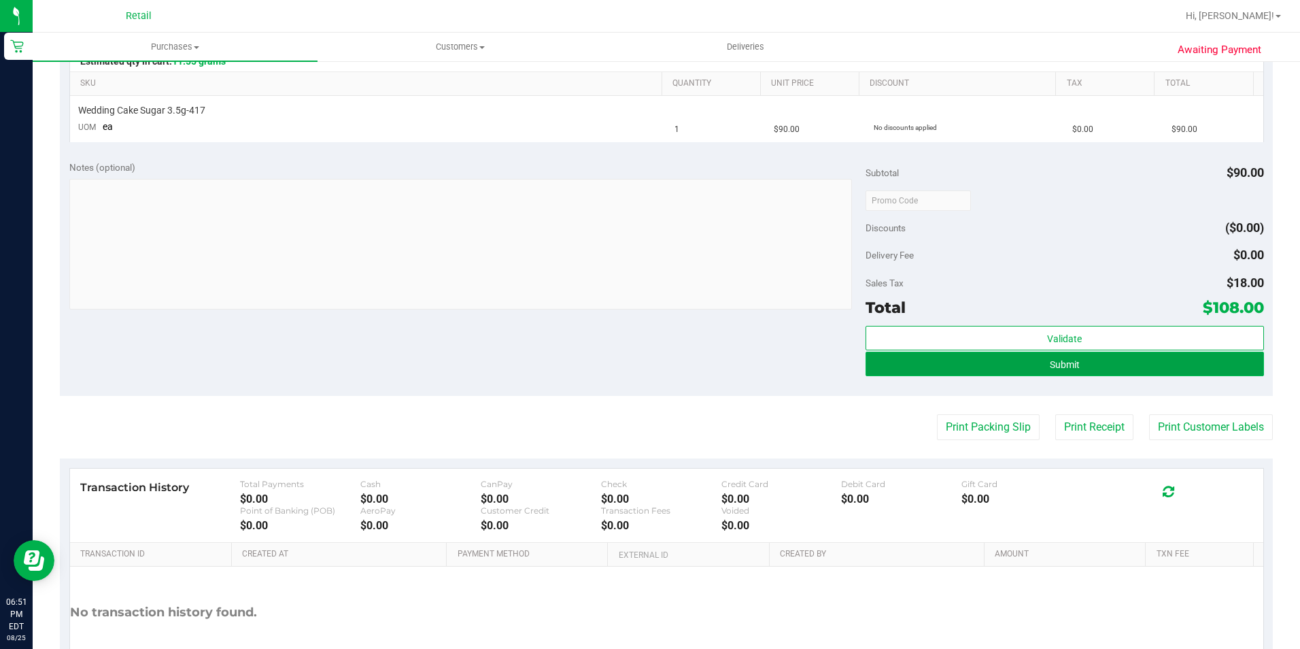
click at [1070, 362] on span "Submit" at bounding box center [1065, 364] width 30 height 11
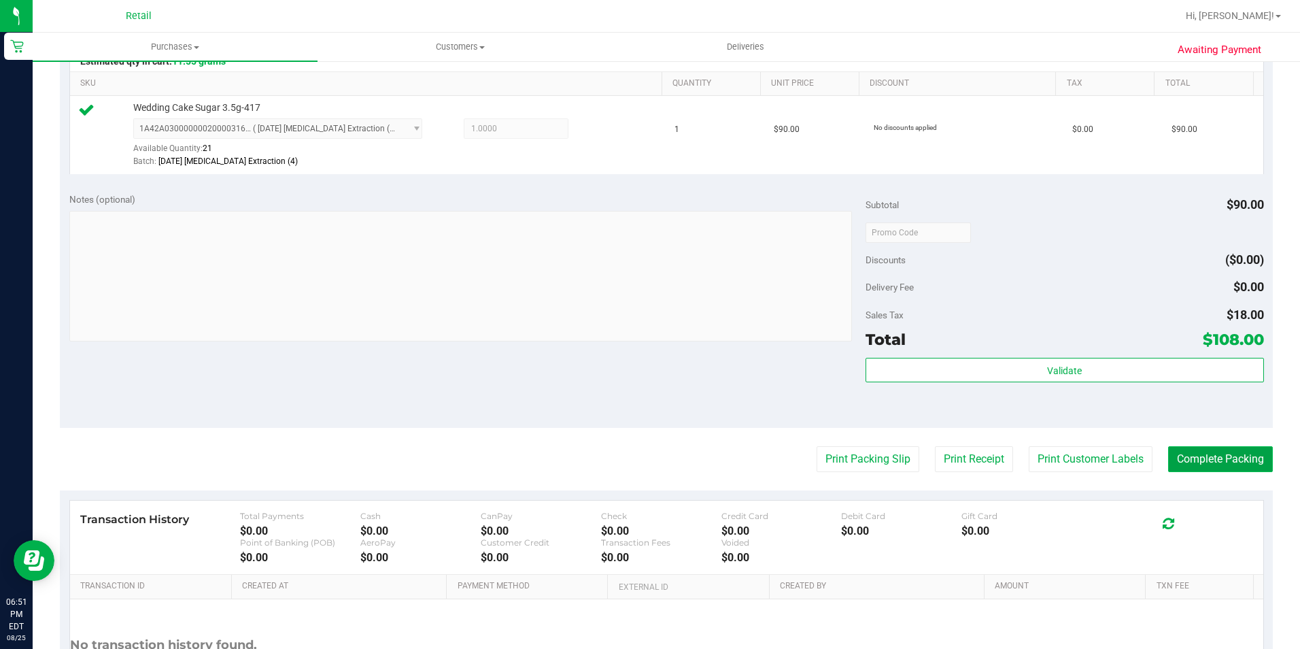
click at [1193, 464] on button "Complete Packing" at bounding box center [1220, 459] width 105 height 26
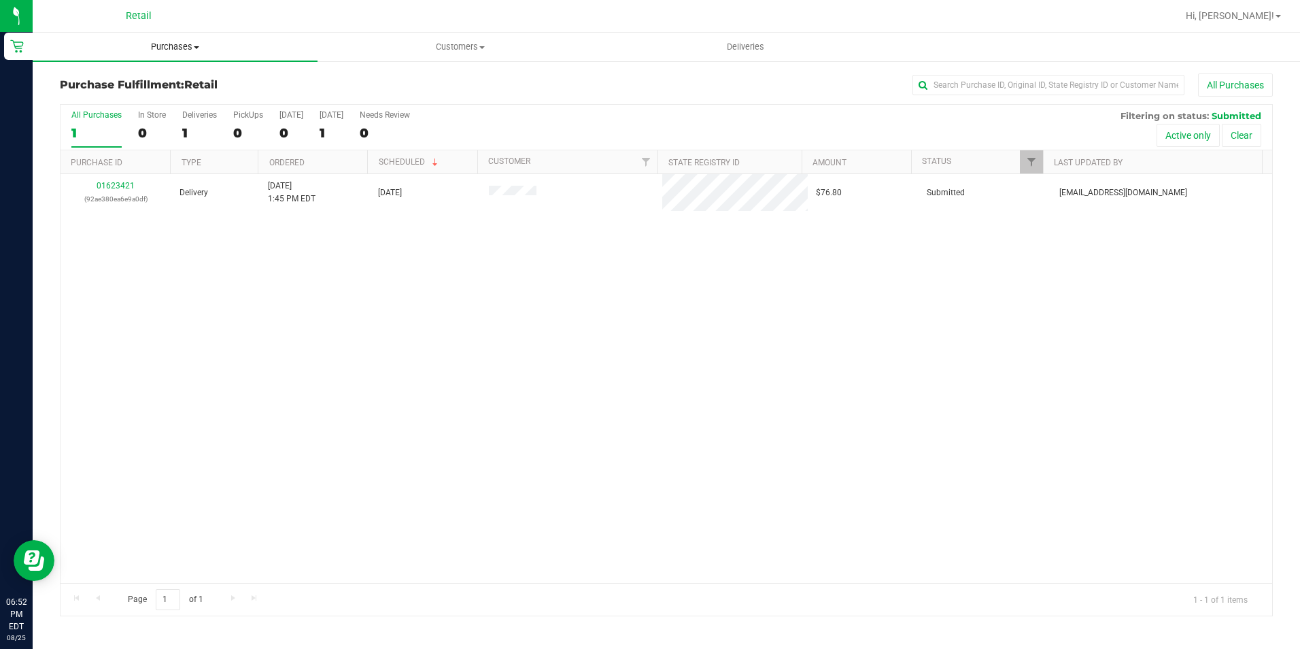
click at [180, 45] on span "Purchases" at bounding box center [175, 47] width 285 height 12
click at [147, 78] on span "Summary of purchases" at bounding box center [102, 82] width 139 height 12
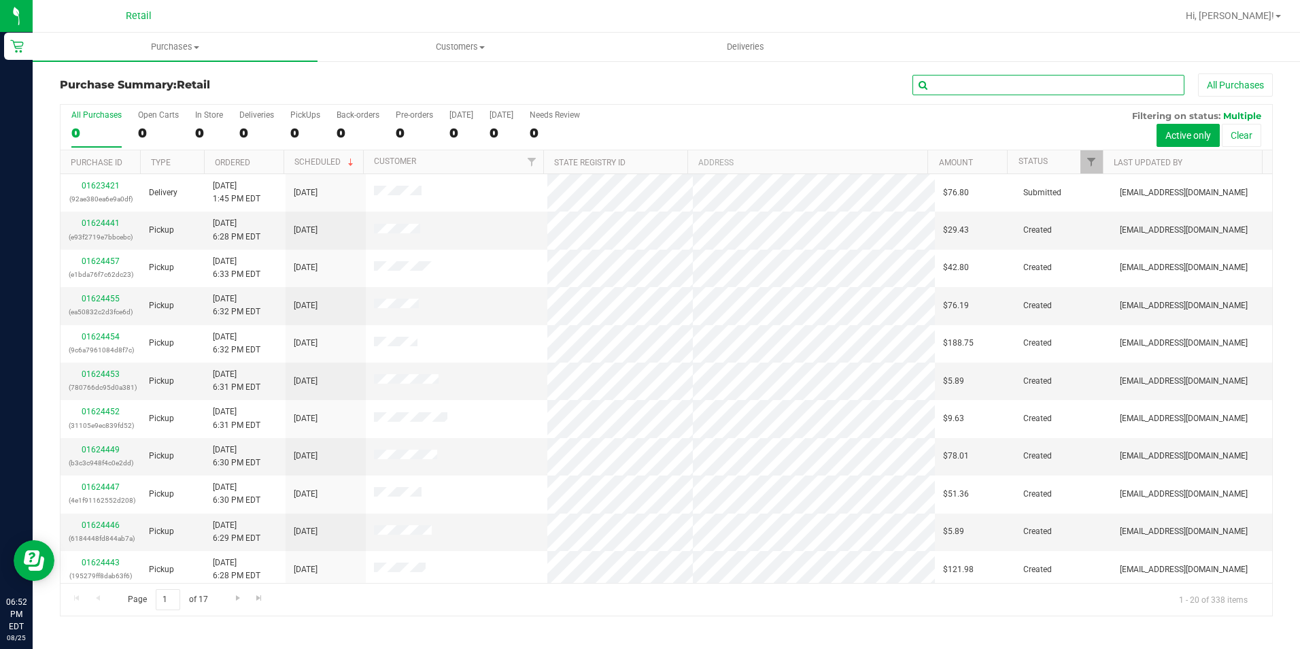
click at [959, 91] on input "text" at bounding box center [1049, 85] width 272 height 20
type input "[PERSON_NAME]"
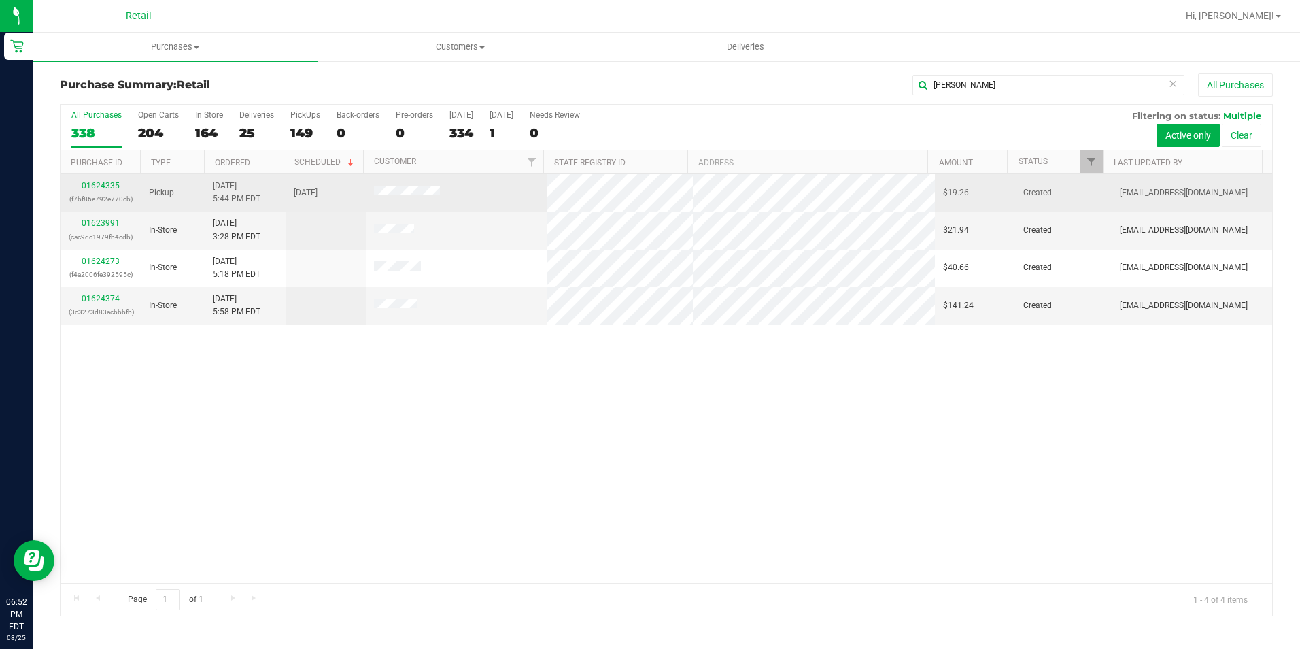
click at [107, 189] on link "01624335" at bounding box center [101, 186] width 38 height 10
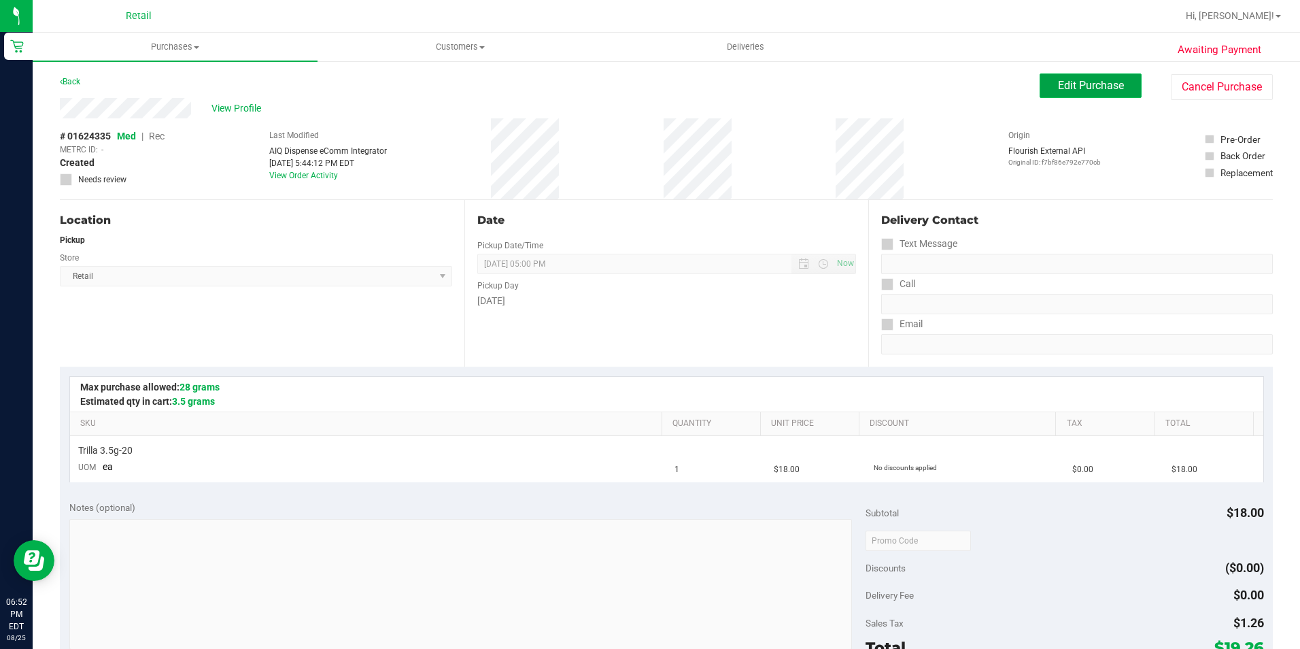
click at [1102, 79] on span "Edit Purchase" at bounding box center [1091, 85] width 66 height 13
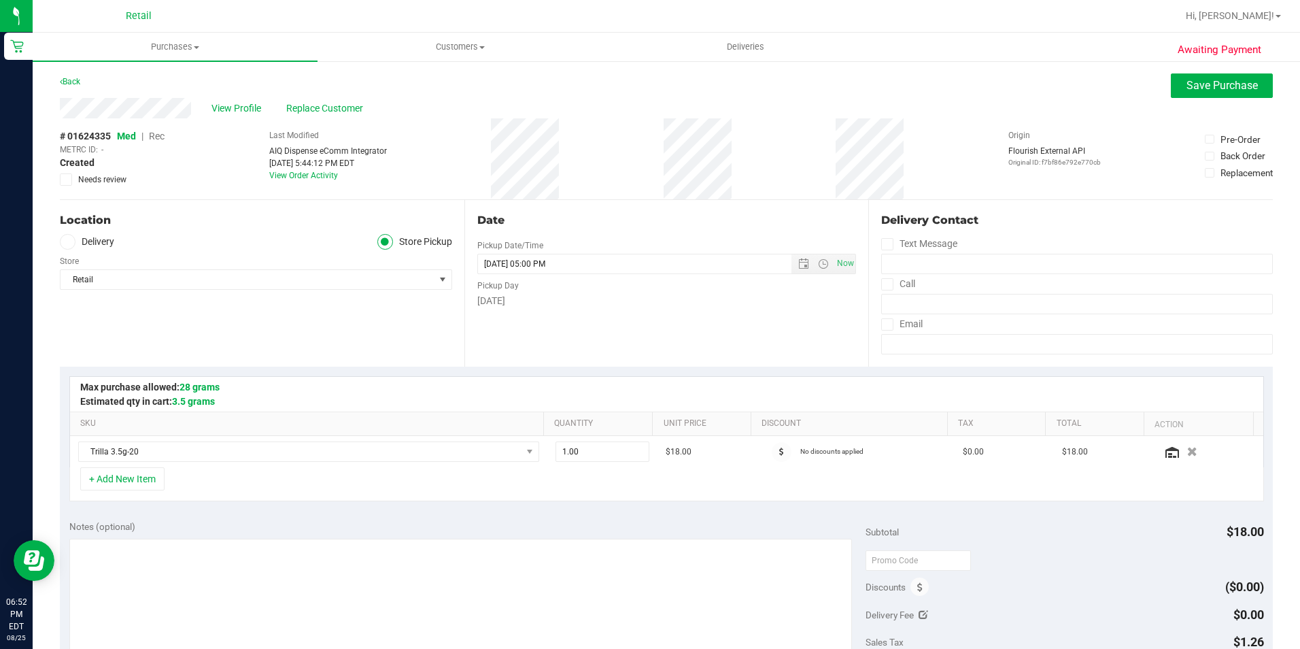
click at [156, 140] on span "Rec" at bounding box center [157, 136] width 16 height 11
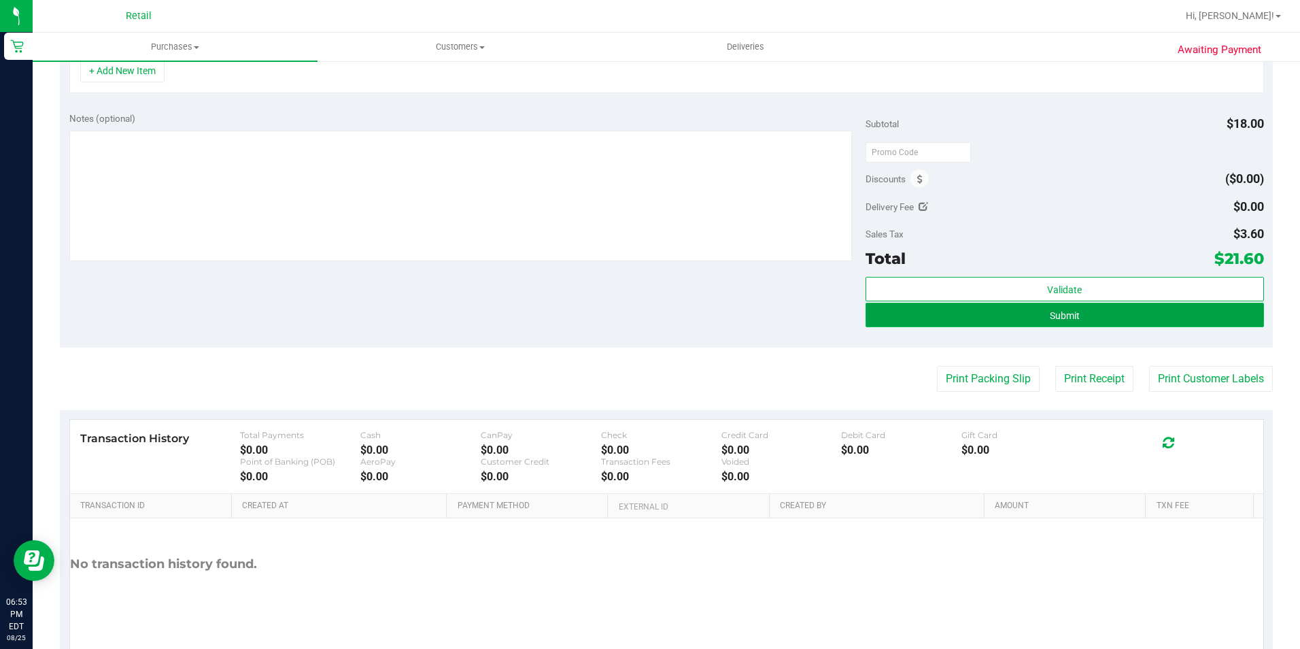
click at [1095, 307] on button "Submit" at bounding box center [1065, 315] width 398 height 24
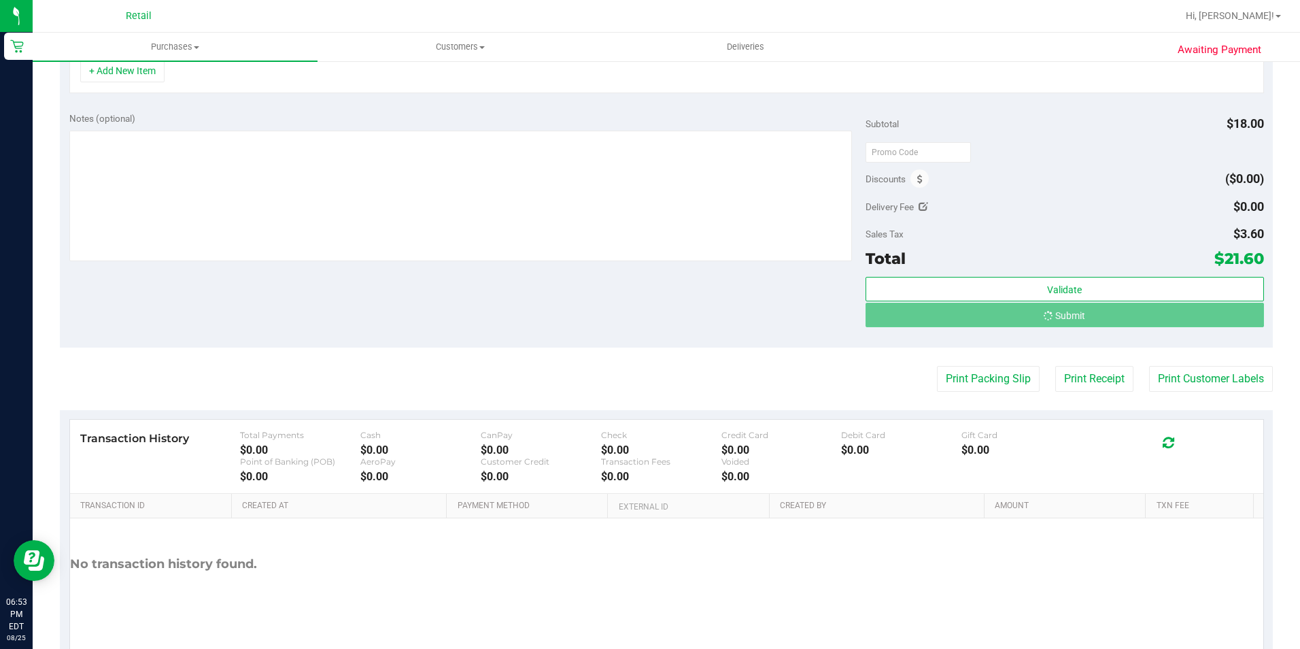
scroll to position [387, 0]
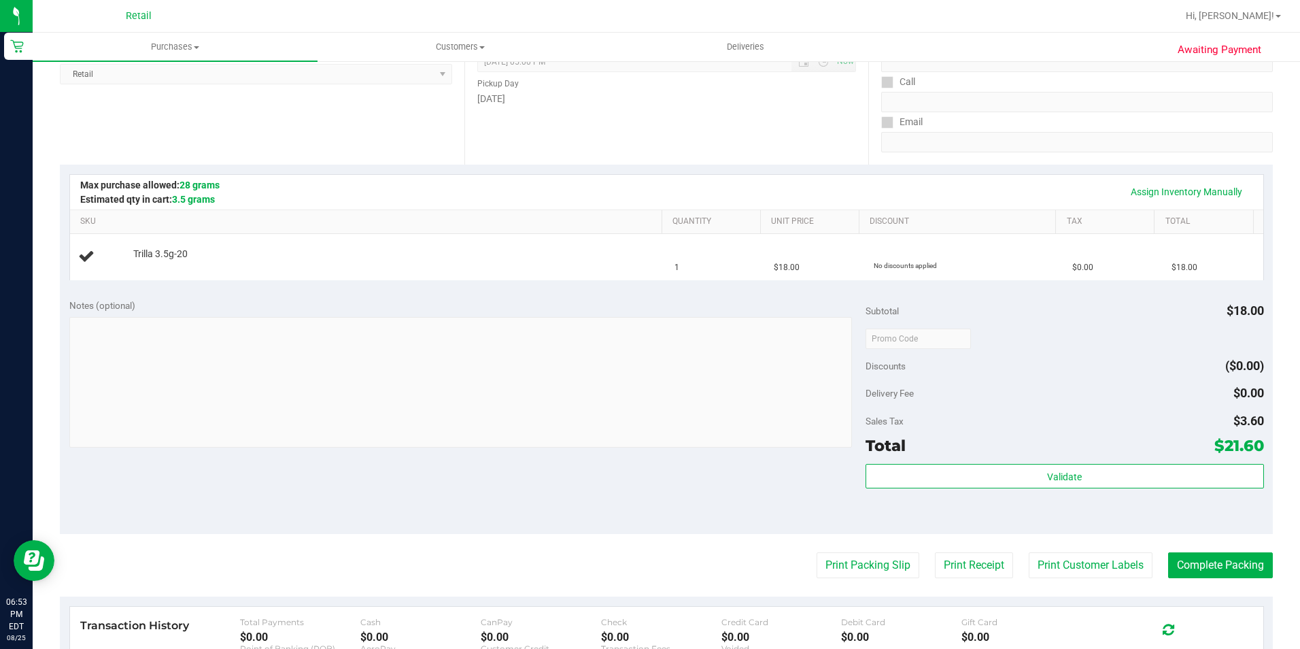
scroll to position [272, 0]
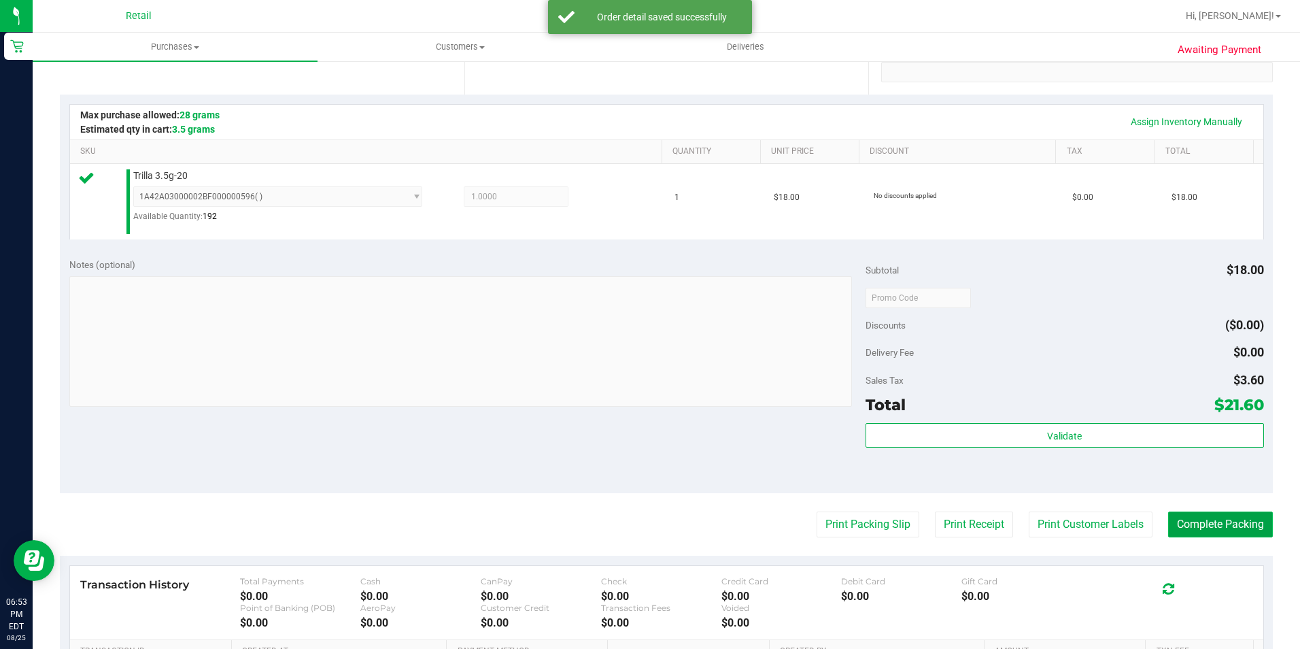
click at [1226, 523] on button "Complete Packing" at bounding box center [1220, 524] width 105 height 26
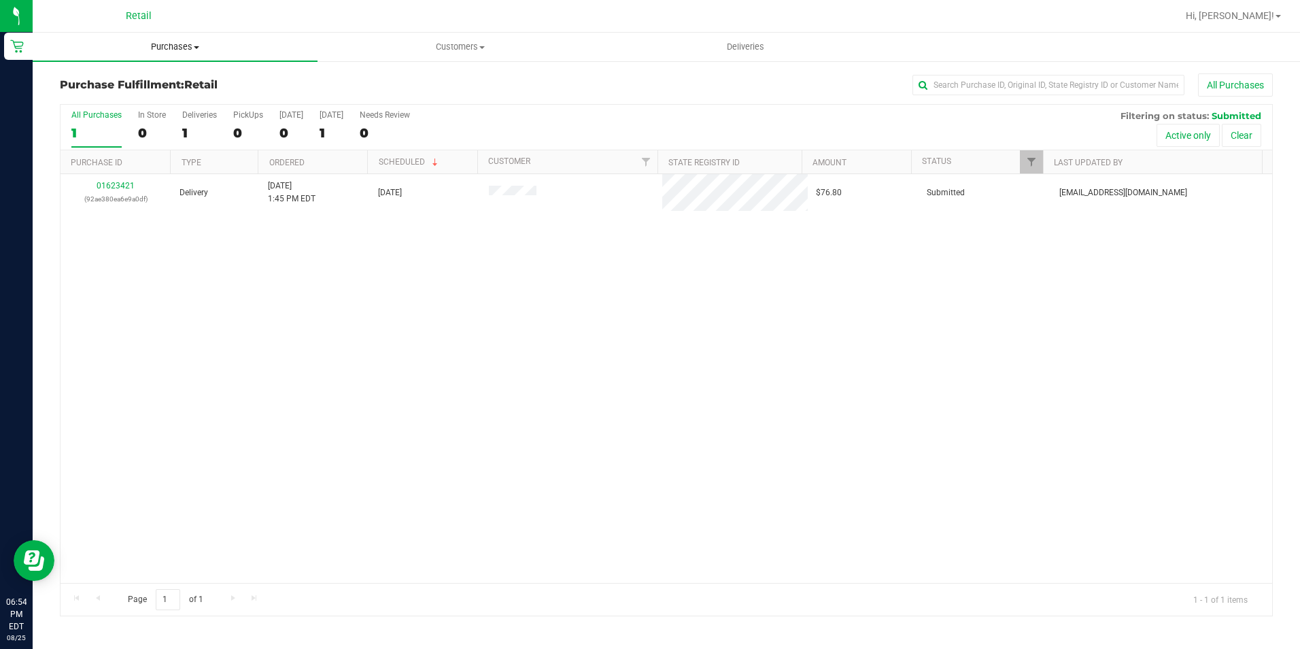
click at [194, 50] on span "Purchases" at bounding box center [175, 47] width 285 height 12
click at [131, 81] on span "Summary of purchases" at bounding box center [102, 82] width 139 height 12
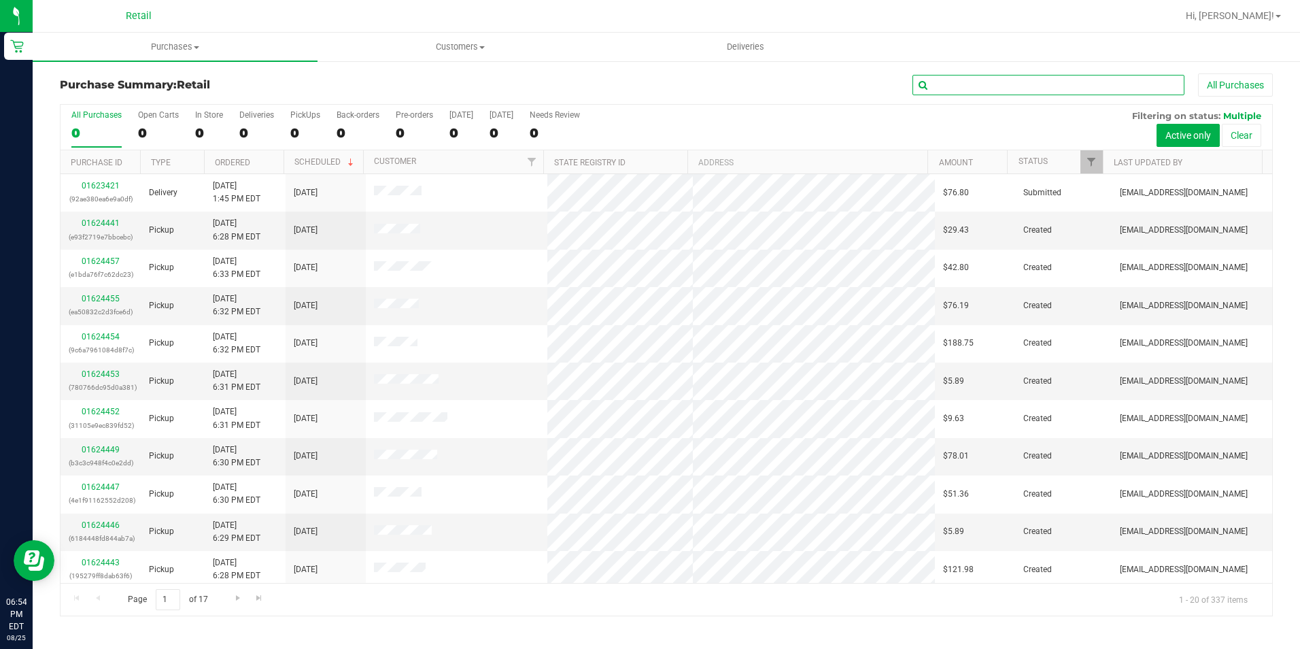
click at [1091, 82] on input "text" at bounding box center [1049, 85] width 272 height 20
type input "lawal"
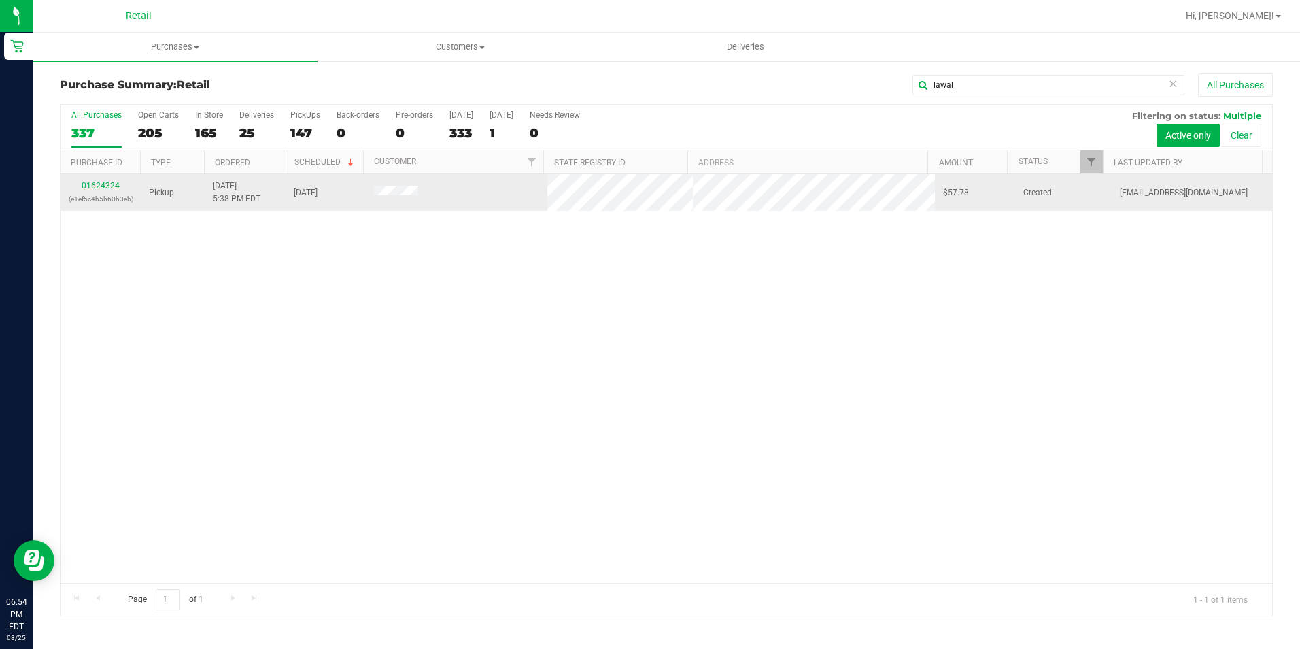
click at [109, 188] on link "01624324" at bounding box center [101, 186] width 38 height 10
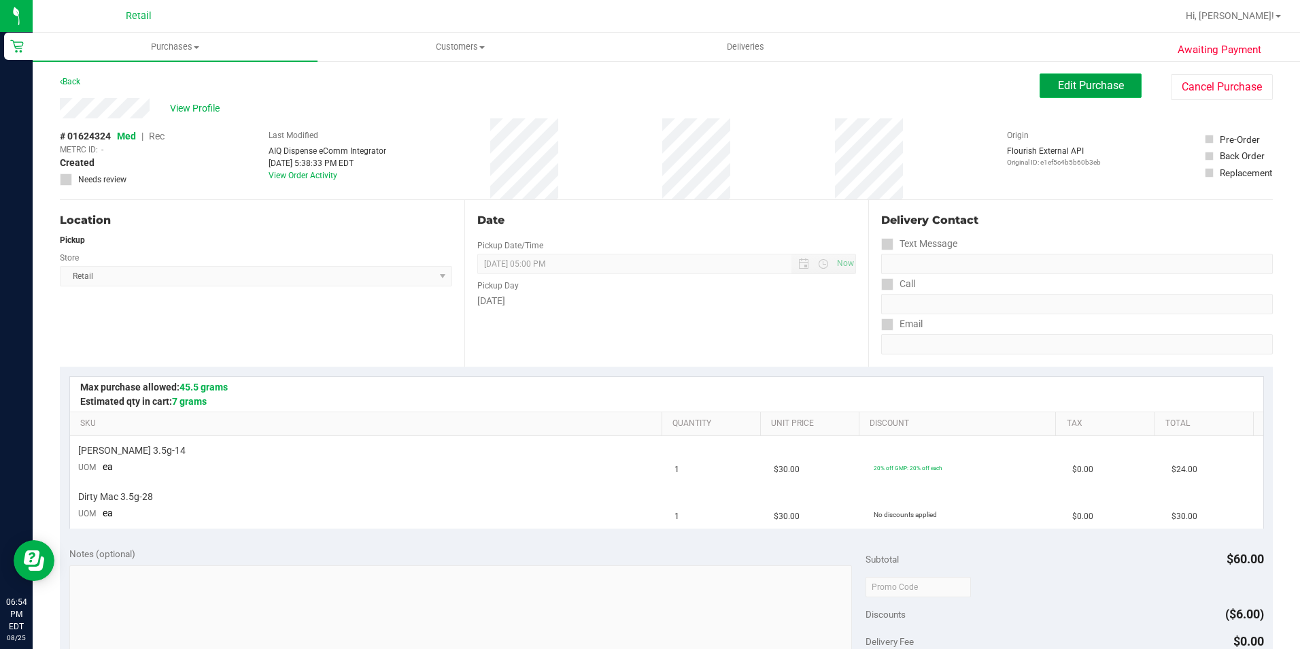
click at [1089, 80] on span "Edit Purchase" at bounding box center [1091, 85] width 66 height 13
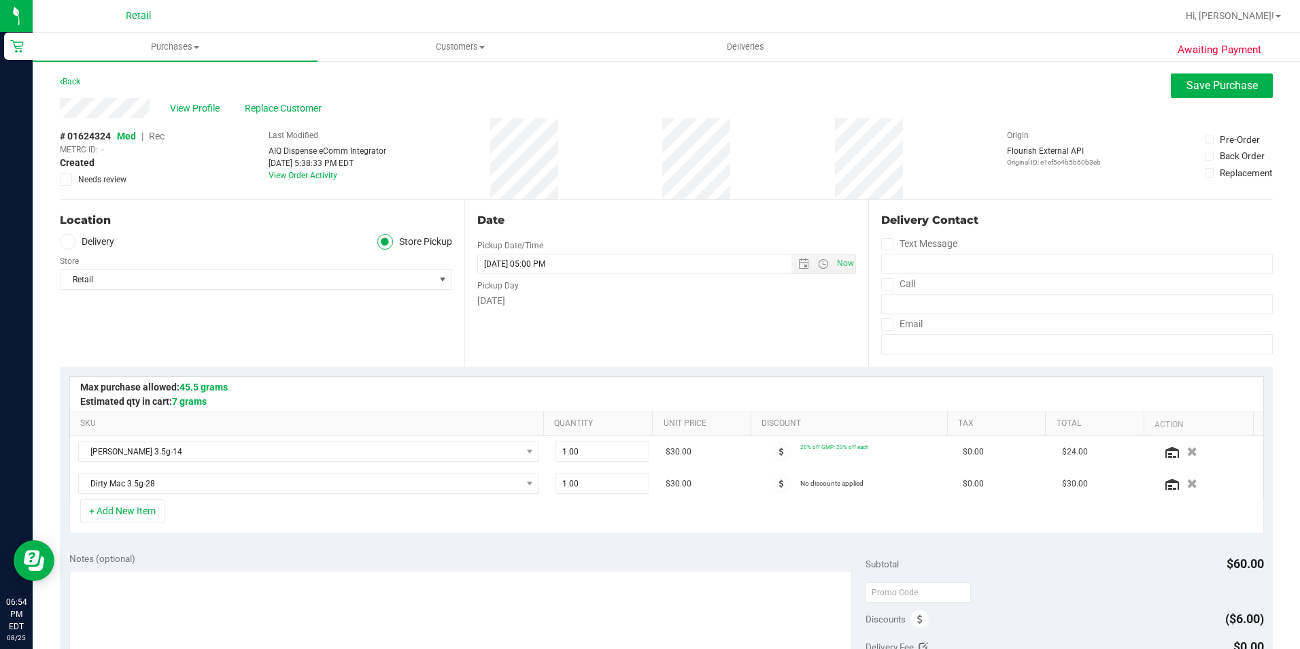
click at [158, 135] on span "Rec" at bounding box center [157, 136] width 16 height 11
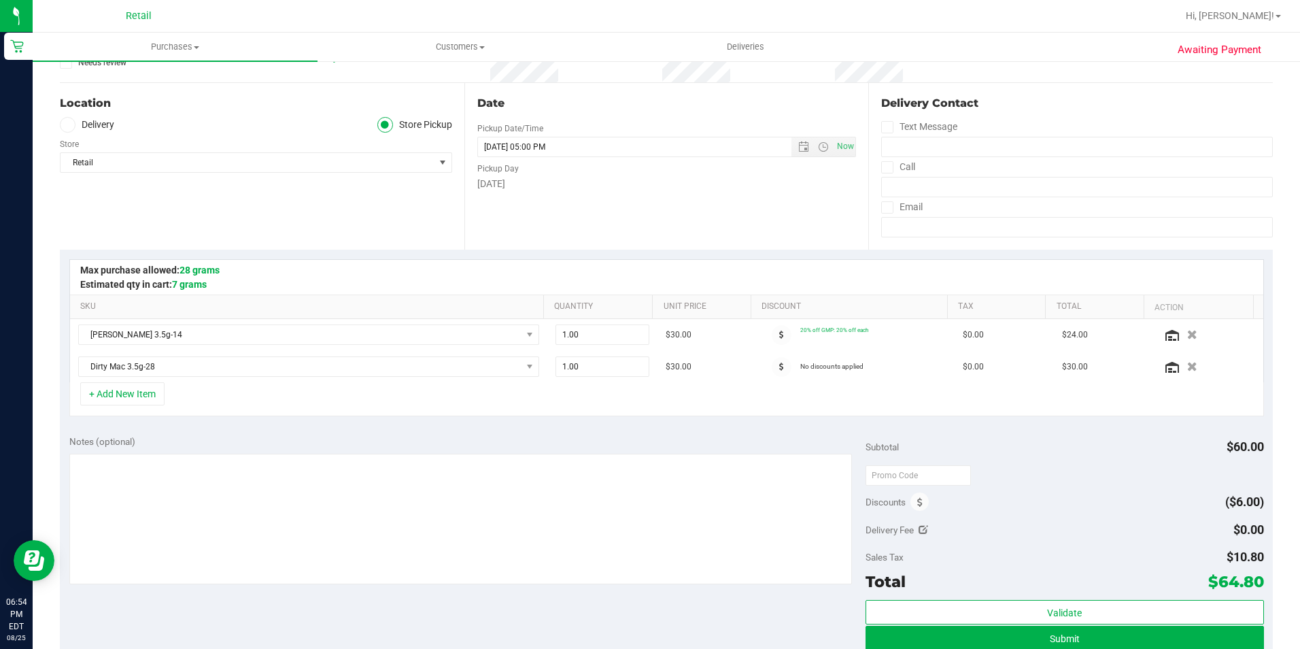
scroll to position [272, 0]
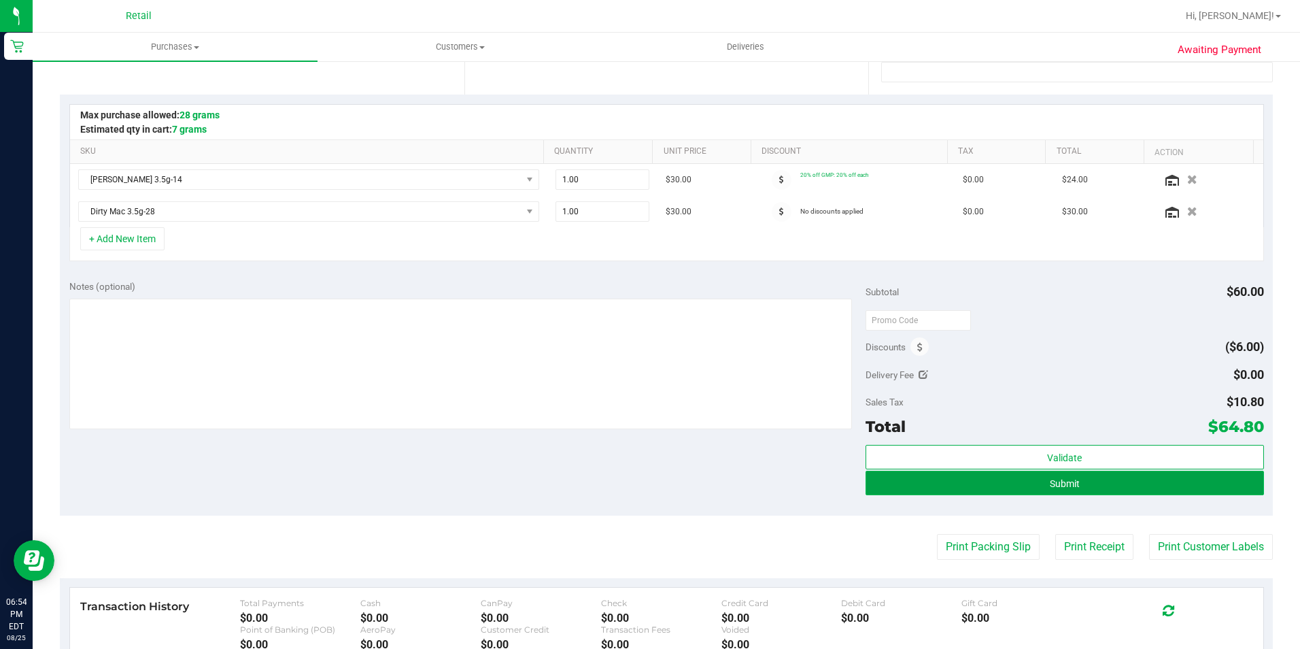
click at [1121, 479] on button "Submit" at bounding box center [1065, 483] width 398 height 24
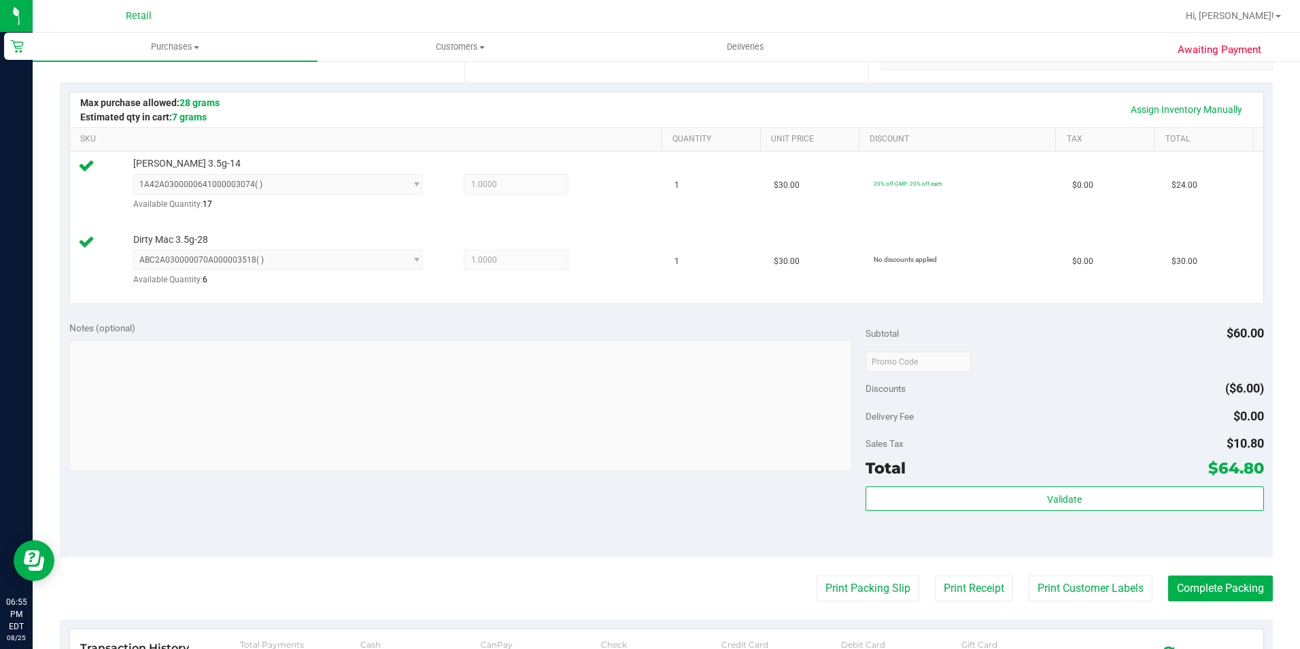
scroll to position [408, 0]
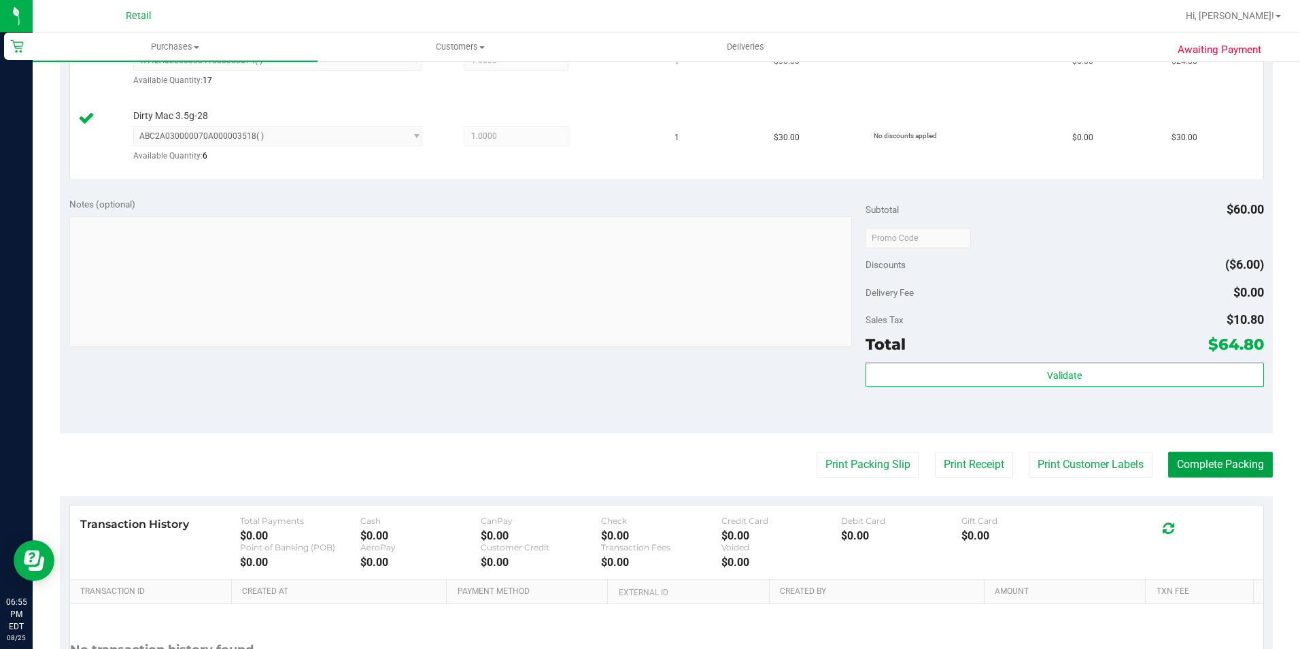
drag, startPoint x: 1243, startPoint y: 462, endPoint x: 685, endPoint y: 91, distance: 670.4
click at [1234, 457] on button "Complete Packing" at bounding box center [1220, 465] width 105 height 26
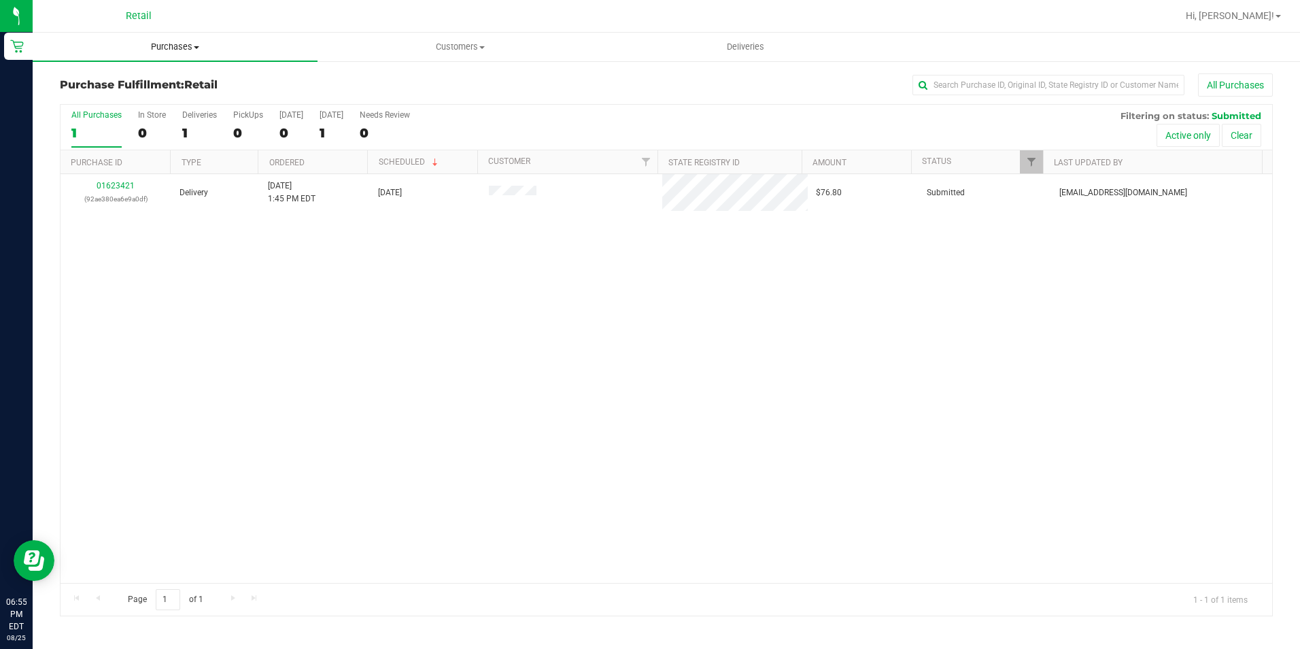
click at [183, 43] on span "Purchases" at bounding box center [175, 47] width 285 height 12
click at [160, 82] on span "Summary of purchases" at bounding box center [102, 82] width 139 height 12
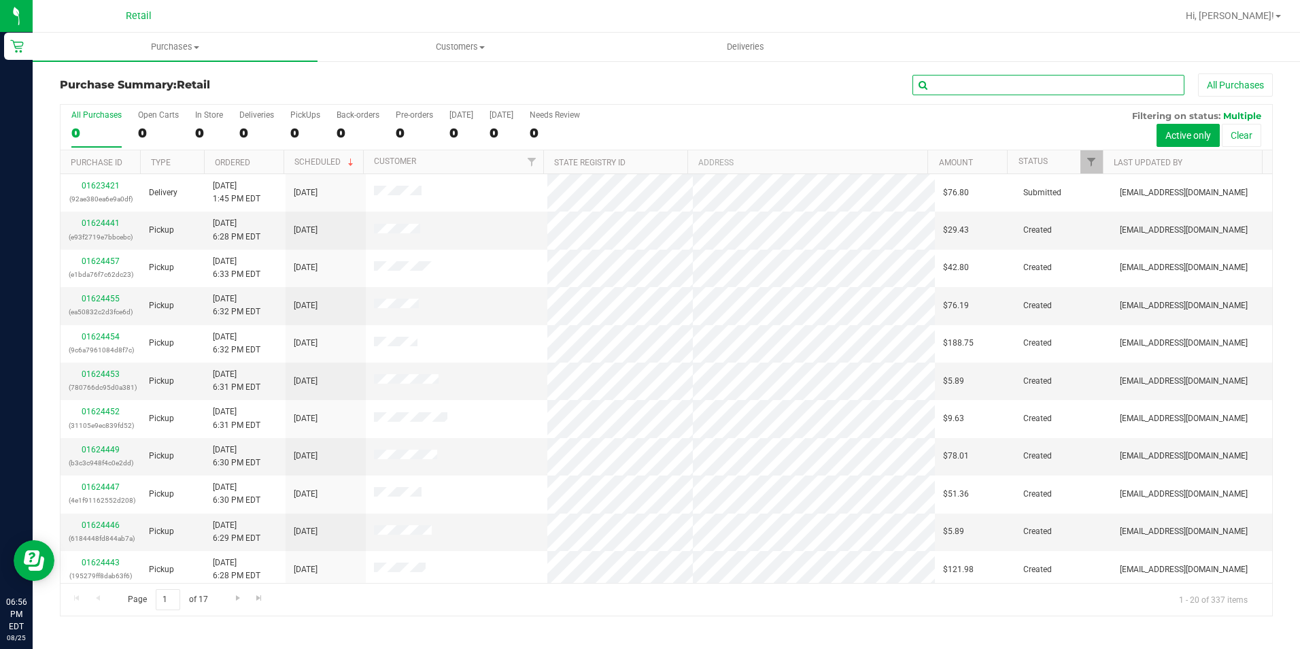
click at [971, 80] on input "text" at bounding box center [1049, 85] width 272 height 20
type input "lawal"
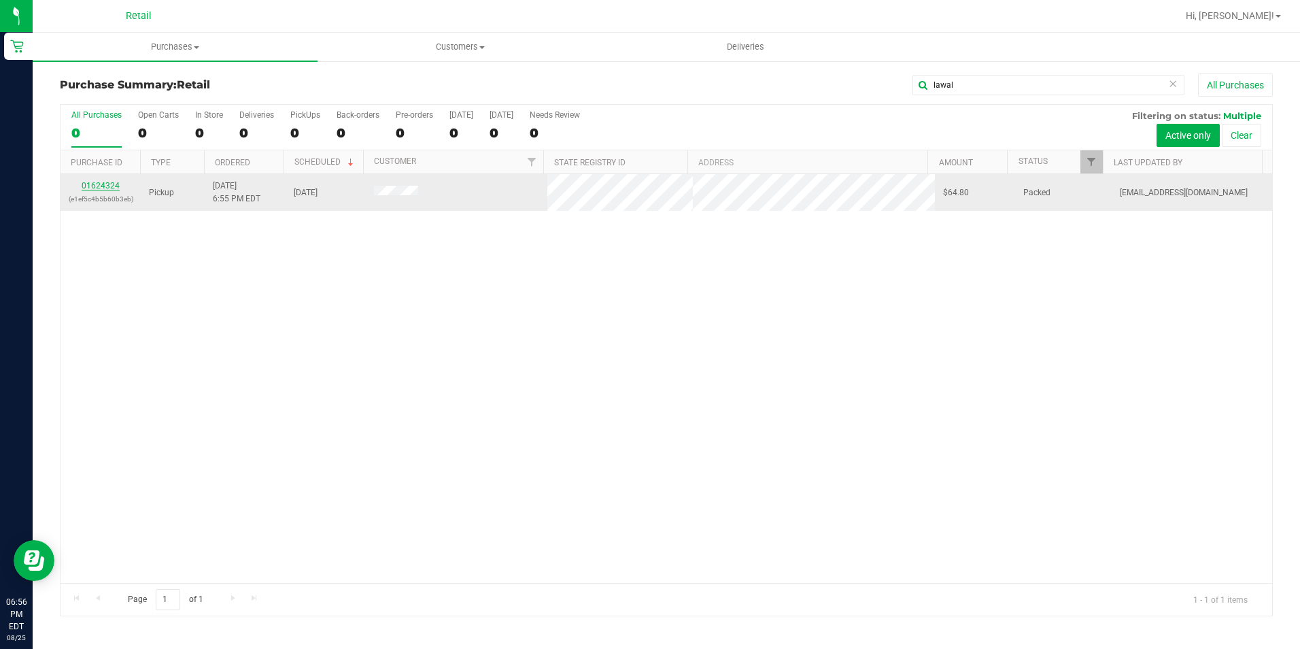
click at [92, 190] on link "01624324" at bounding box center [101, 186] width 38 height 10
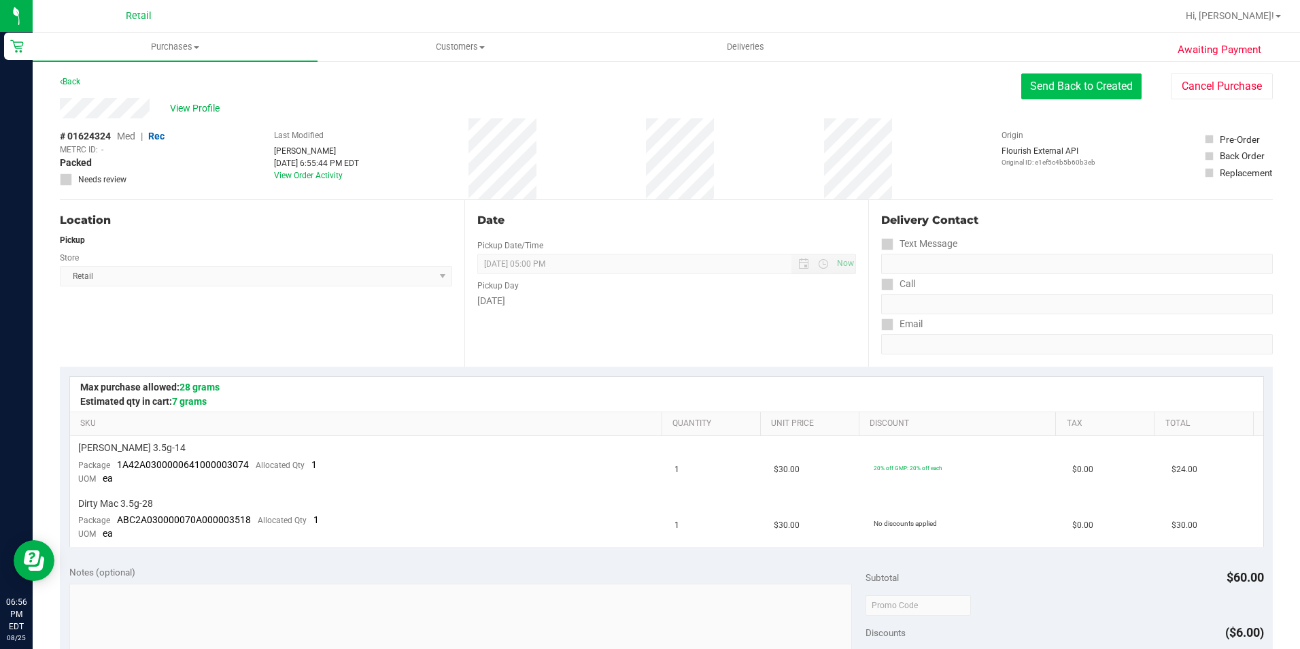
click at [1095, 87] on button "Send Back to Created" at bounding box center [1081, 86] width 120 height 26
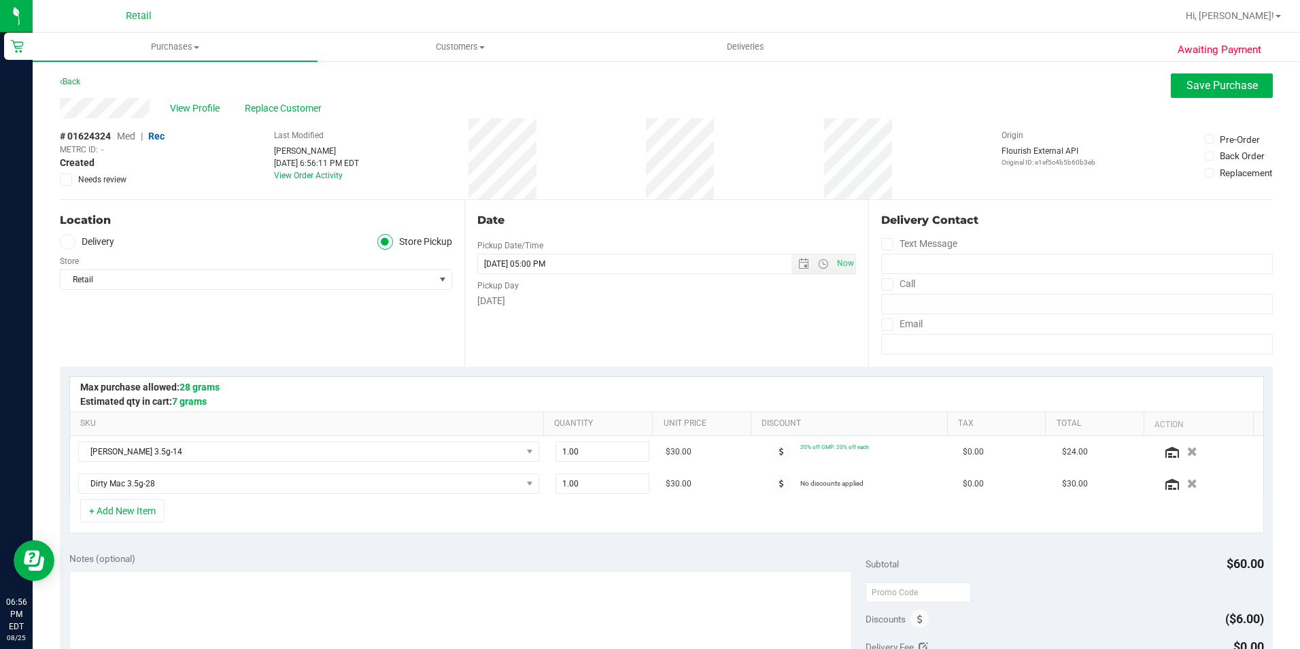
click at [123, 138] on span "Med" at bounding box center [126, 136] width 18 height 11
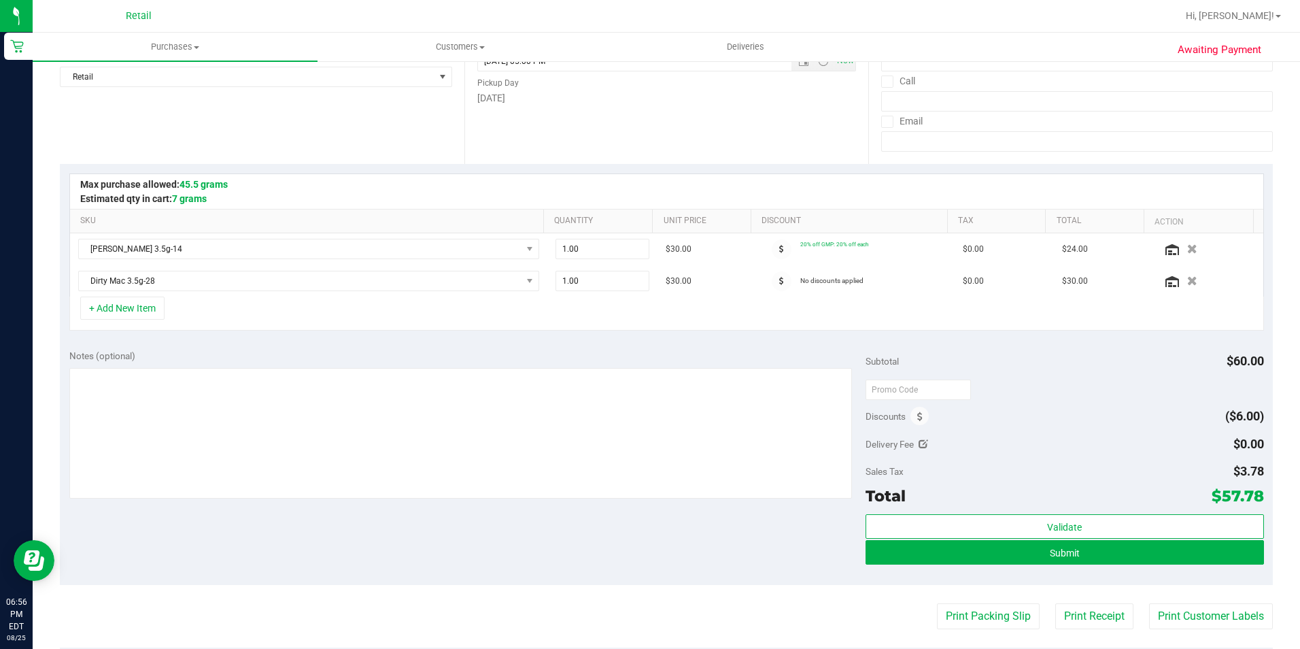
scroll to position [340, 0]
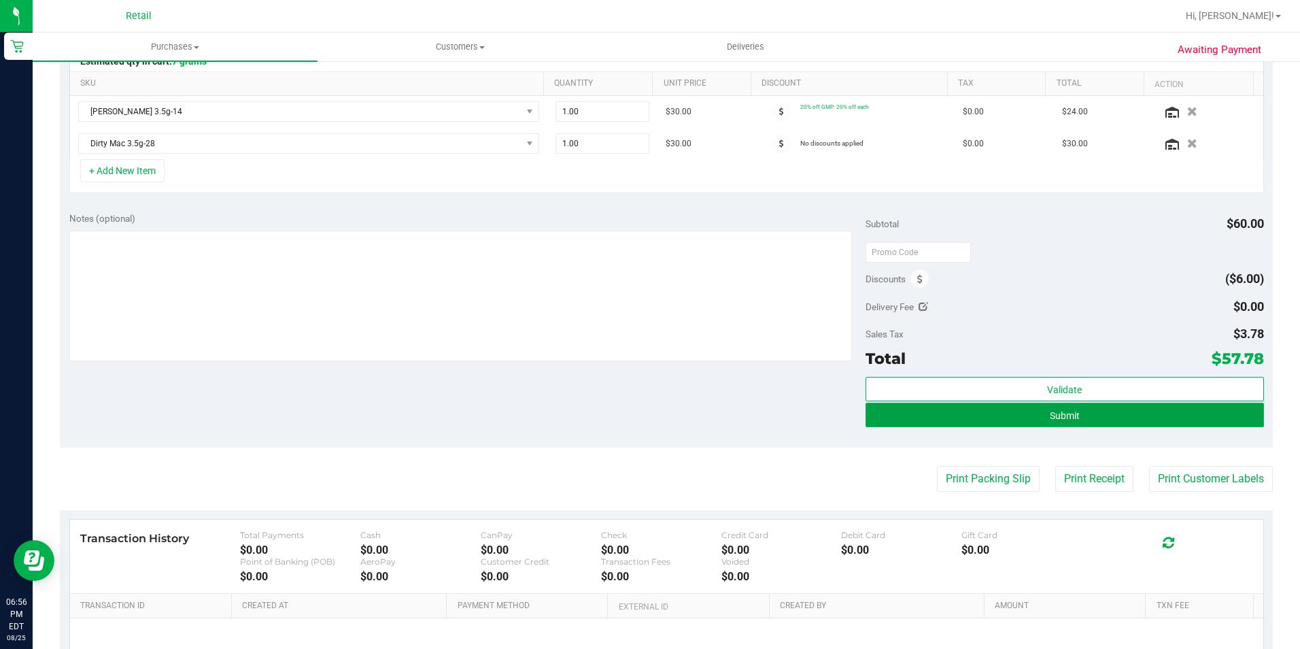
click at [1127, 419] on button "Submit" at bounding box center [1065, 415] width 398 height 24
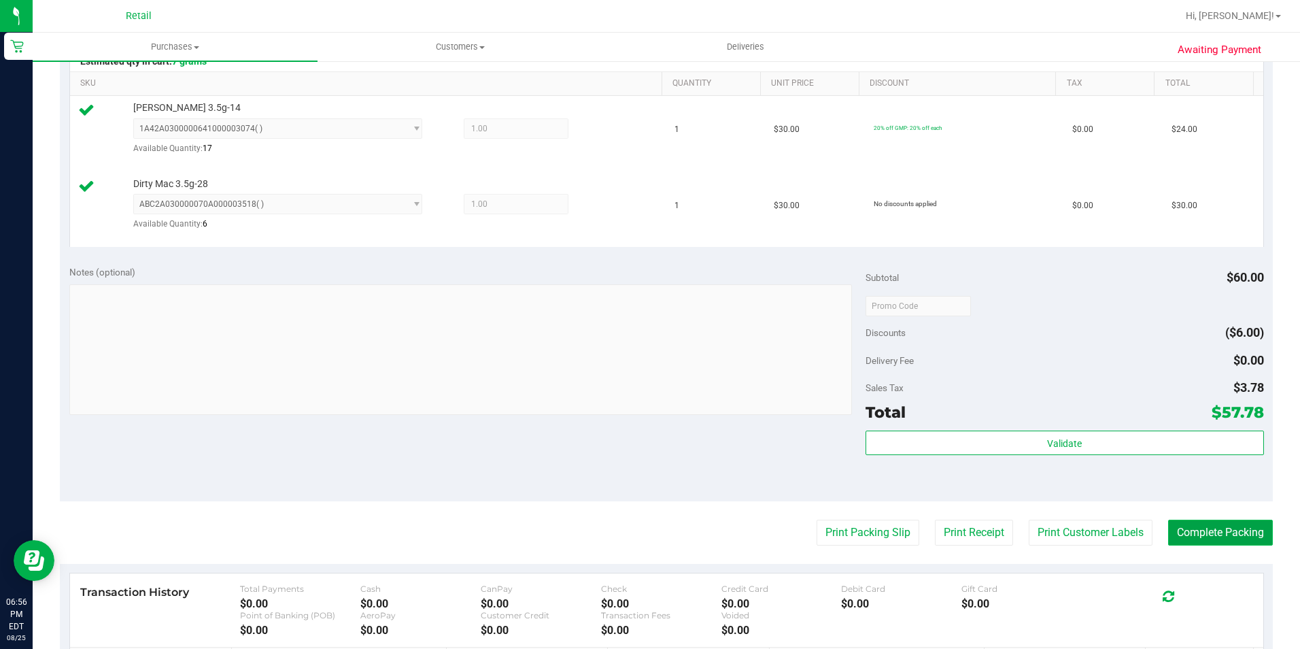
click at [1216, 530] on button "Complete Packing" at bounding box center [1220, 533] width 105 height 26
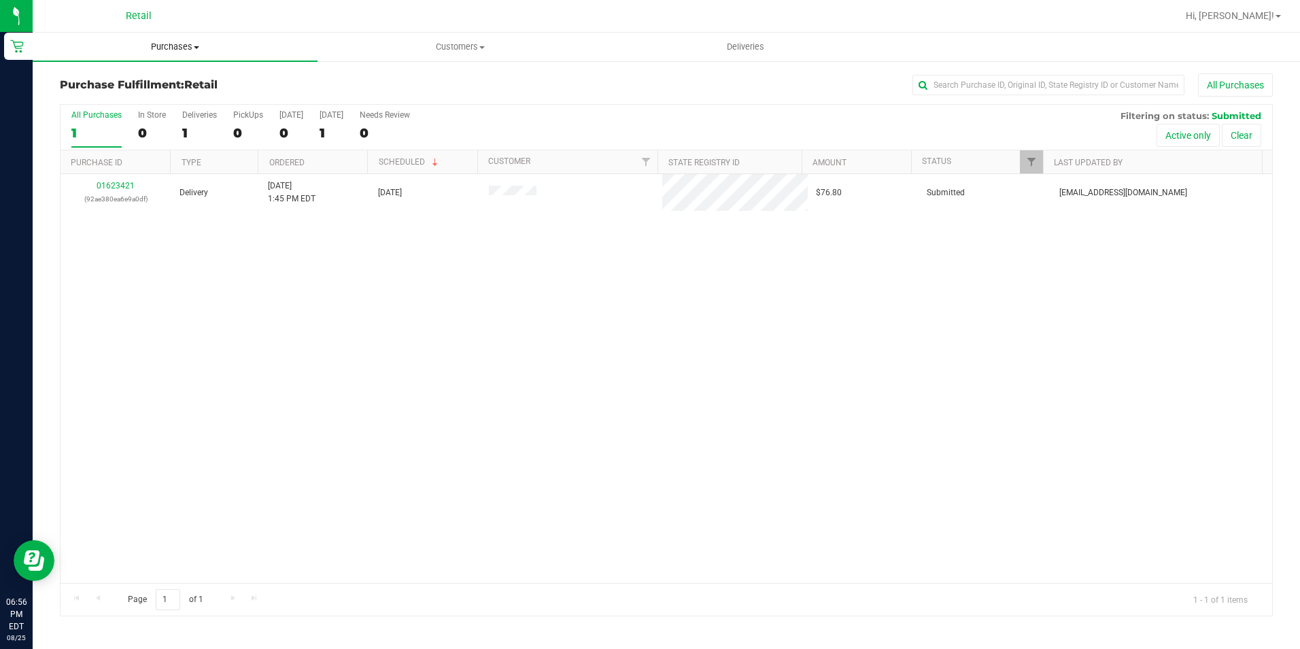
click at [179, 48] on span "Purchases" at bounding box center [175, 47] width 285 height 12
click at [128, 82] on span "Summary of purchases" at bounding box center [102, 82] width 139 height 12
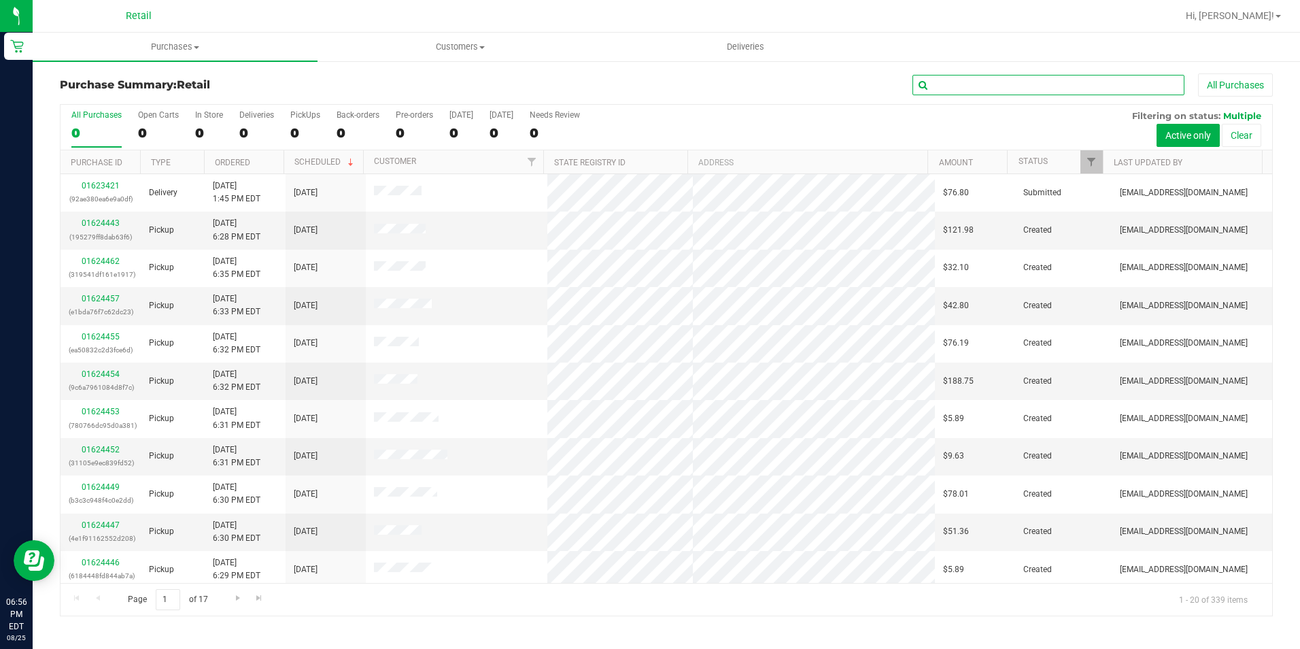
click at [1072, 82] on input "text" at bounding box center [1049, 85] width 272 height 20
type input "[PERSON_NAME]"
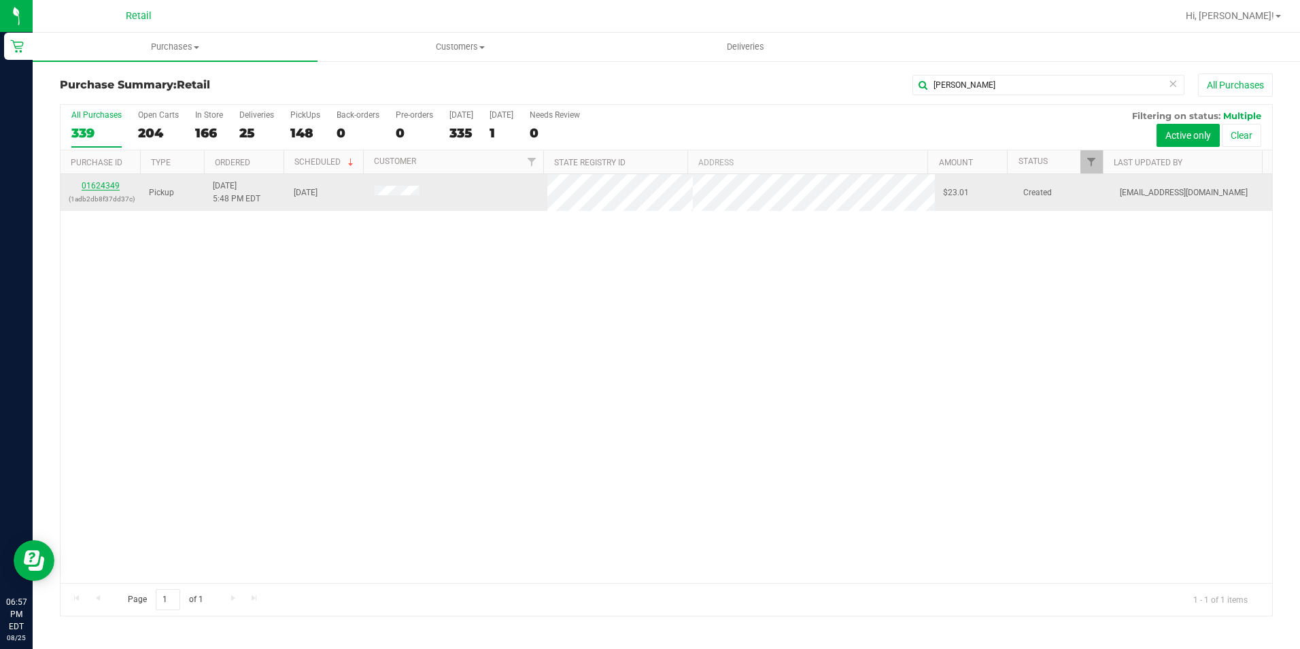
click at [107, 186] on link "01624349" at bounding box center [101, 186] width 38 height 10
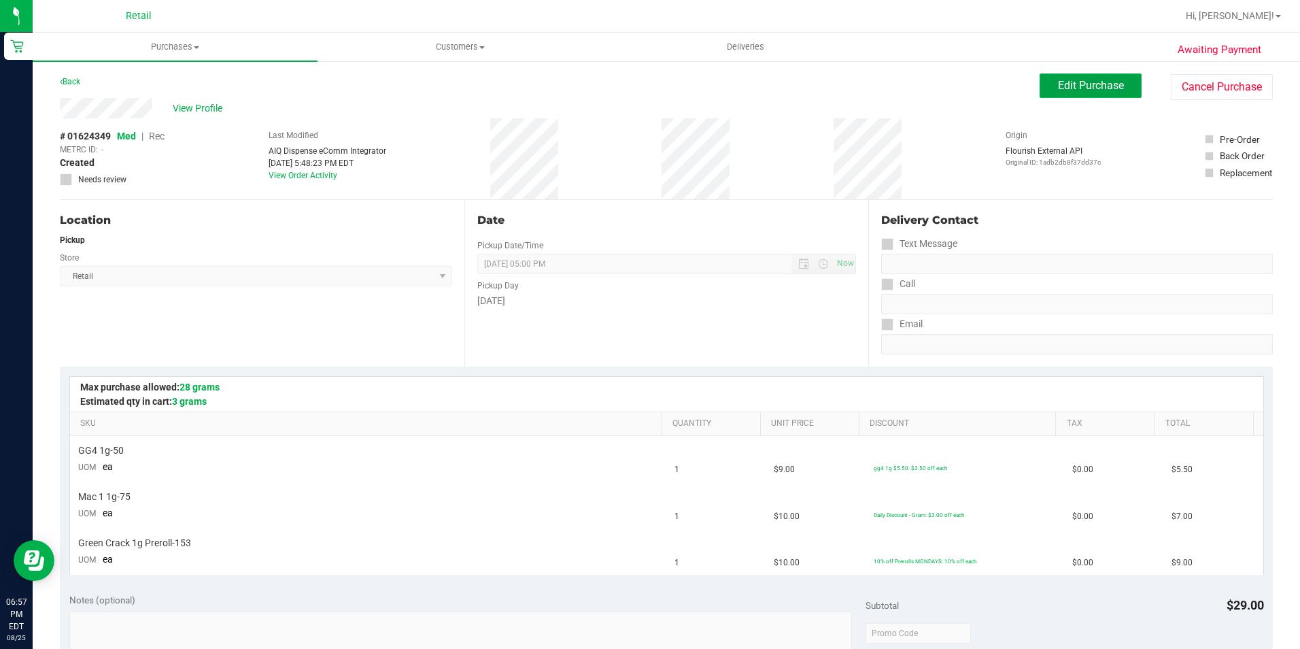
click at [1125, 90] on button "Edit Purchase" at bounding box center [1091, 85] width 102 height 24
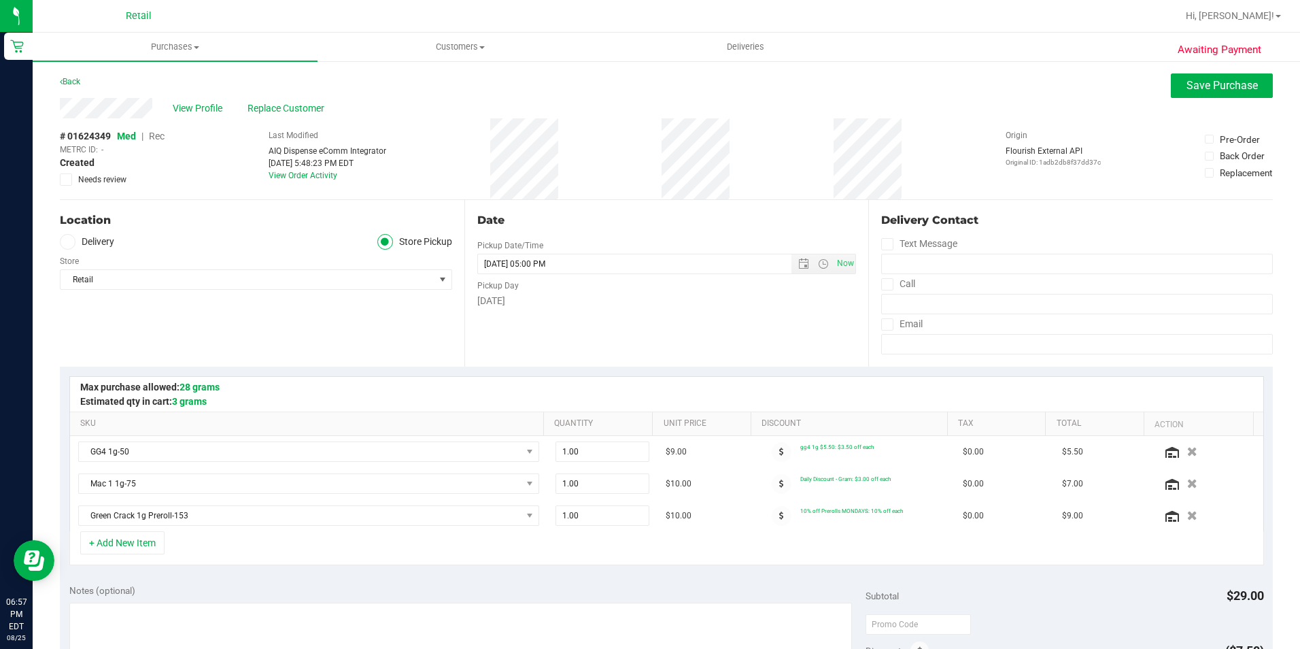
click at [163, 137] on span "Rec" at bounding box center [157, 136] width 16 height 11
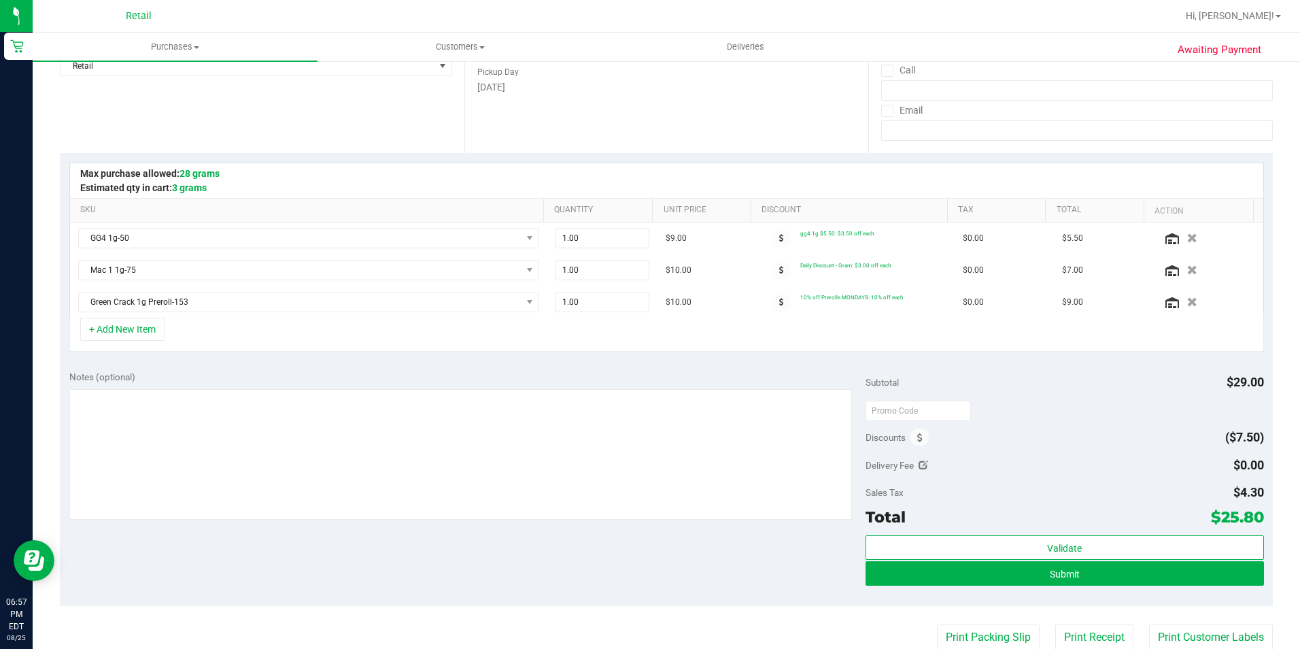
scroll to position [408, 0]
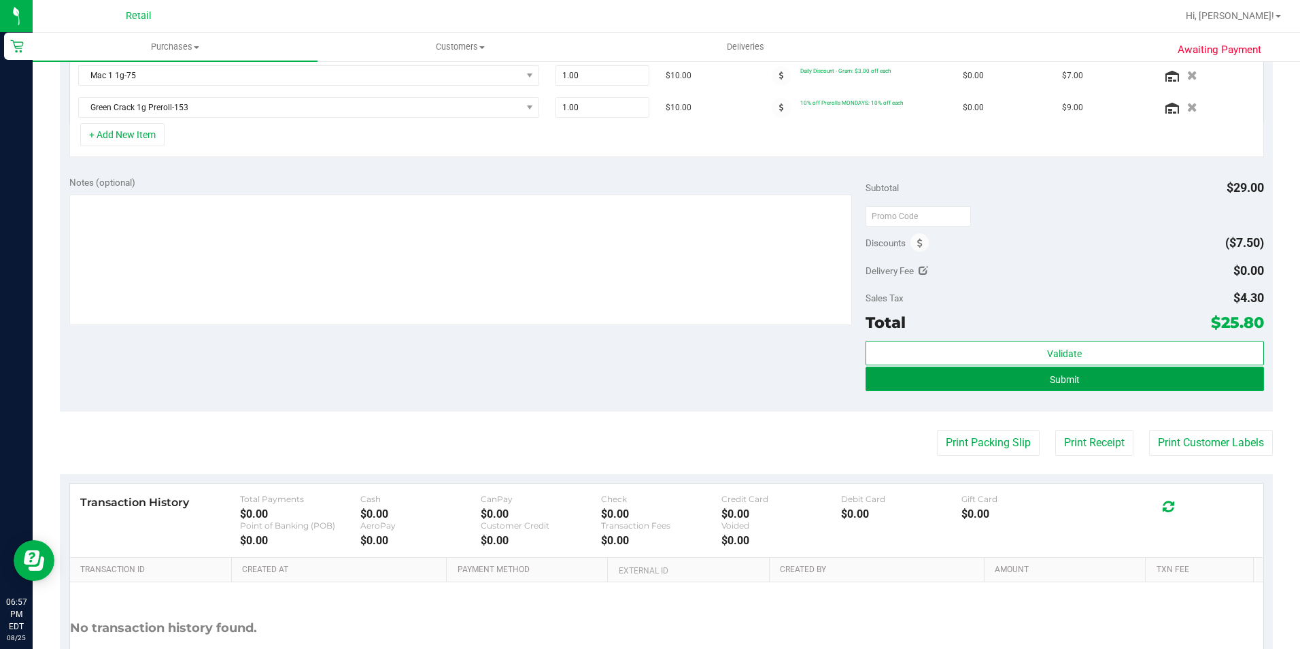
click at [1067, 381] on span "Submit" at bounding box center [1065, 379] width 30 height 11
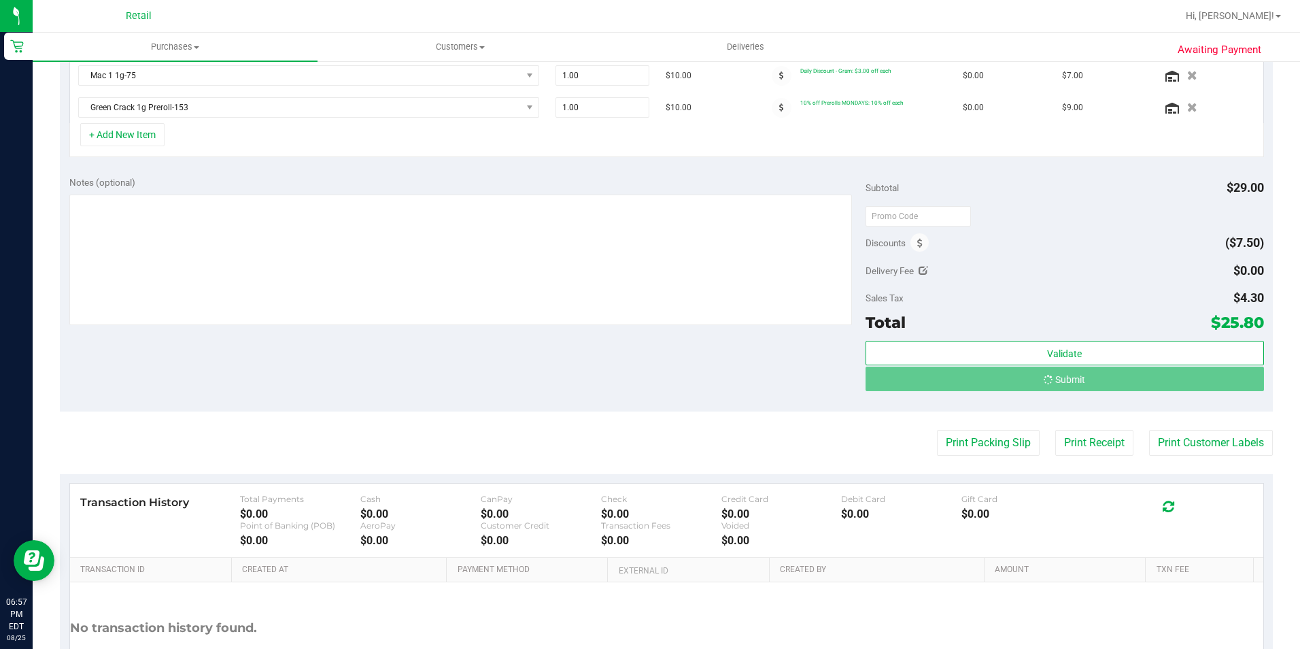
scroll to position [387, 0]
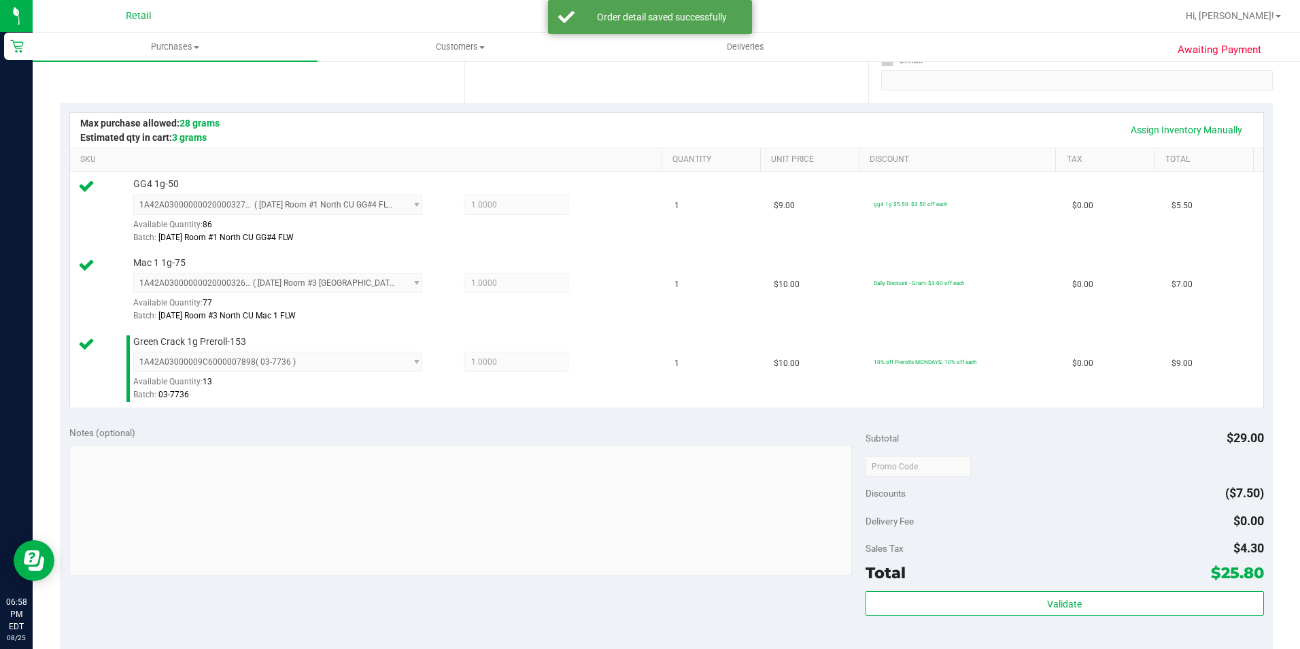
scroll to position [523, 0]
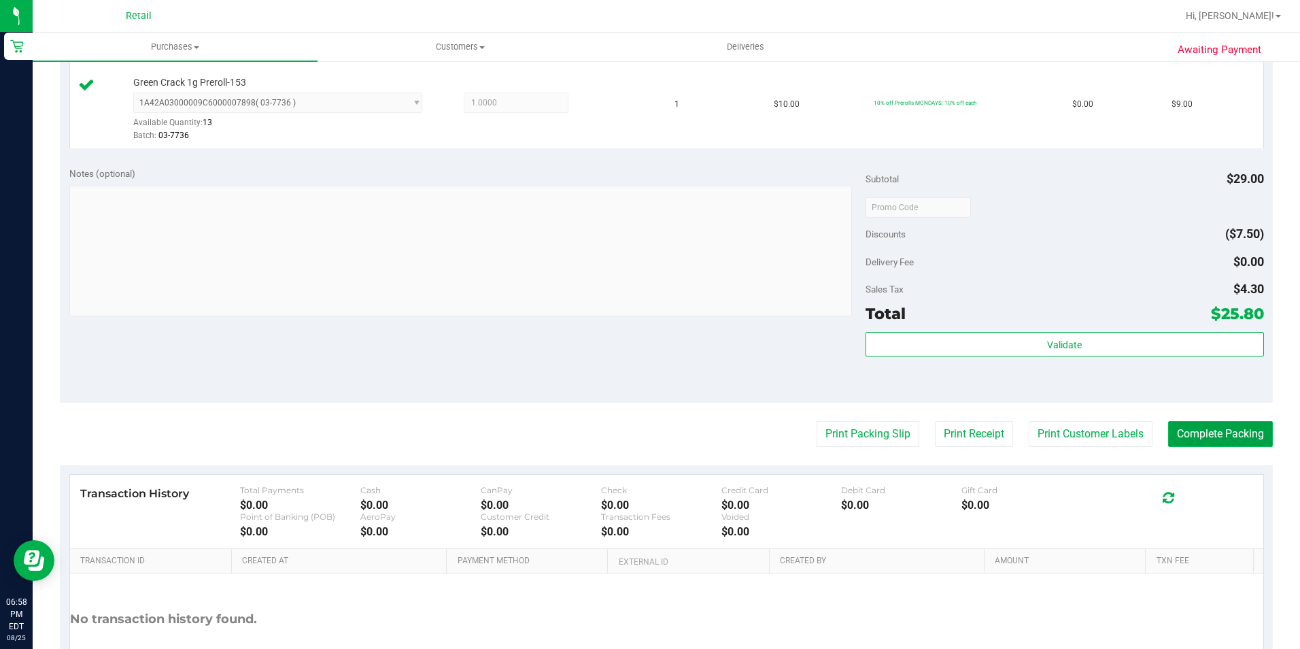
click at [1220, 434] on button "Complete Packing" at bounding box center [1220, 434] width 105 height 26
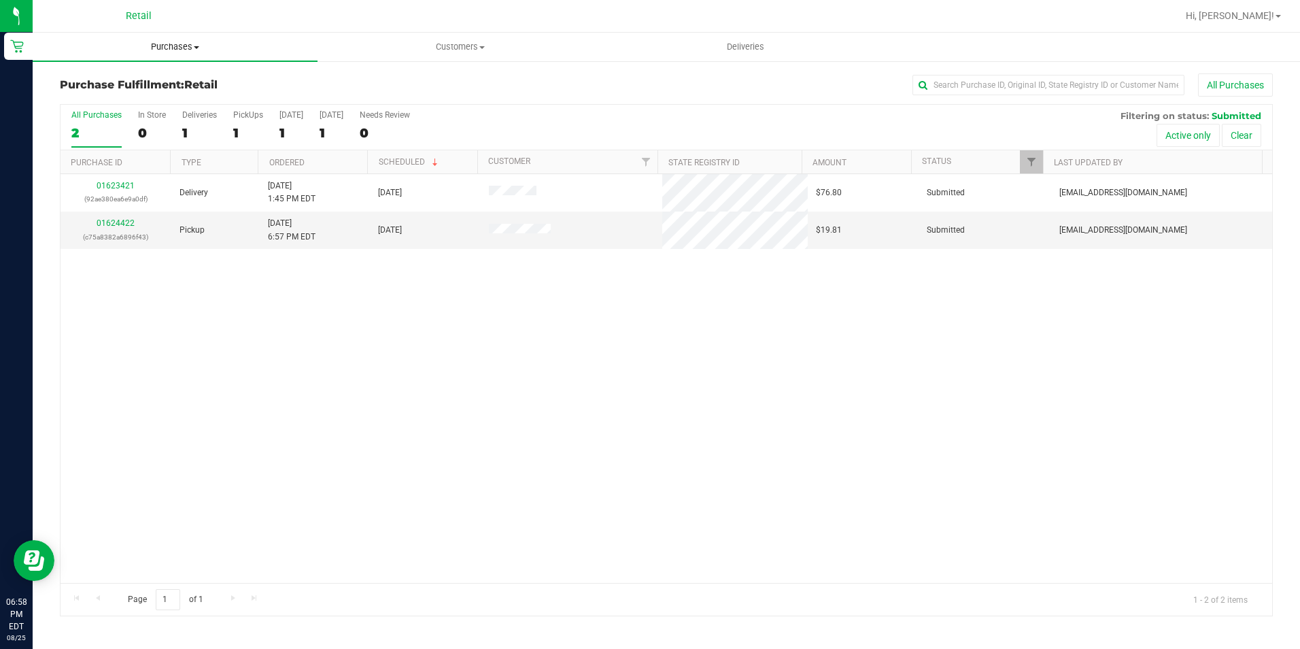
click at [189, 46] on span "Purchases" at bounding box center [175, 47] width 285 height 12
click at [173, 80] on li "Summary of purchases" at bounding box center [175, 82] width 285 height 16
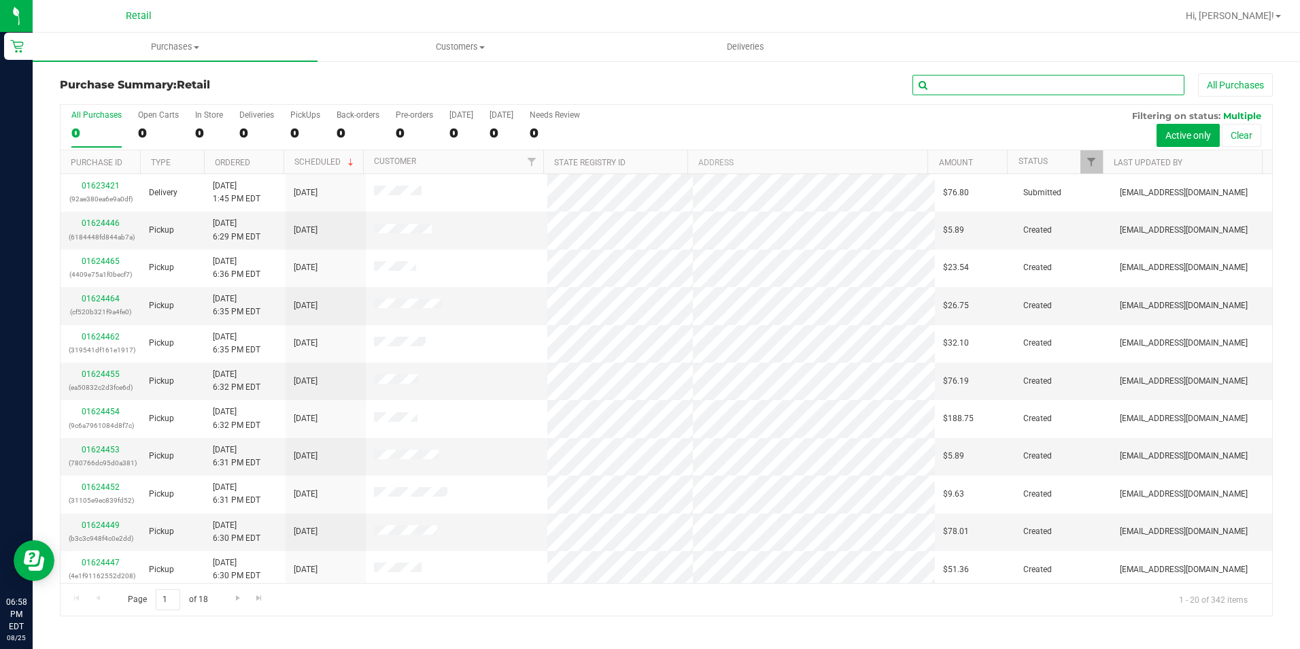
click at [968, 81] on input "text" at bounding box center [1049, 85] width 272 height 20
type input "allie"
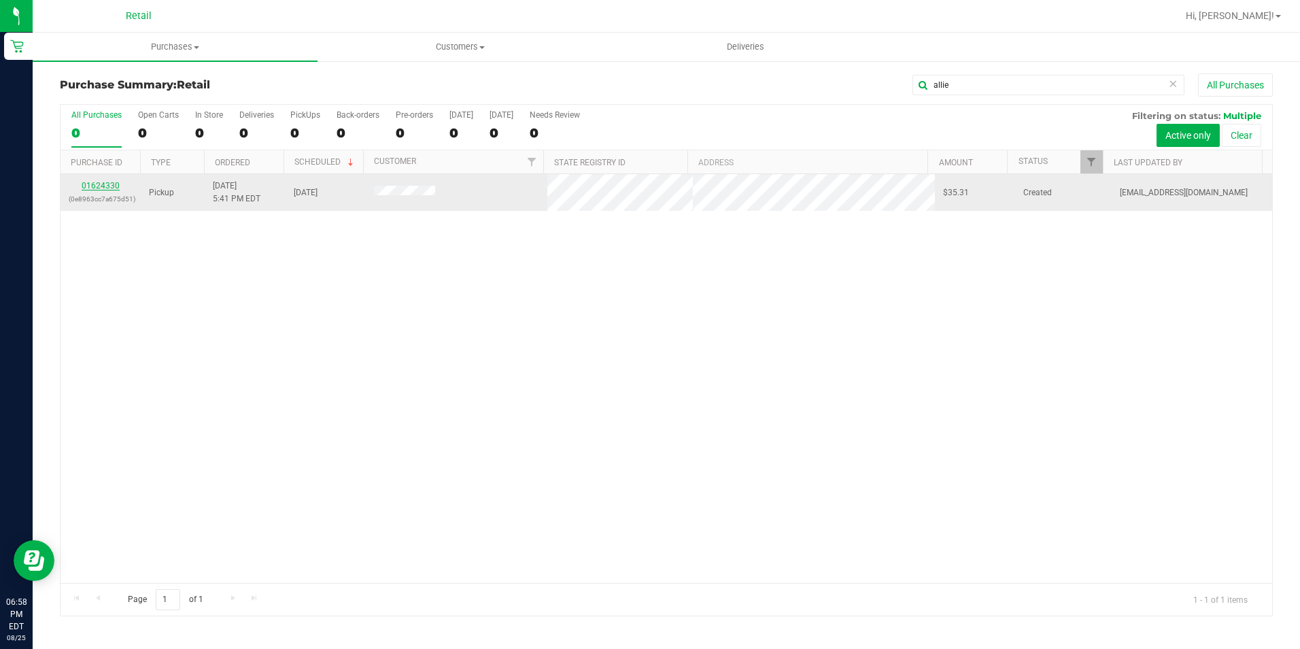
click at [93, 185] on link "01624330" at bounding box center [101, 186] width 38 height 10
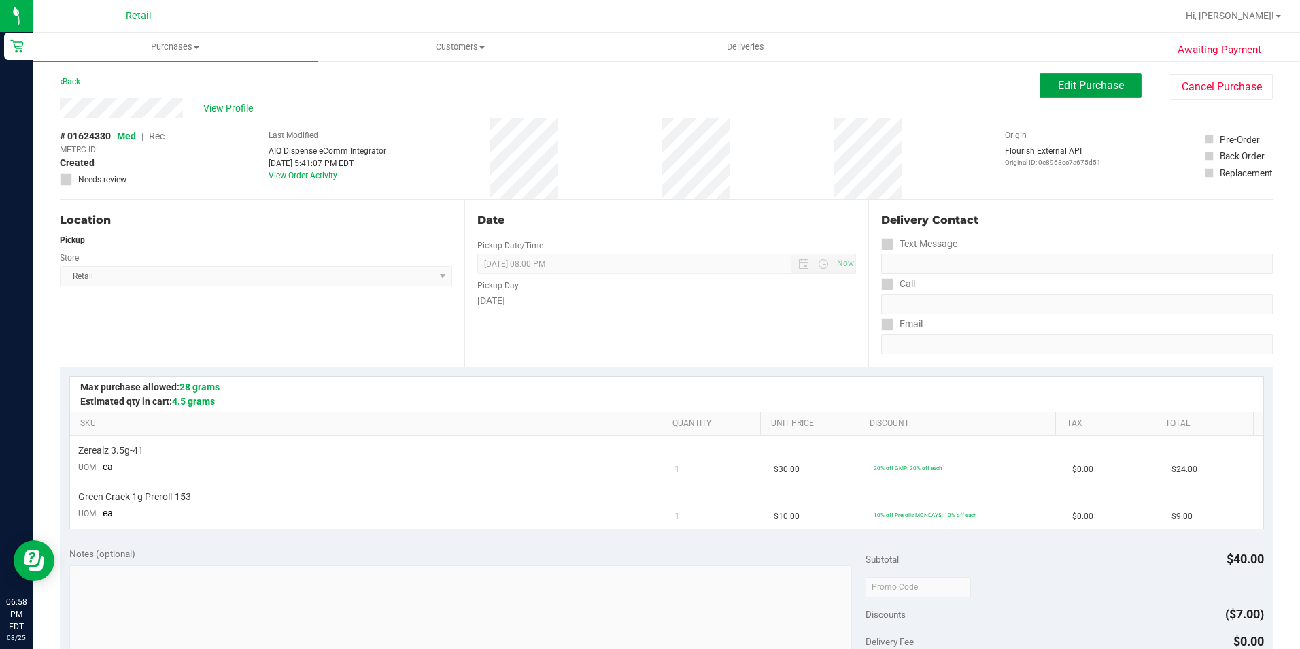
click at [1058, 90] on span "Edit Purchase" at bounding box center [1091, 85] width 66 height 13
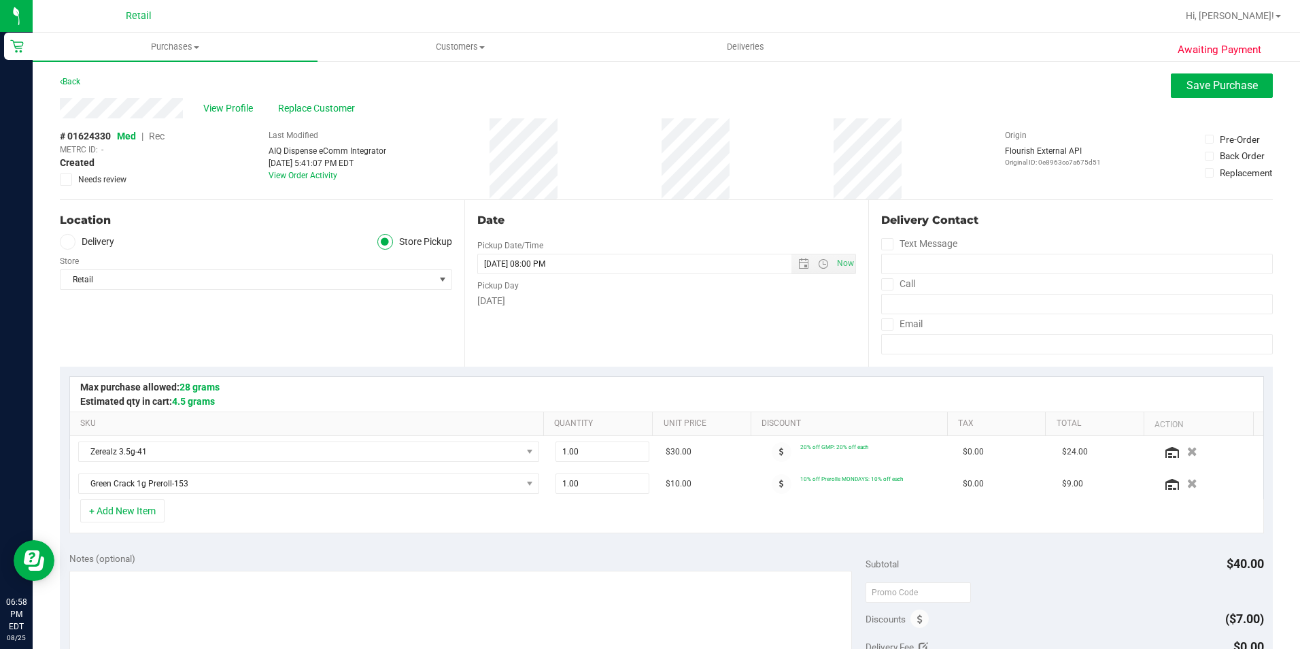
click at [161, 131] on span "Rec" at bounding box center [157, 136] width 16 height 11
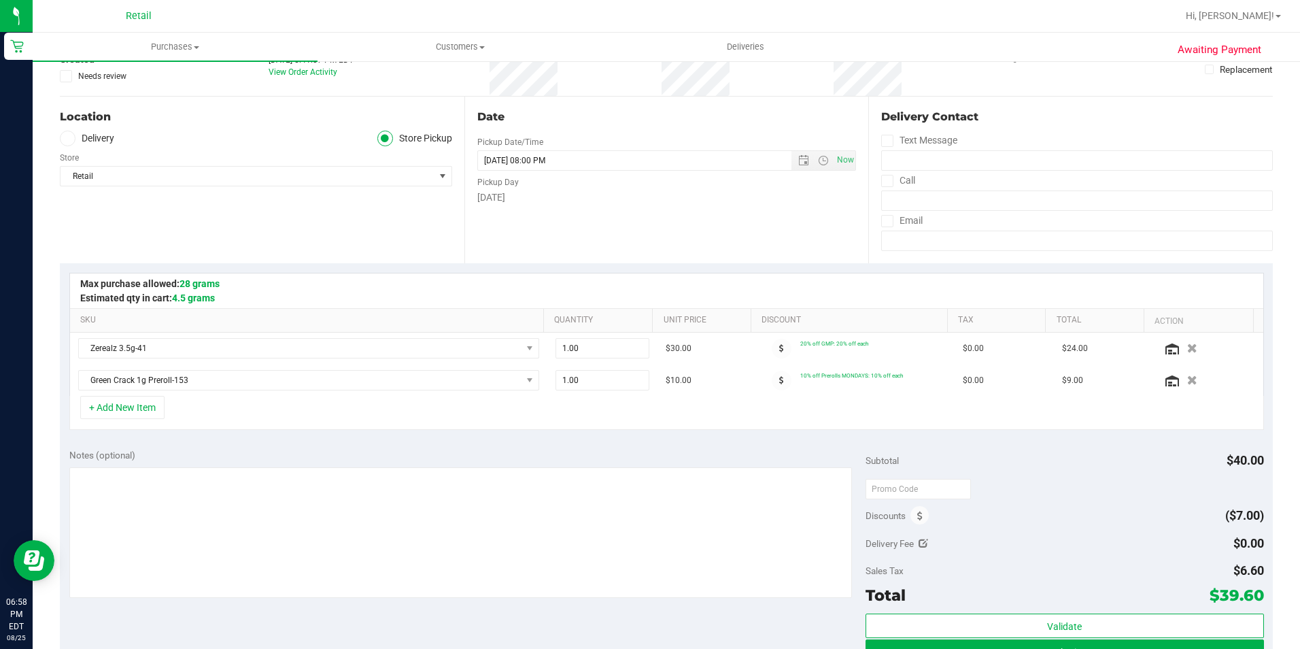
scroll to position [272, 0]
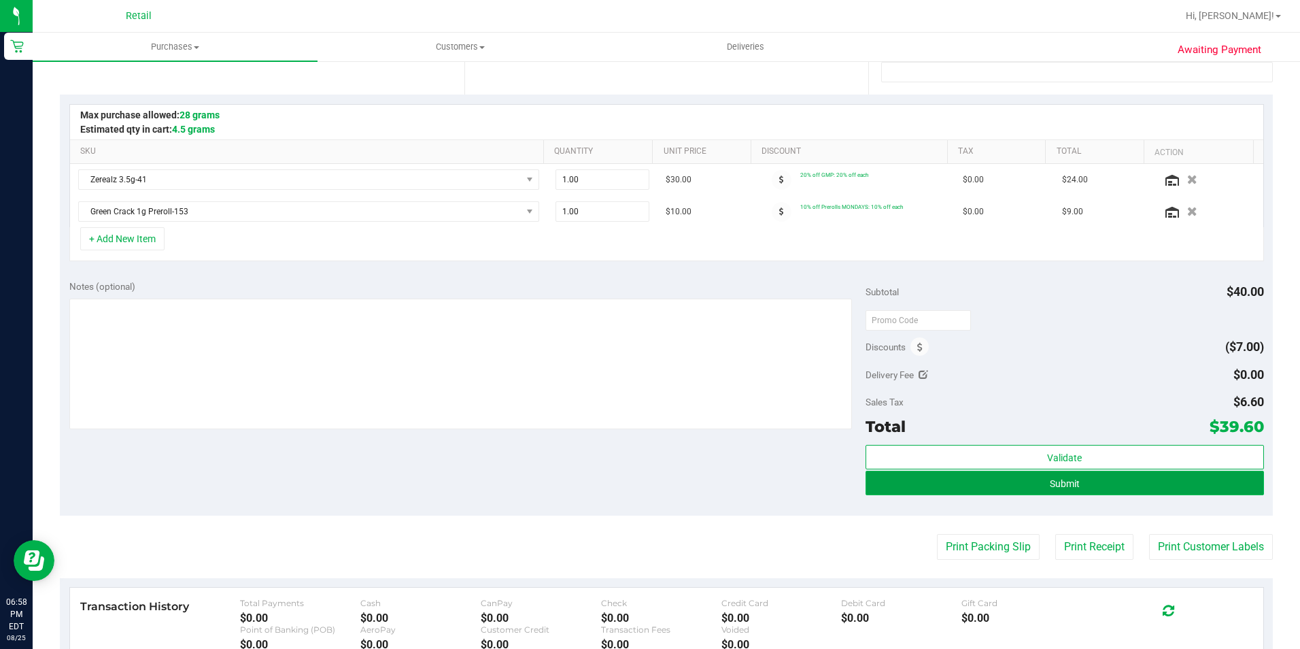
click at [995, 473] on button "Submit" at bounding box center [1065, 483] width 398 height 24
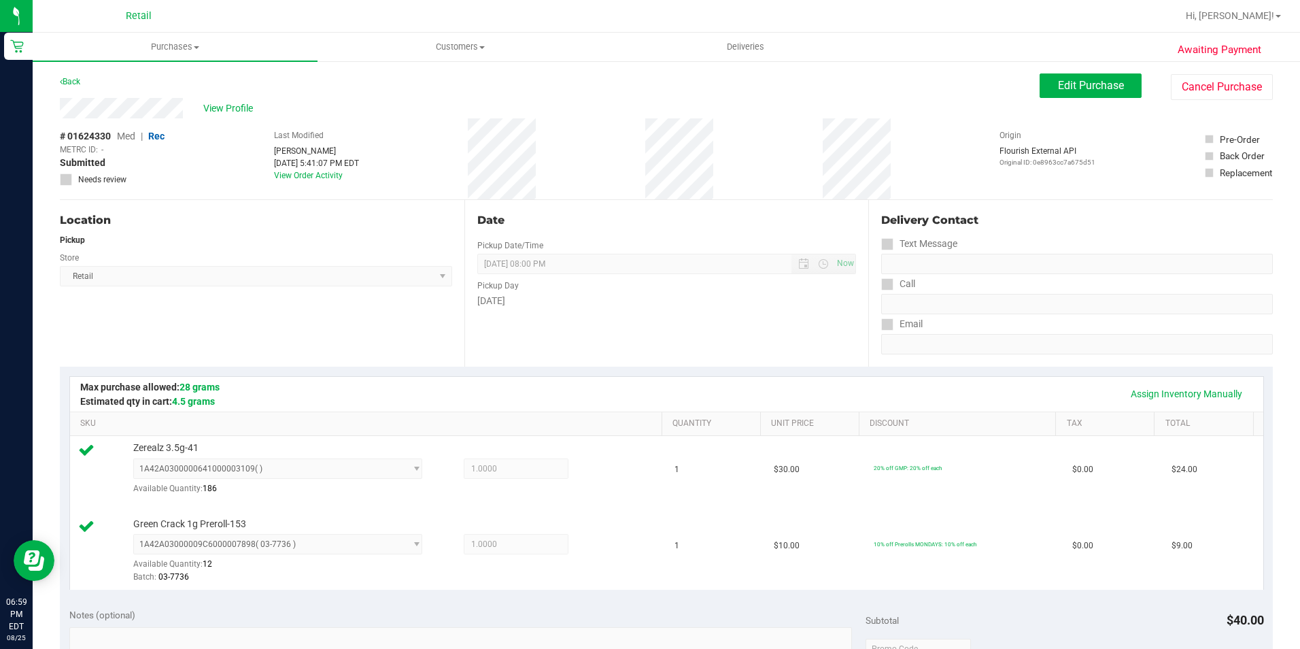
scroll to position [340, 0]
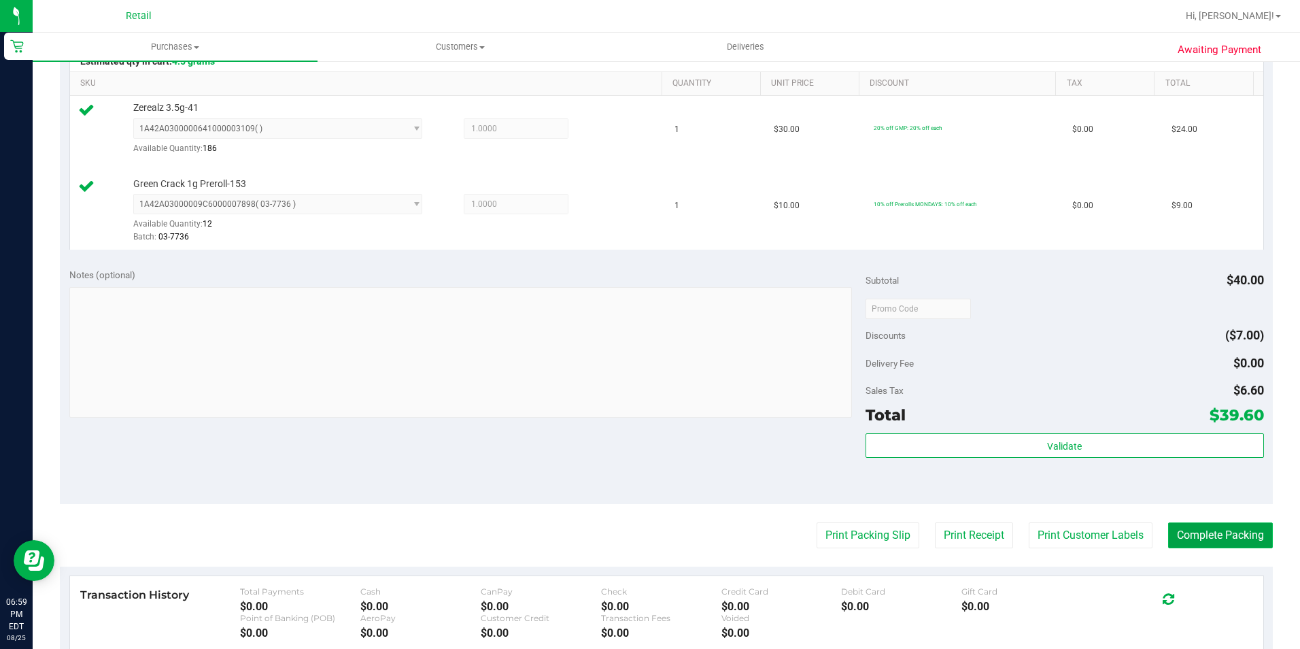
click at [1229, 547] on button "Complete Packing" at bounding box center [1220, 535] width 105 height 26
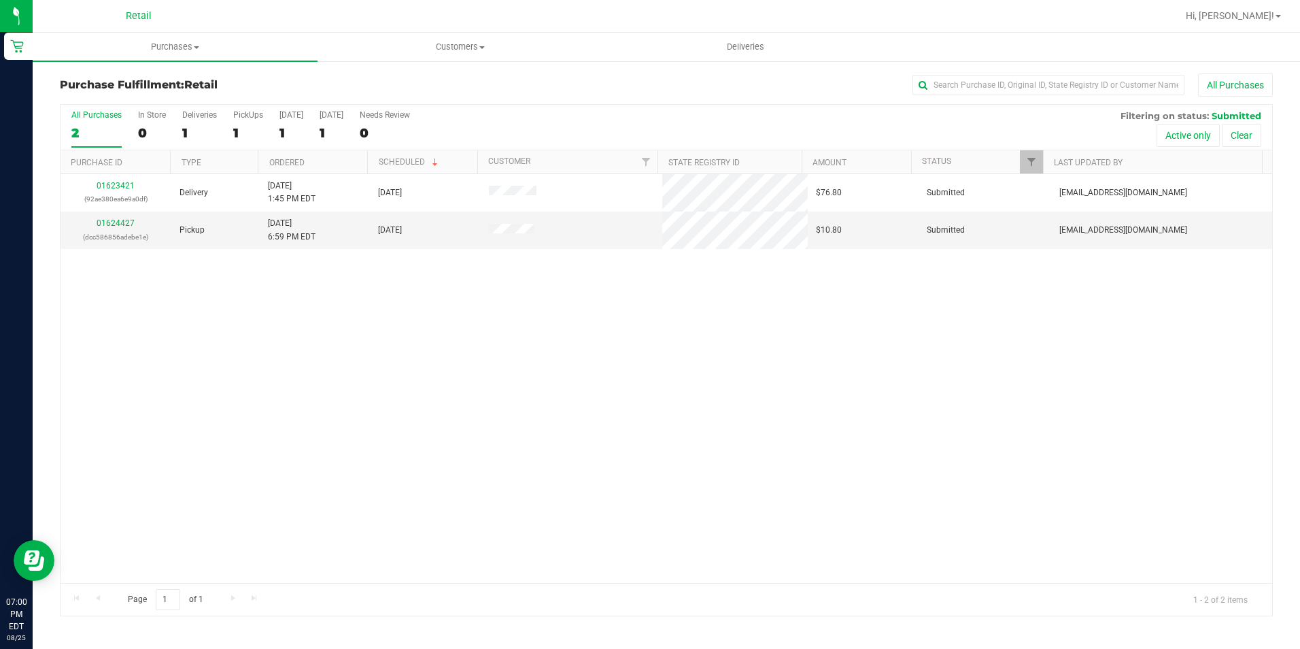
click at [1014, 95] on div "All Purchases" at bounding box center [868, 84] width 808 height 23
click at [1016, 80] on input "text" at bounding box center [1049, 85] width 272 height 20
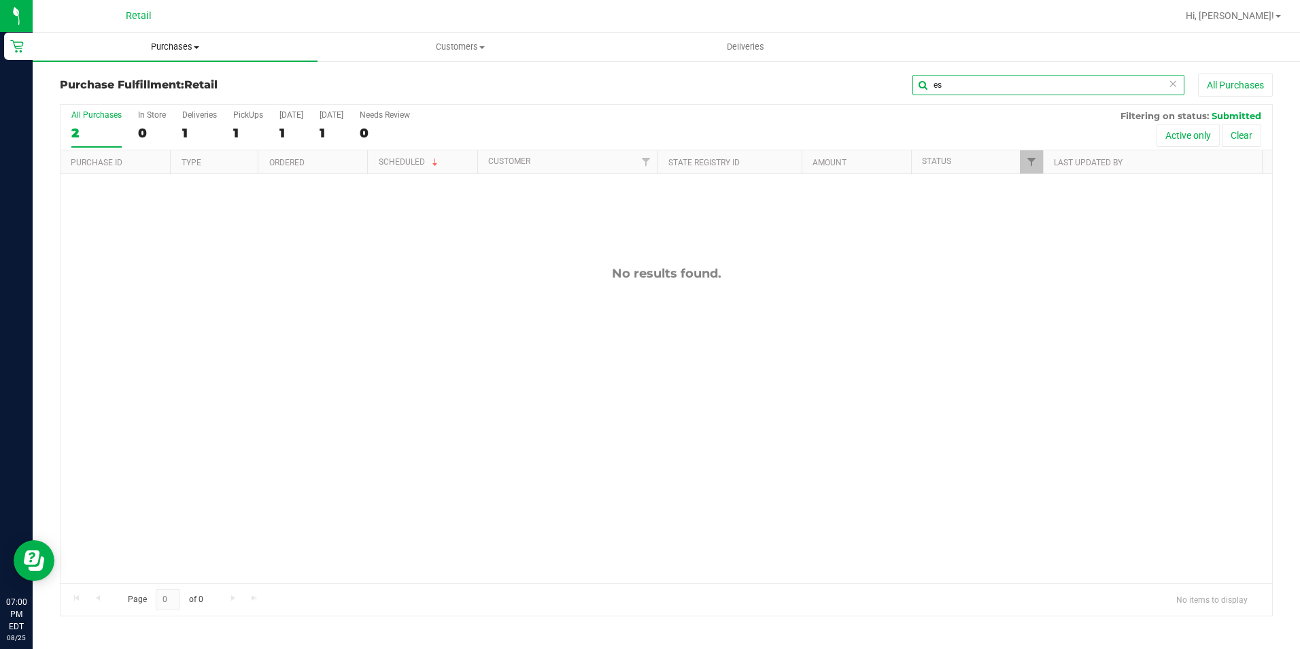
type input "es"
click at [193, 48] on span "Purchases" at bounding box center [175, 47] width 285 height 12
click at [137, 85] on span "Summary of purchases" at bounding box center [102, 82] width 139 height 12
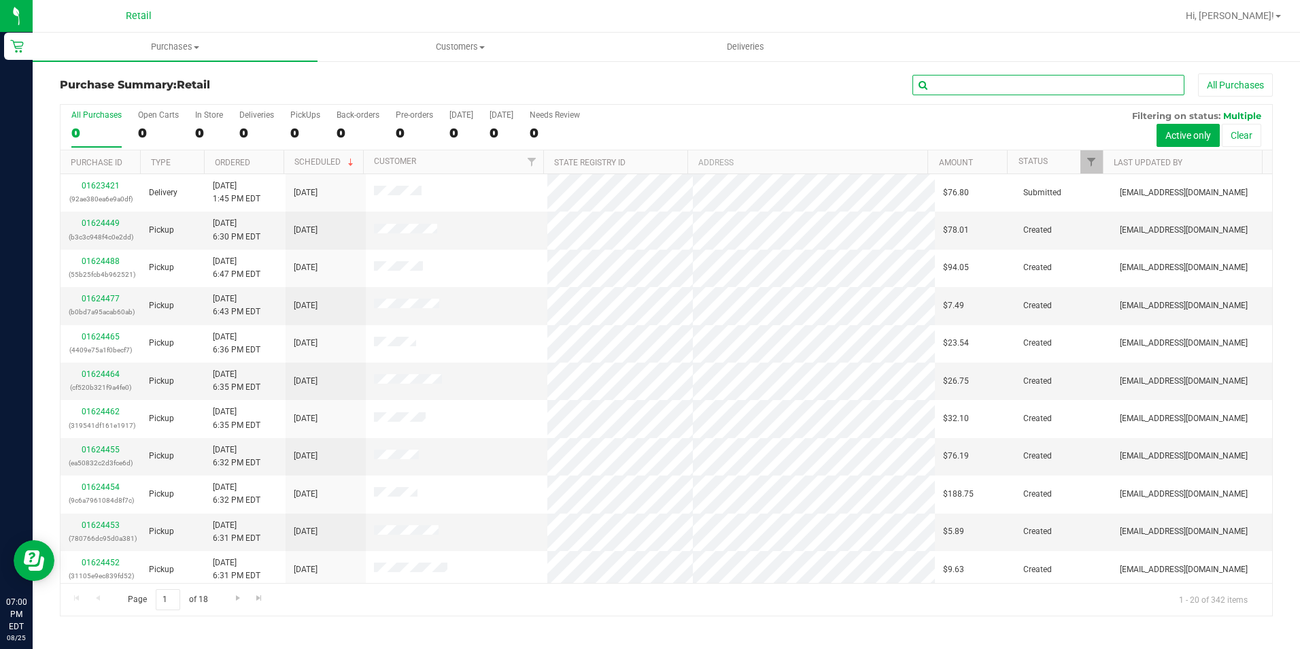
click at [958, 82] on input "text" at bounding box center [1049, 85] width 272 height 20
type input "estefani"
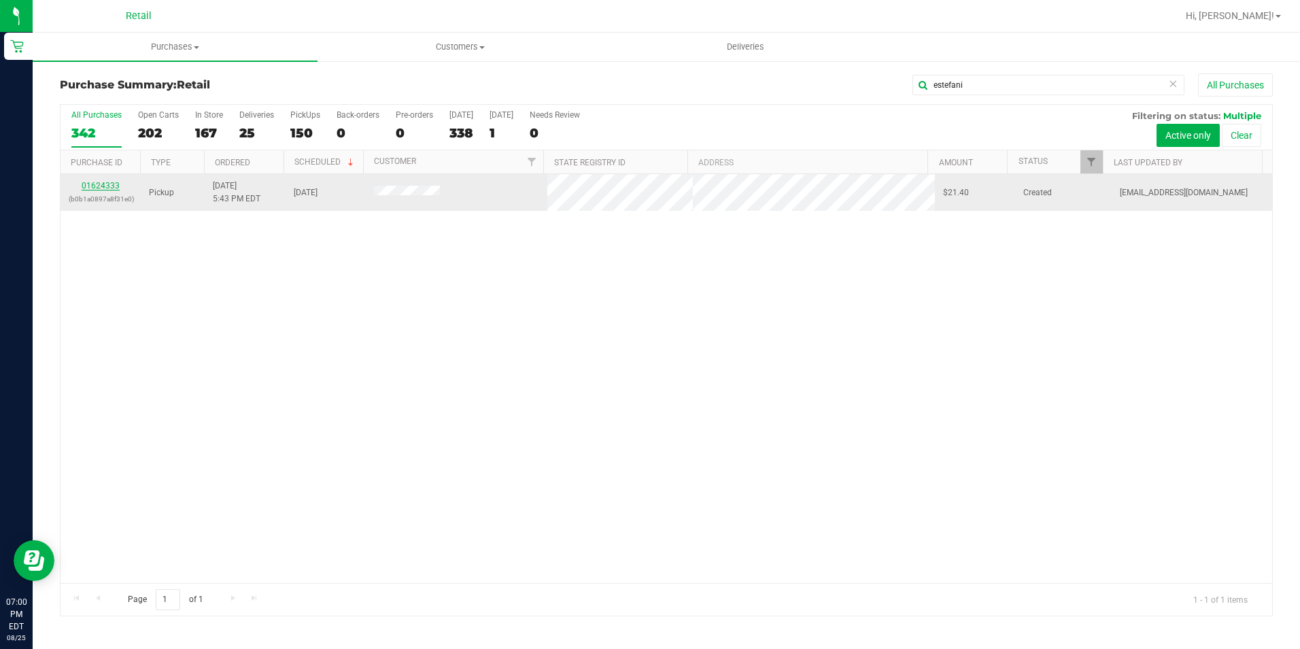
click at [103, 187] on link "01624333" at bounding box center [101, 186] width 38 height 10
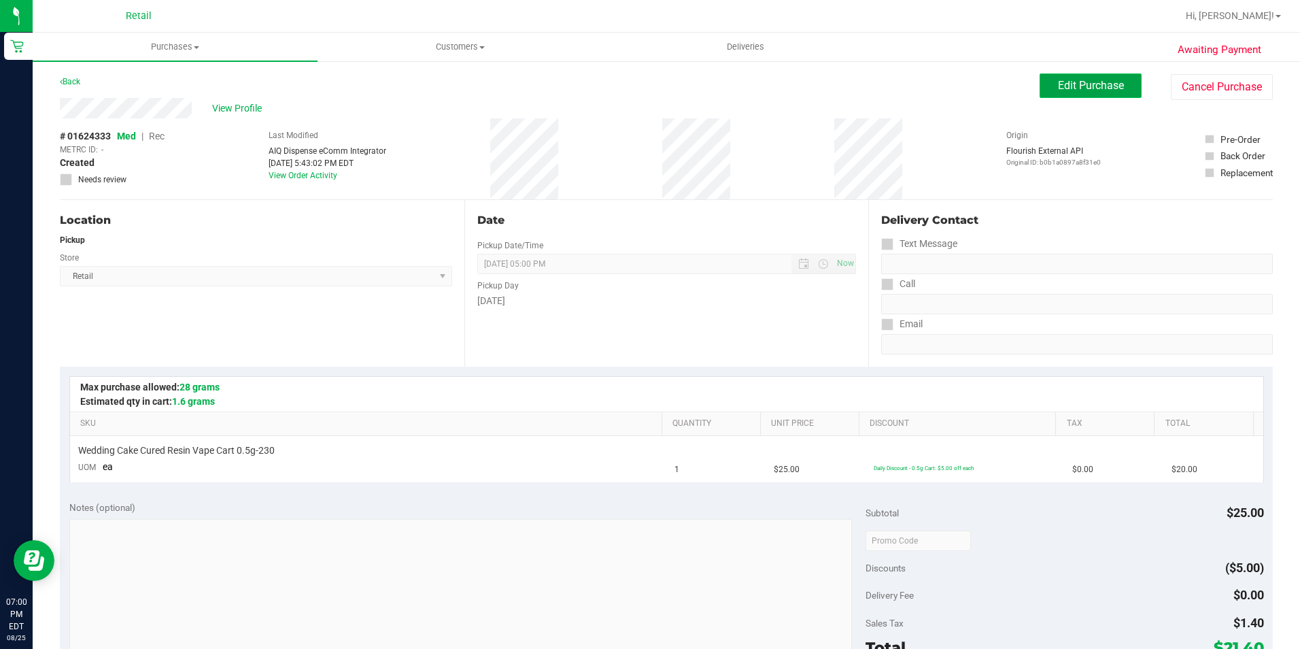
click at [1068, 83] on span "Edit Purchase" at bounding box center [1091, 85] width 66 height 13
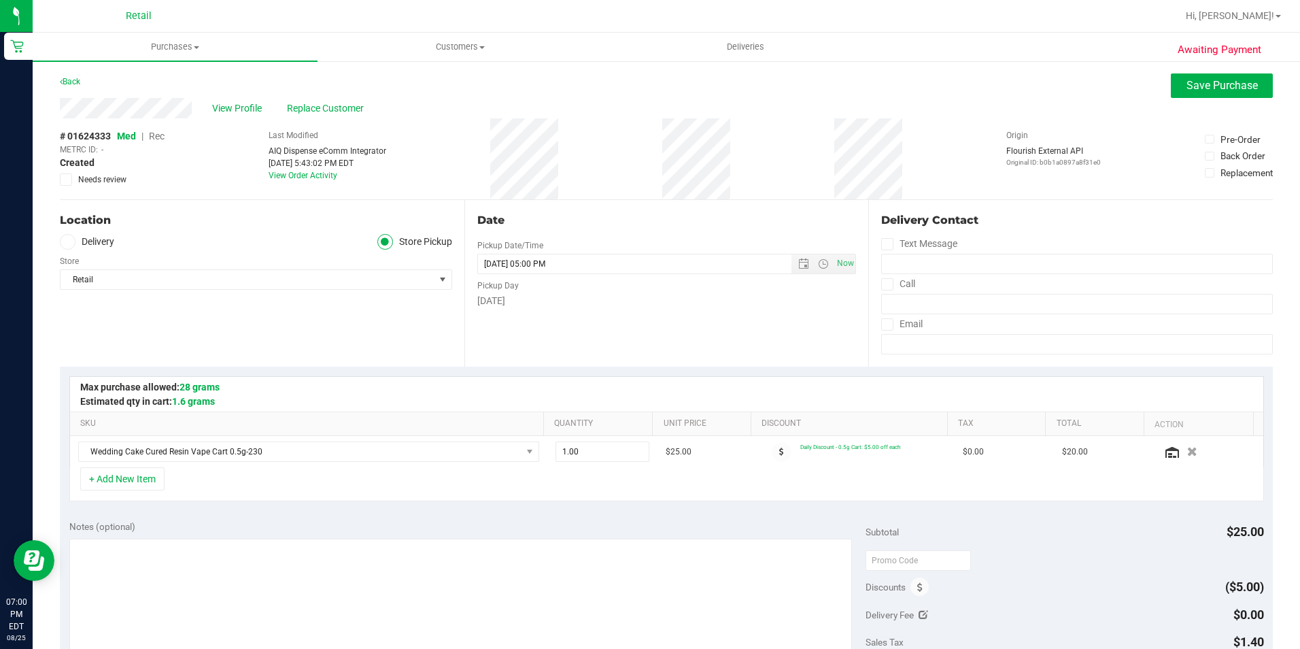
click at [158, 136] on span "Rec" at bounding box center [157, 136] width 16 height 11
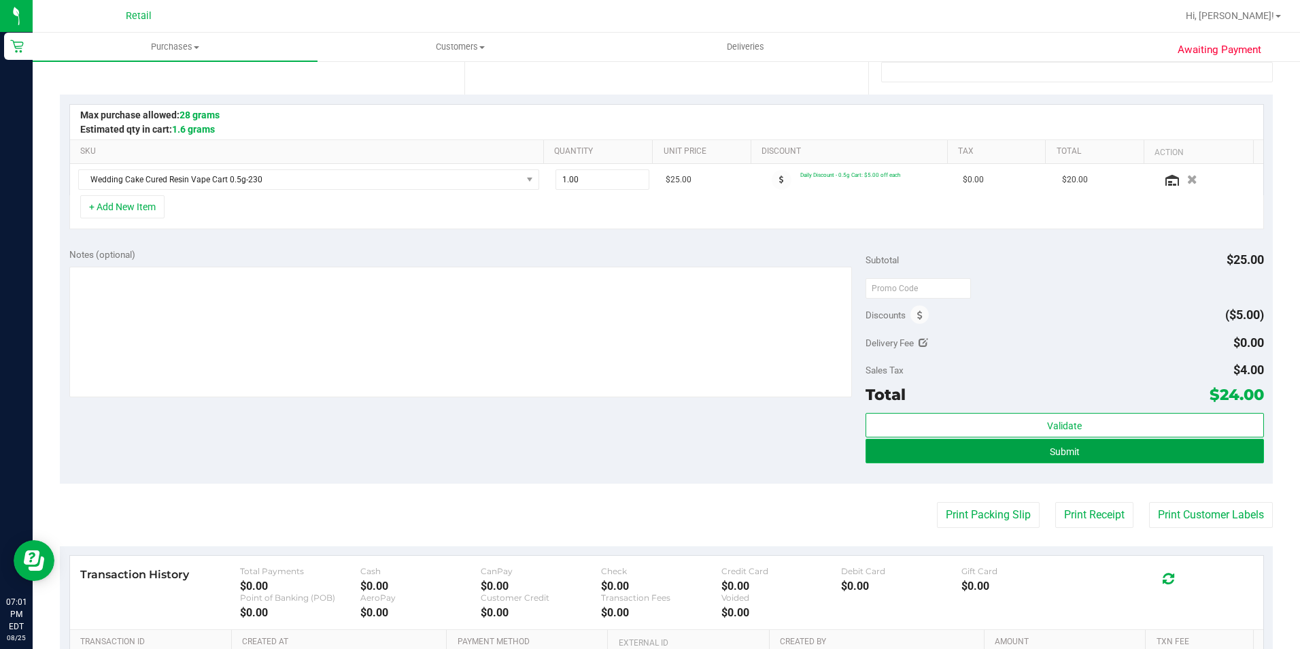
click at [1085, 445] on button "Submit" at bounding box center [1065, 451] width 398 height 24
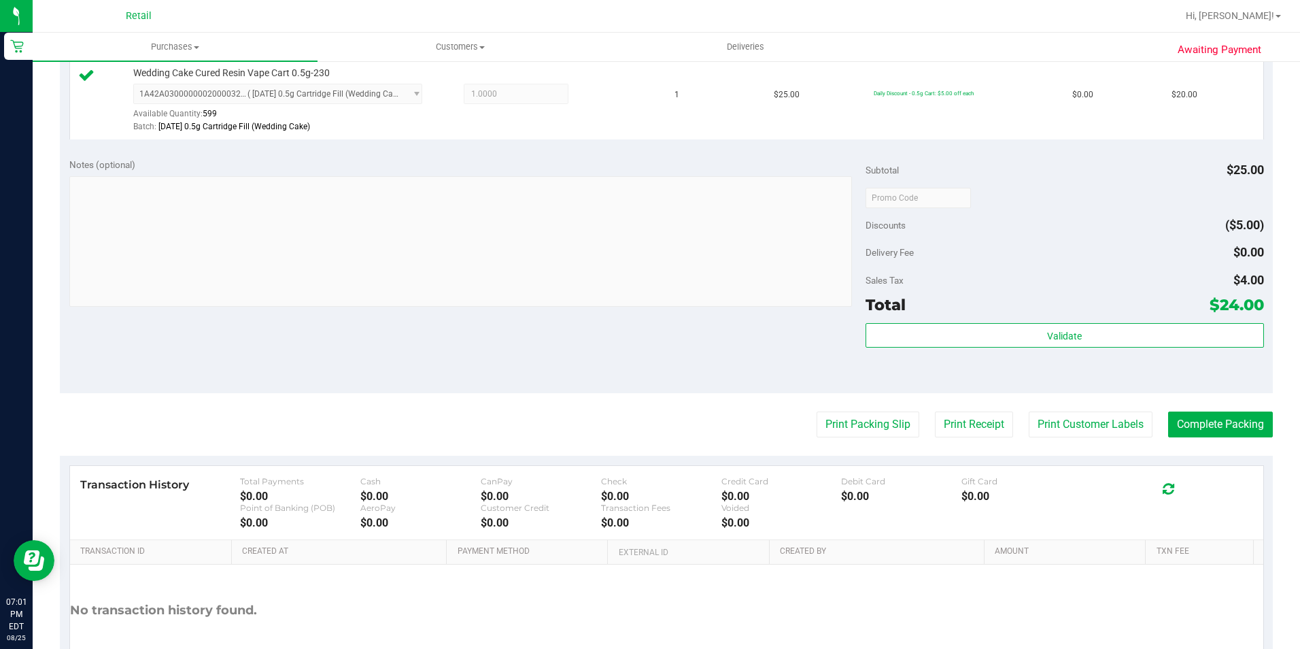
scroll to position [408, 0]
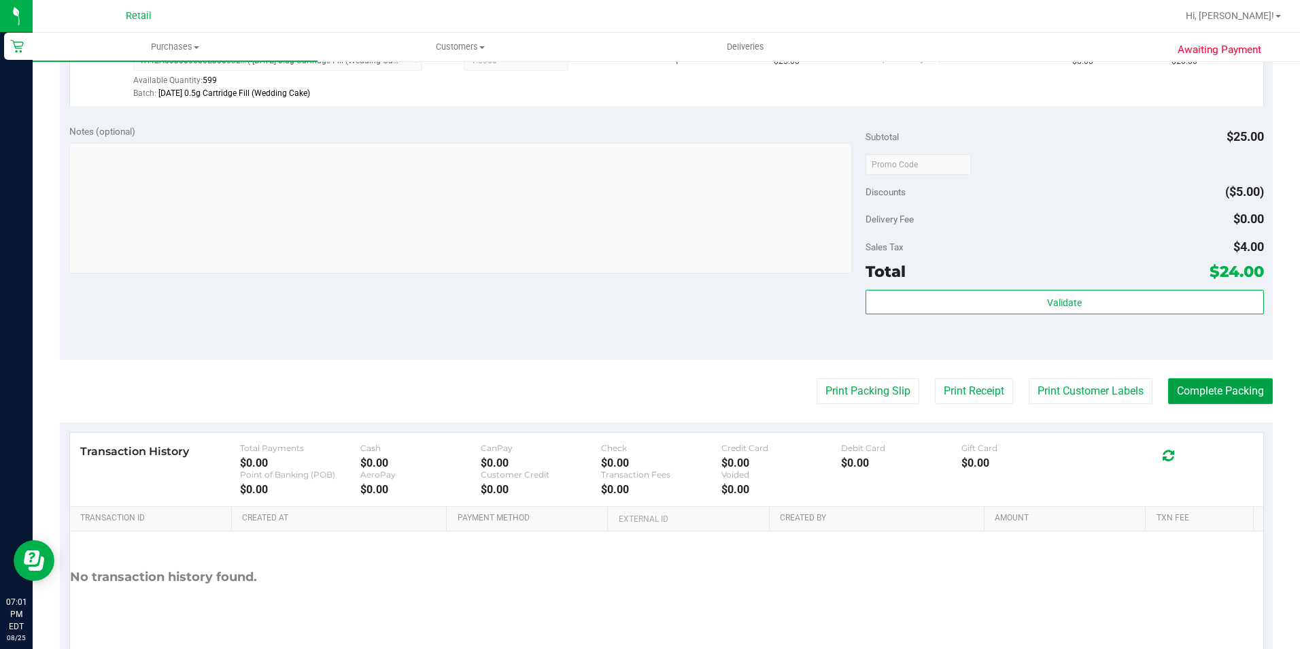
click at [1252, 388] on button "Complete Packing" at bounding box center [1220, 391] width 105 height 26
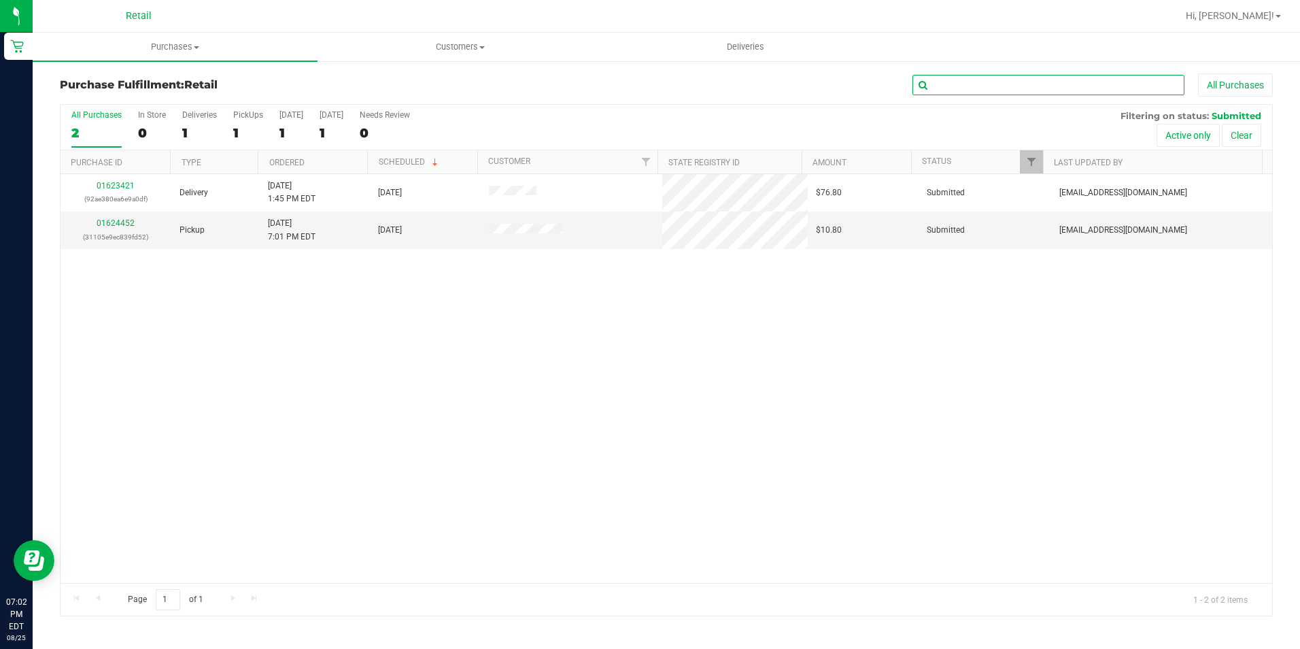
click at [984, 88] on input "text" at bounding box center [1049, 85] width 272 height 20
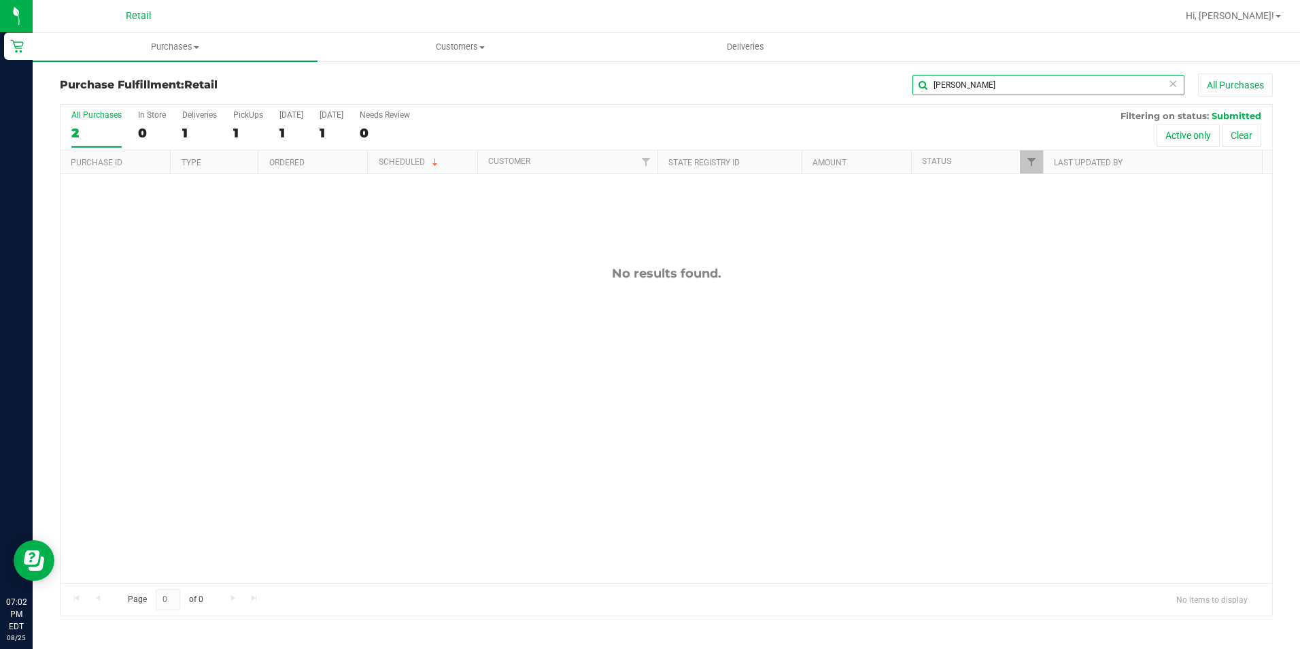
type input "[PERSON_NAME]"
click at [184, 54] on uib-tab-heading "Purchases Summary of purchases Fulfillment All purchases" at bounding box center [175, 47] width 285 height 29
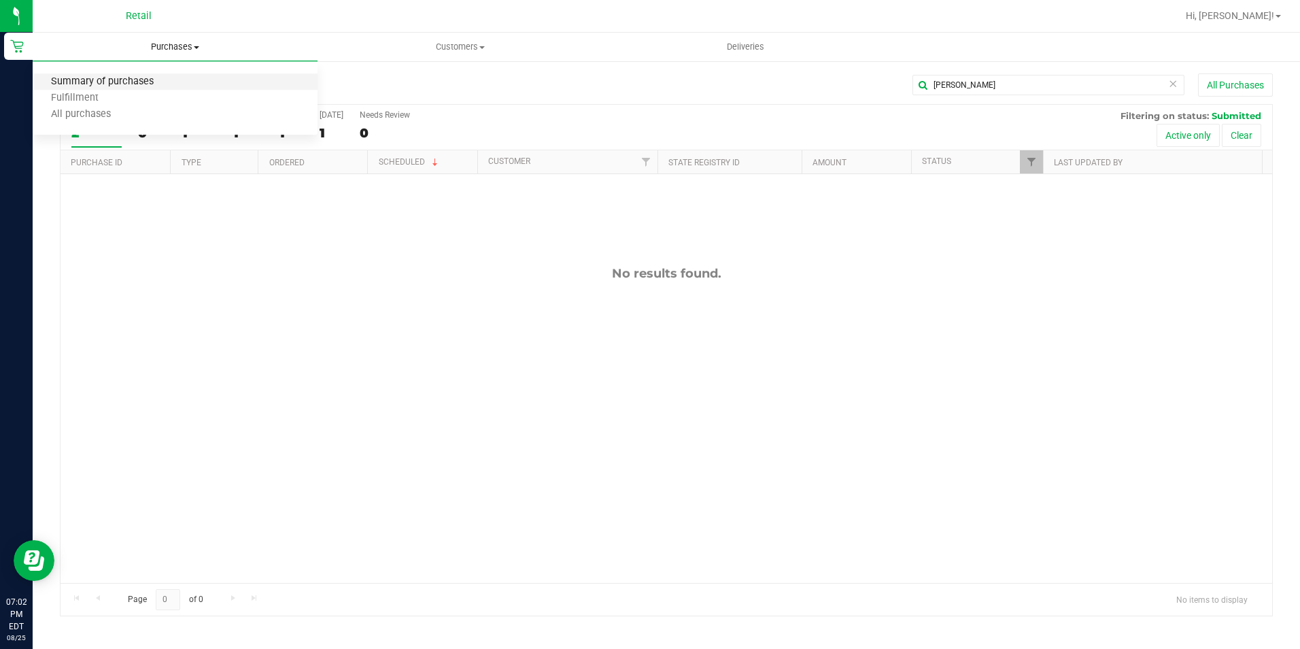
click at [142, 79] on span "Summary of purchases" at bounding box center [102, 82] width 139 height 12
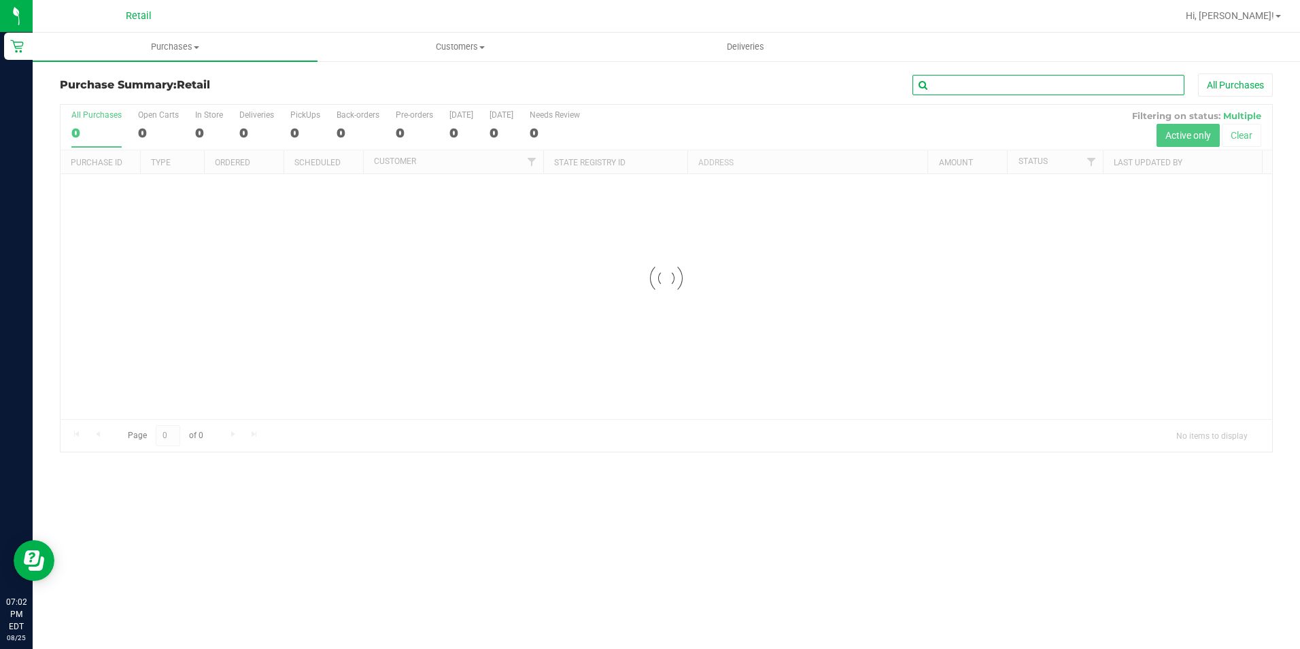
click at [974, 83] on input "text" at bounding box center [1049, 85] width 272 height 20
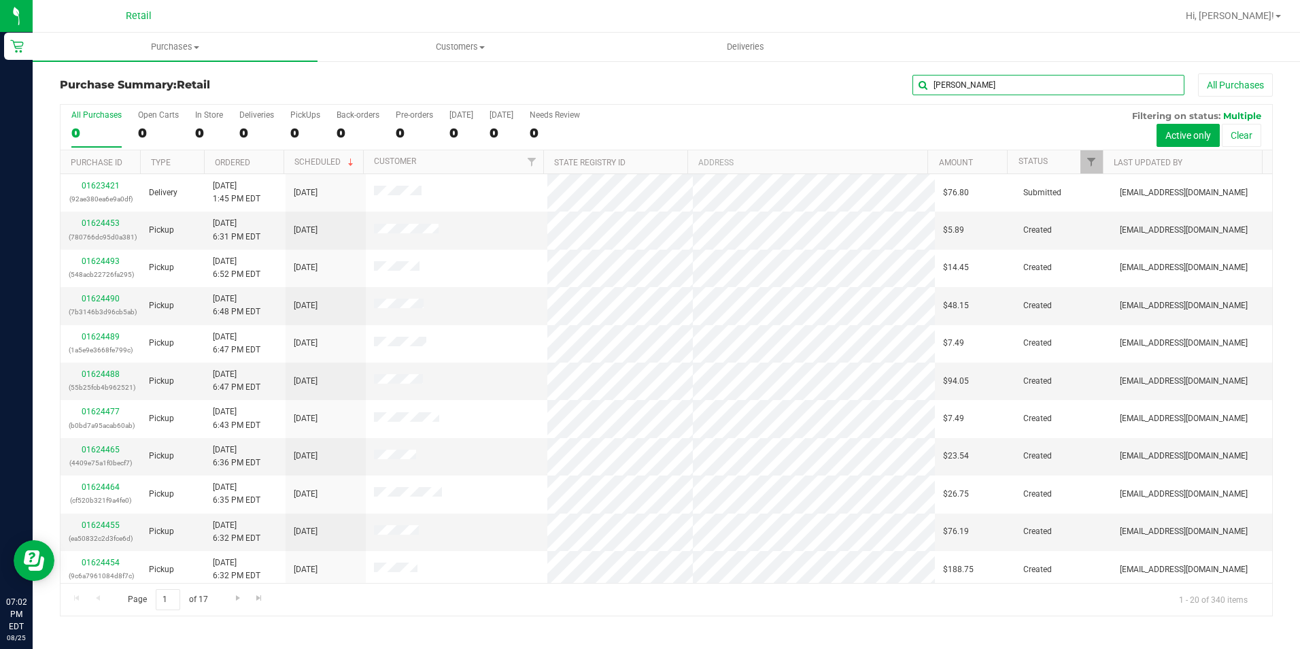
type input "[PERSON_NAME]"
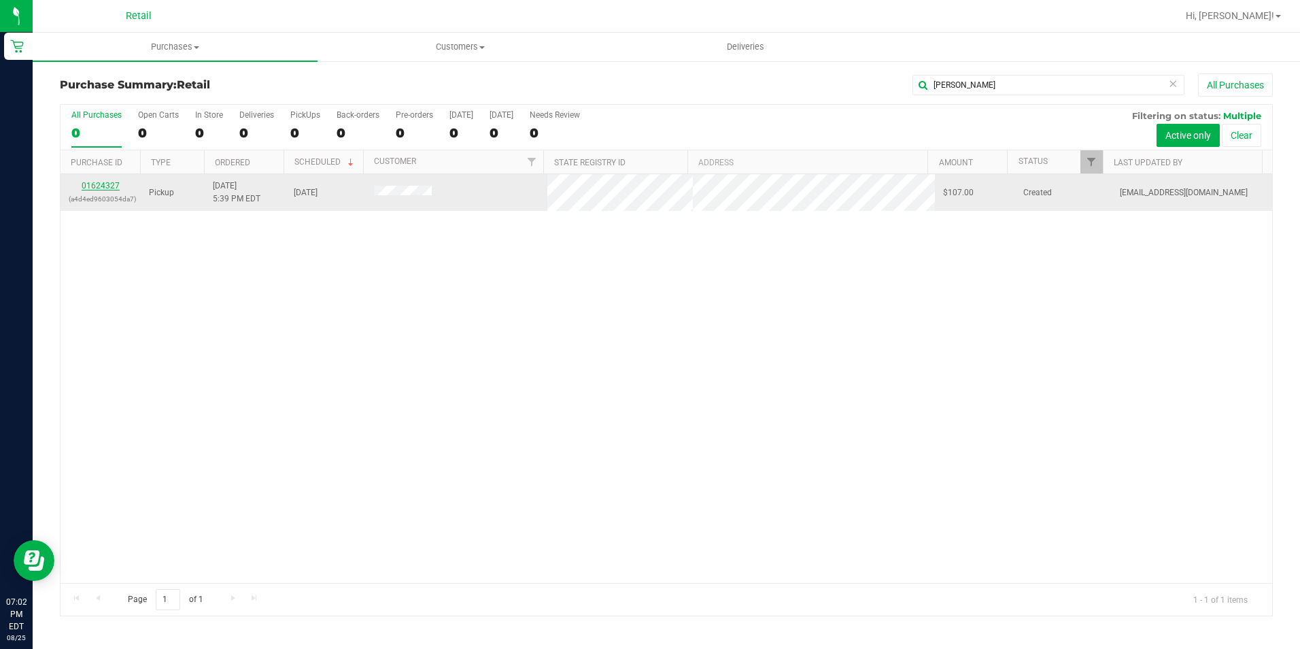
click at [94, 186] on link "01624327" at bounding box center [101, 186] width 38 height 10
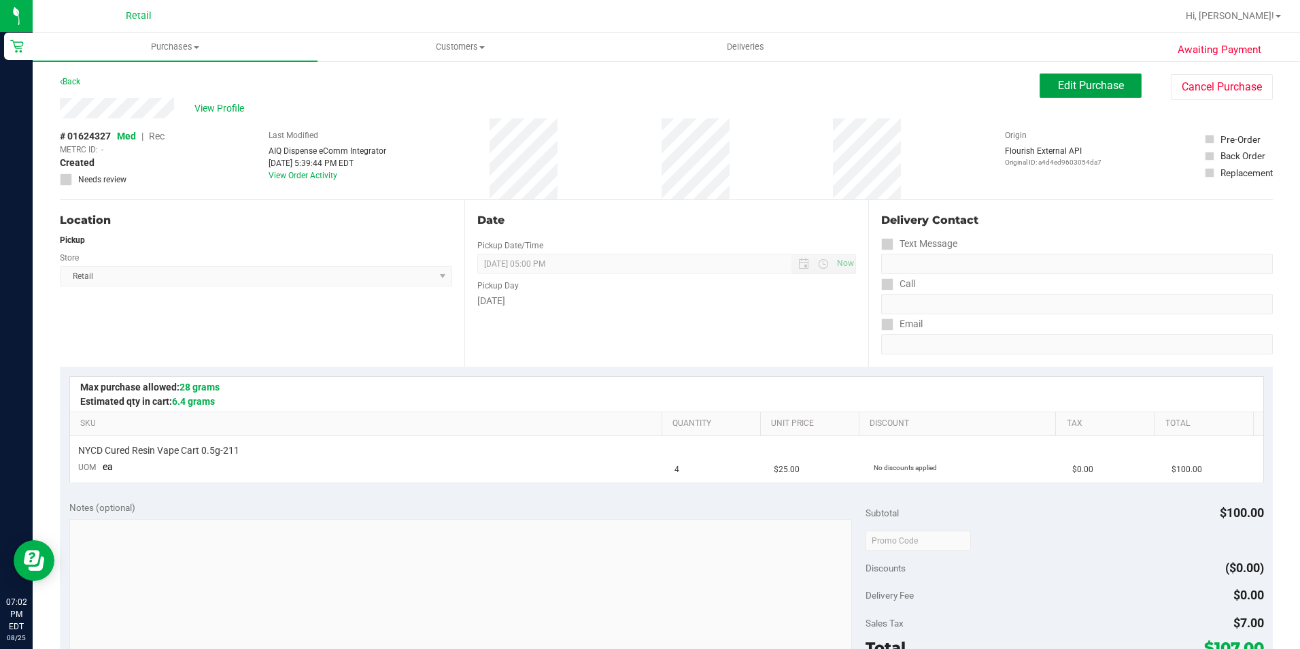
click at [1112, 92] on button "Edit Purchase" at bounding box center [1091, 85] width 102 height 24
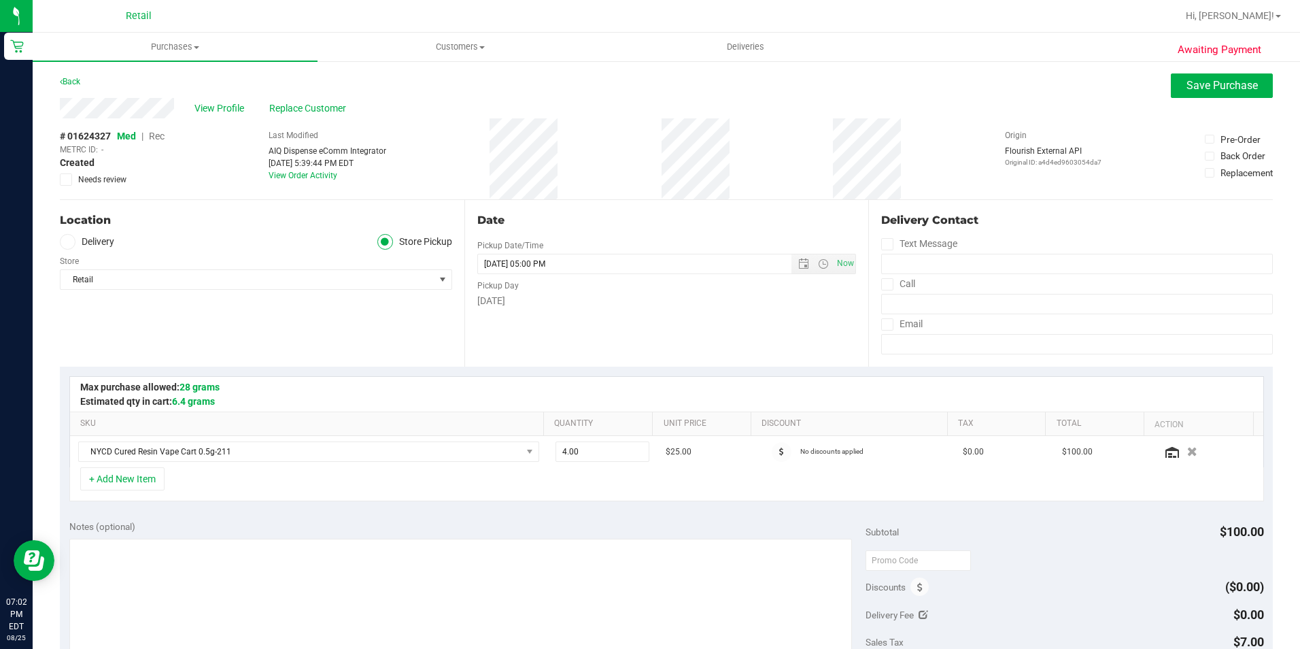
click at [156, 141] on span "Rec" at bounding box center [157, 136] width 16 height 11
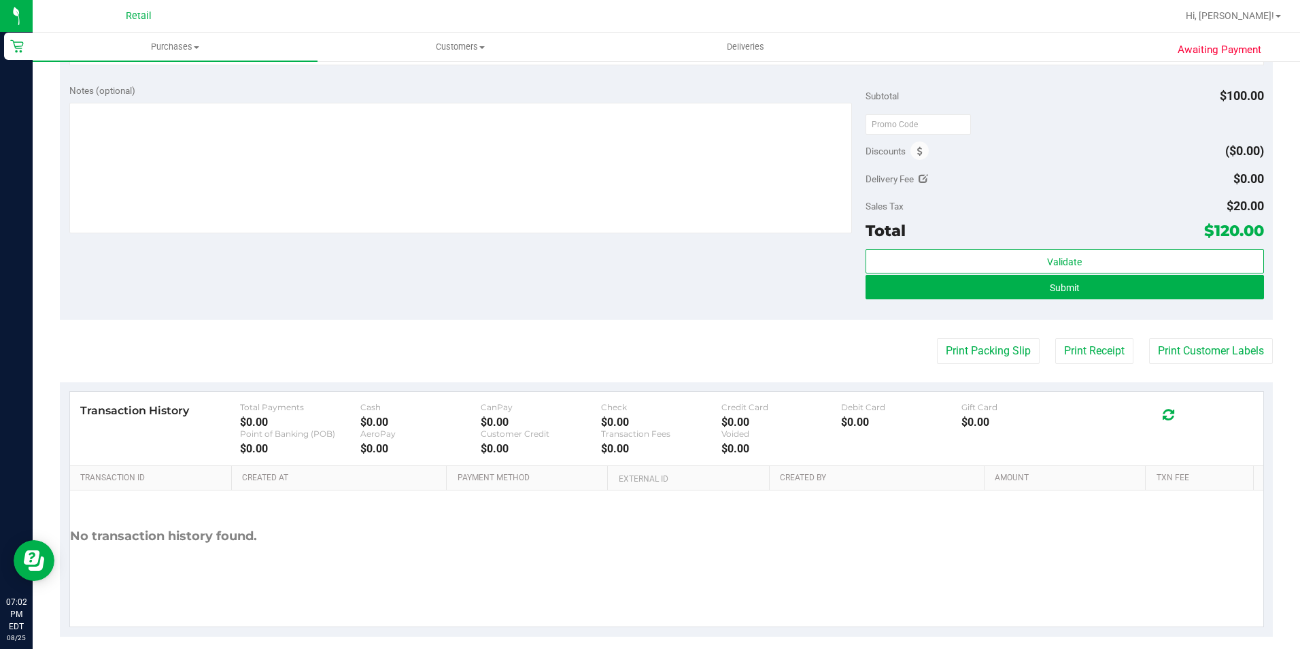
scroll to position [451, 0]
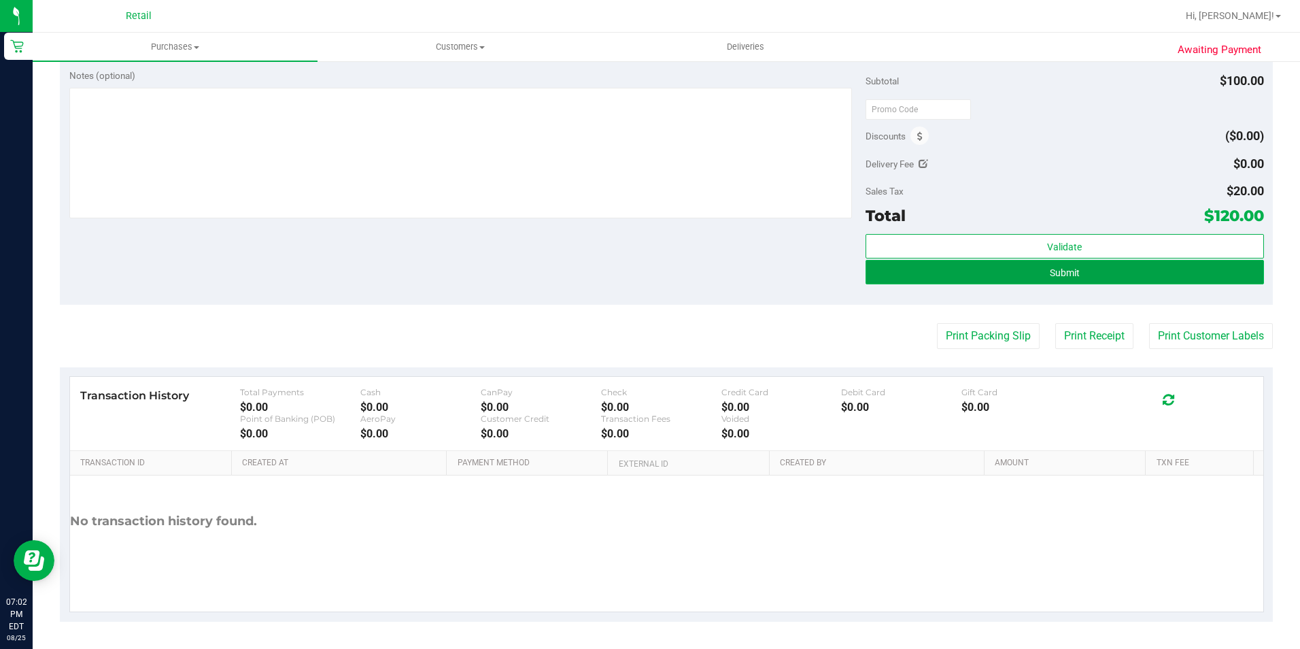
click at [1131, 267] on button "Submit" at bounding box center [1065, 272] width 398 height 24
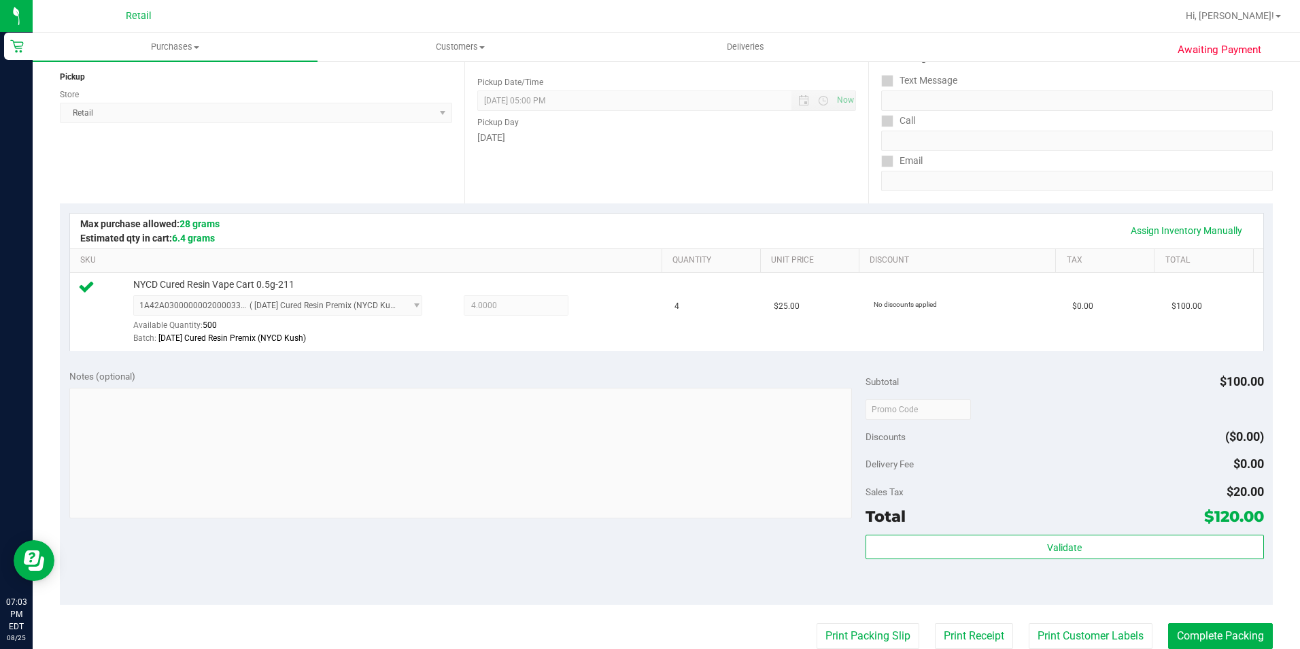
scroll to position [179, 0]
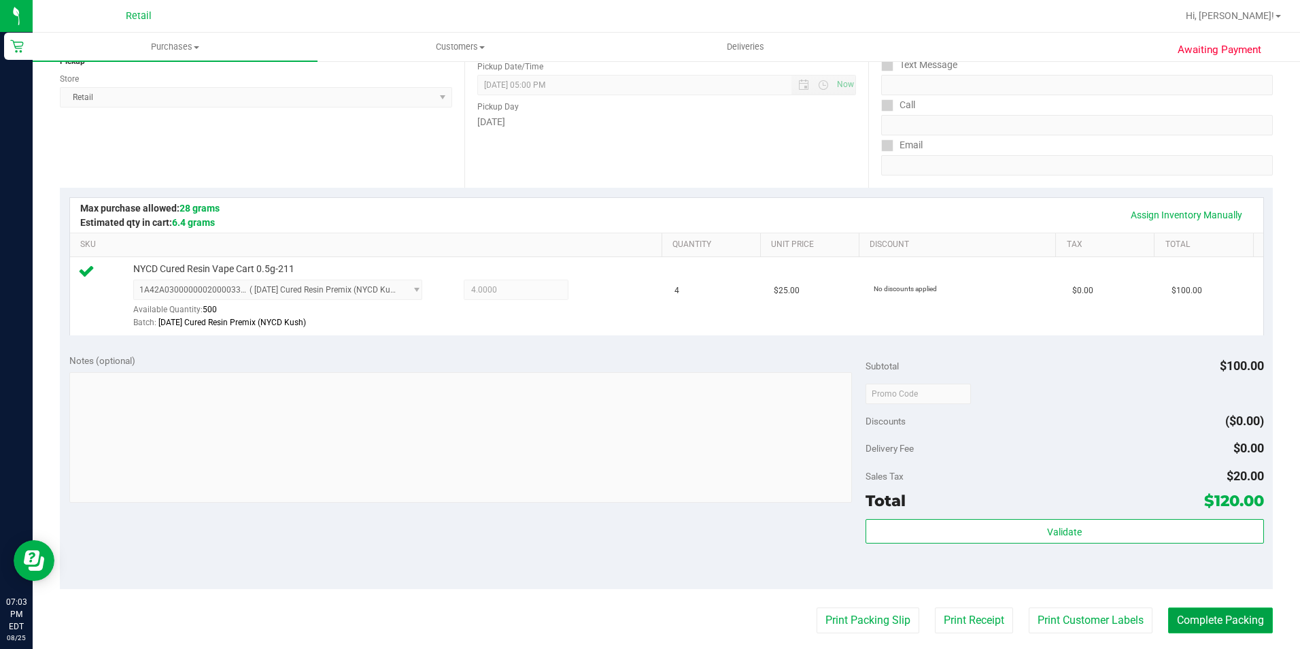
click at [1237, 620] on button "Complete Packing" at bounding box center [1220, 620] width 105 height 26
